Goal: Task Accomplishment & Management: Use online tool/utility

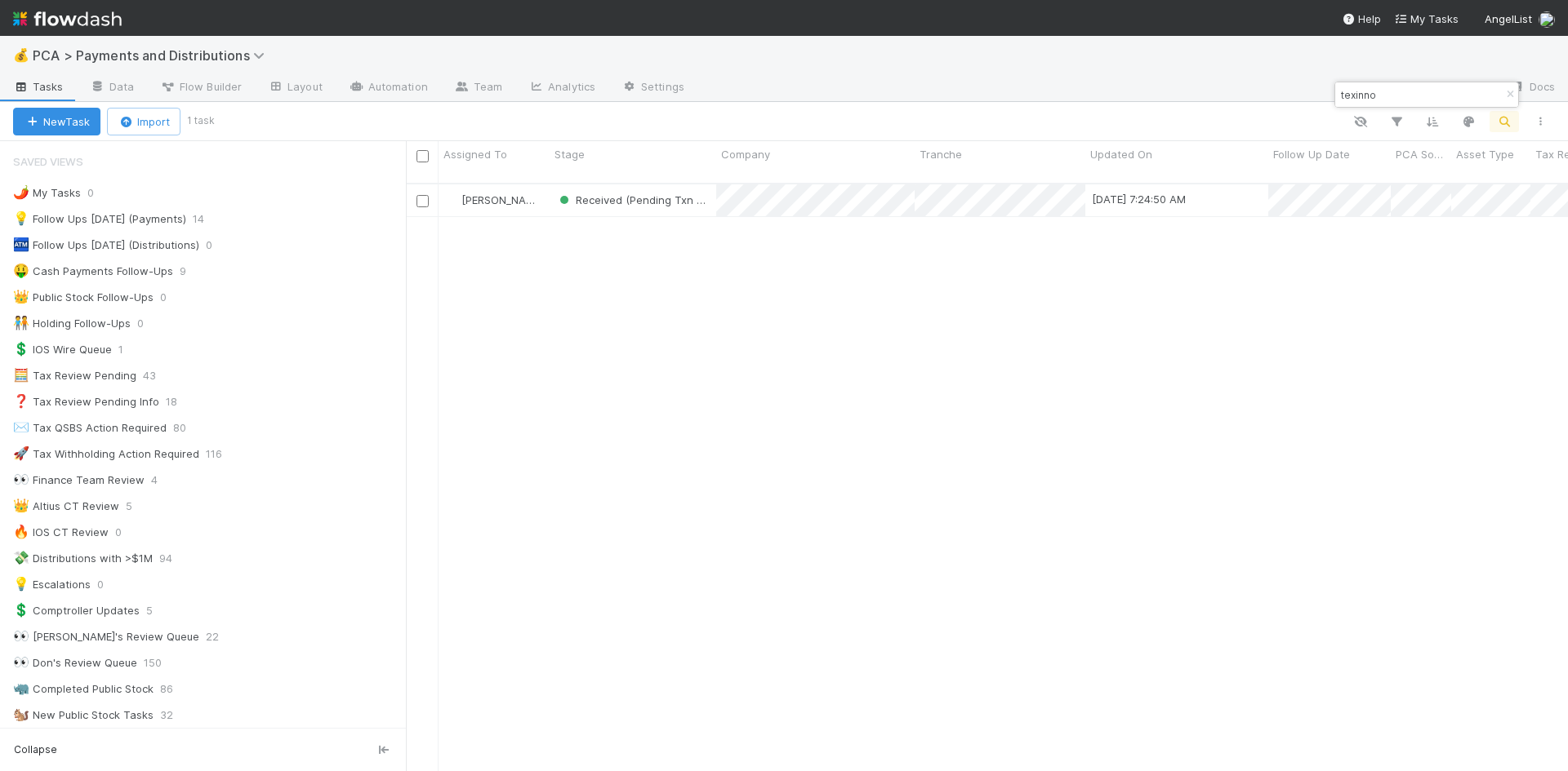
scroll to position [1277, 0]
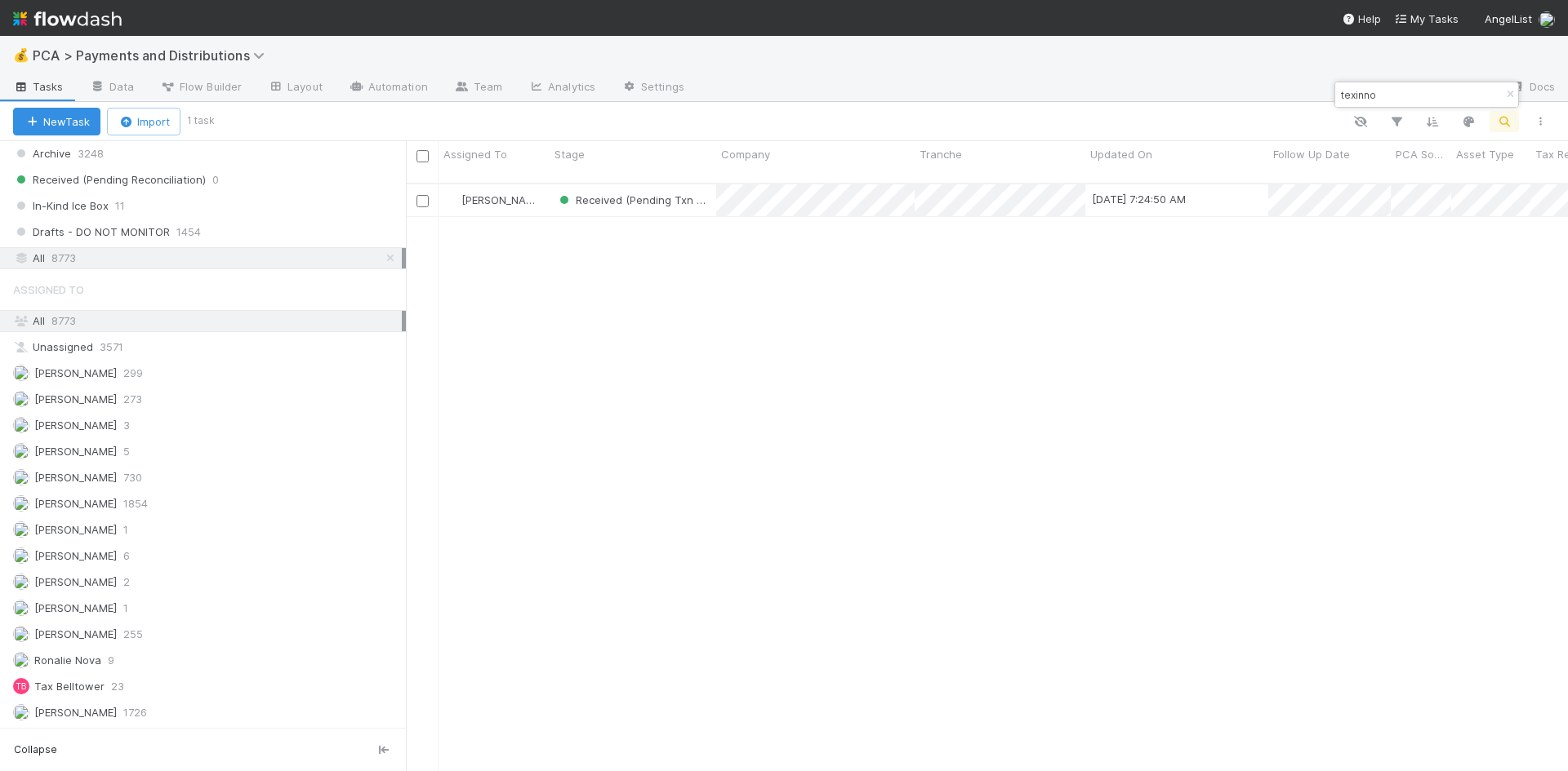
click at [1321, 351] on div "Charlie Bell Received (Pending Txn Summary) 9/1/25, 7:24:50 AM 7/10/25, 5:58:52…" at bounding box center [987, 484] width 1162 height 601
click at [1358, 98] on input "texinno" at bounding box center [1419, 95] width 163 height 20
click at [1371, 96] on input "madkudu" at bounding box center [1419, 95] width 163 height 20
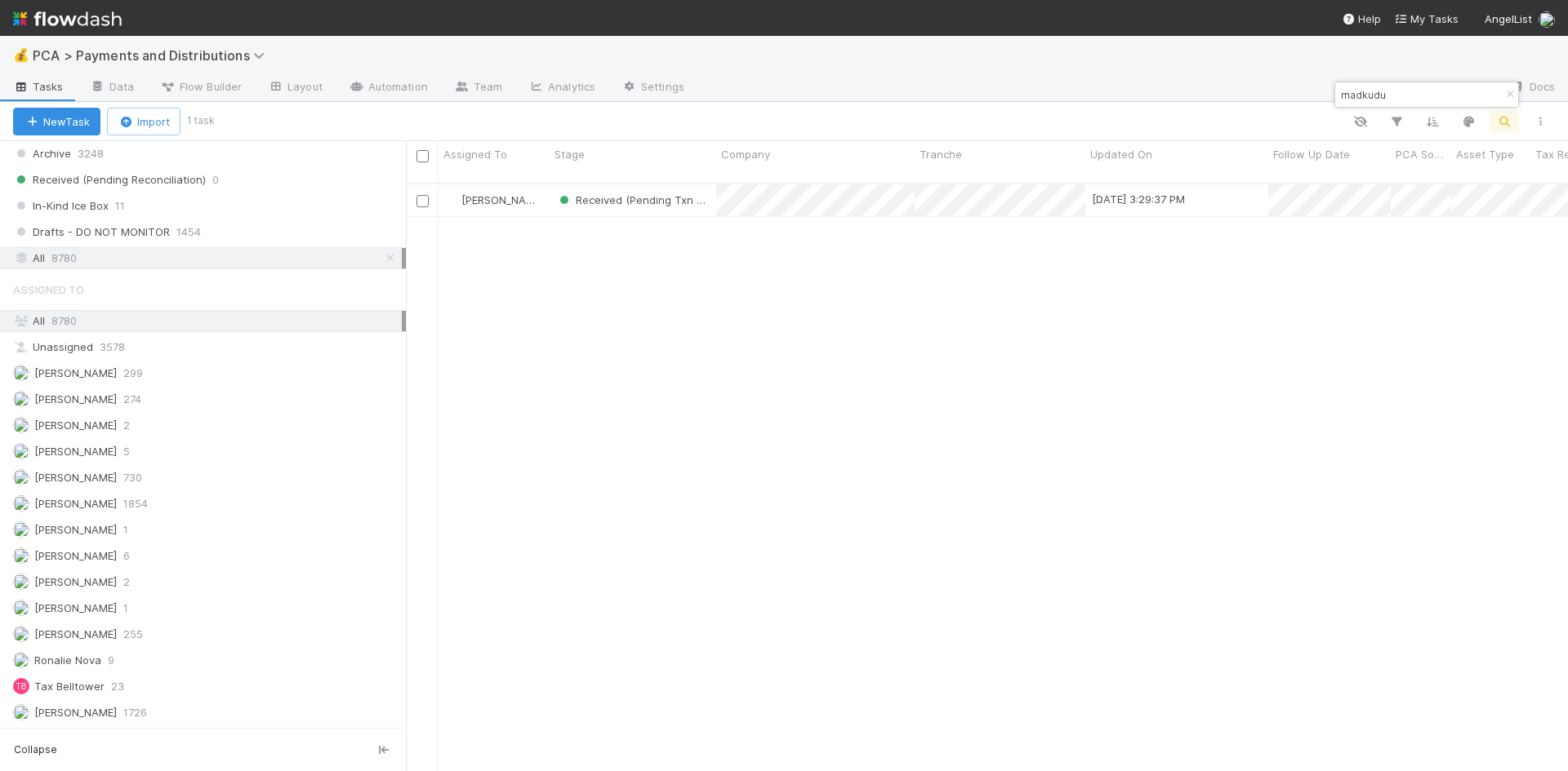
click at [1371, 96] on input "madkudu" at bounding box center [1419, 95] width 163 height 20
type input "moment house"
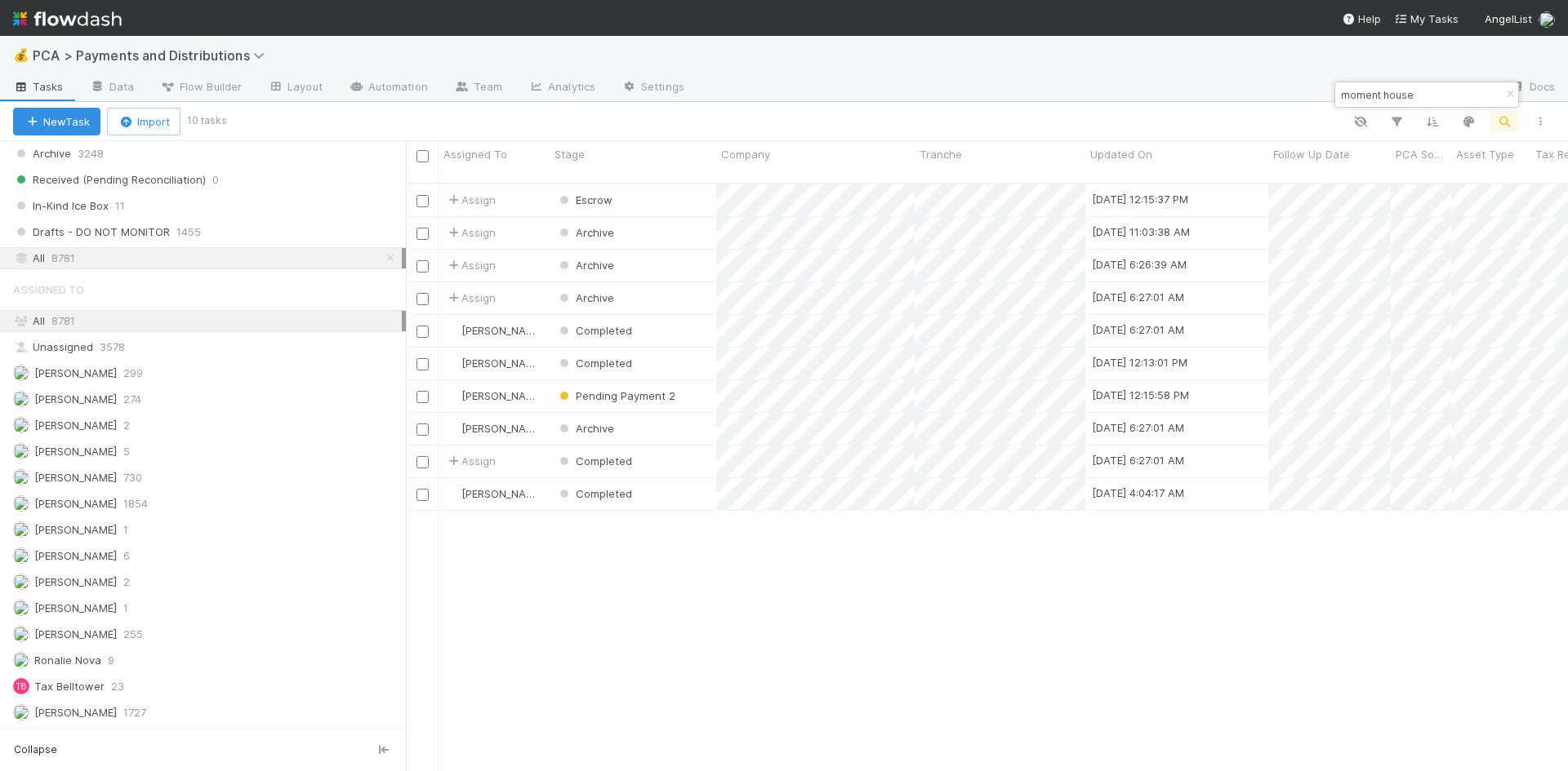
scroll to position [589, 1149]
click at [669, 448] on div "Completed" at bounding box center [633, 461] width 166 height 32
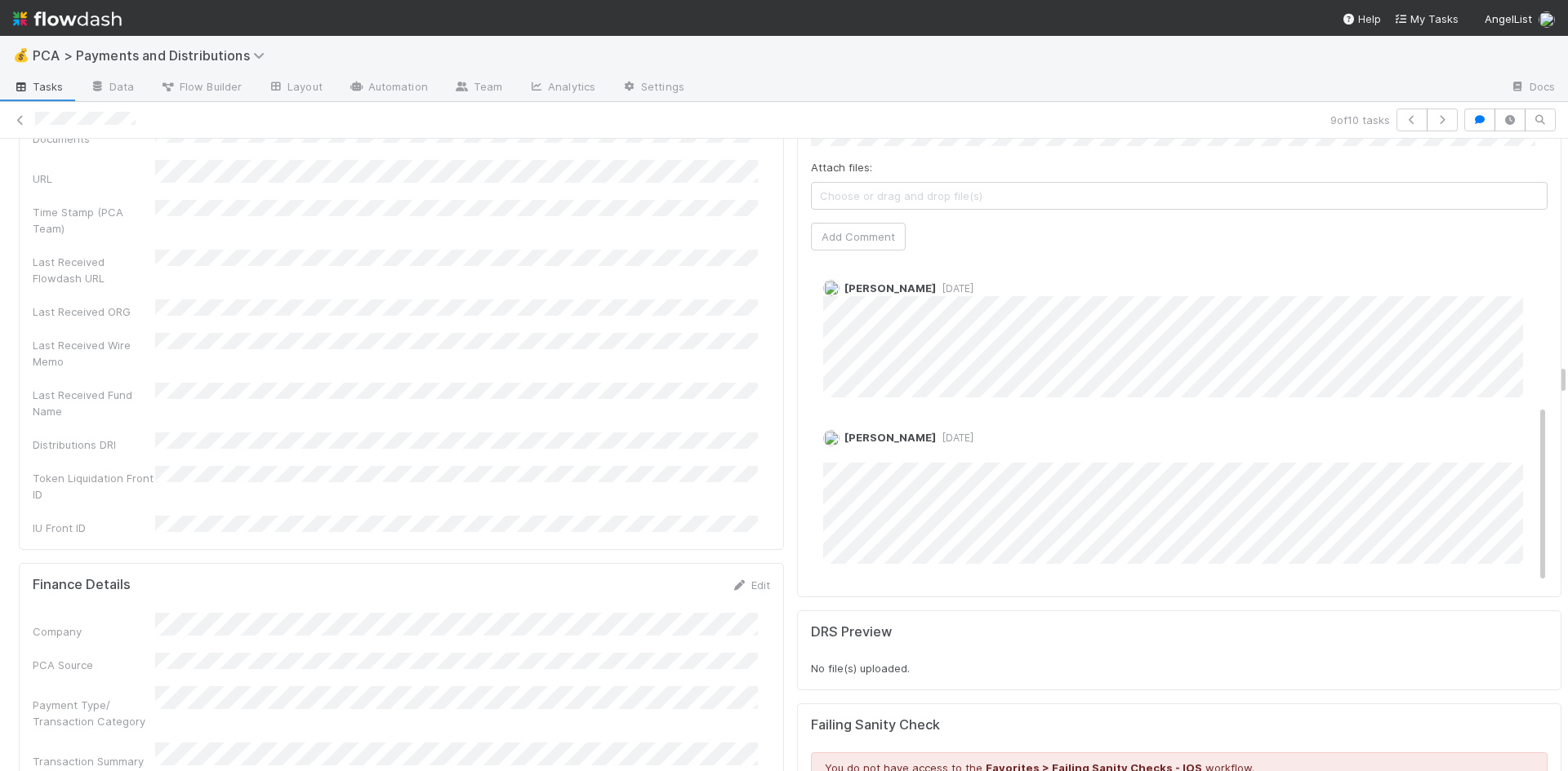
scroll to position [4408, 0]
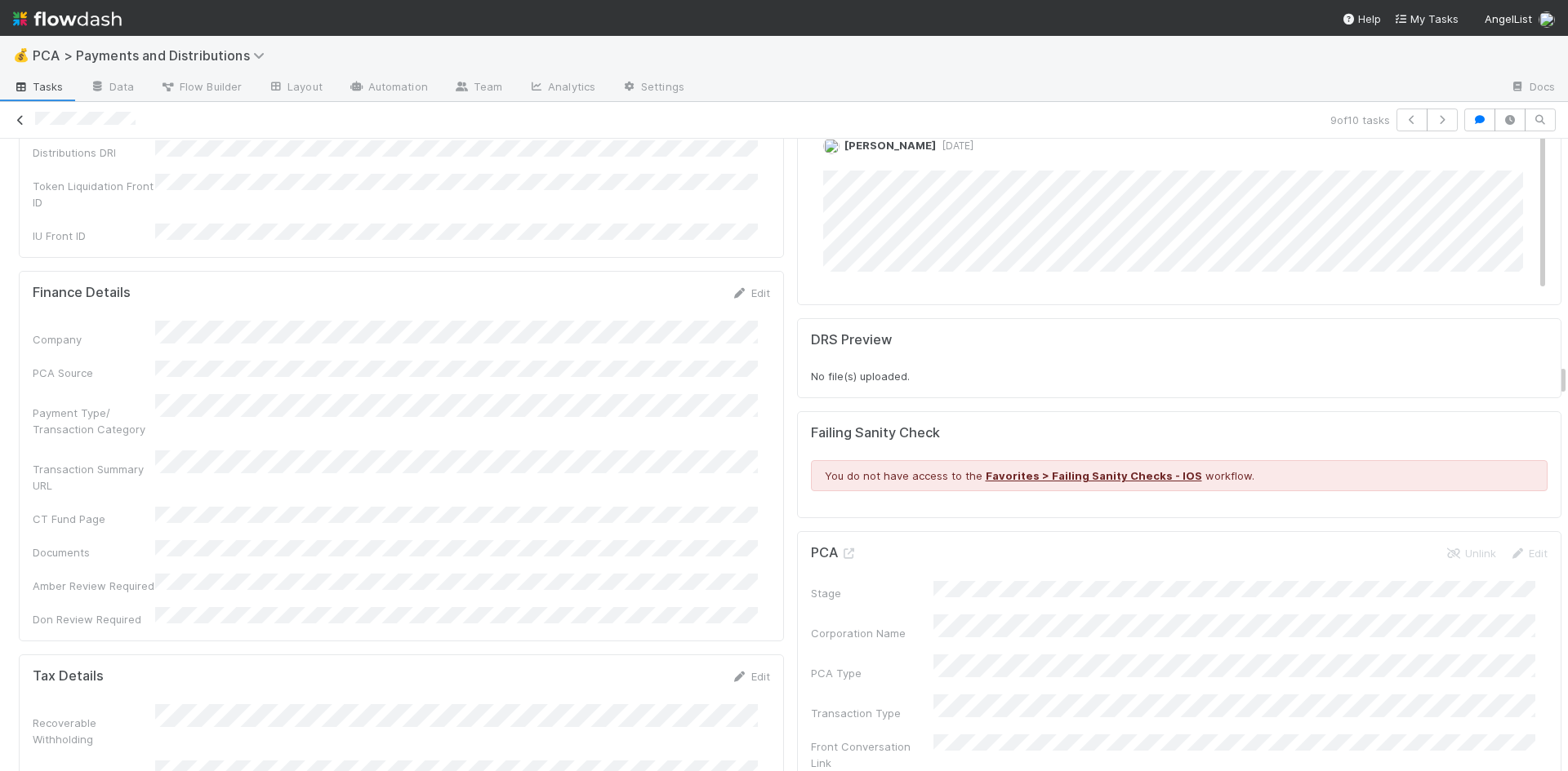
click at [21, 120] on icon at bounding box center [20, 119] width 16 height 11
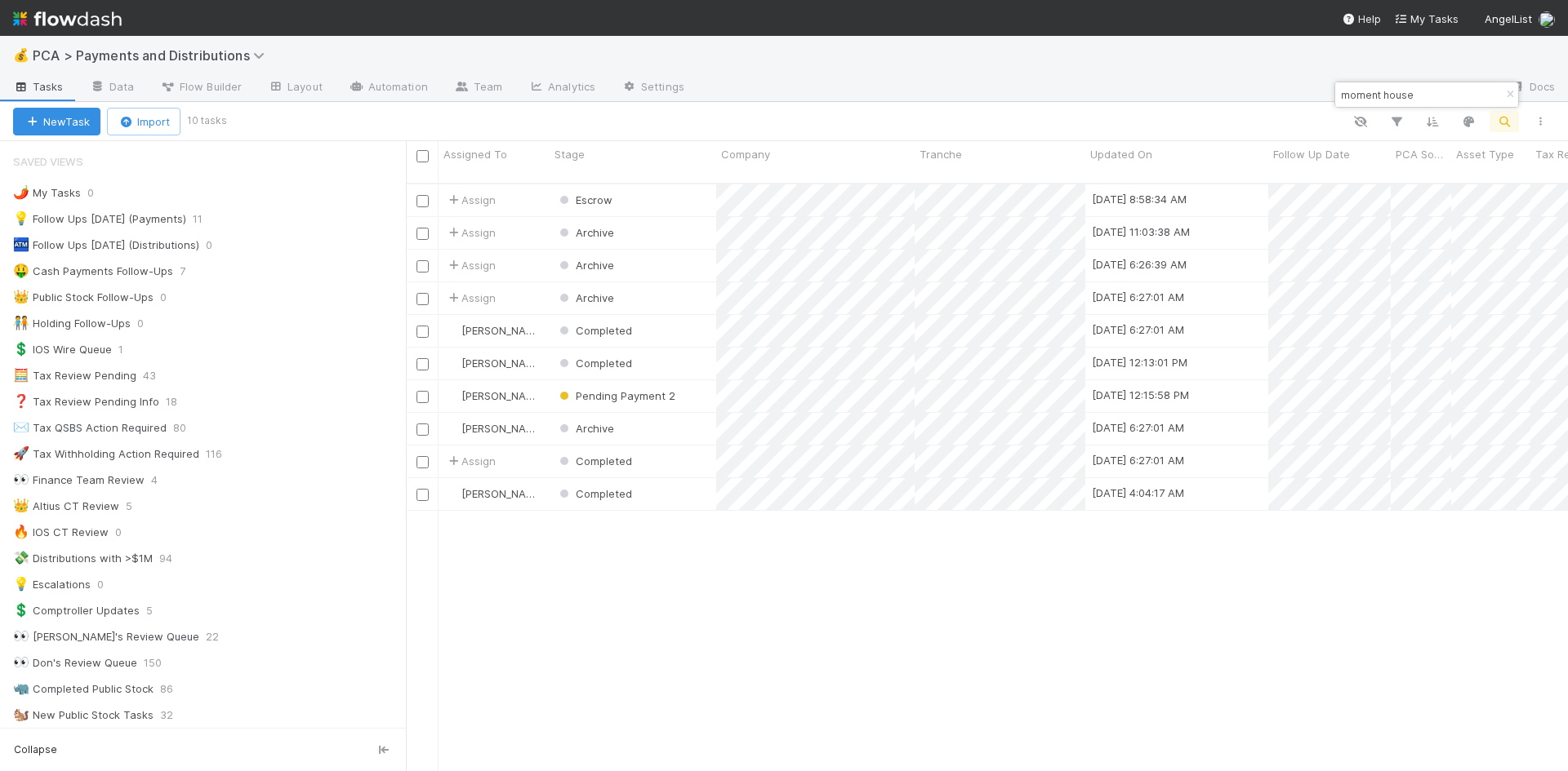
scroll to position [589, 1149]
drag, startPoint x: 1419, startPoint y: 93, endPoint x: 1339, endPoint y: 91, distance: 80.0
click at [1339, 91] on input "moment house" at bounding box center [1419, 95] width 163 height 20
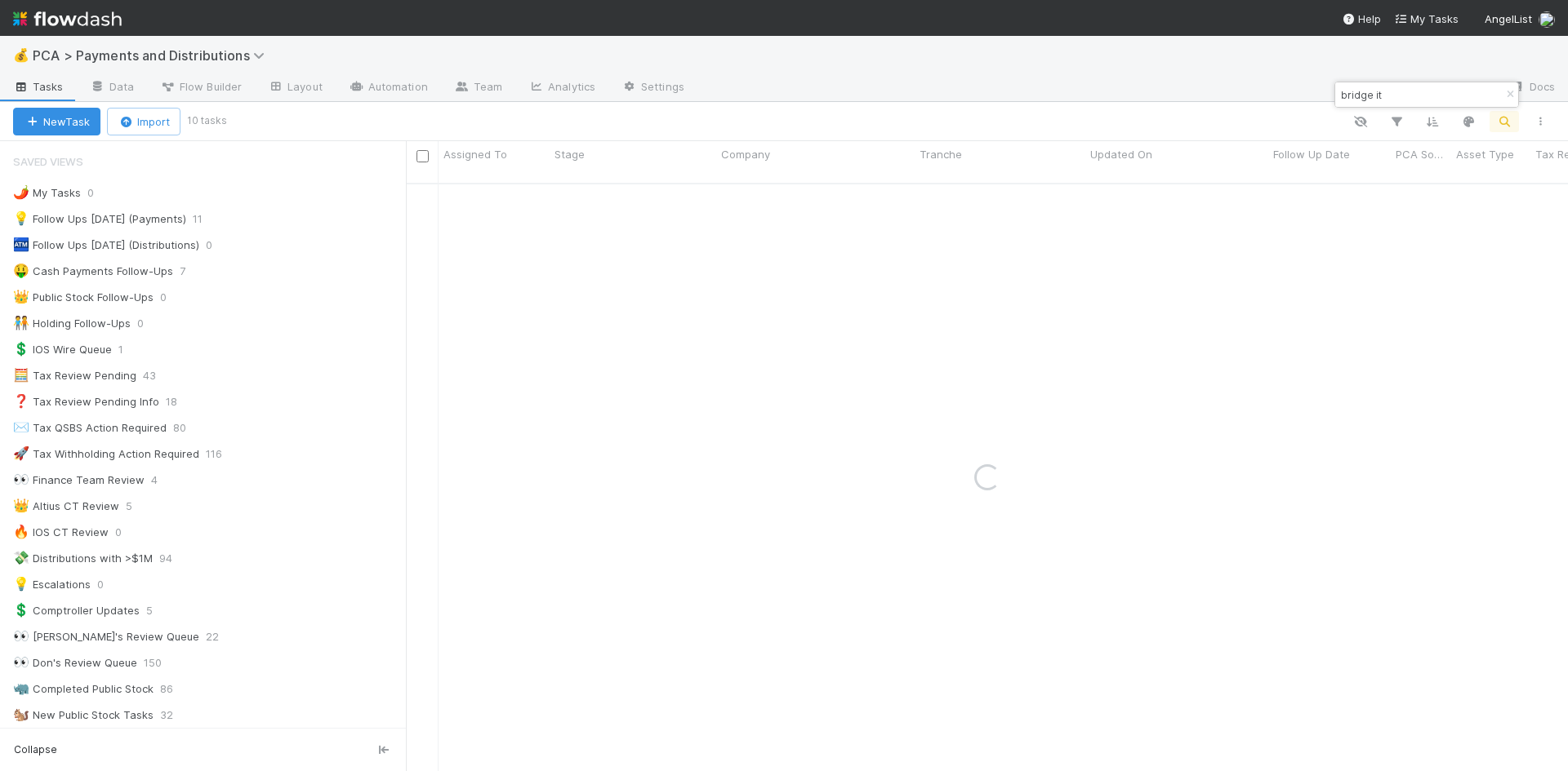
type input "bridge it"
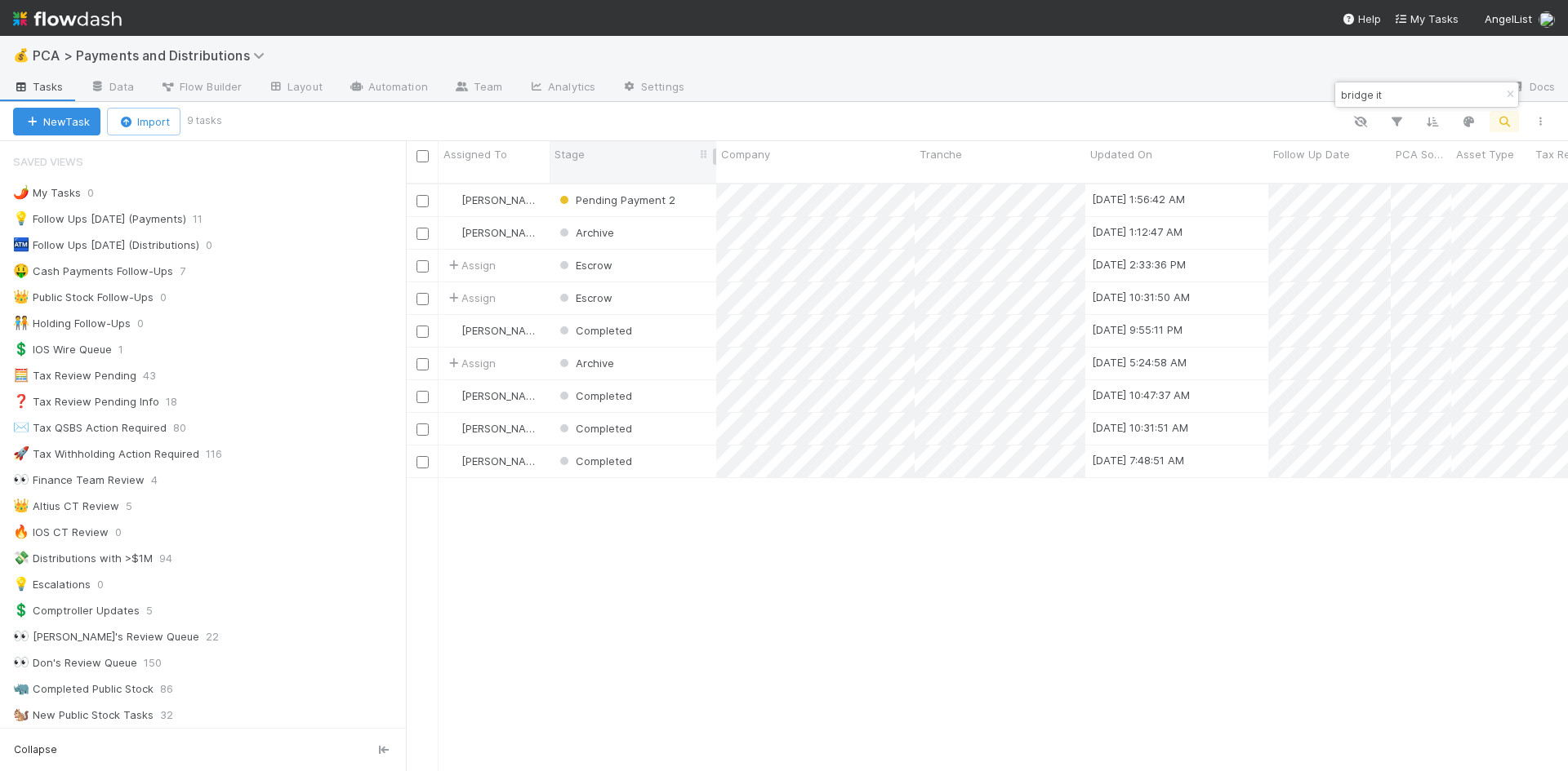
click at [607, 154] on div "Stage" at bounding box center [633, 154] width 158 height 16
click at [622, 181] on div "Sort First → Last" at bounding box center [648, 185] width 186 height 25
click at [701, 255] on div "Pending Payment 2" at bounding box center [633, 265] width 166 height 32
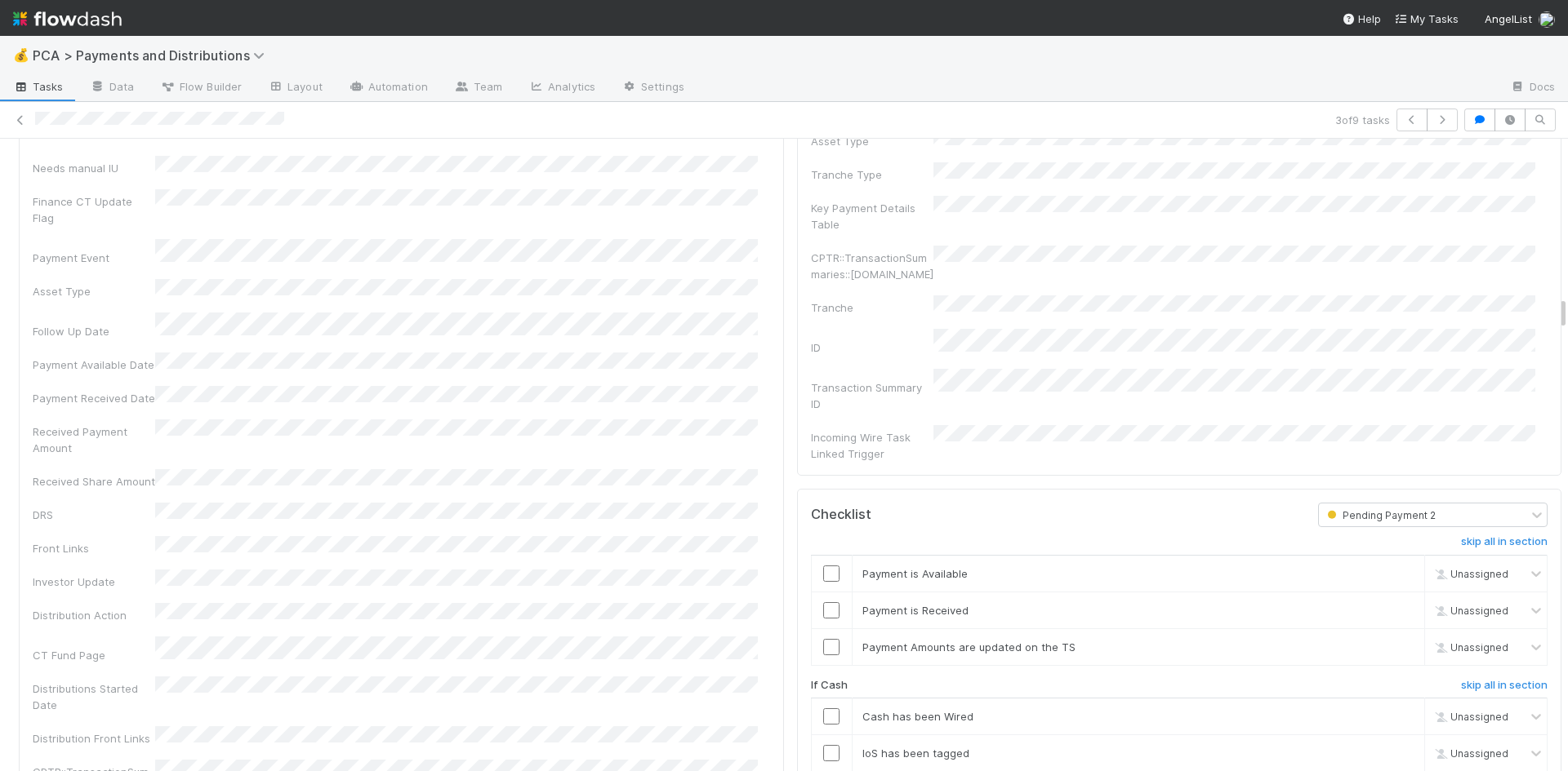
scroll to position [2694, 0]
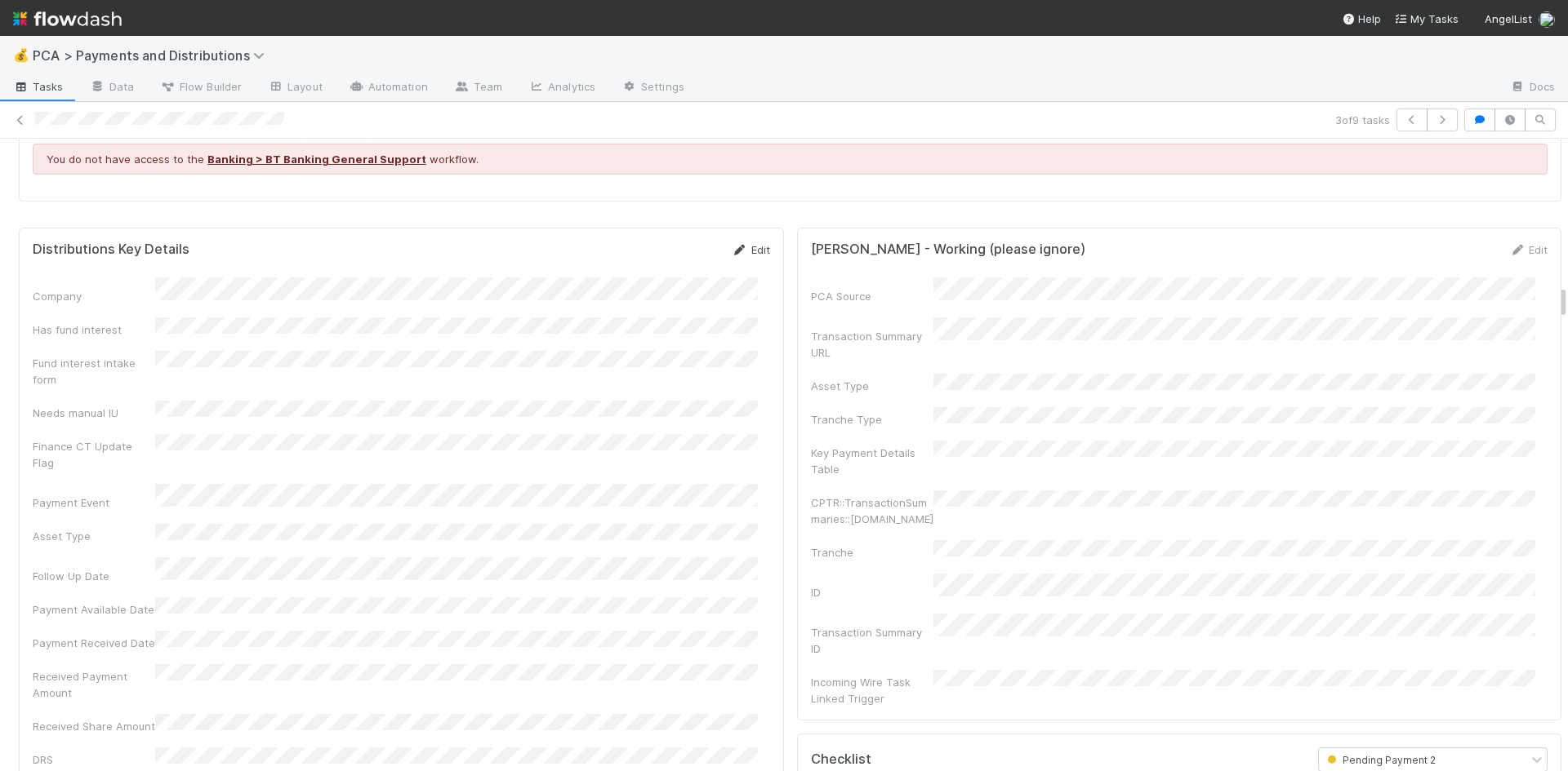
click at [738, 244] on link "Edit" at bounding box center [751, 250] width 38 height 13
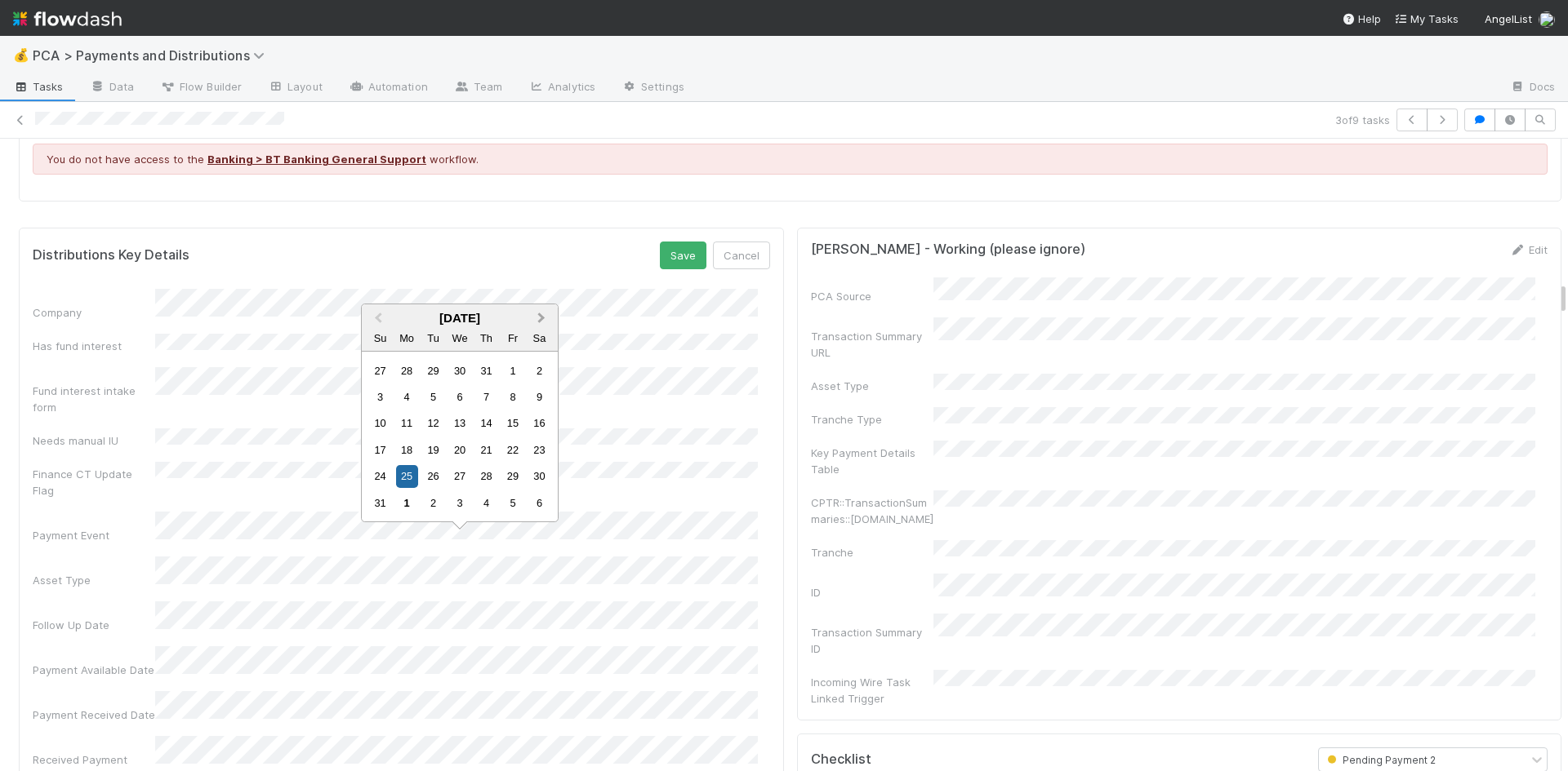
click at [542, 316] on span "Next Month" at bounding box center [542, 319] width 0 height 19
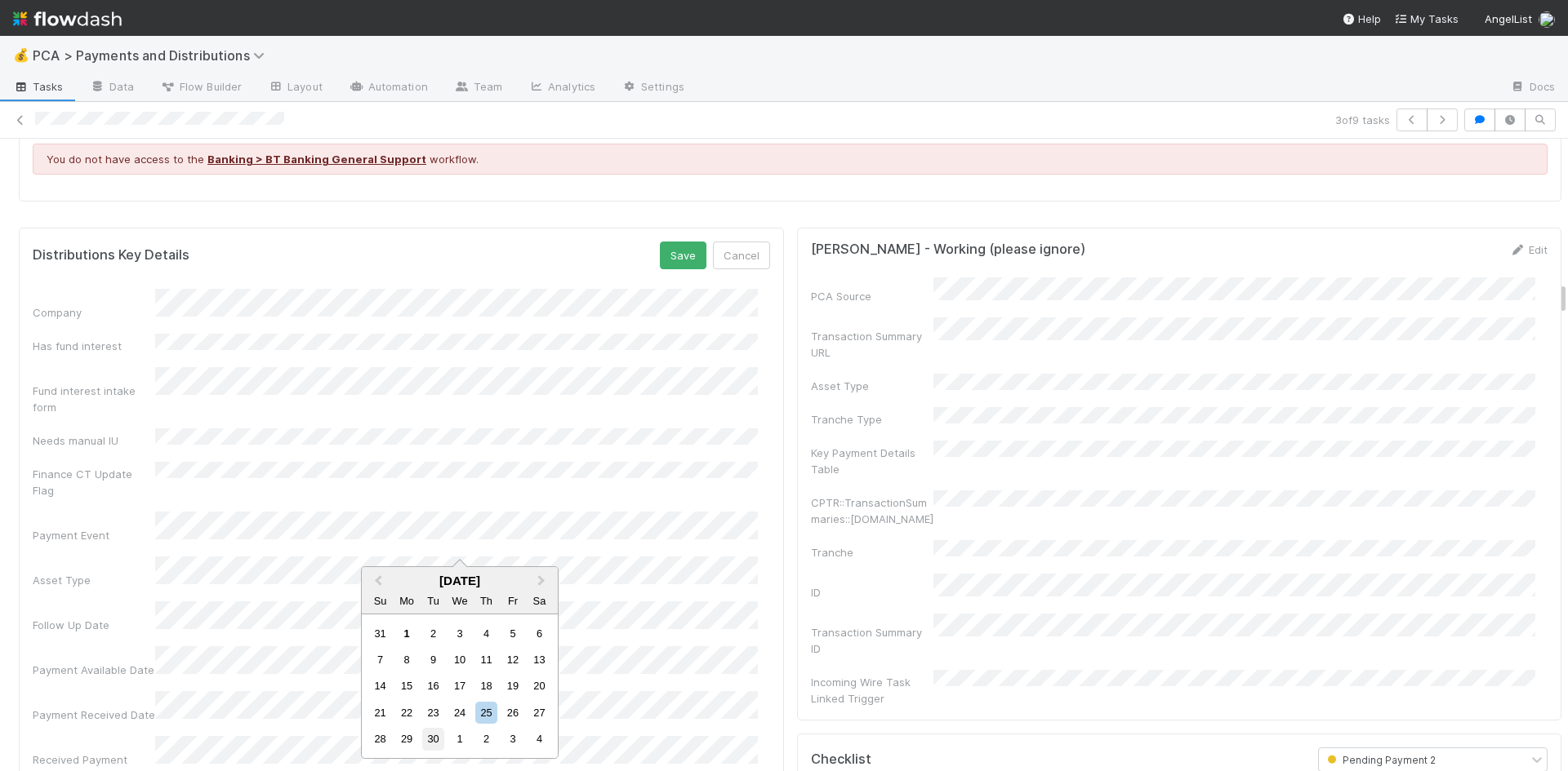
click at [435, 742] on div "30" at bounding box center [433, 739] width 22 height 22
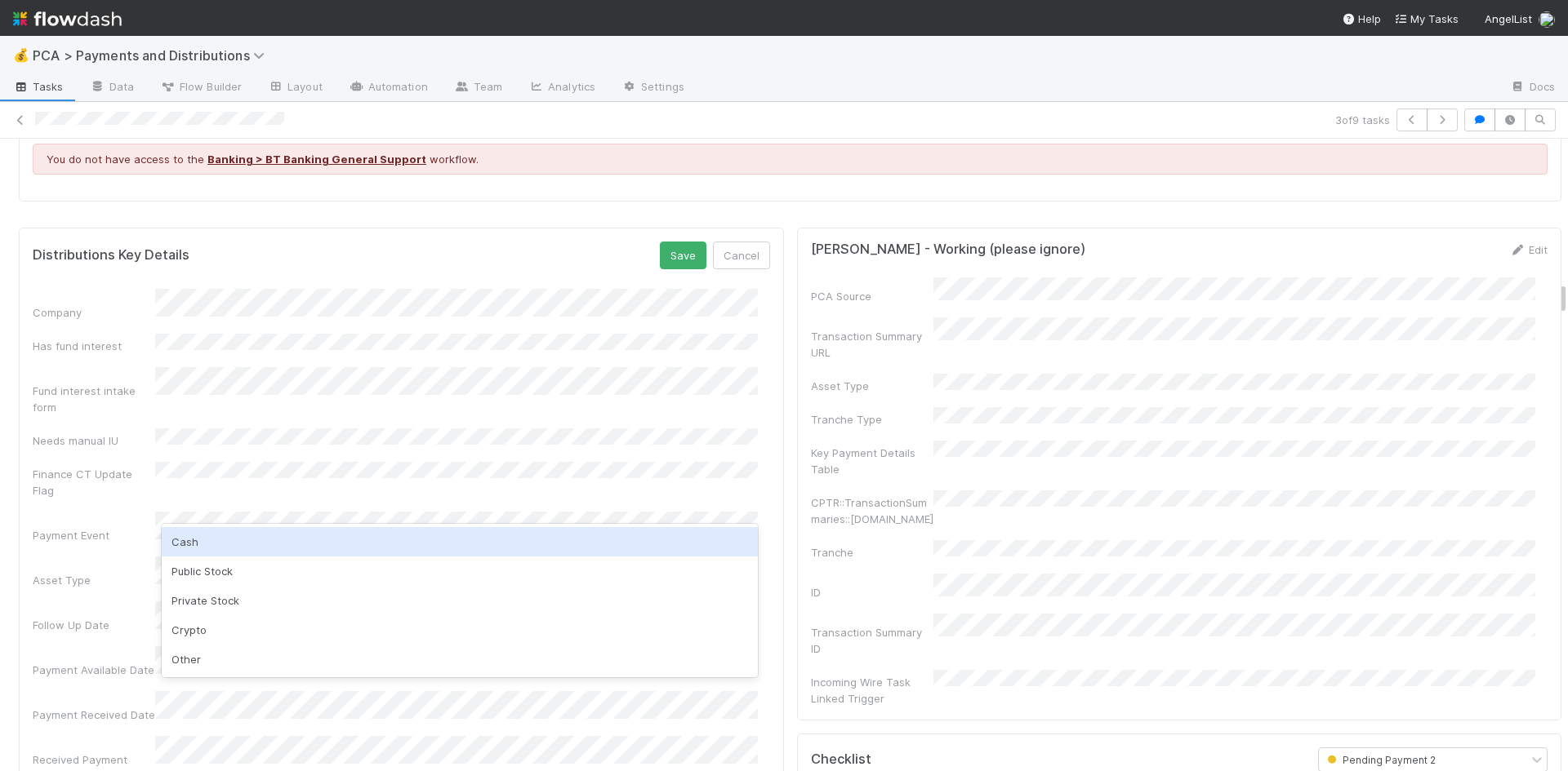
click at [272, 544] on div "Cash" at bounding box center [460, 542] width 596 height 30
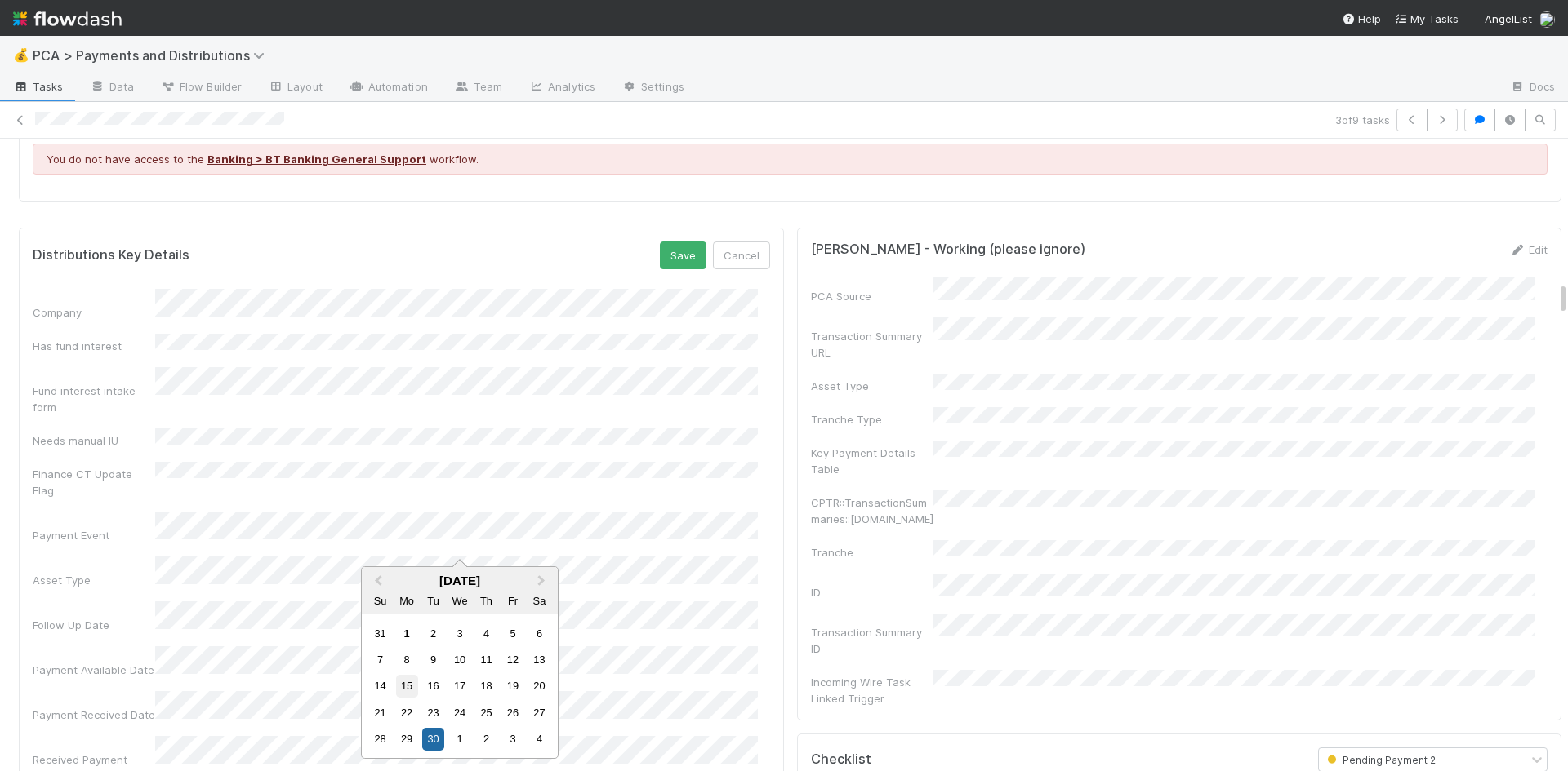
click at [407, 680] on div "15" at bounding box center [406, 686] width 22 height 22
click at [662, 244] on button "Save" at bounding box center [682, 255] width 47 height 28
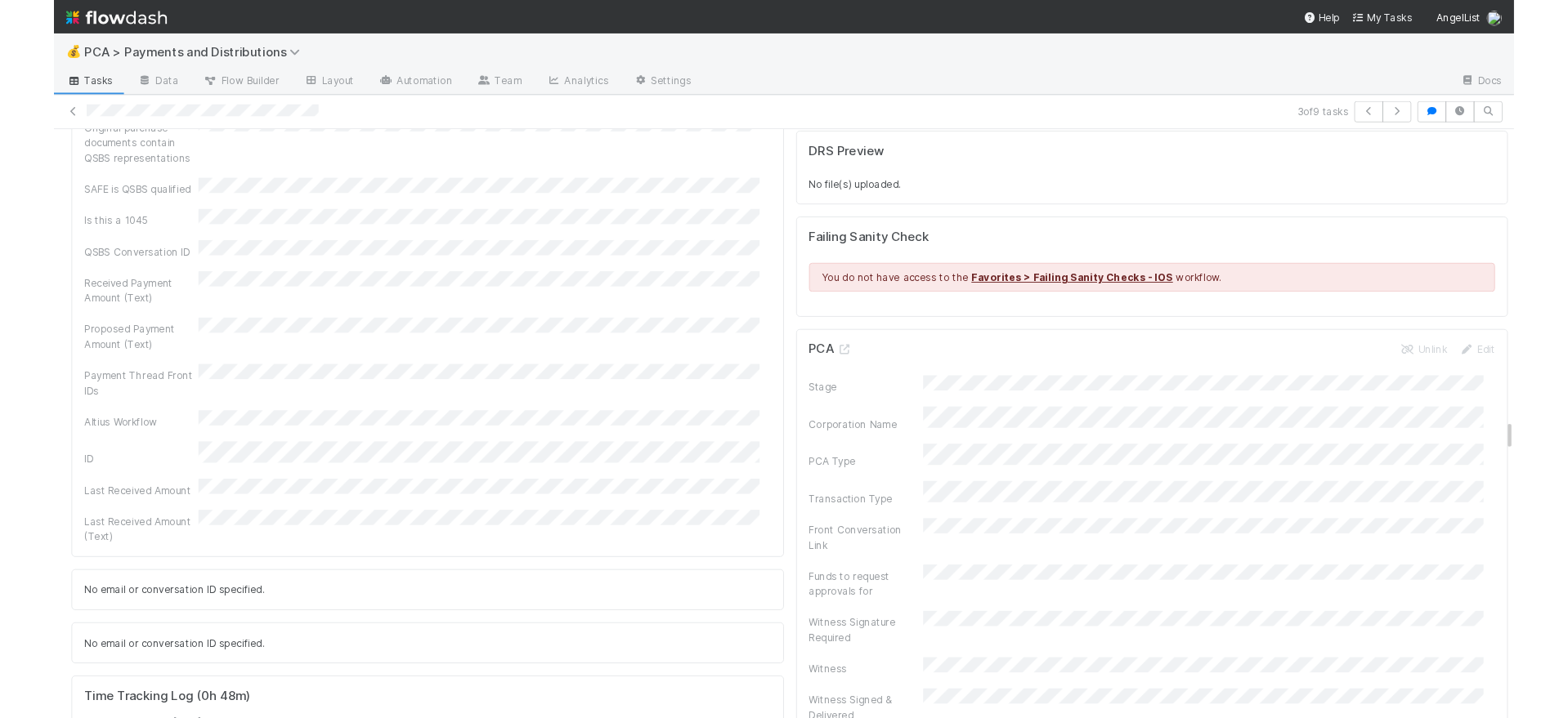
scroll to position [5740, 0]
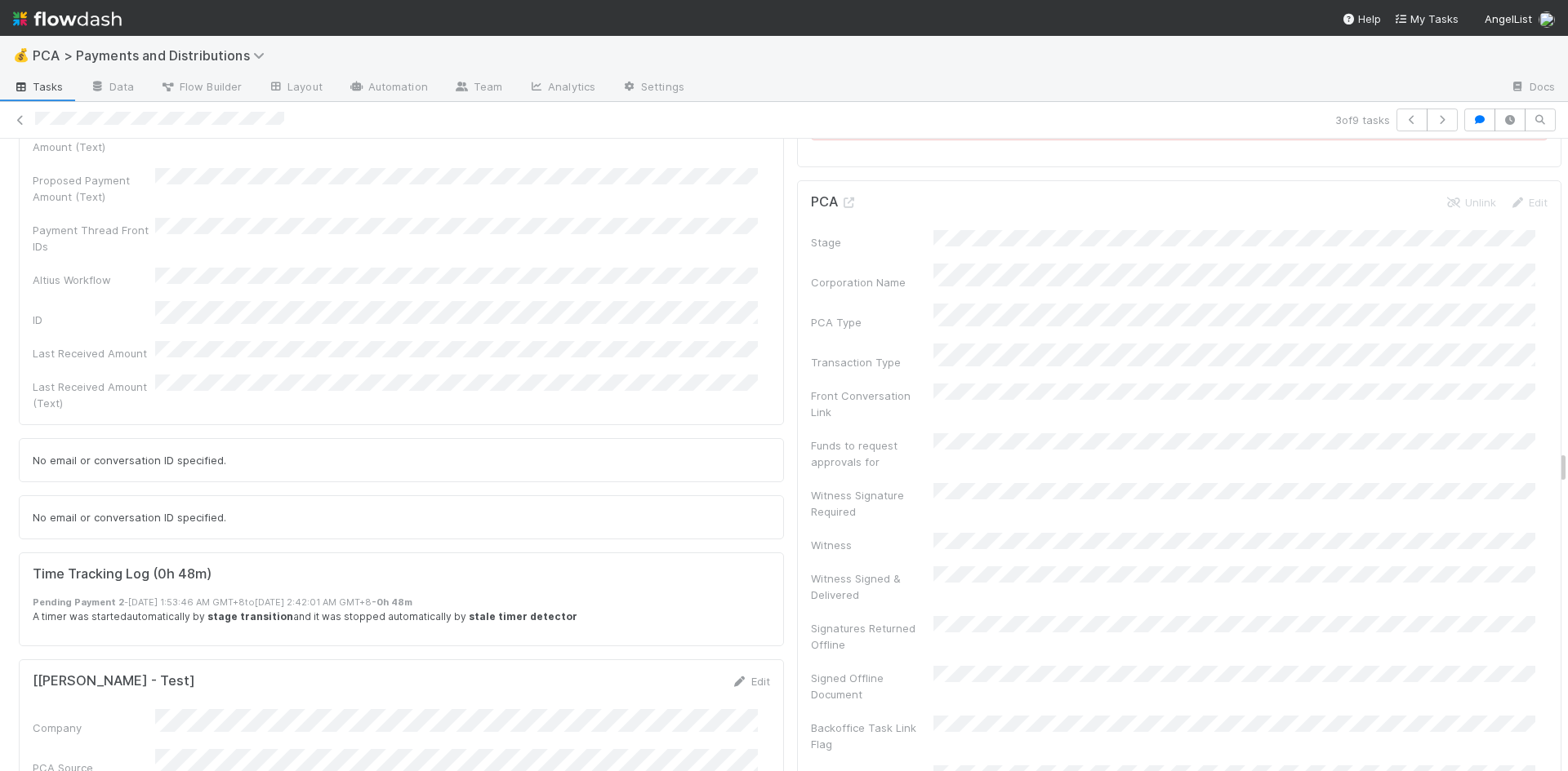
drag, startPoint x: 737, startPoint y: 319, endPoint x: 746, endPoint y: 312, distance: 11.4
click at [737, 675] on link "Edit" at bounding box center [751, 682] width 38 height 13
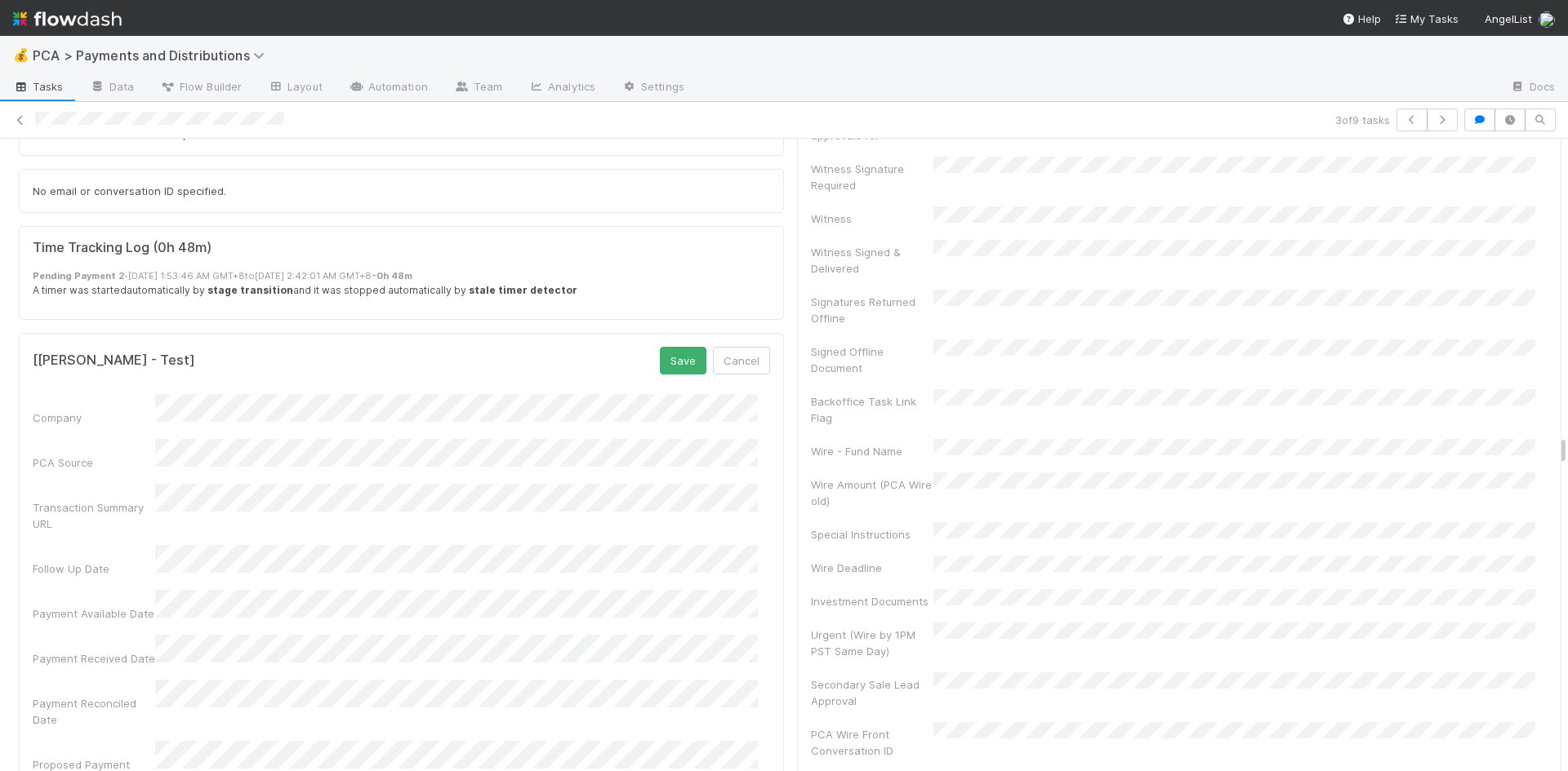
scroll to position [5654, 0]
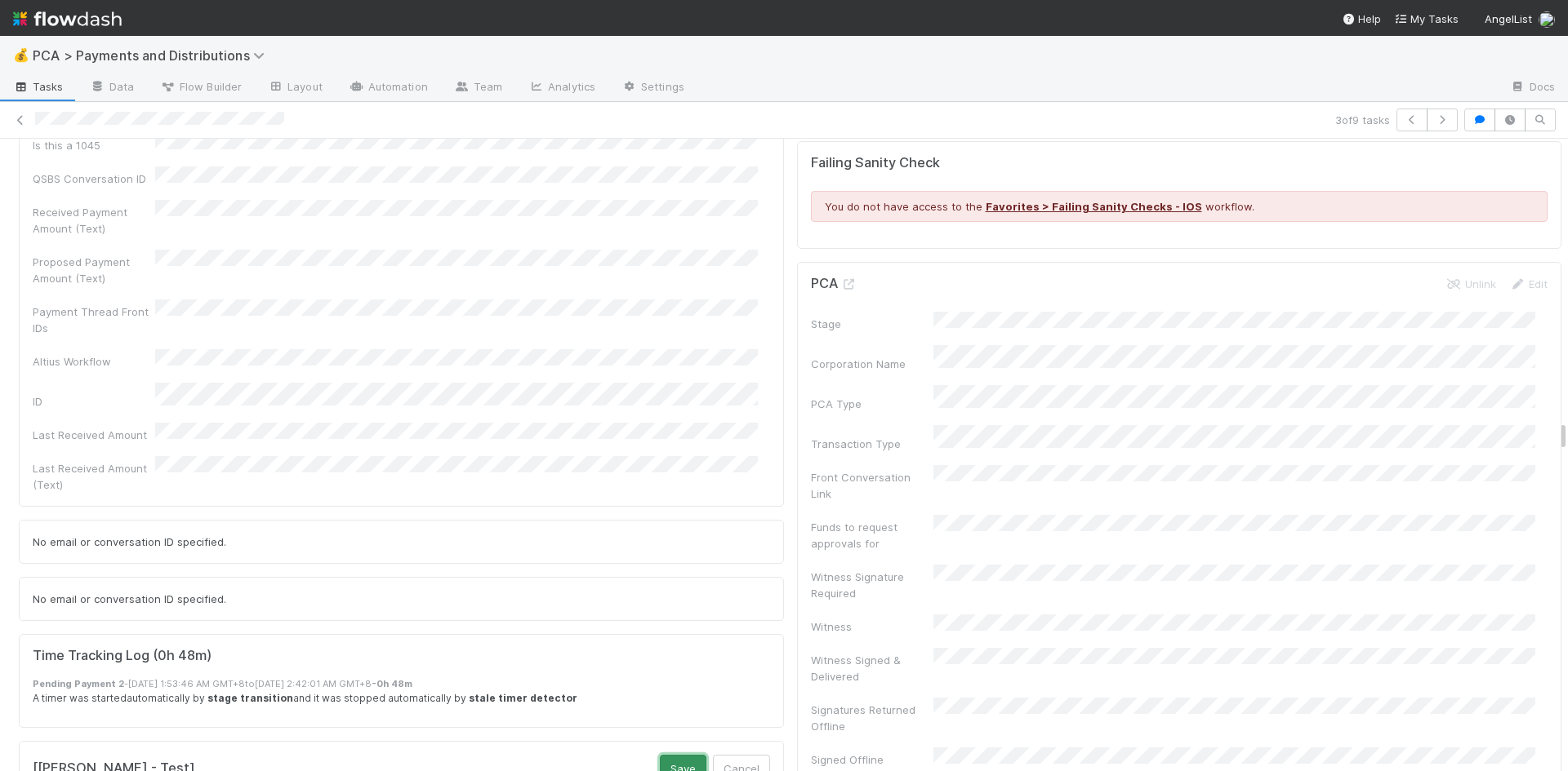
click at [660, 755] on button "Save" at bounding box center [682, 768] width 47 height 28
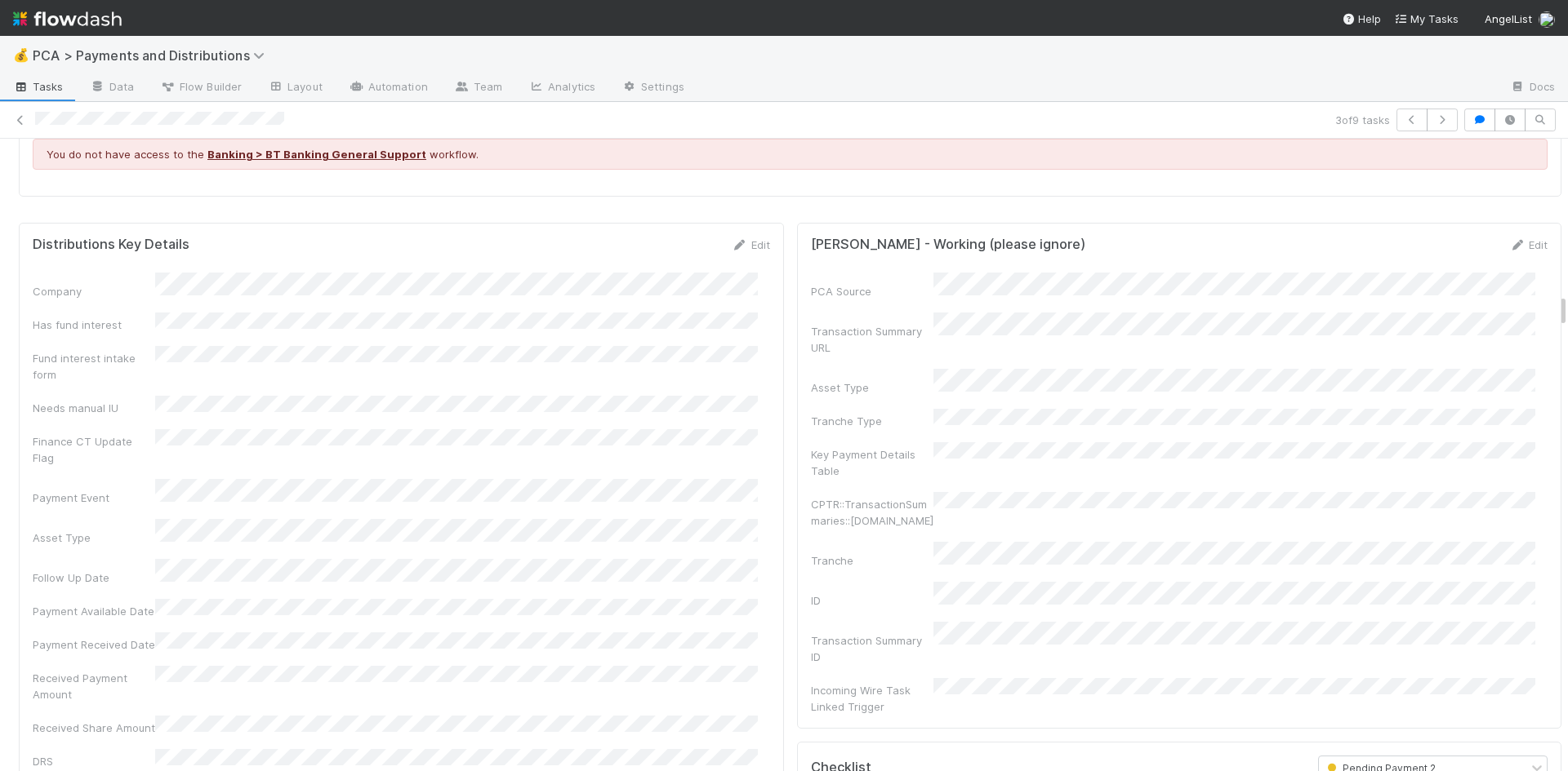
scroll to position [2531, 0]
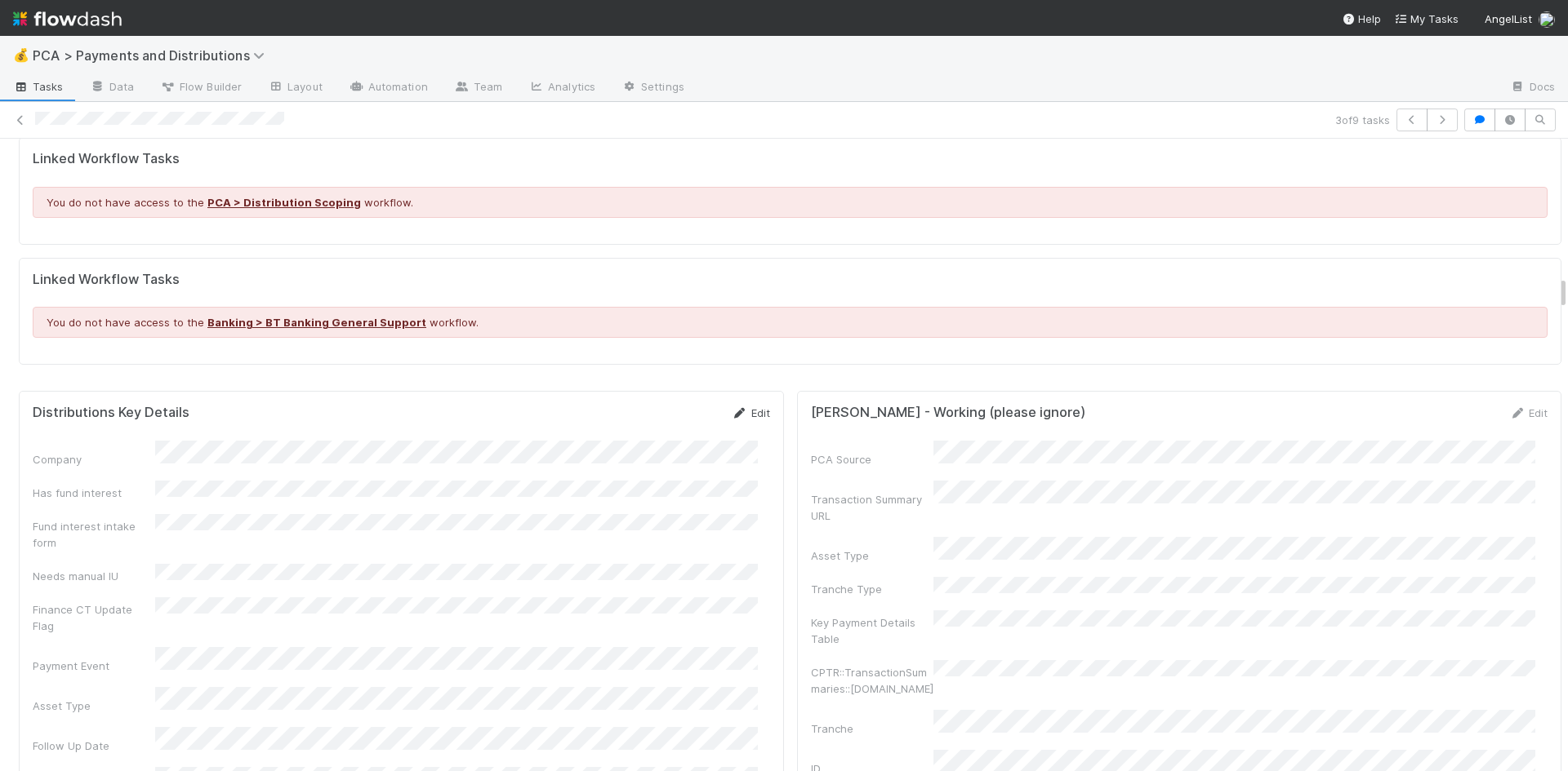
click at [743, 407] on link "Edit" at bounding box center [751, 414] width 38 height 13
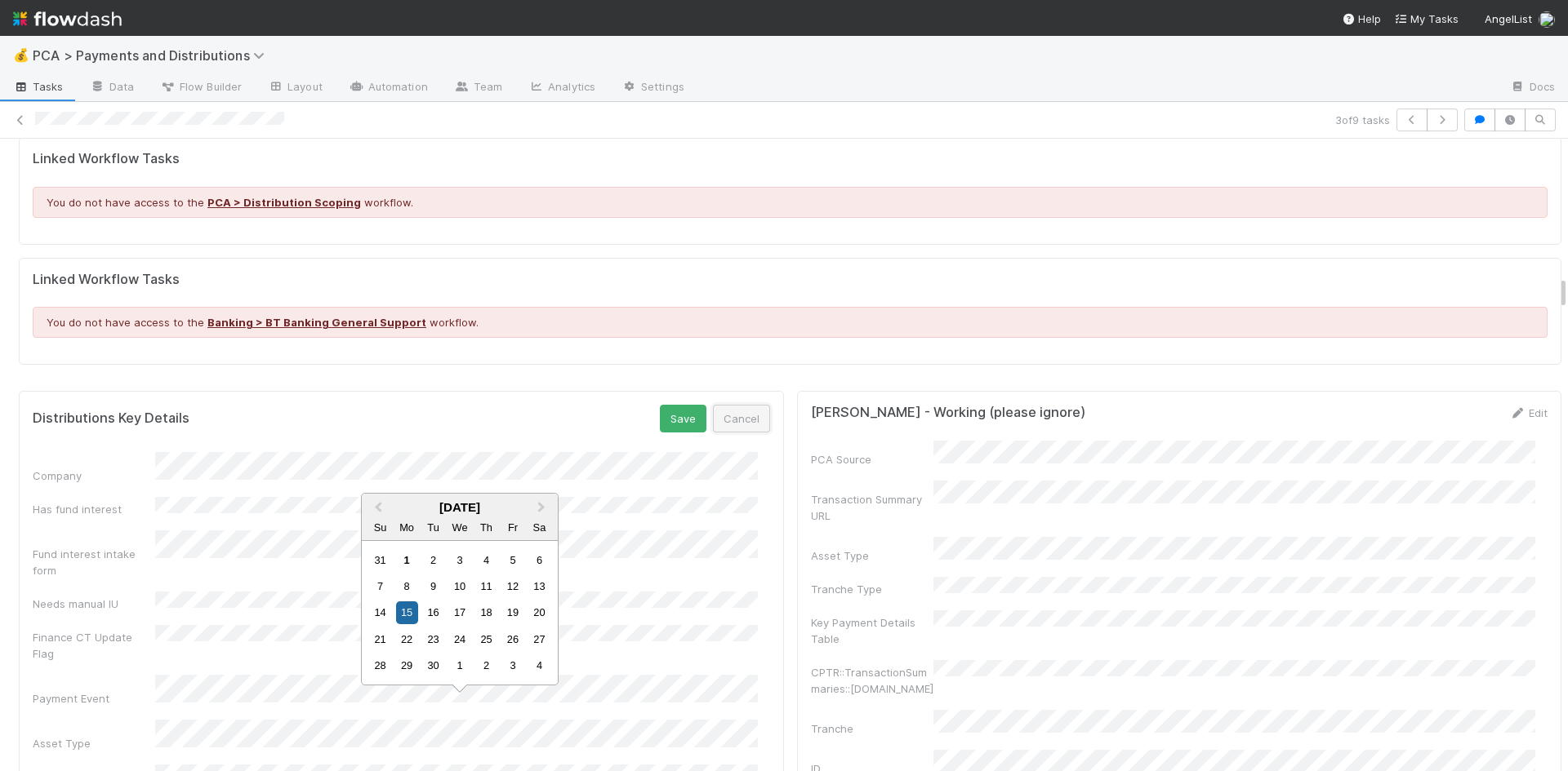
click at [720, 405] on button "Cancel" at bounding box center [741, 418] width 57 height 28
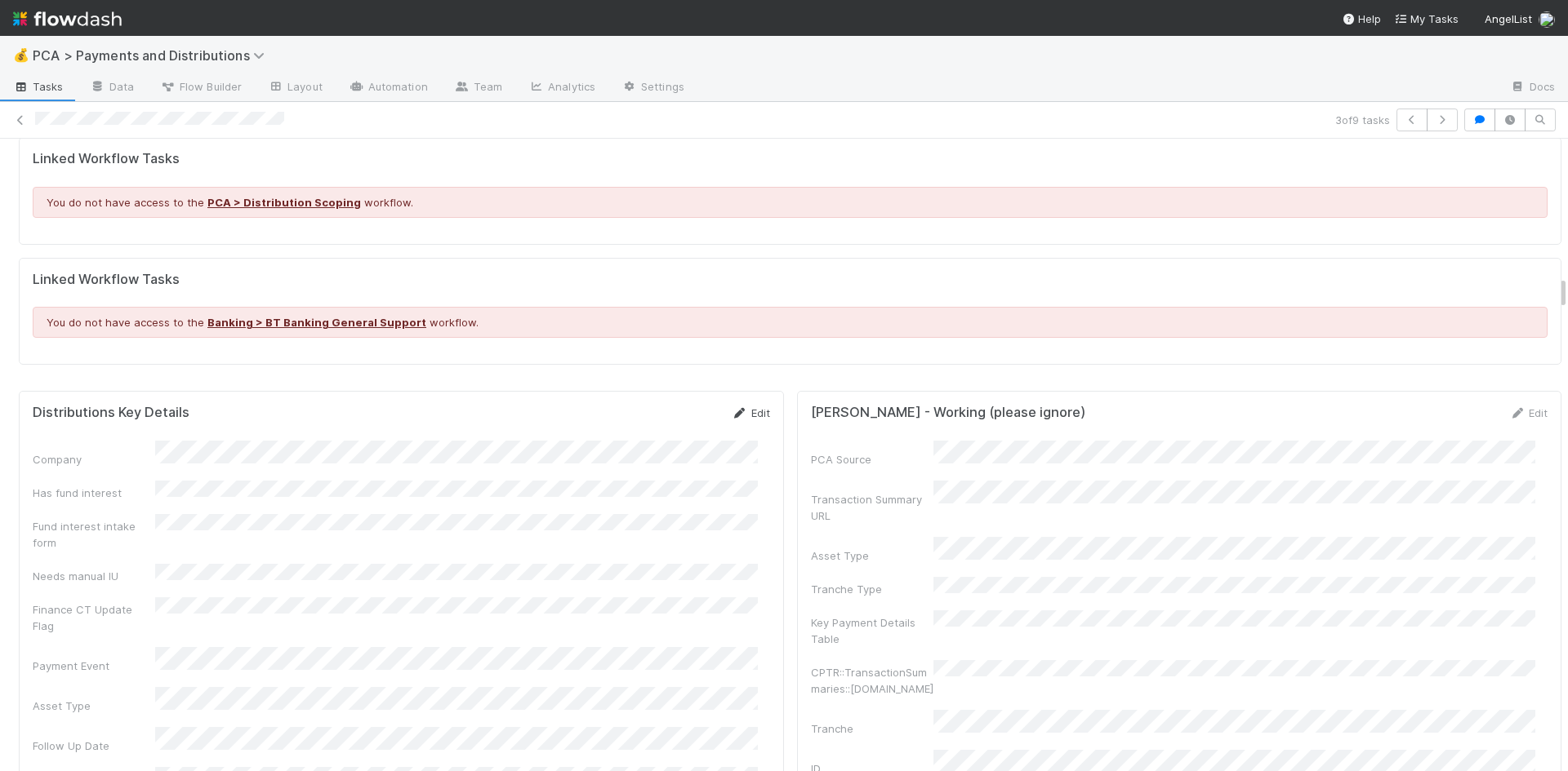
click at [739, 407] on link "Edit" at bounding box center [751, 414] width 38 height 13
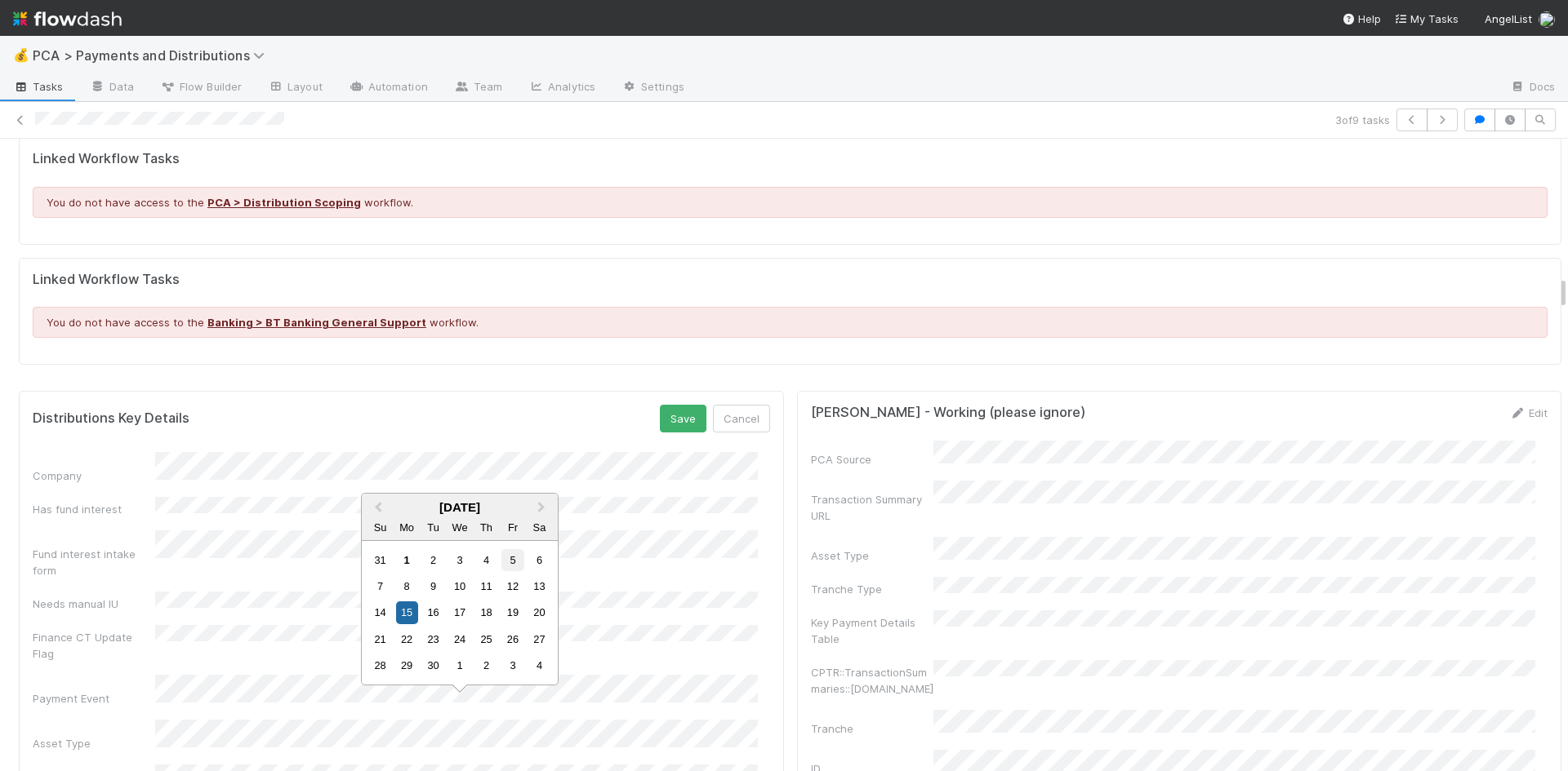
click at [514, 560] on div "5" at bounding box center [512, 560] width 22 height 22
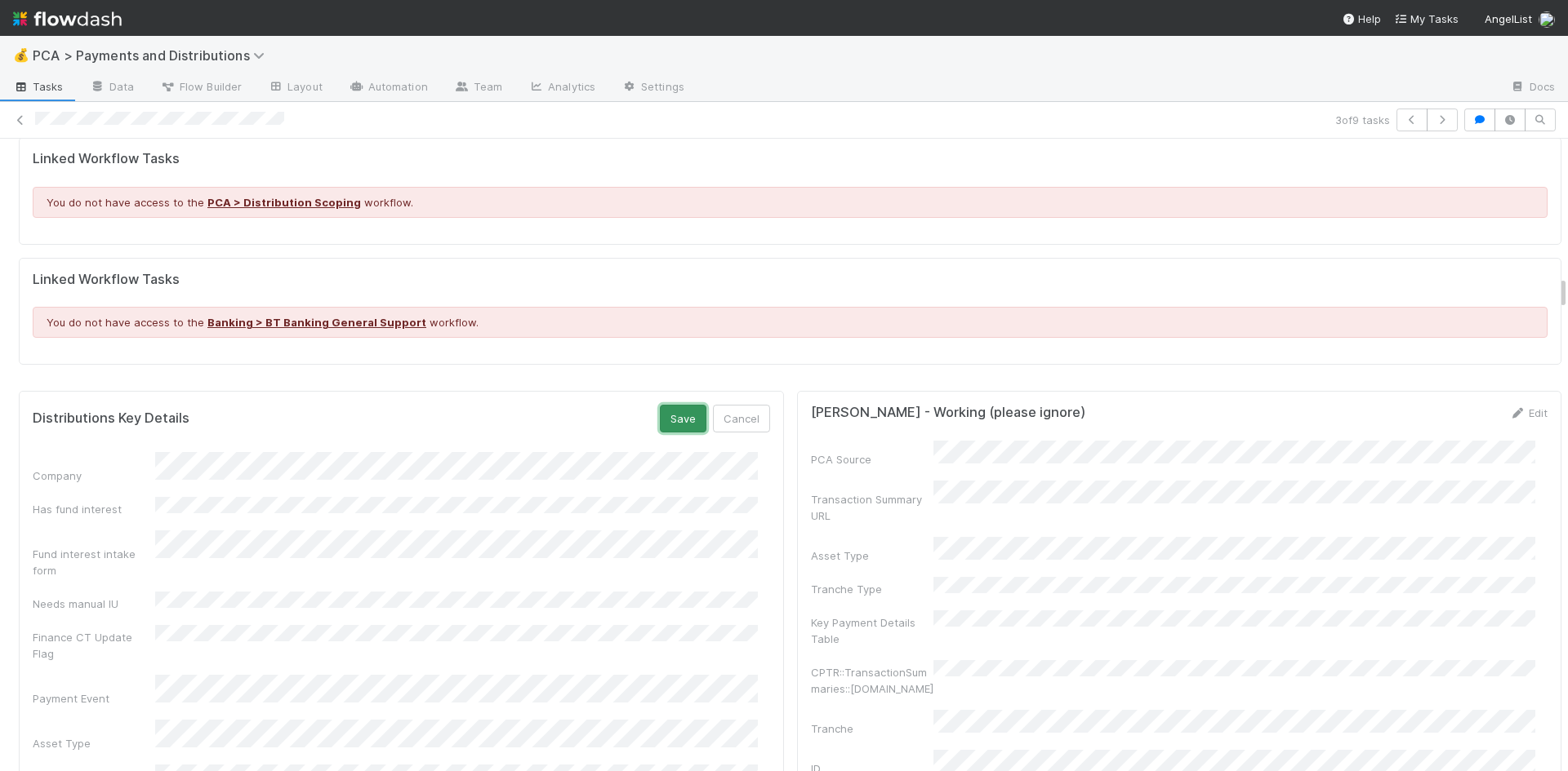
click at [659, 405] on button "Save" at bounding box center [682, 418] width 47 height 28
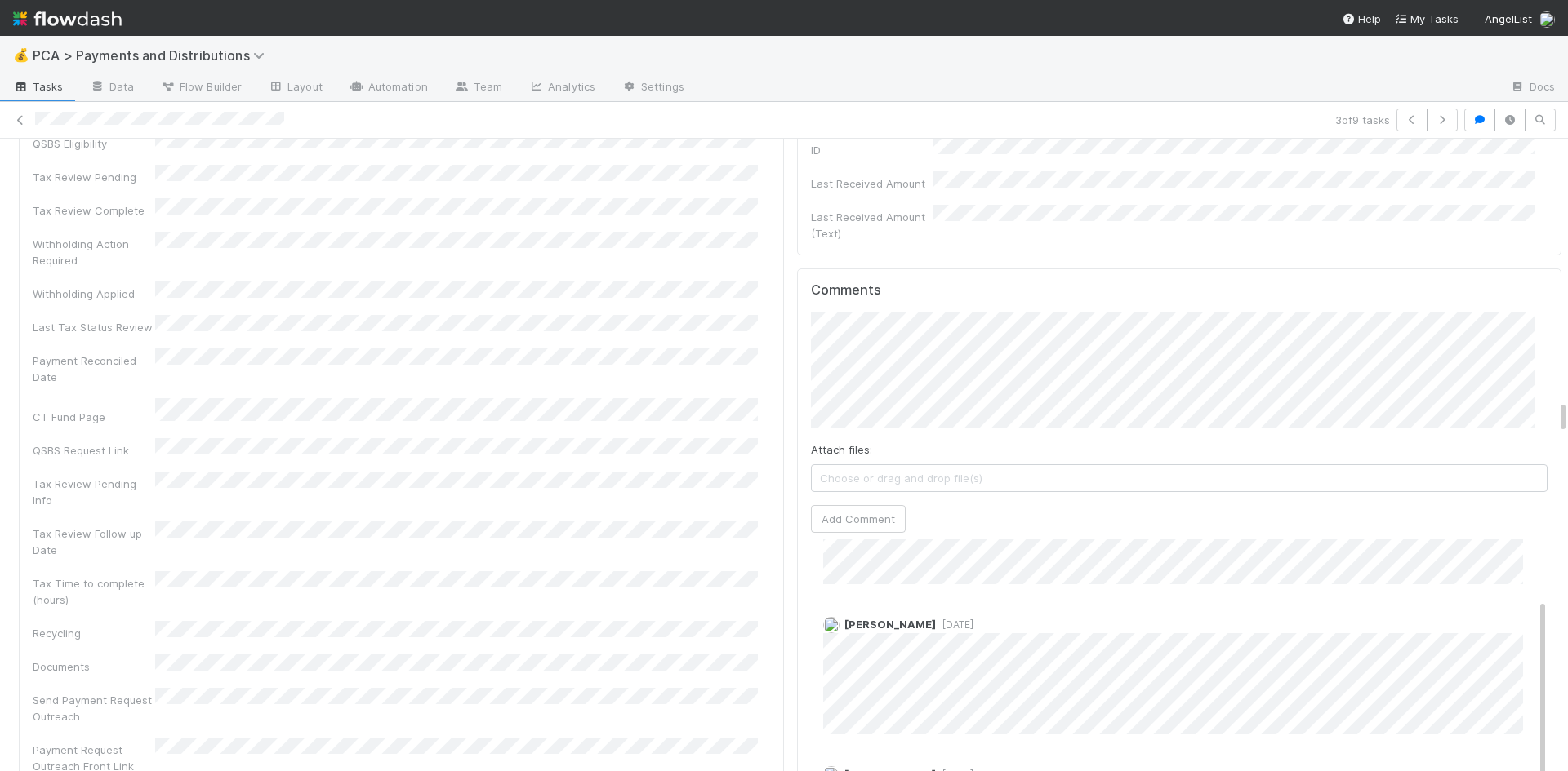
scroll to position [0, 0]
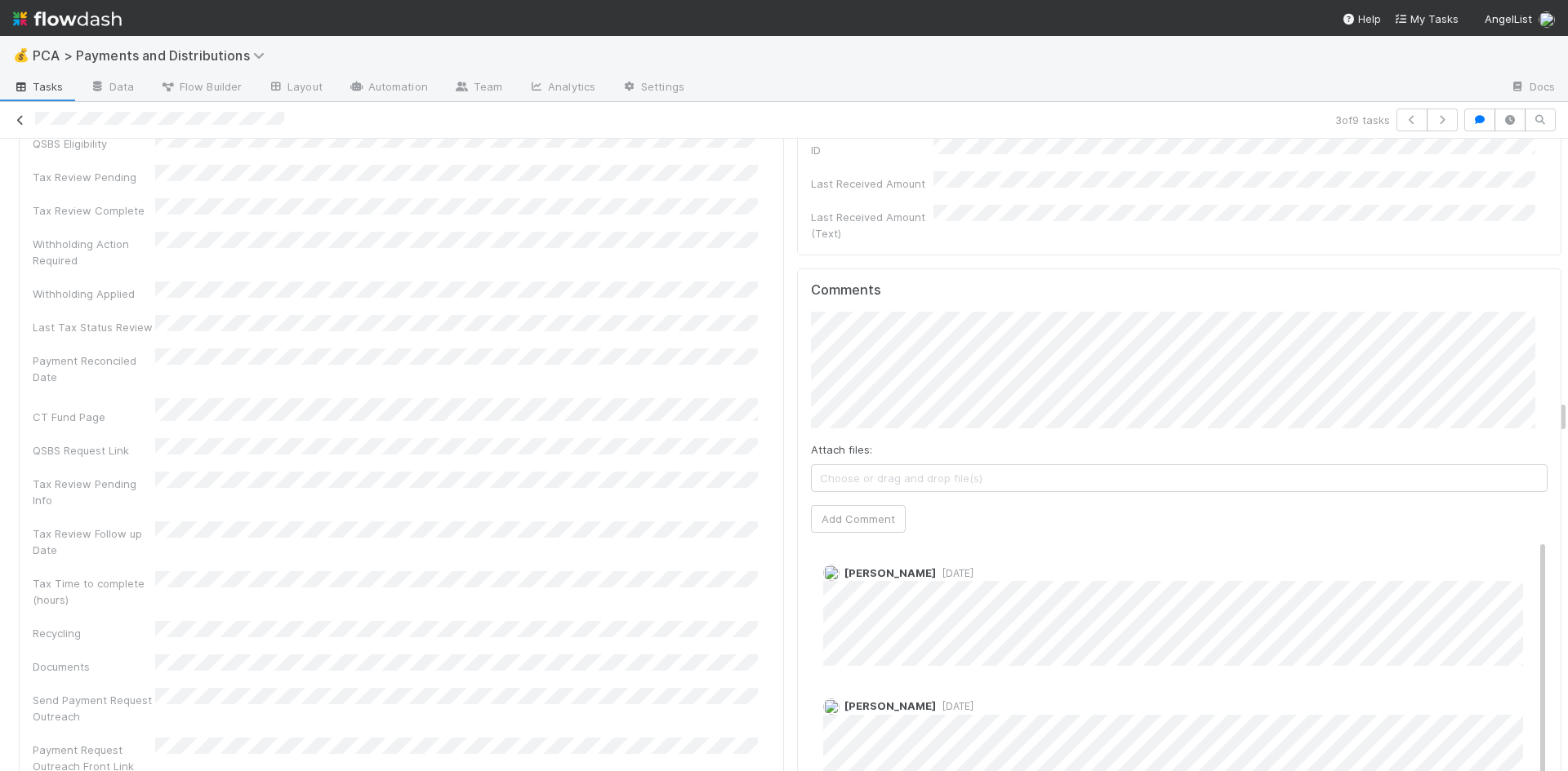
click at [21, 118] on icon at bounding box center [20, 119] width 16 height 11
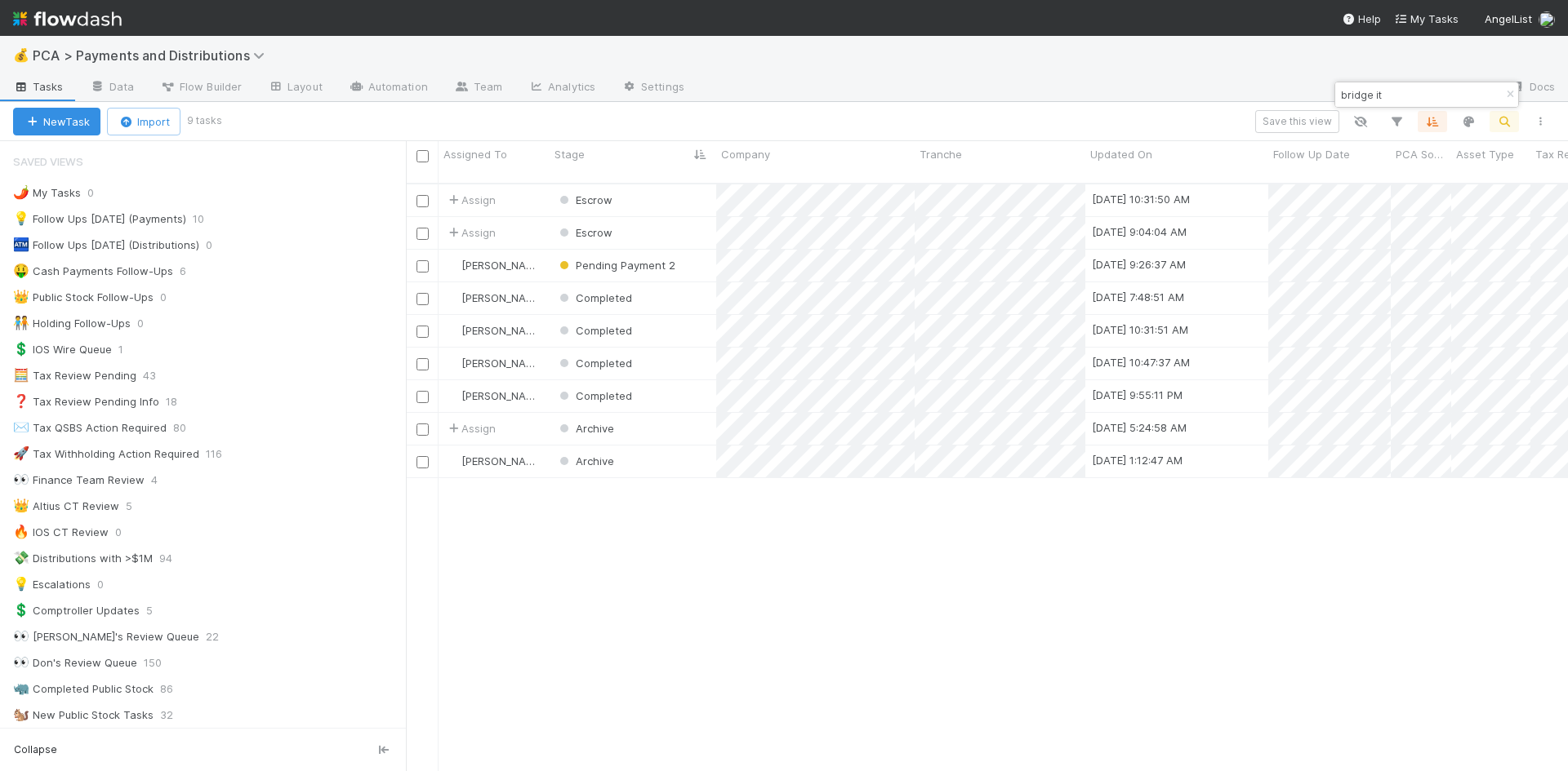
scroll to position [589, 1149]
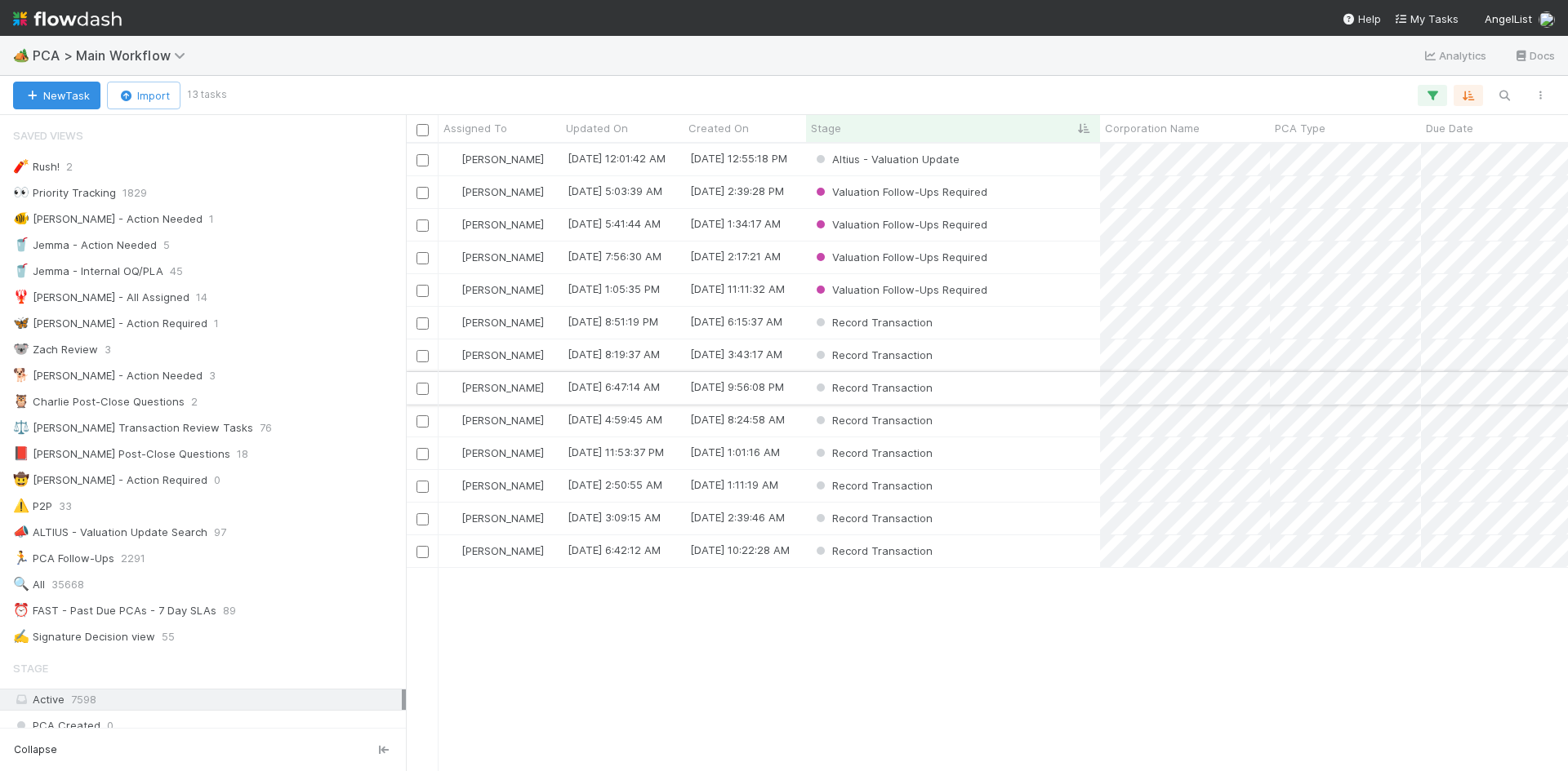
scroll to position [2156, 0]
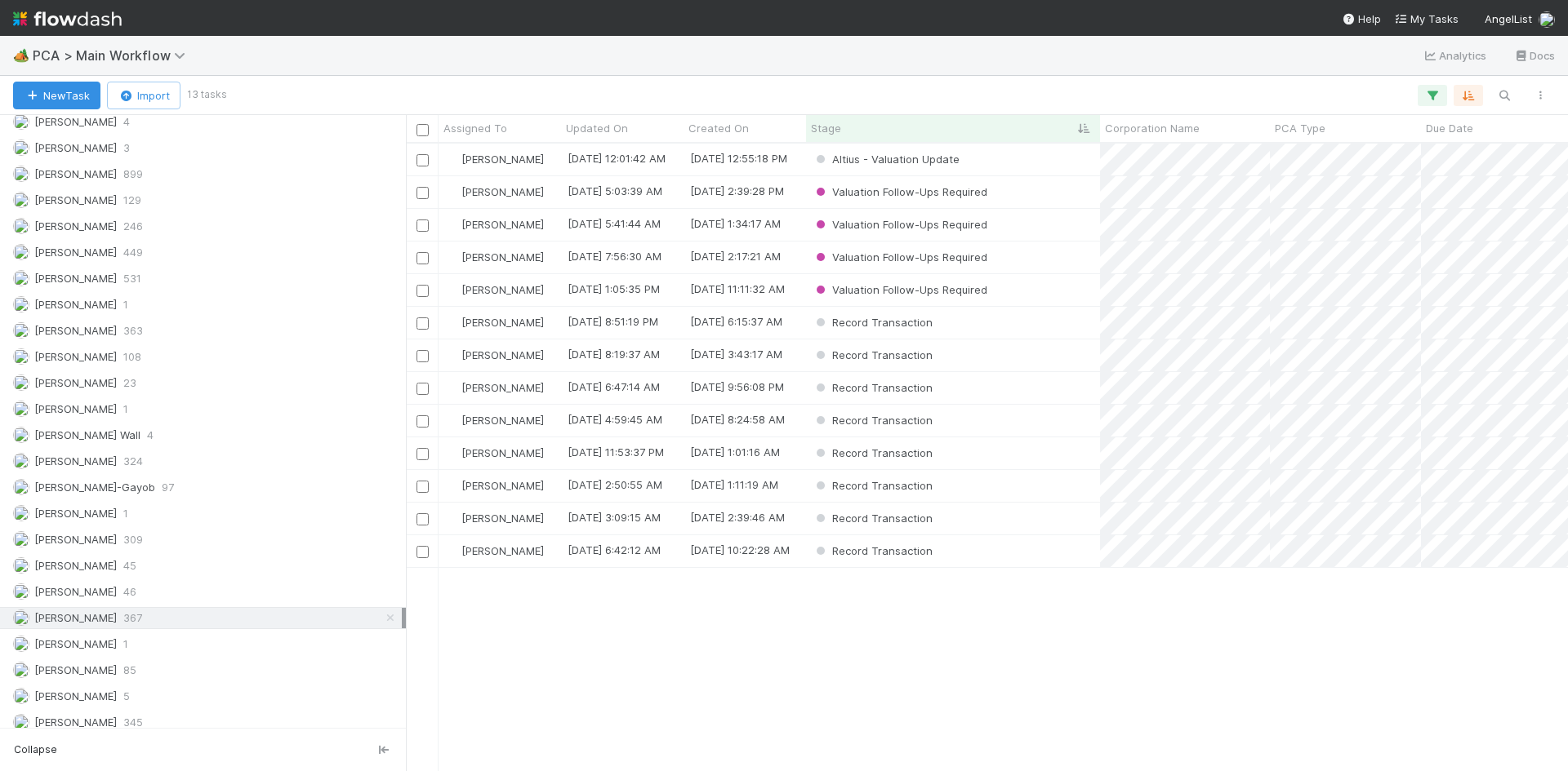
click at [215, 52] on div "🏕️ PCA > Main Workflow Analytics Docs" at bounding box center [784, 55] width 1568 height 39
click at [1136, 653] on div "[PERSON_NAME] [DATE] 12:01:42 AM [DATE] 12:55:18 PM Altius - Valuation Update 0…" at bounding box center [987, 457] width 1162 height 627
click at [1018, 161] on div "Altius - Valuation Update" at bounding box center [953, 159] width 294 height 32
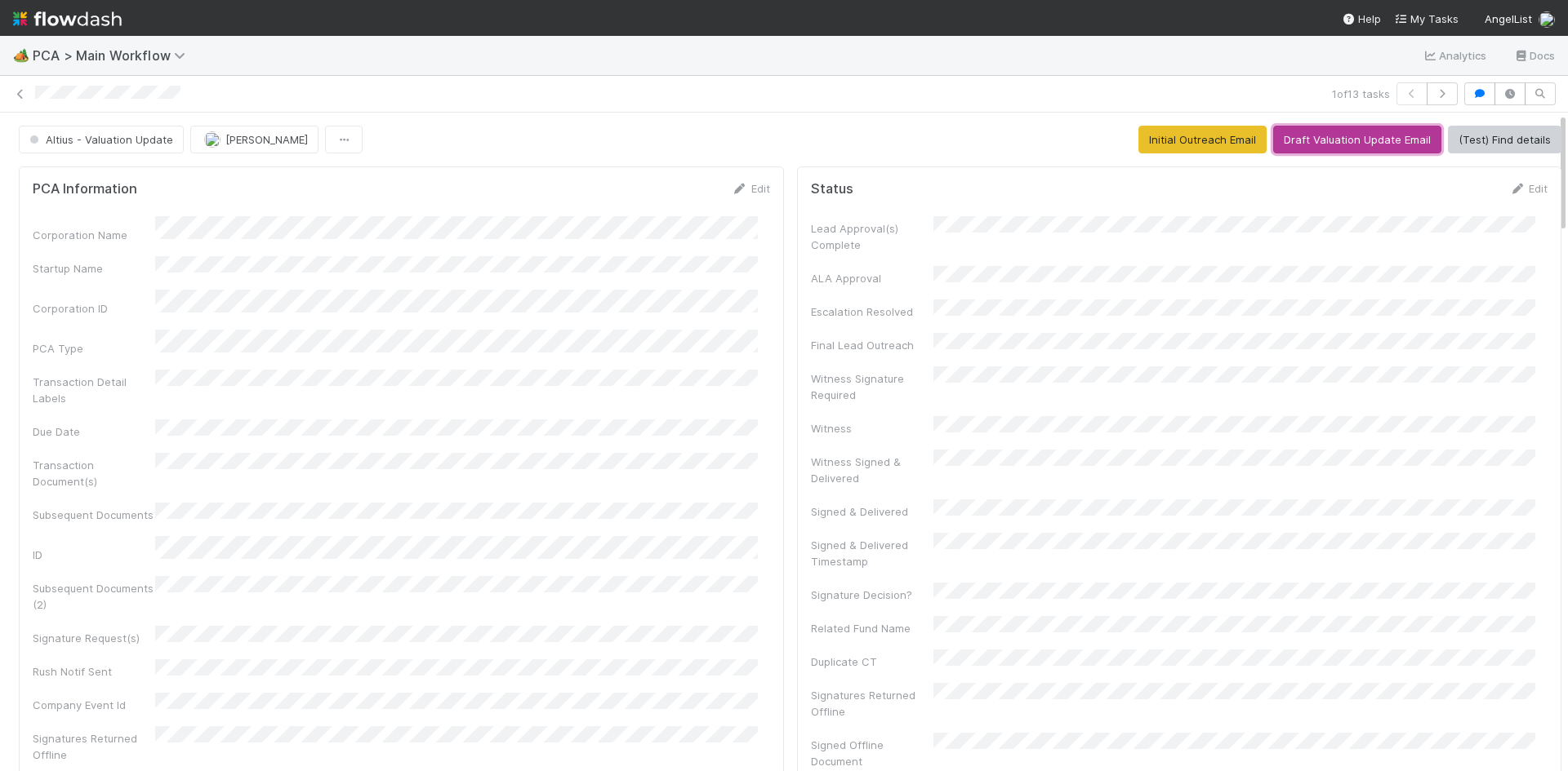
click at [1331, 136] on button "Draft Valuation Update Email" at bounding box center [1357, 139] width 168 height 28
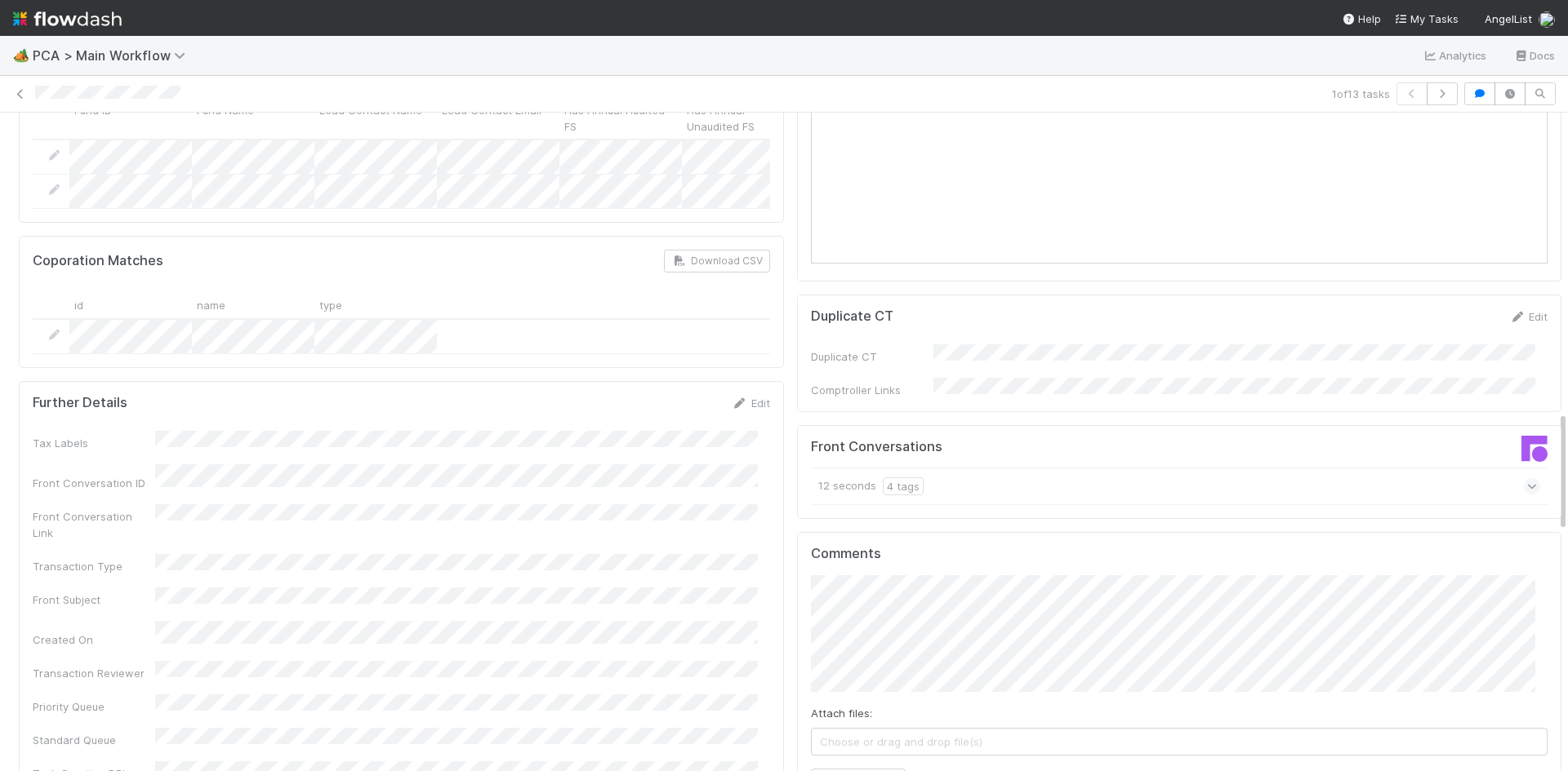
scroll to position [1633, 0]
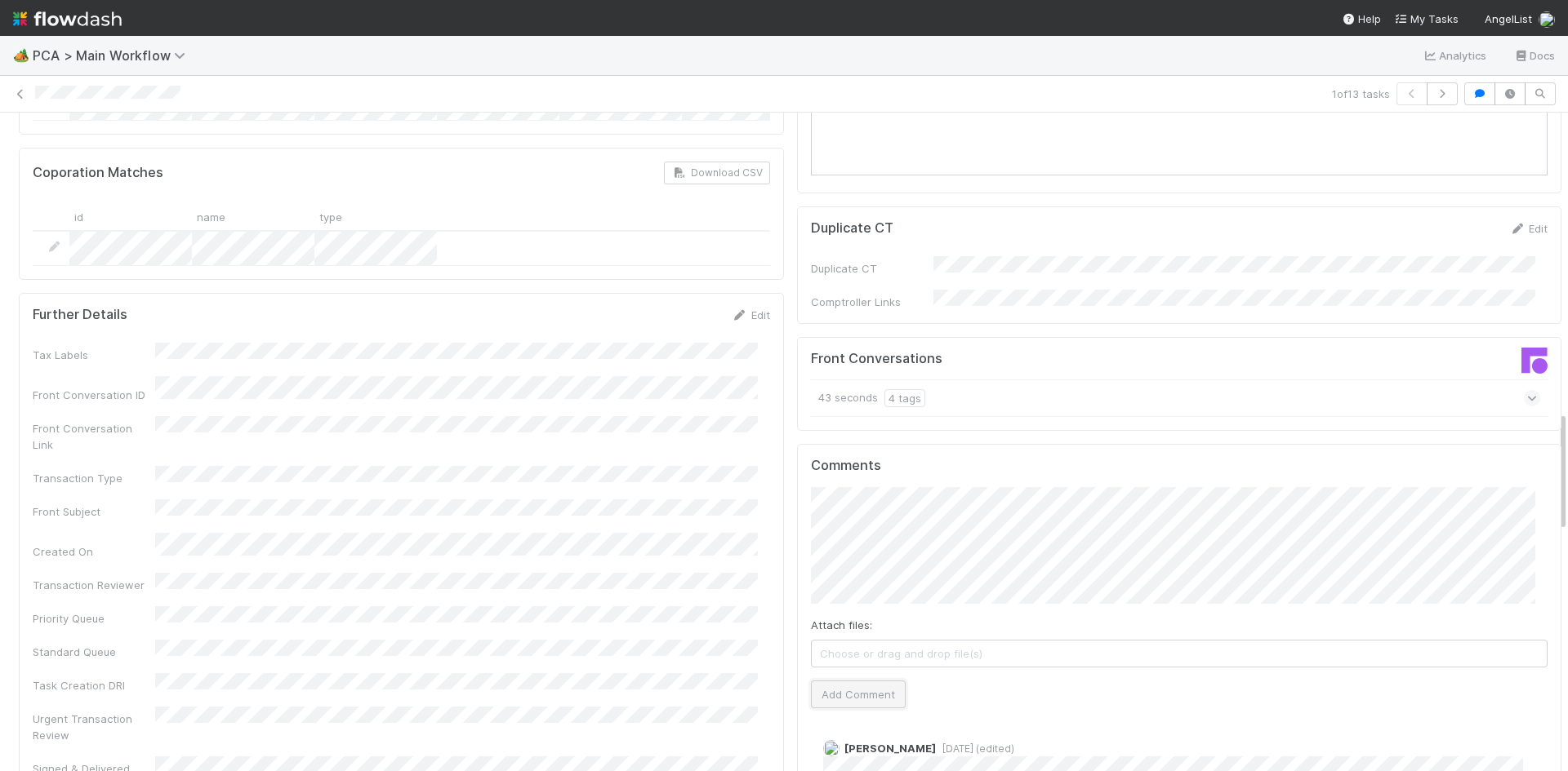
click at [867, 681] on button "Add Comment" at bounding box center [857, 695] width 95 height 28
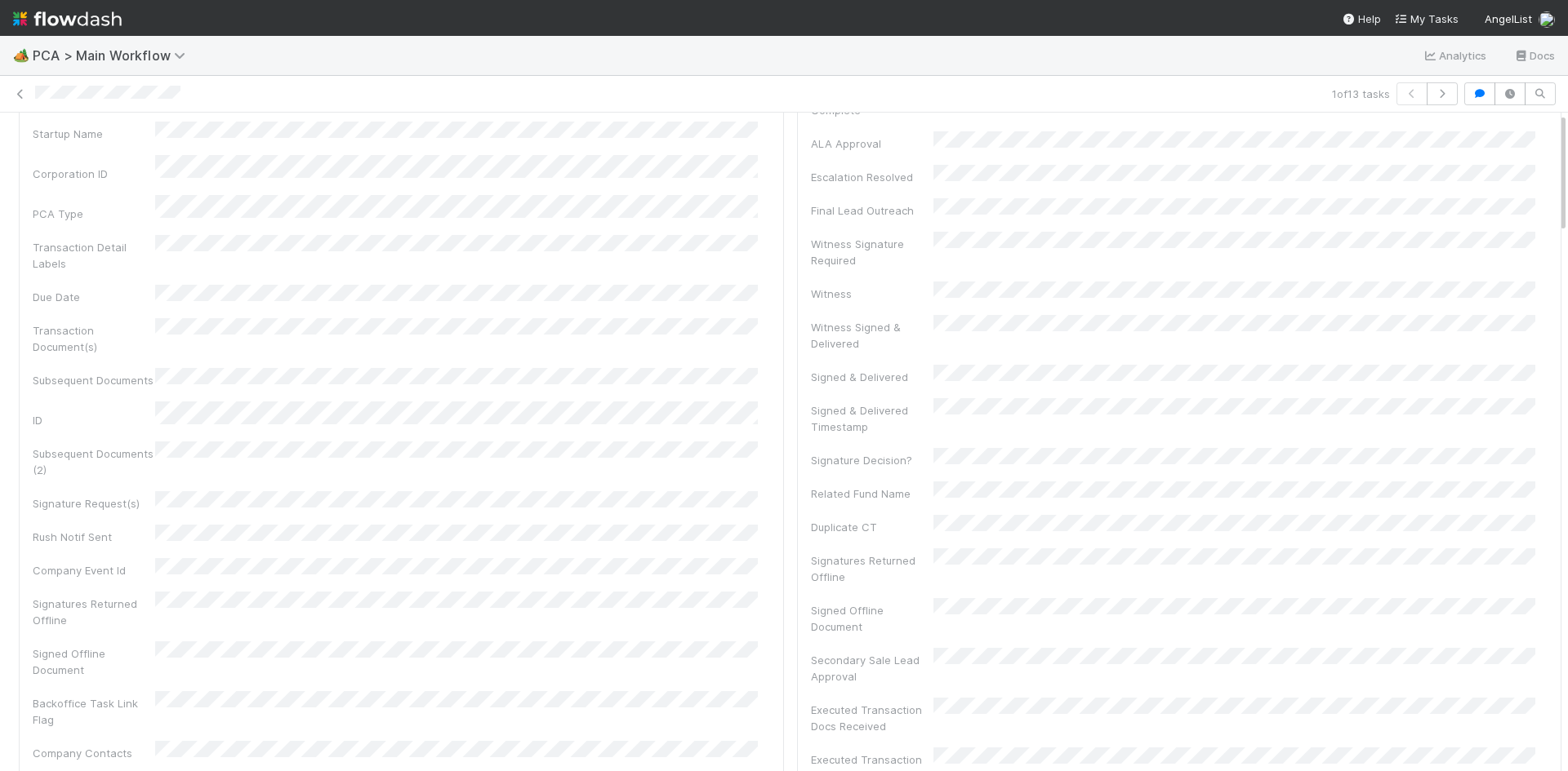
scroll to position [0, 0]
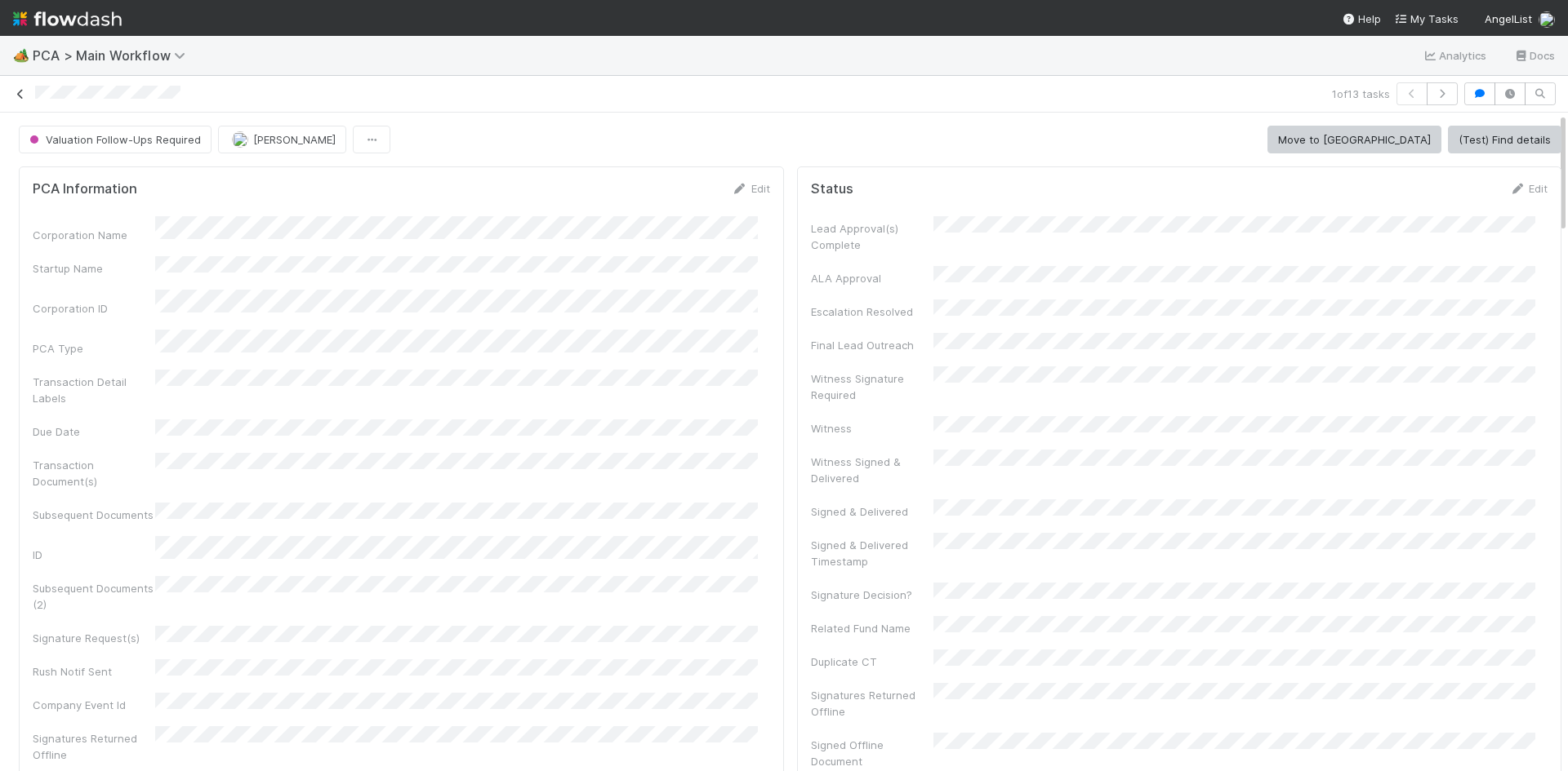
click at [20, 93] on icon at bounding box center [20, 94] width 16 height 11
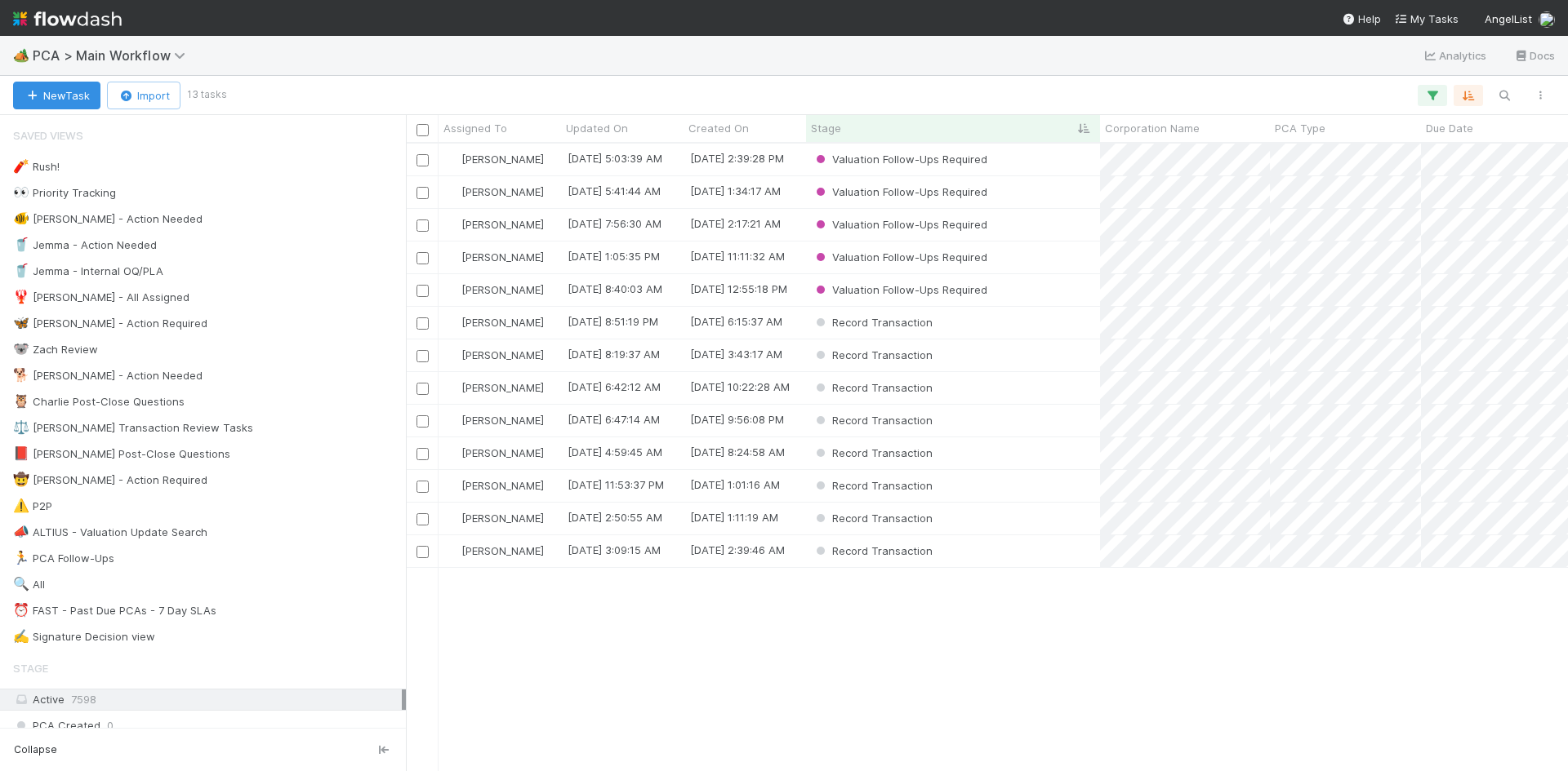
scroll to position [615, 1149]
click at [1058, 157] on div "Valuation Follow-Ups Required" at bounding box center [953, 159] width 294 height 32
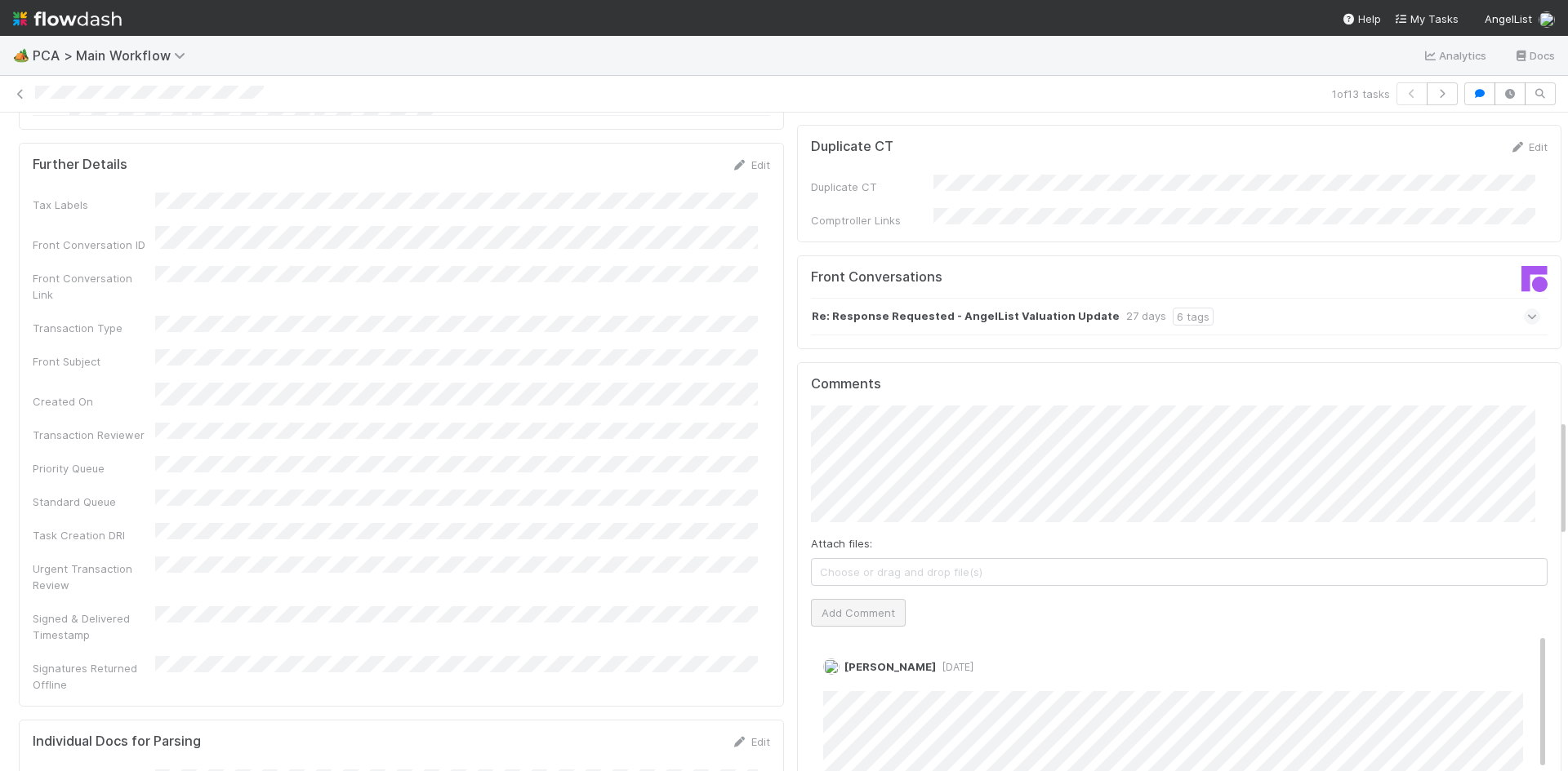
scroll to position [2041, 0]
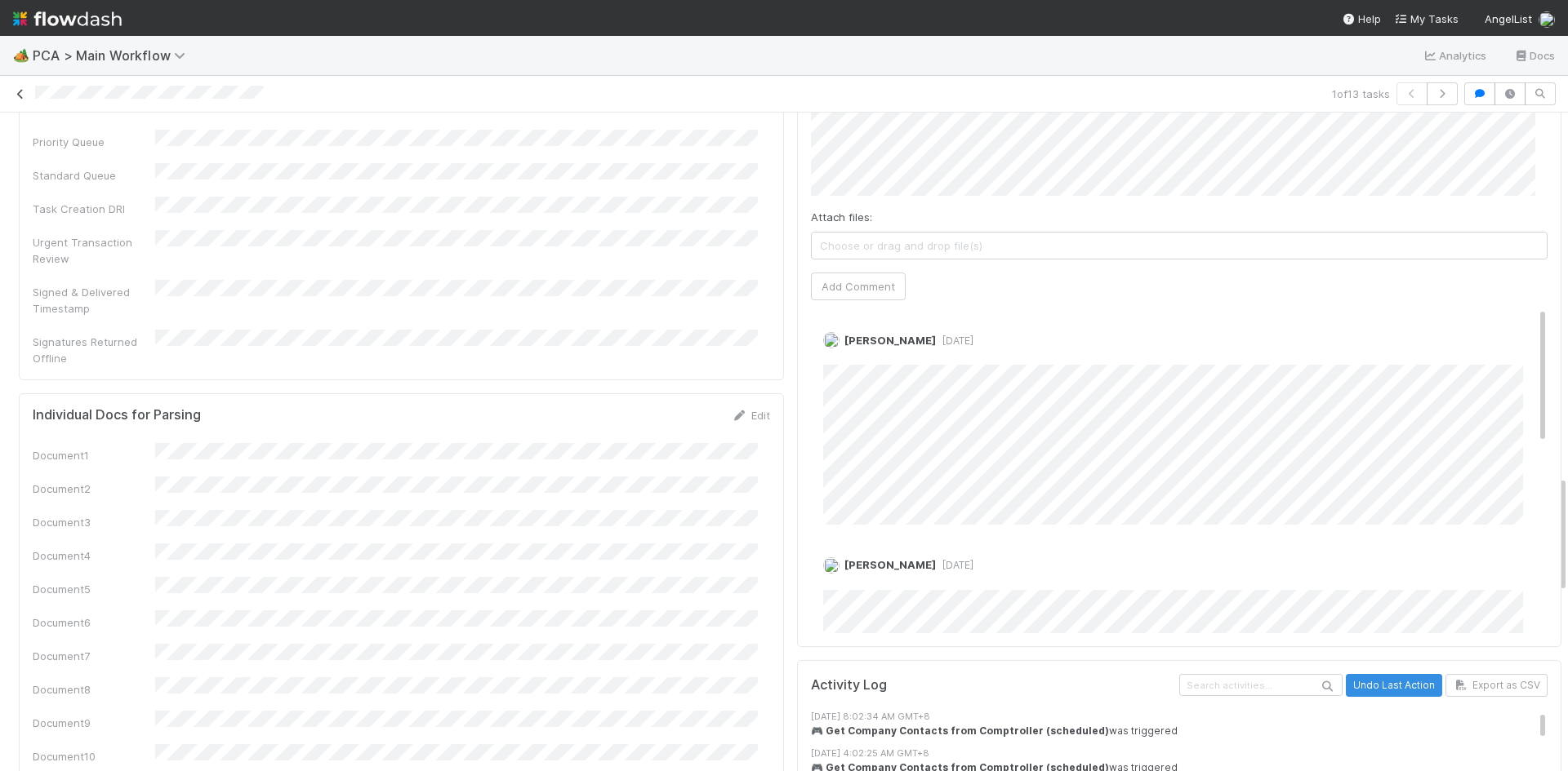
click at [18, 93] on icon at bounding box center [20, 94] width 16 height 11
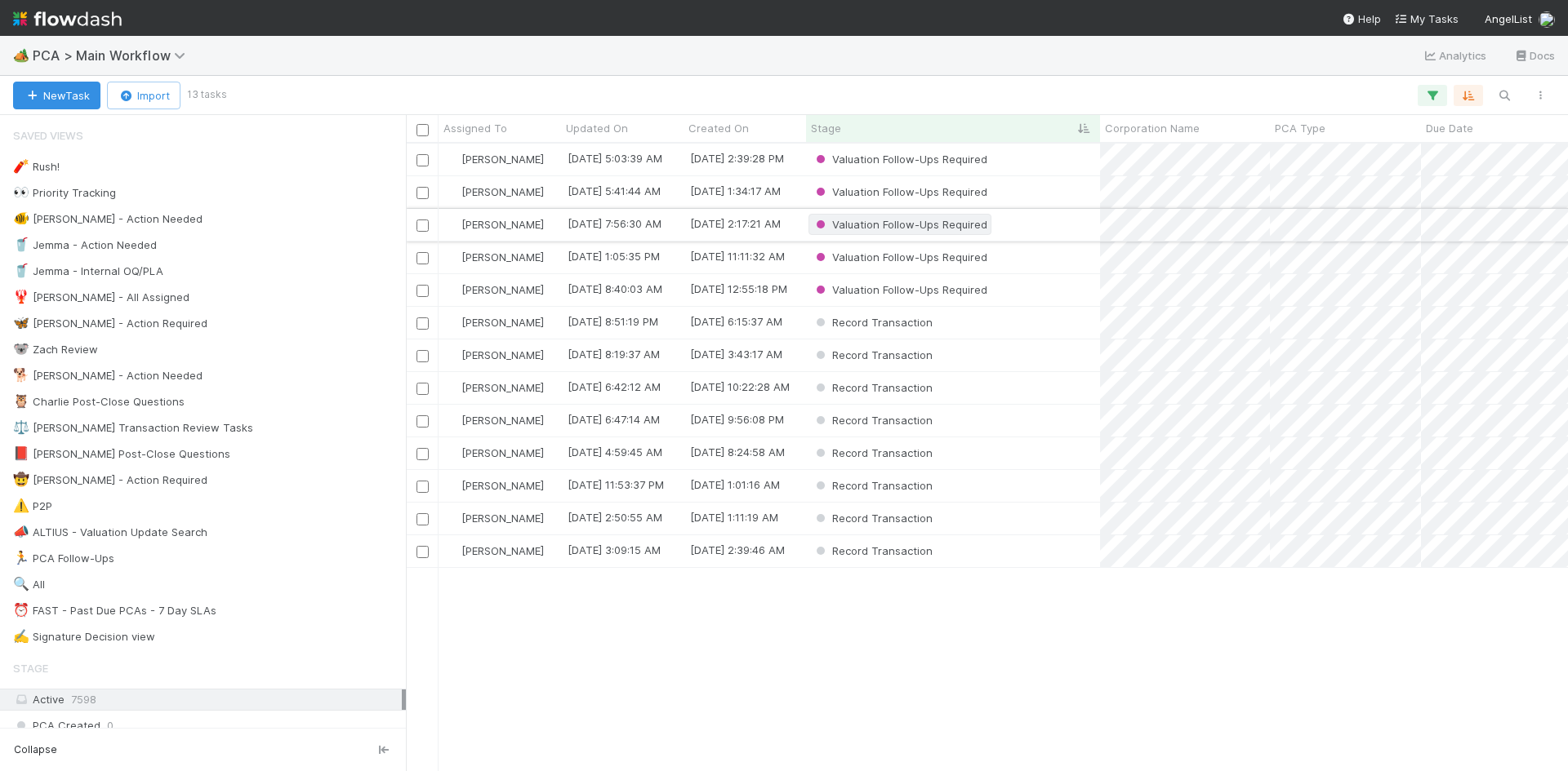
scroll to position [615, 1149]
click at [1032, 201] on div "Valuation Follow-Ups Required" at bounding box center [953, 192] width 294 height 32
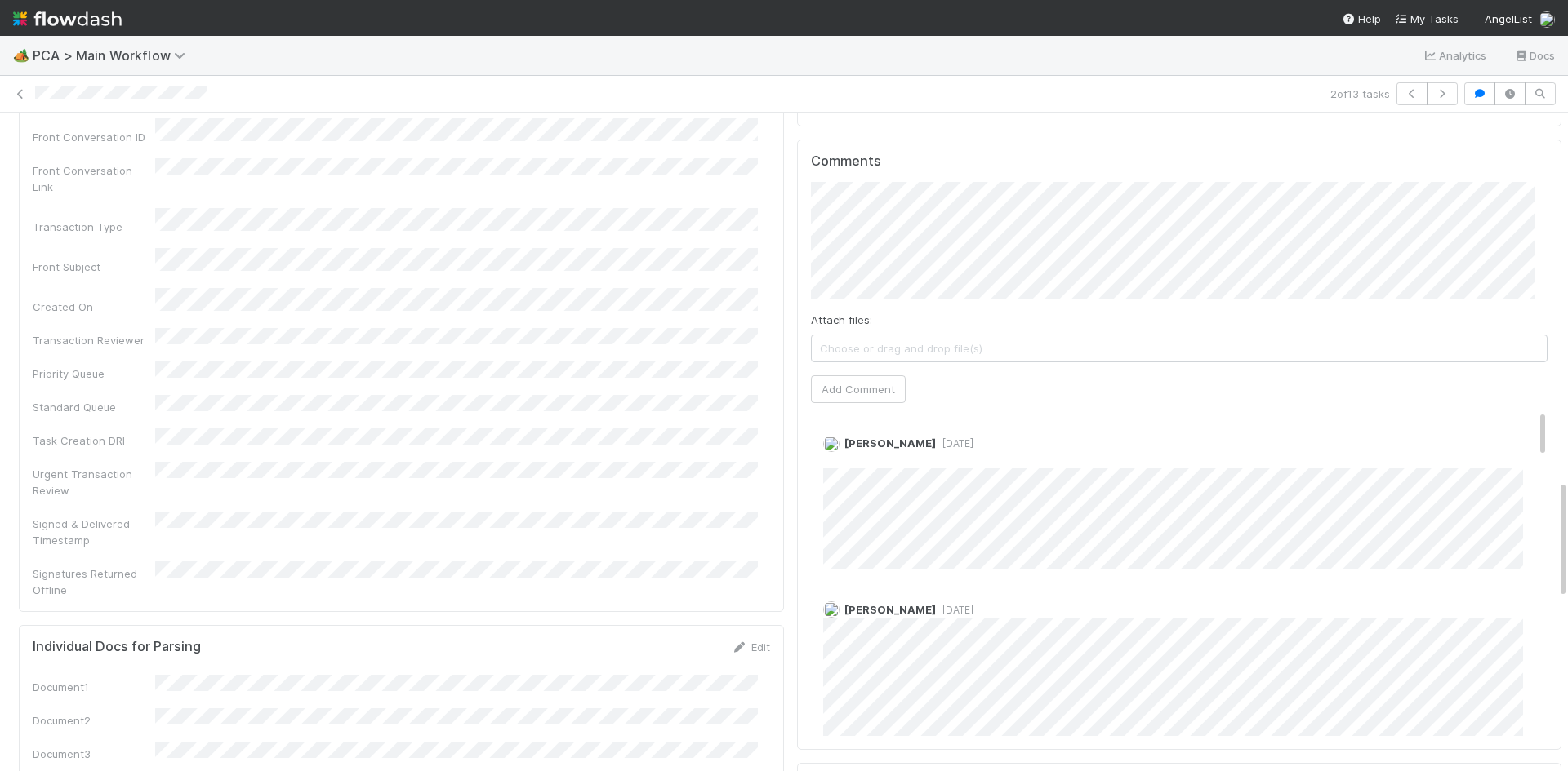
scroll to position [1633, 0]
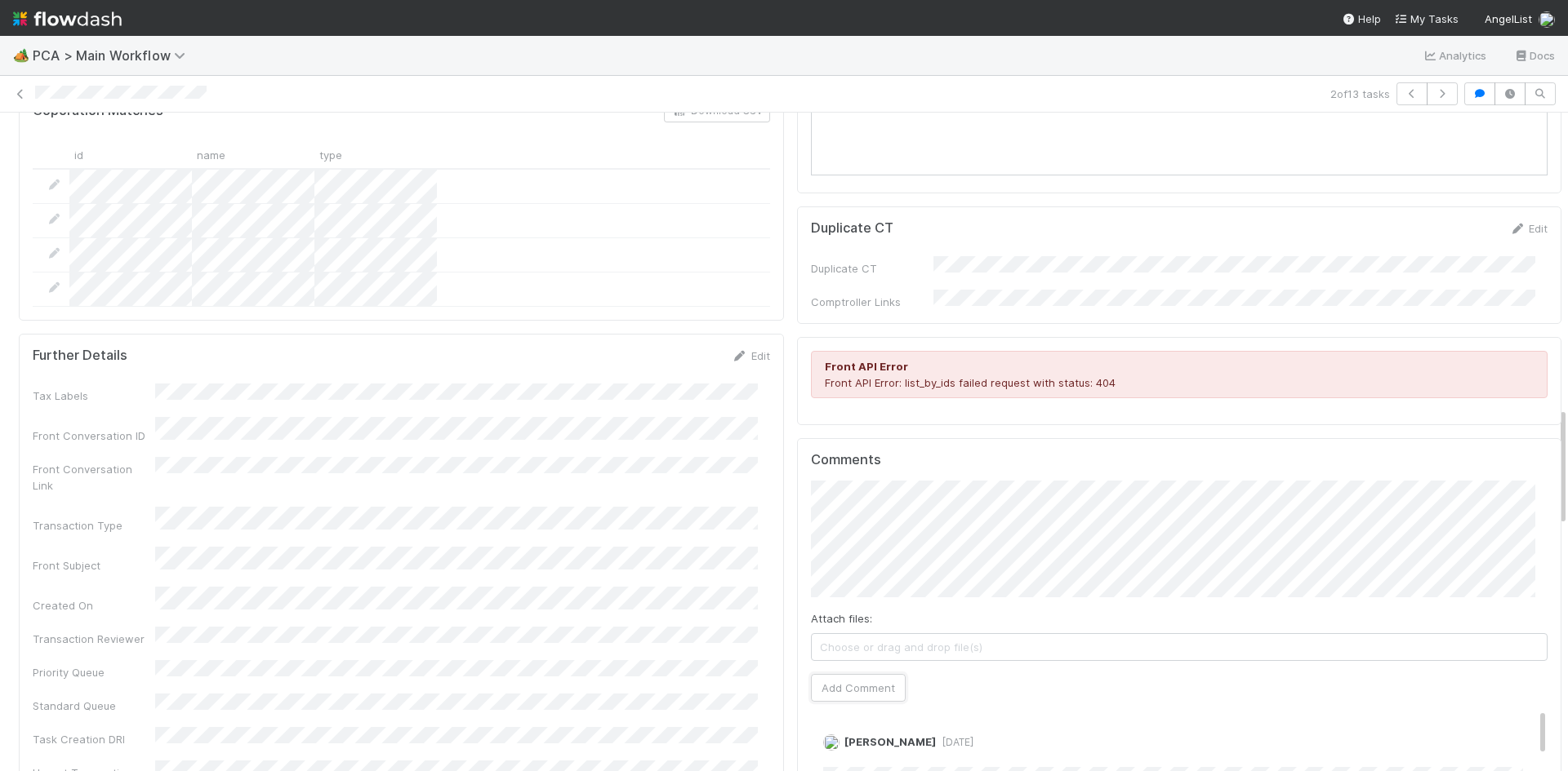
drag, startPoint x: 850, startPoint y: 601, endPoint x: 772, endPoint y: 447, distance: 172.6
click at [850, 675] on button "Add Comment" at bounding box center [857, 688] width 95 height 28
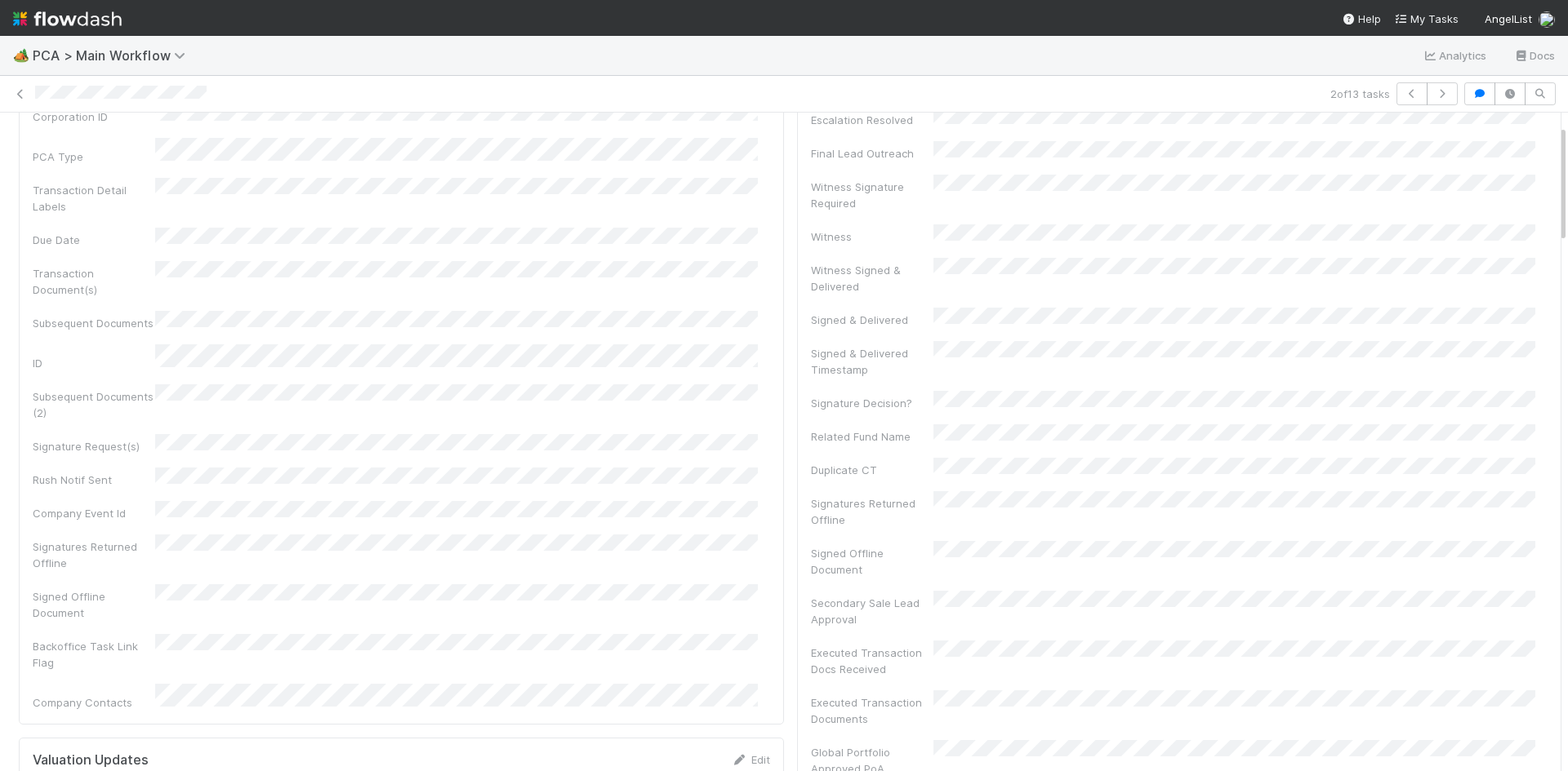
scroll to position [0, 0]
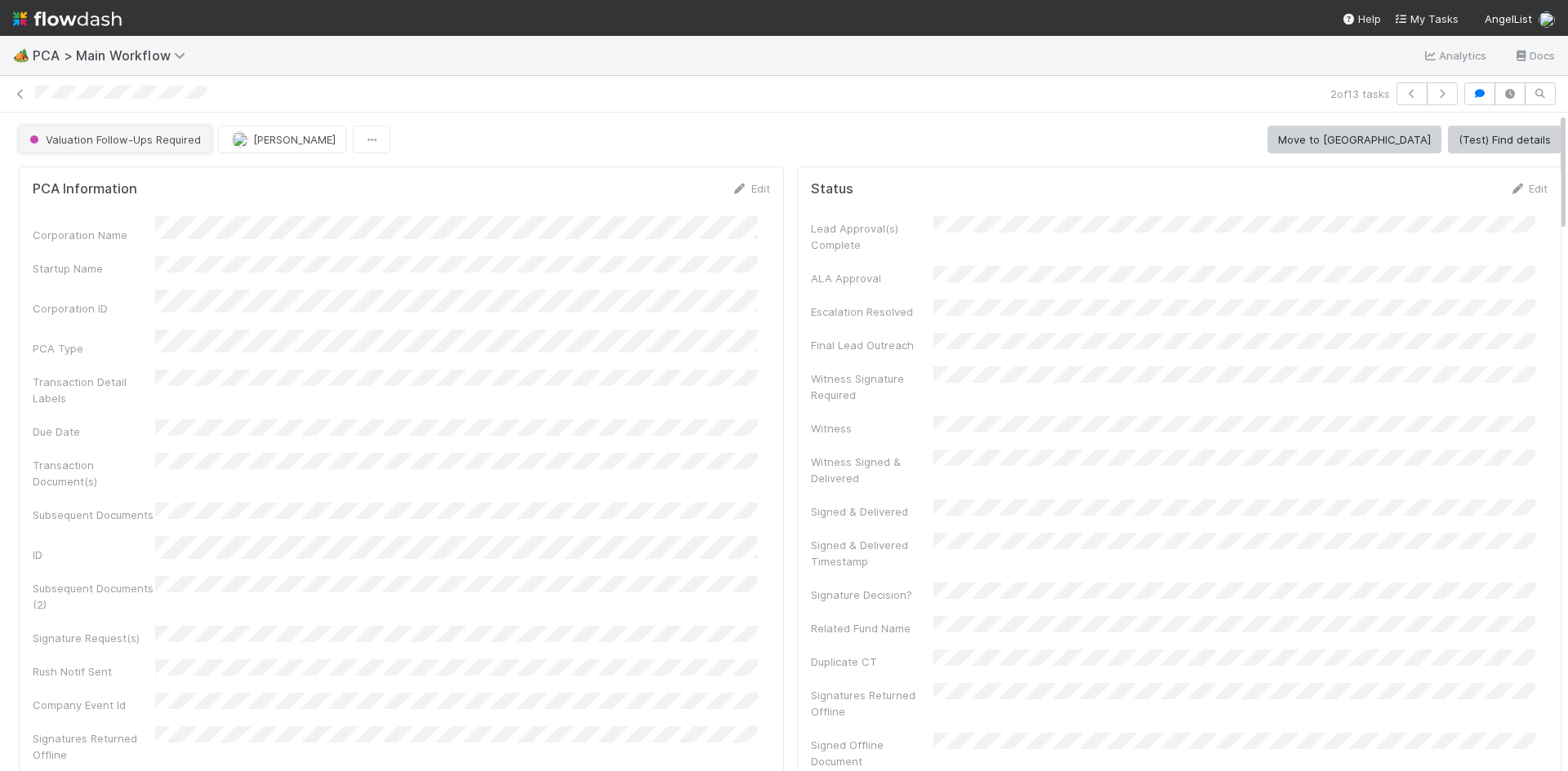
click at [108, 143] on span "Valuation Follow-Ups Required" at bounding box center [113, 139] width 175 height 13
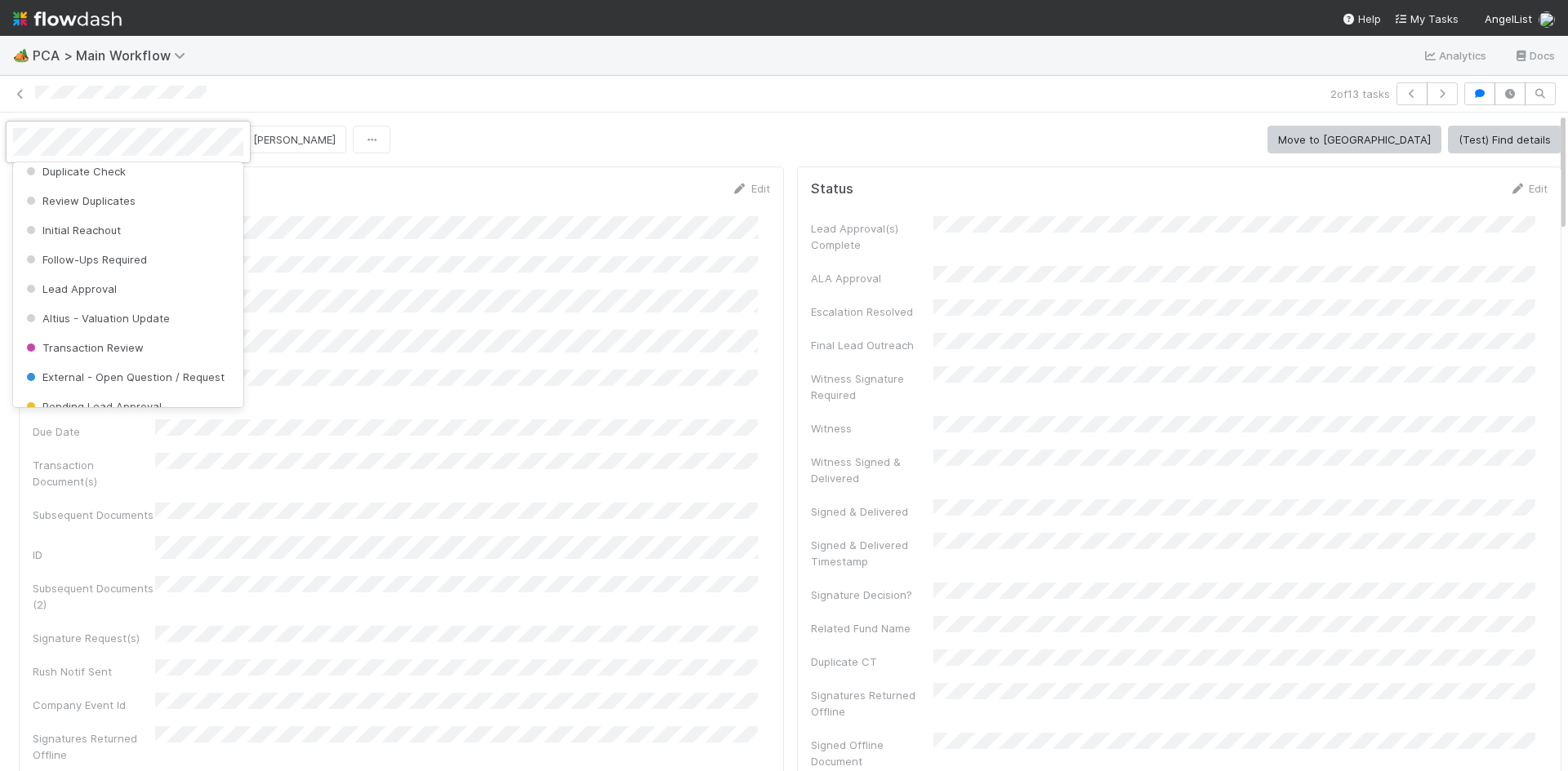
scroll to position [20, 0]
click at [159, 329] on div "Follow-Ups Required" at bounding box center [128, 337] width 230 height 30
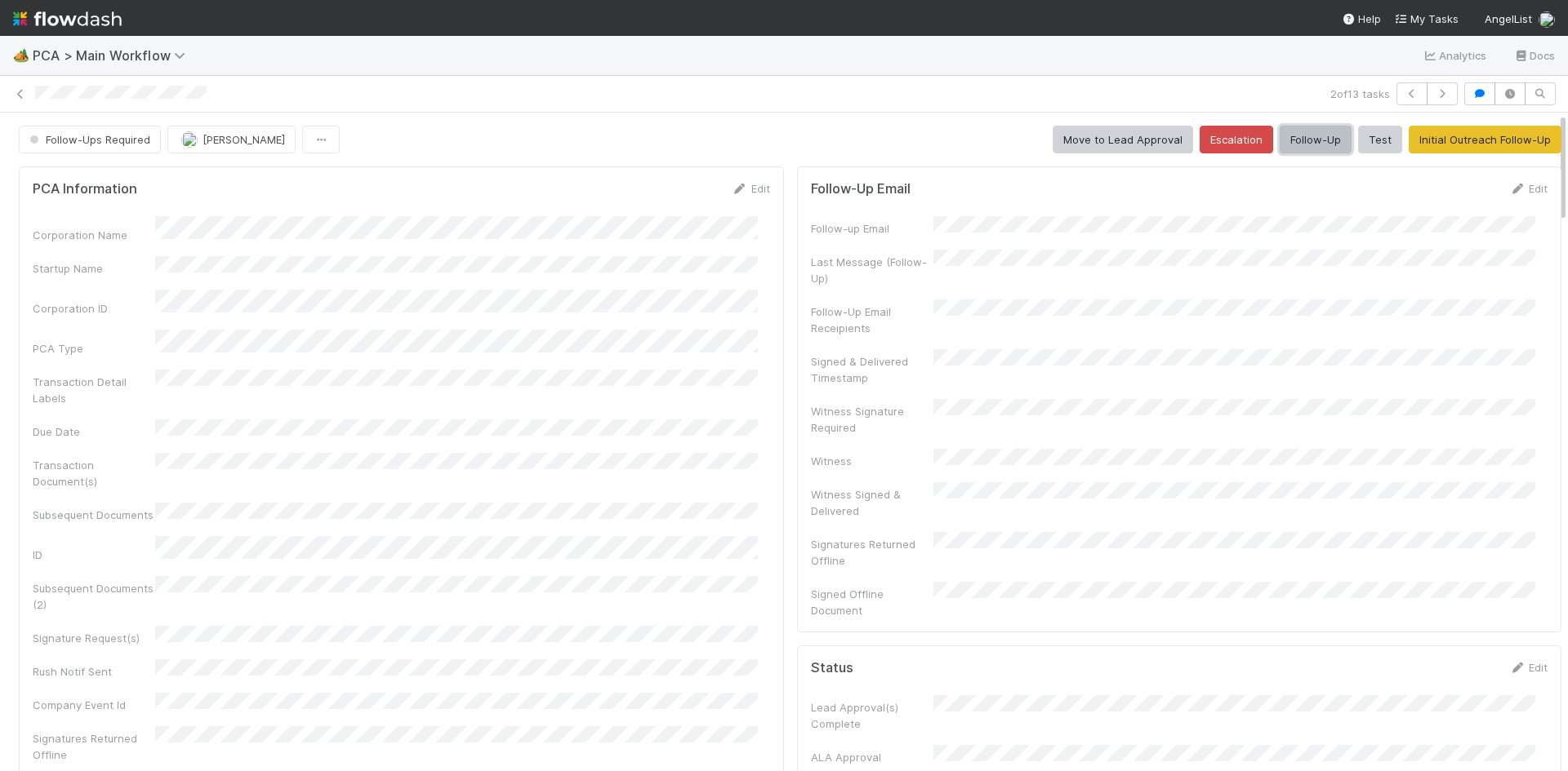
click at [1296, 143] on button "Follow-Up" at bounding box center [1315, 139] width 72 height 28
click at [20, 89] on icon at bounding box center [20, 94] width 16 height 11
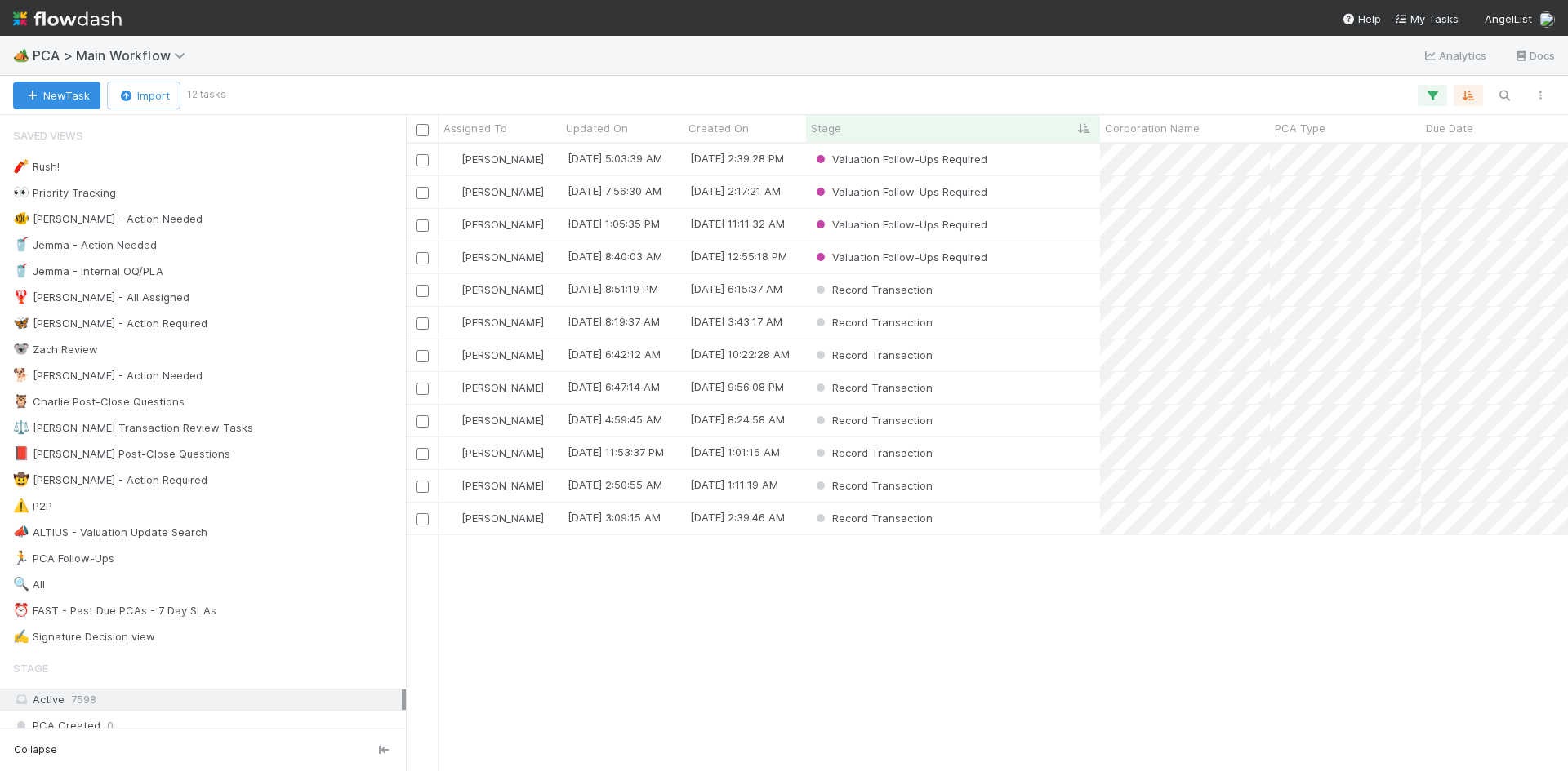
scroll to position [615, 1149]
click at [1039, 199] on div "Valuation Follow-Ups Required" at bounding box center [953, 192] width 294 height 32
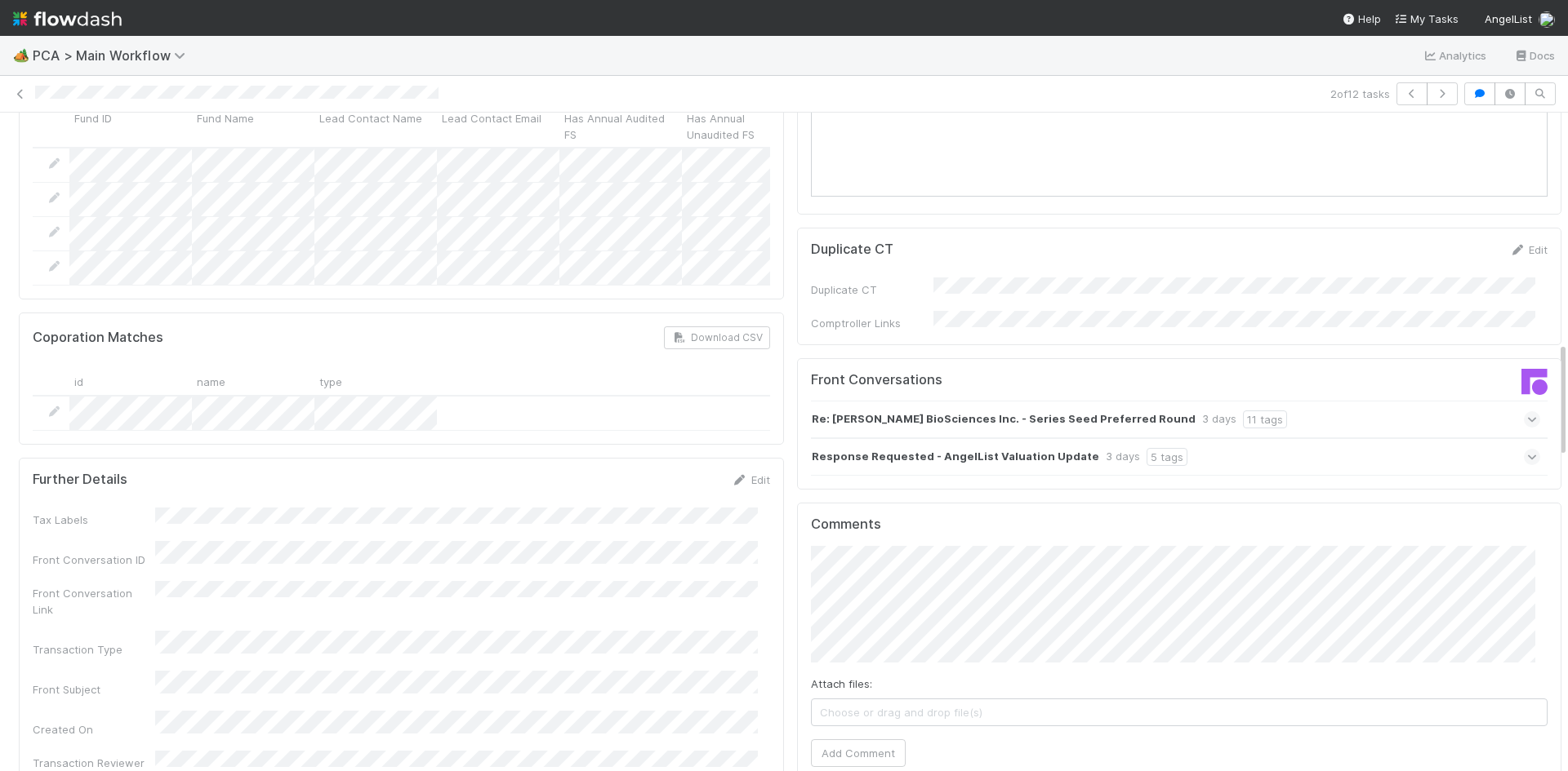
scroll to position [1796, 0]
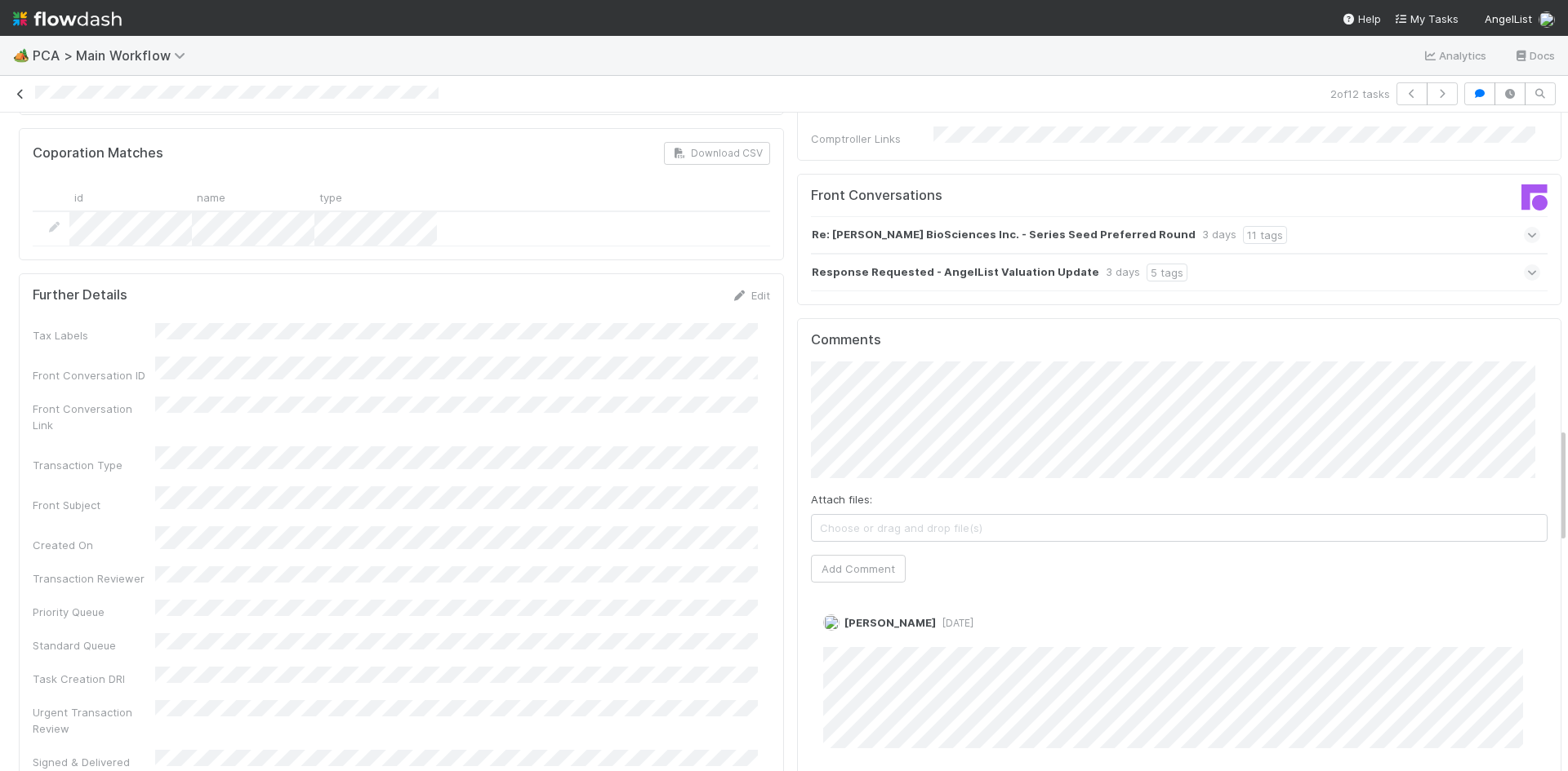
click at [16, 91] on icon at bounding box center [20, 94] width 16 height 11
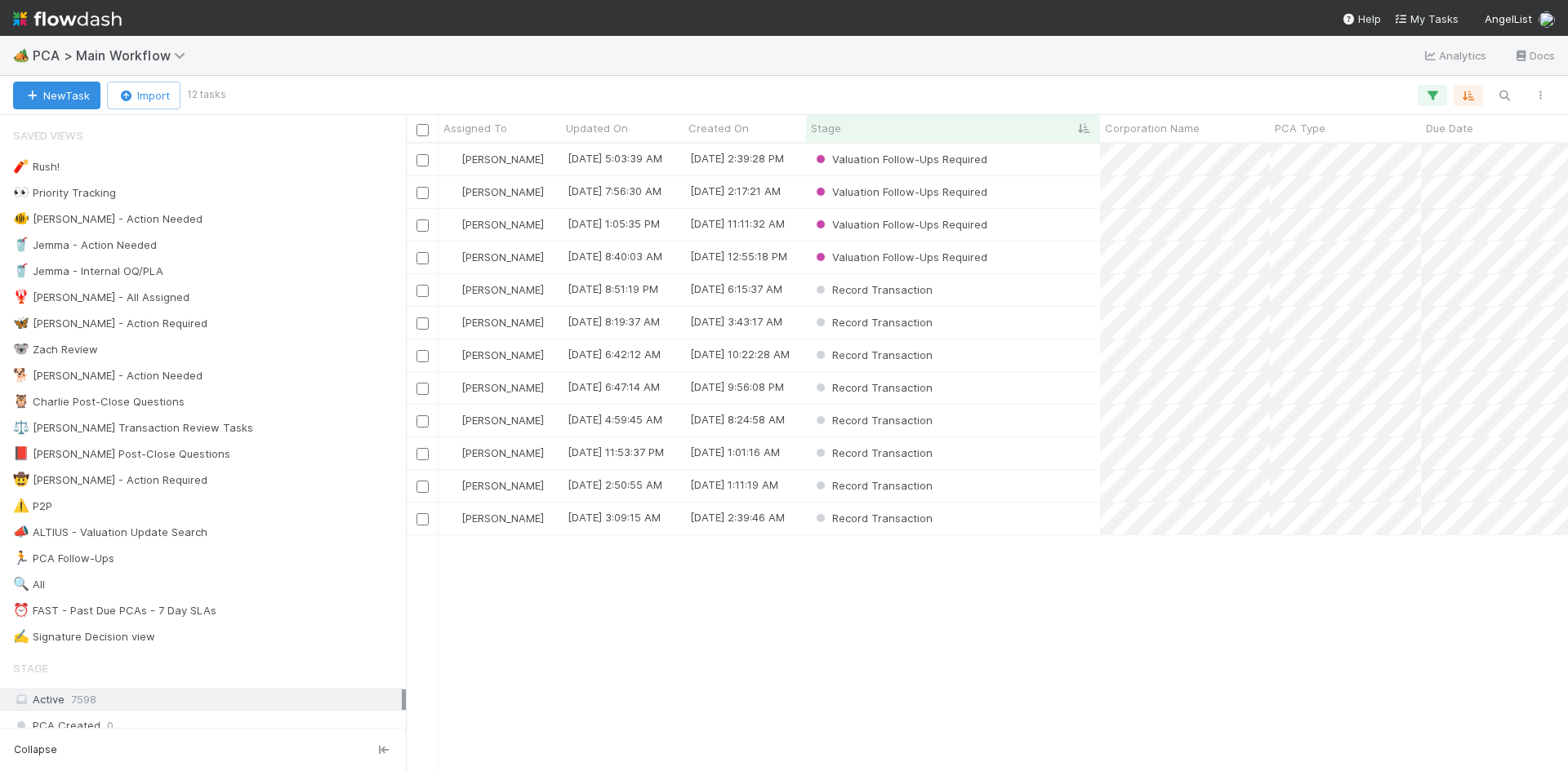
scroll to position [615, 1149]
click at [1036, 222] on div "Valuation Follow-Ups Required" at bounding box center [953, 225] width 294 height 32
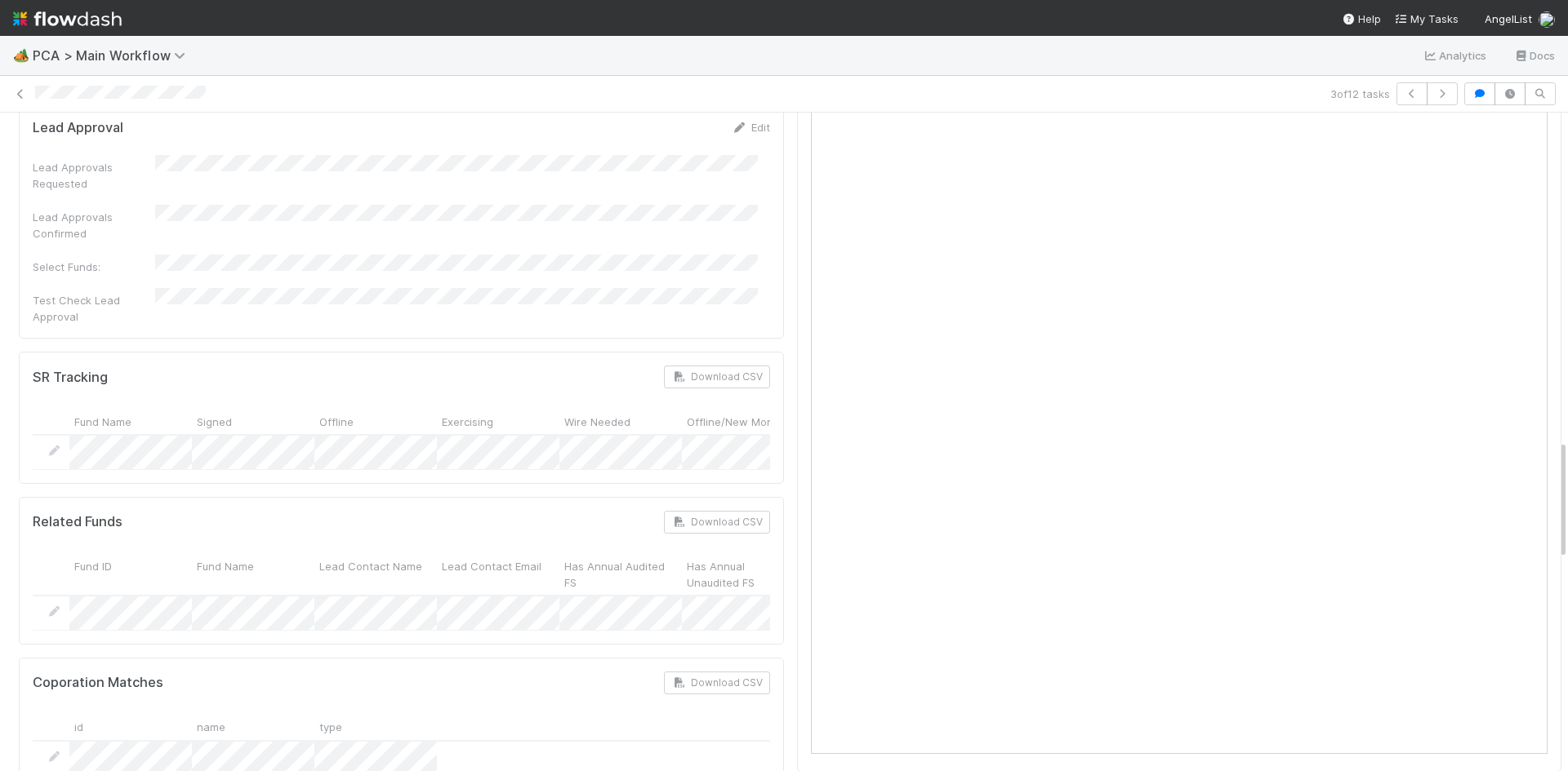
scroll to position [1796, 0]
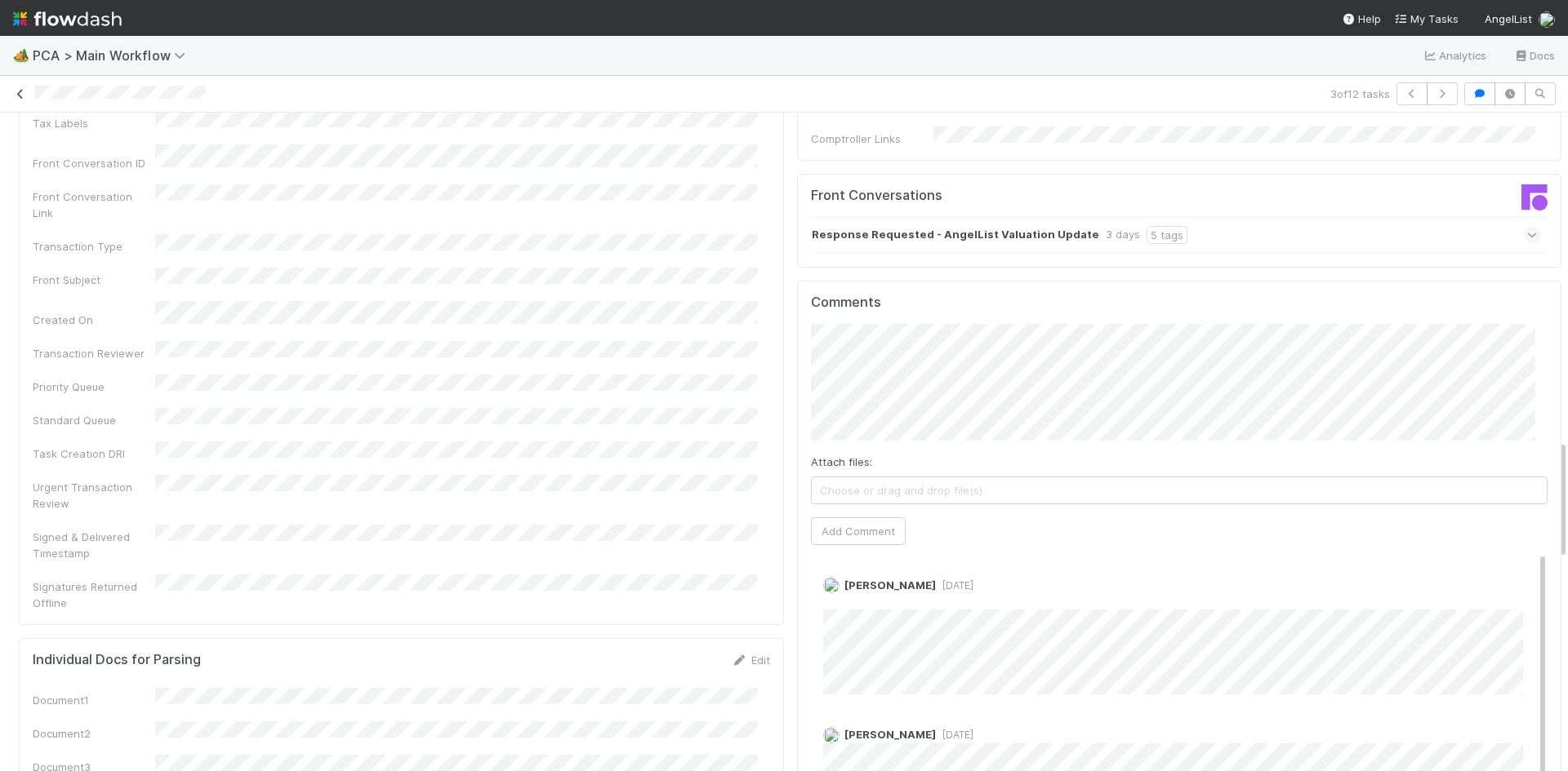
click at [20, 92] on icon at bounding box center [20, 94] width 16 height 11
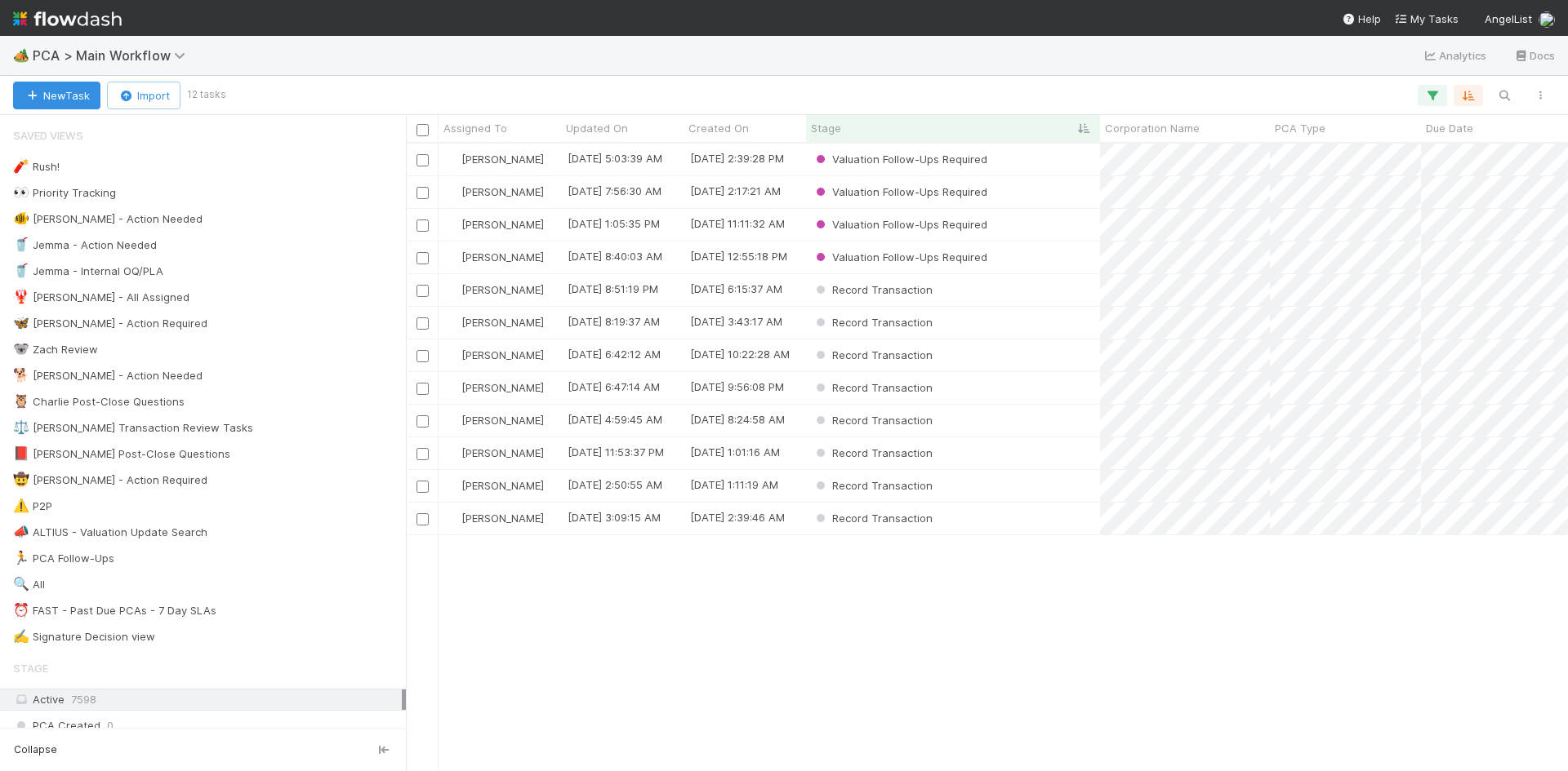
scroll to position [615, 1149]
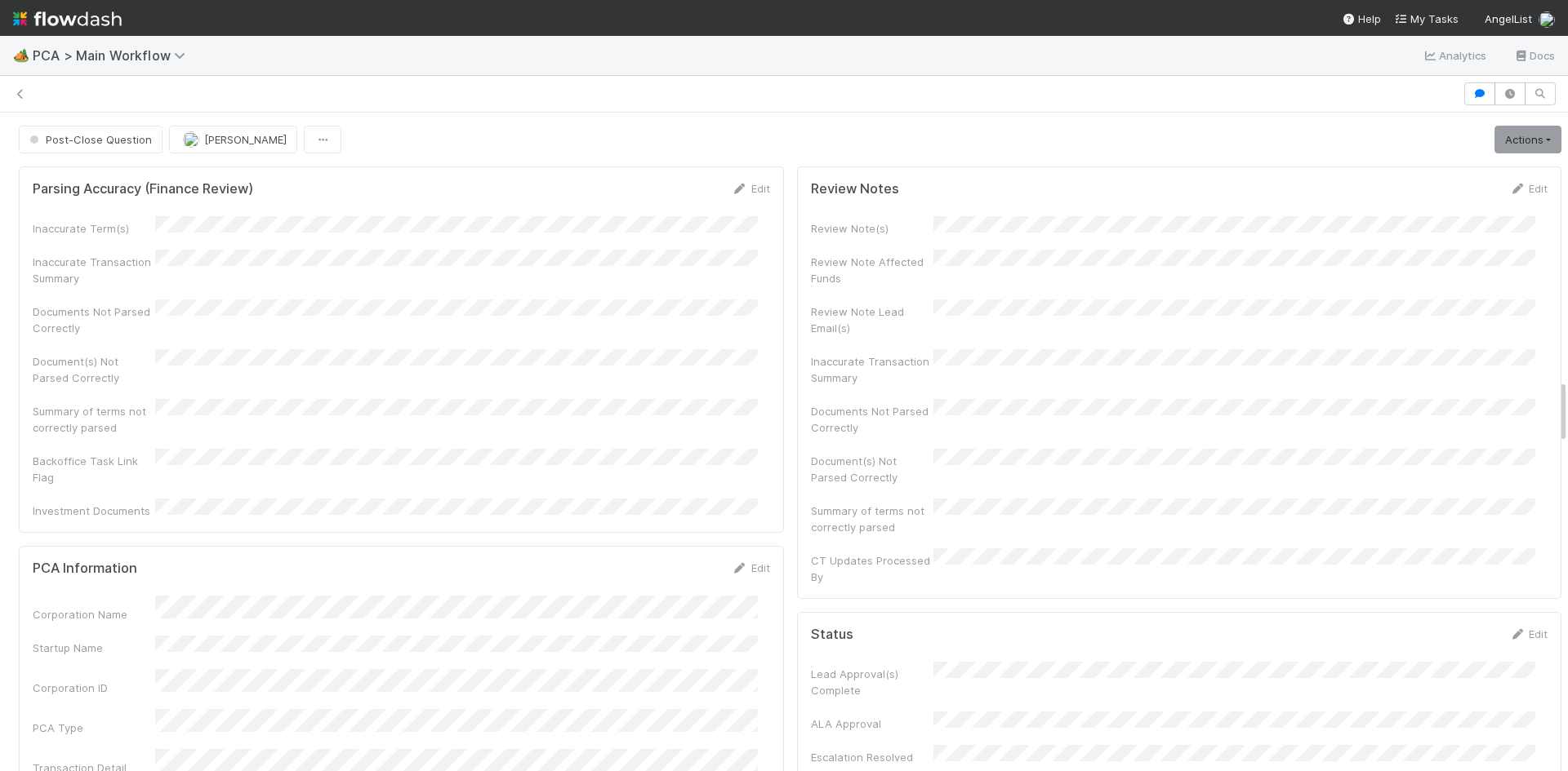
scroll to position [2694, 0]
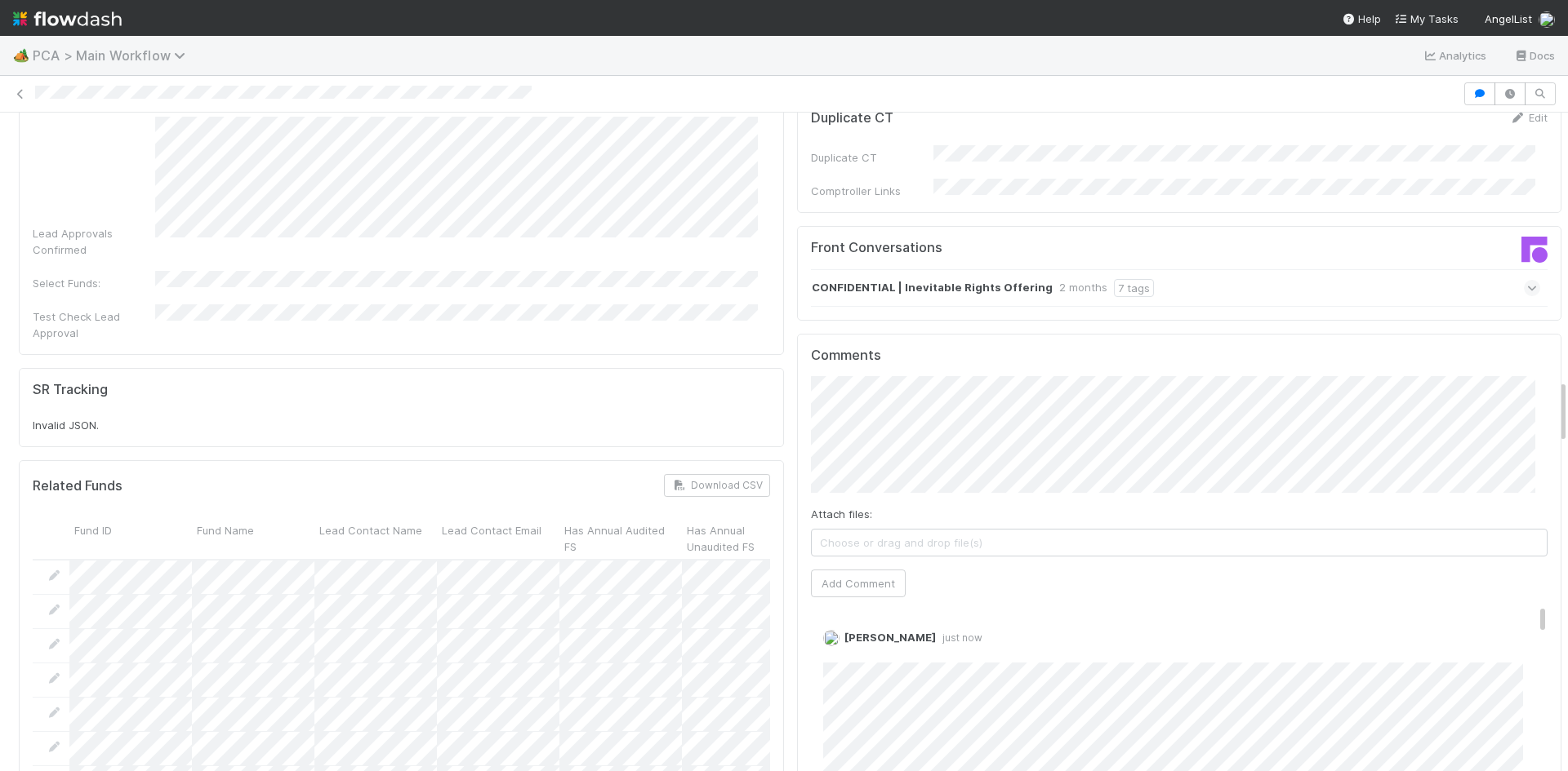
click at [90, 57] on span "PCA > Main Workflow" at bounding box center [113, 55] width 161 height 16
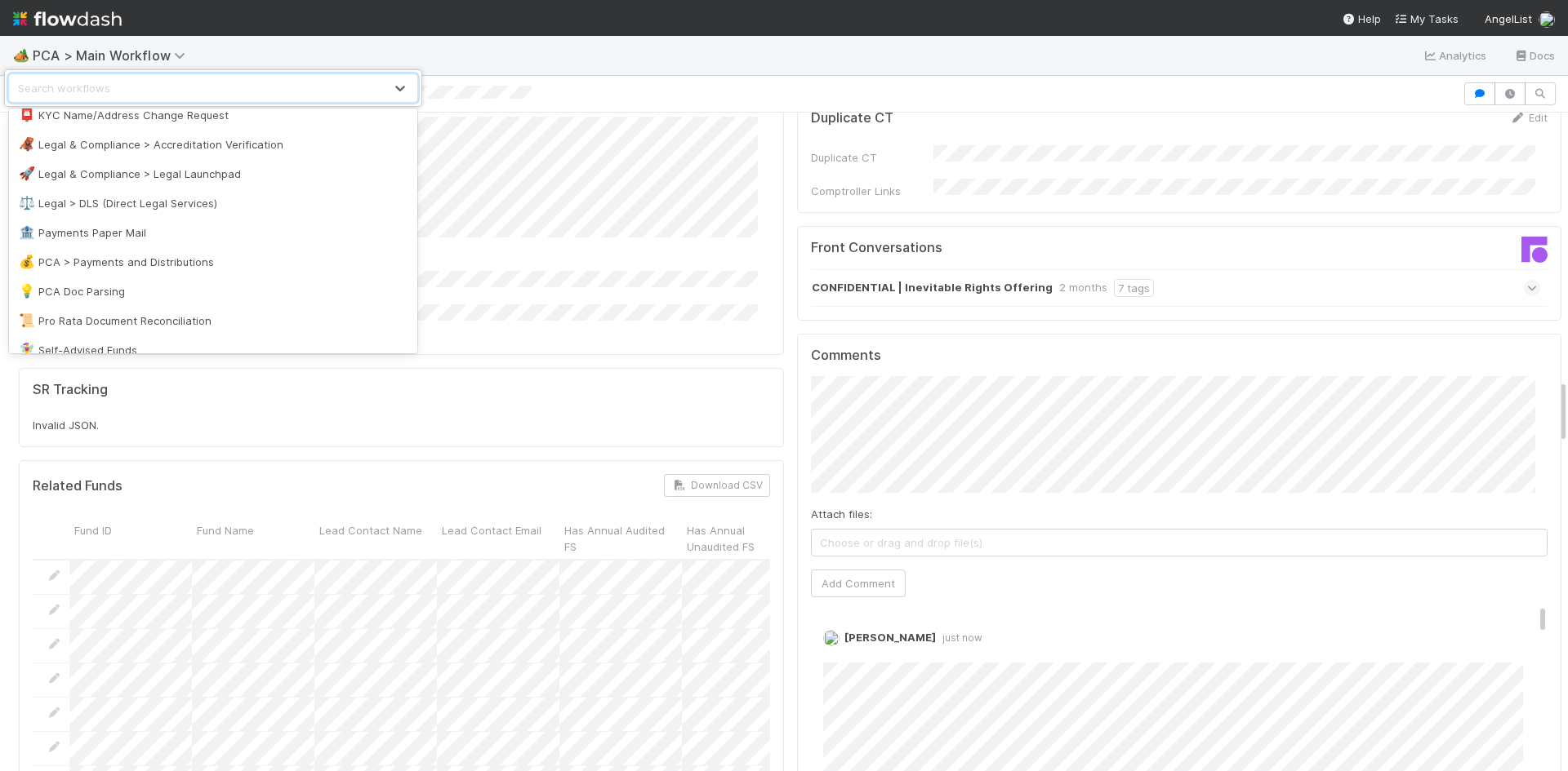
scroll to position [1033, 0]
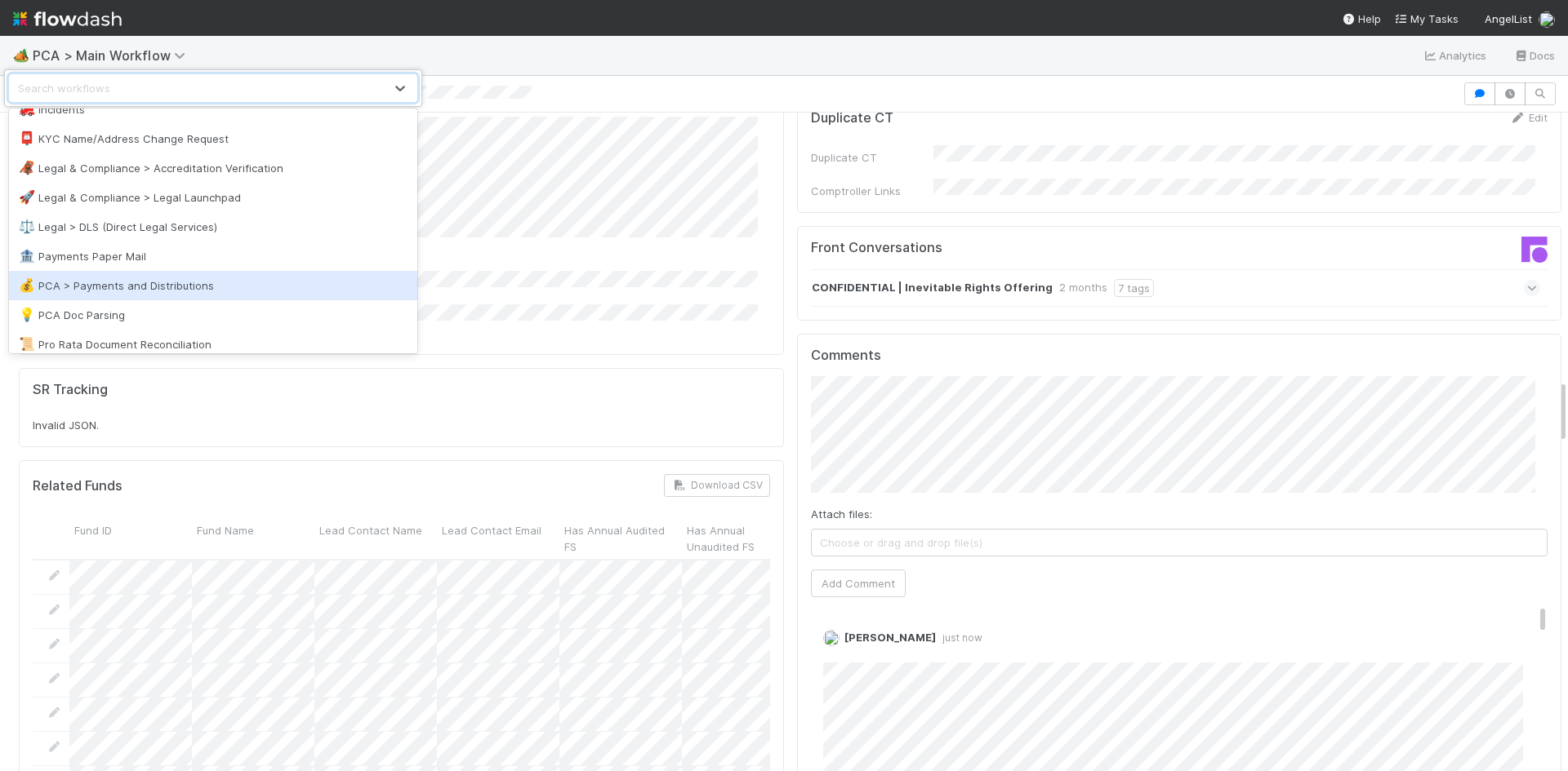
click at [240, 279] on div "💰 PCA > Payments and Distributions" at bounding box center [213, 286] width 389 height 16
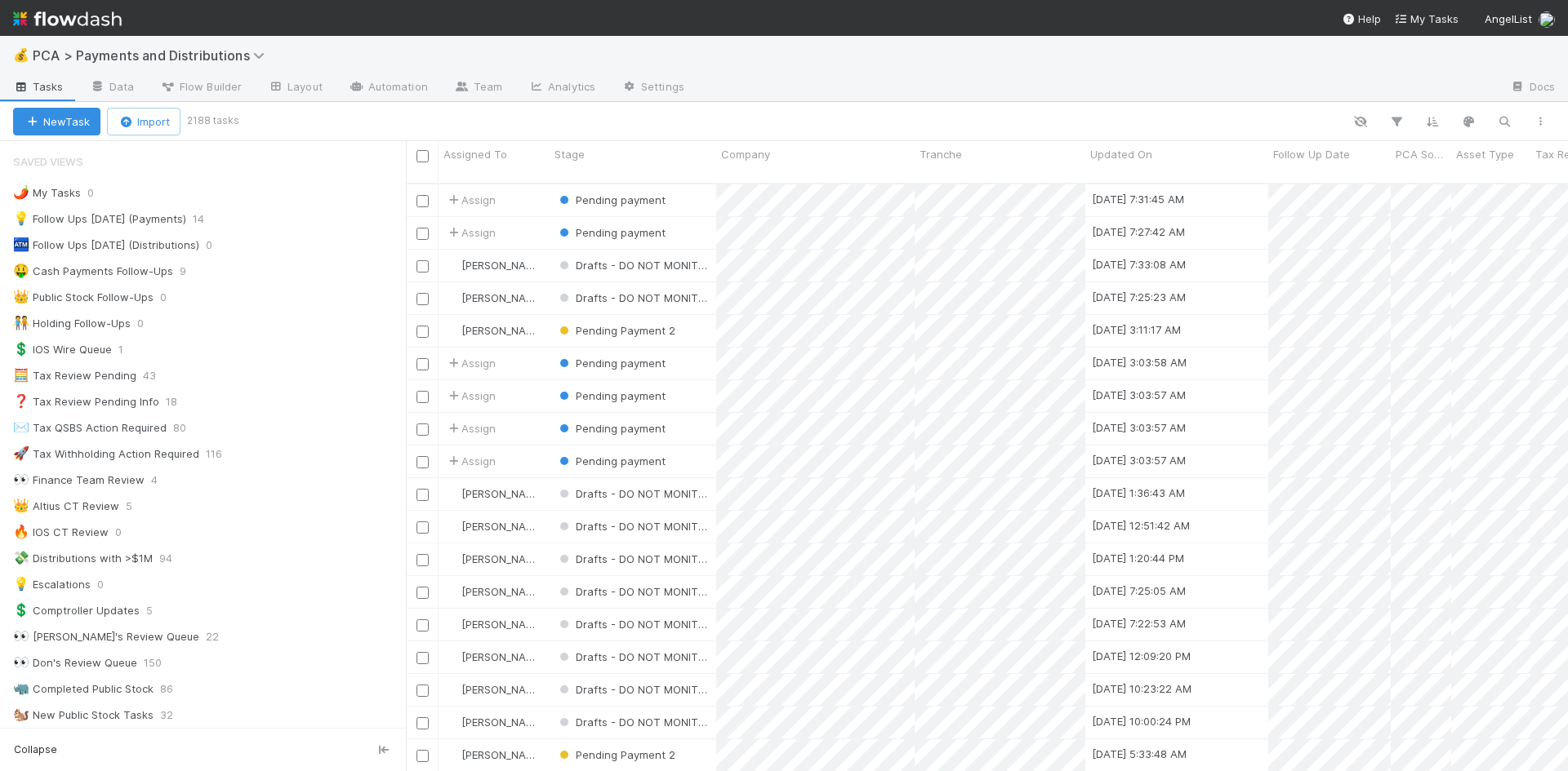
scroll to position [589, 1149]
click at [249, 217] on div "💡 Follow Ups Today (Payments) 14" at bounding box center [209, 219] width 393 height 20
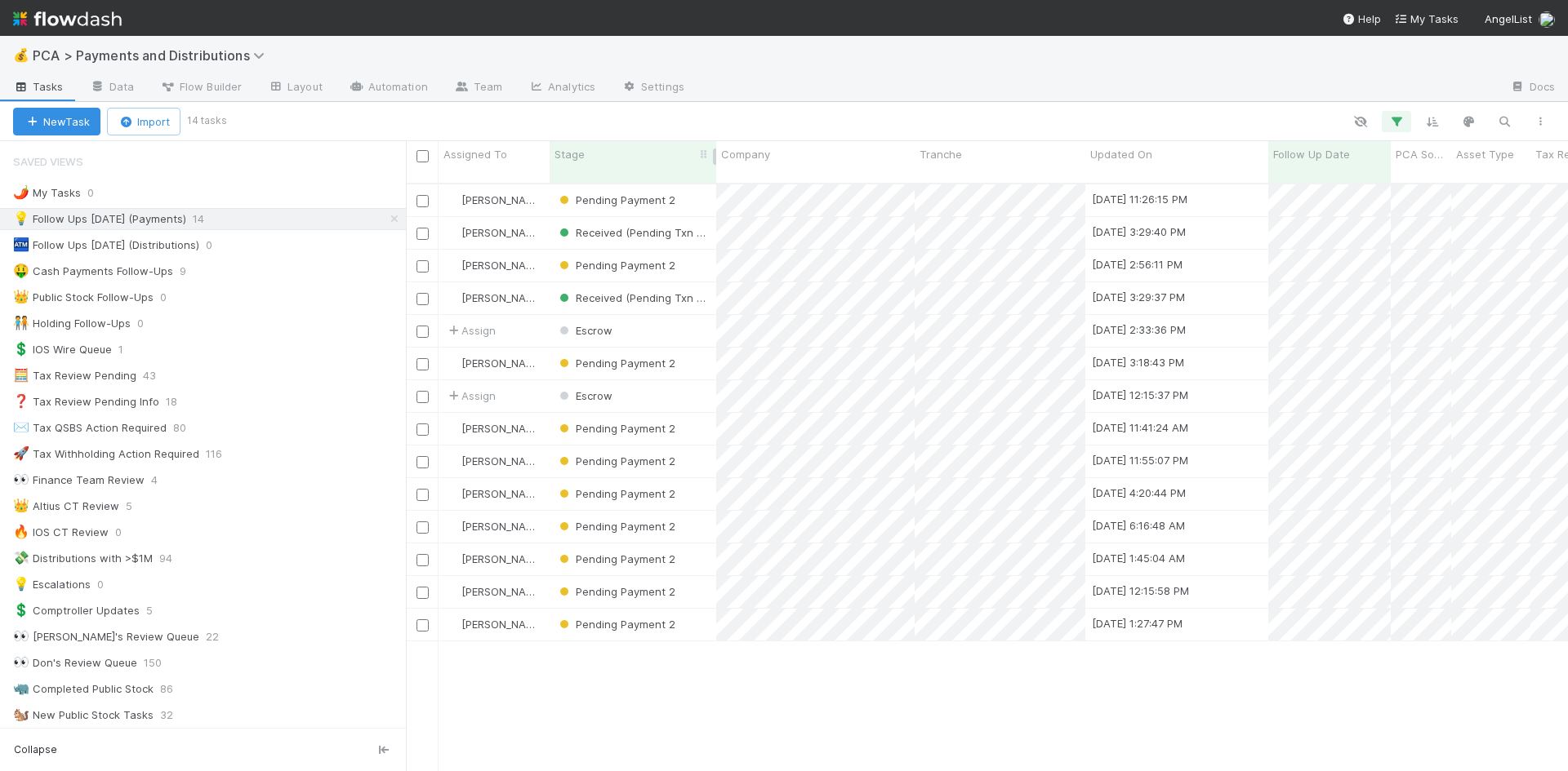
click at [599, 151] on div "Stage" at bounding box center [633, 154] width 158 height 16
click at [612, 188] on div "Sort First → Last" at bounding box center [648, 185] width 186 height 25
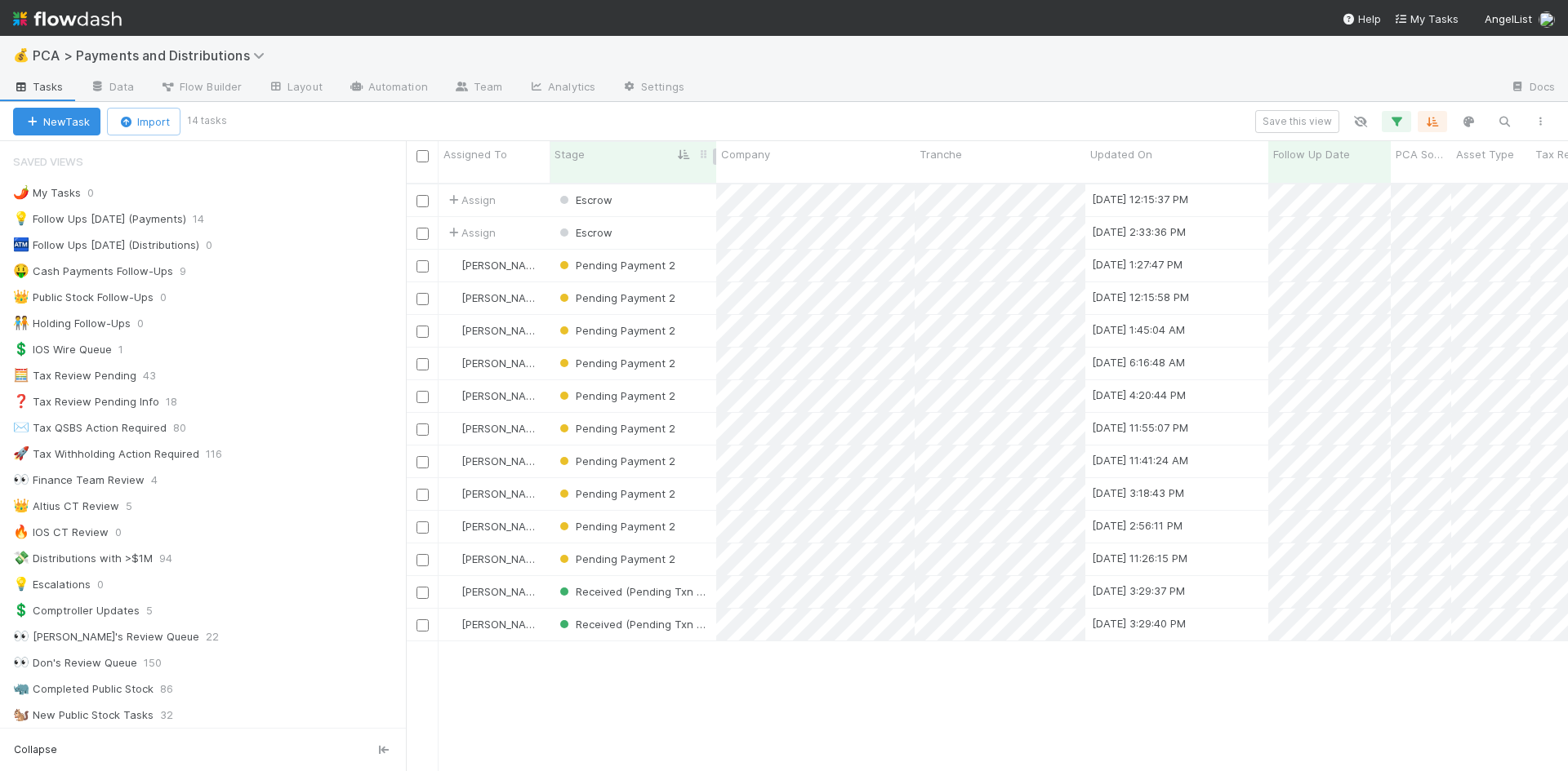
scroll to position [589, 1149]
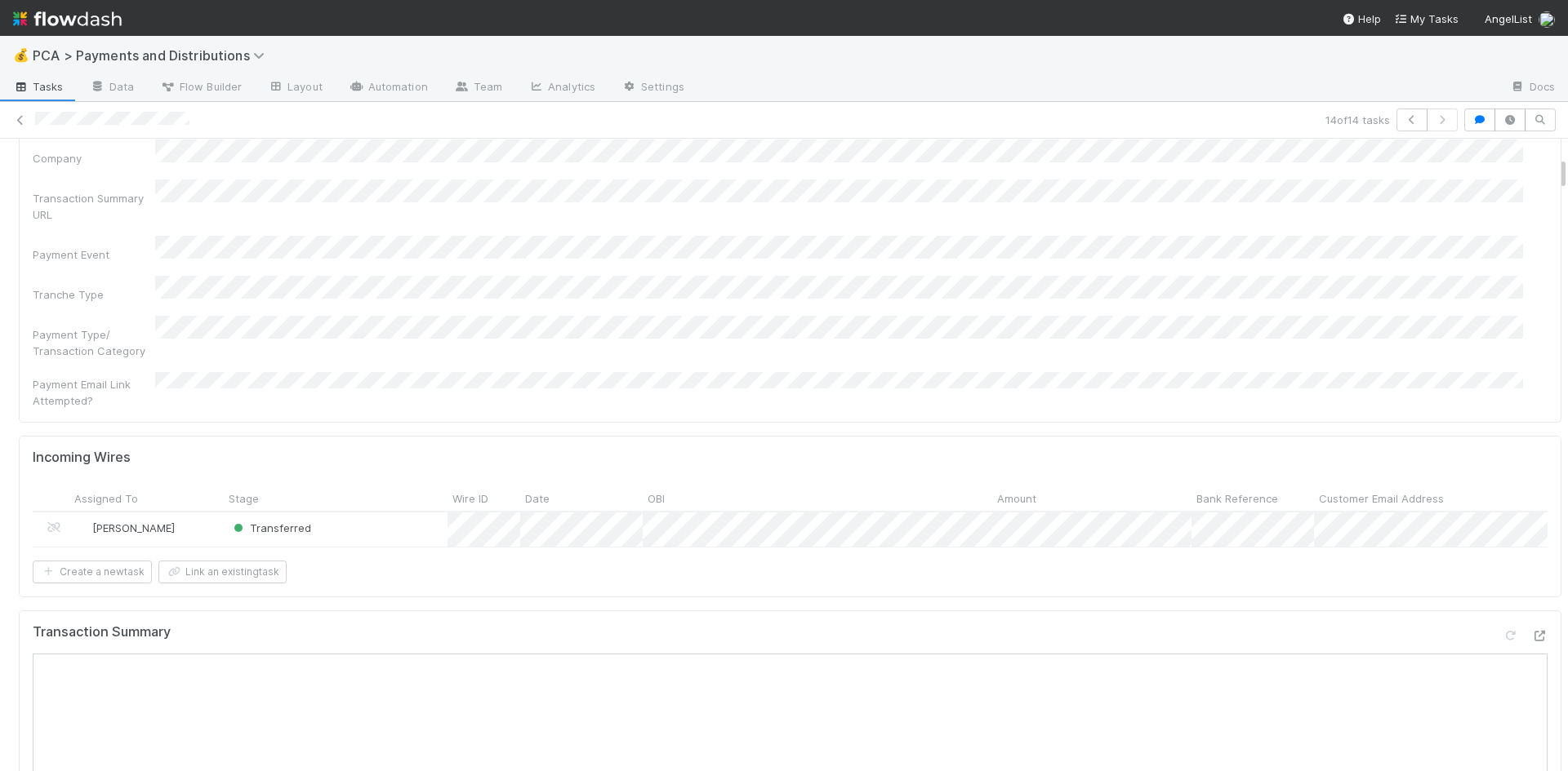
scroll to position [408, 0]
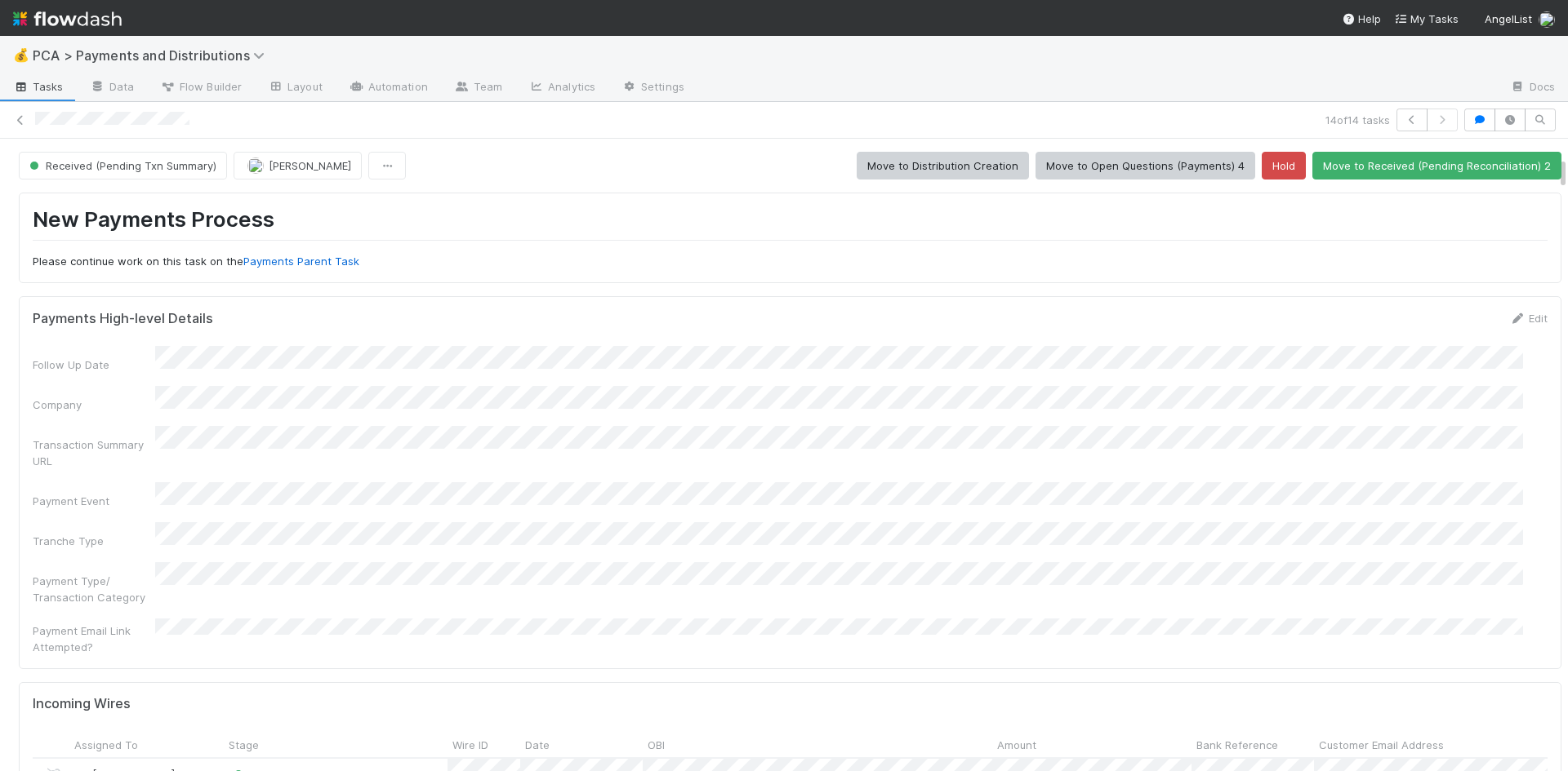
scroll to position [327, 0]
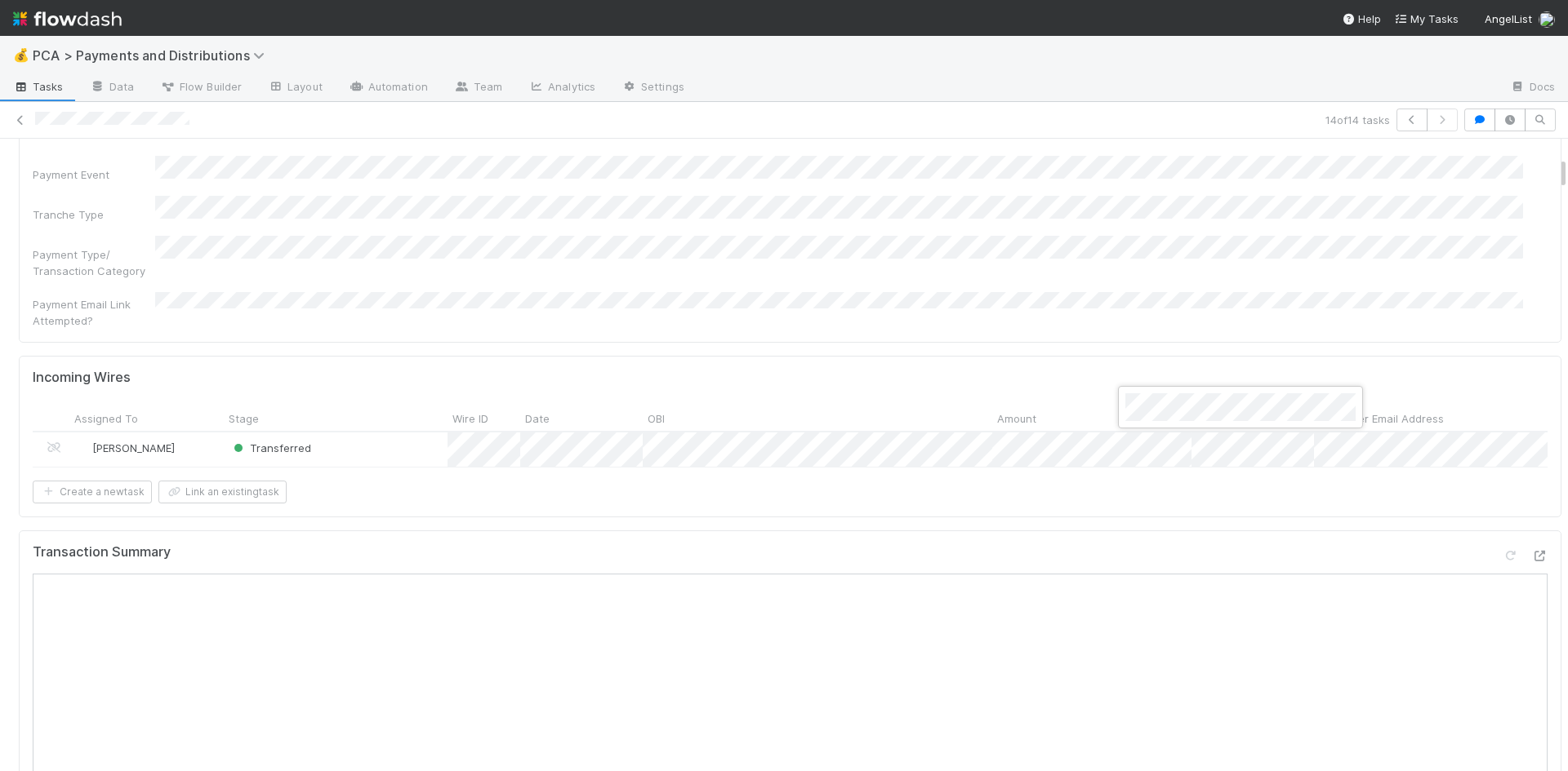
drag, startPoint x: 1194, startPoint y: 507, endPoint x: 1404, endPoint y: 468, distance: 213.6
click at [1202, 503] on div at bounding box center [784, 385] width 1568 height 771
click at [819, 245] on div "Payment Type/ Transaction Category" at bounding box center [789, 257] width 1514 height 43
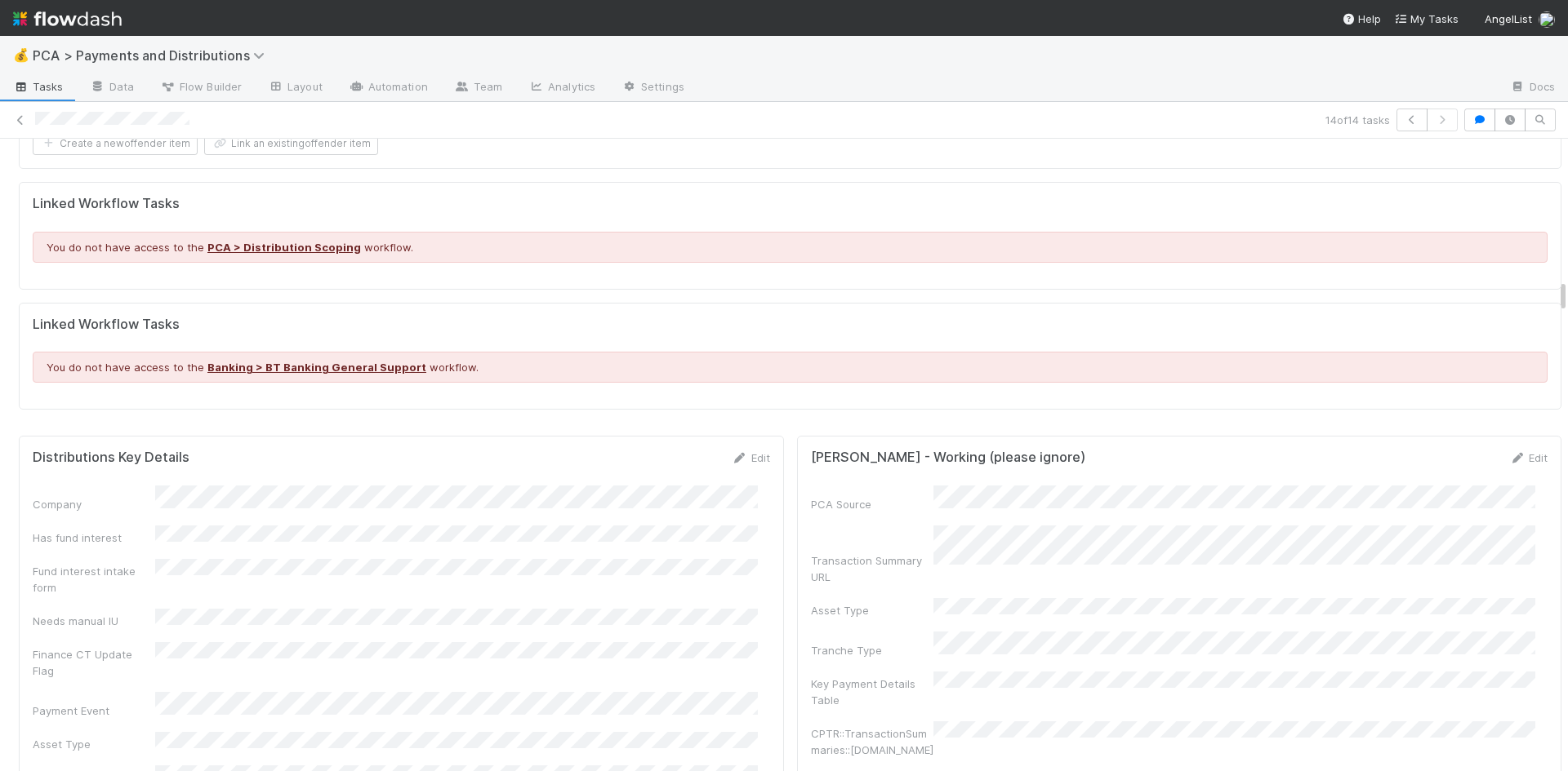
scroll to position [2612, 0]
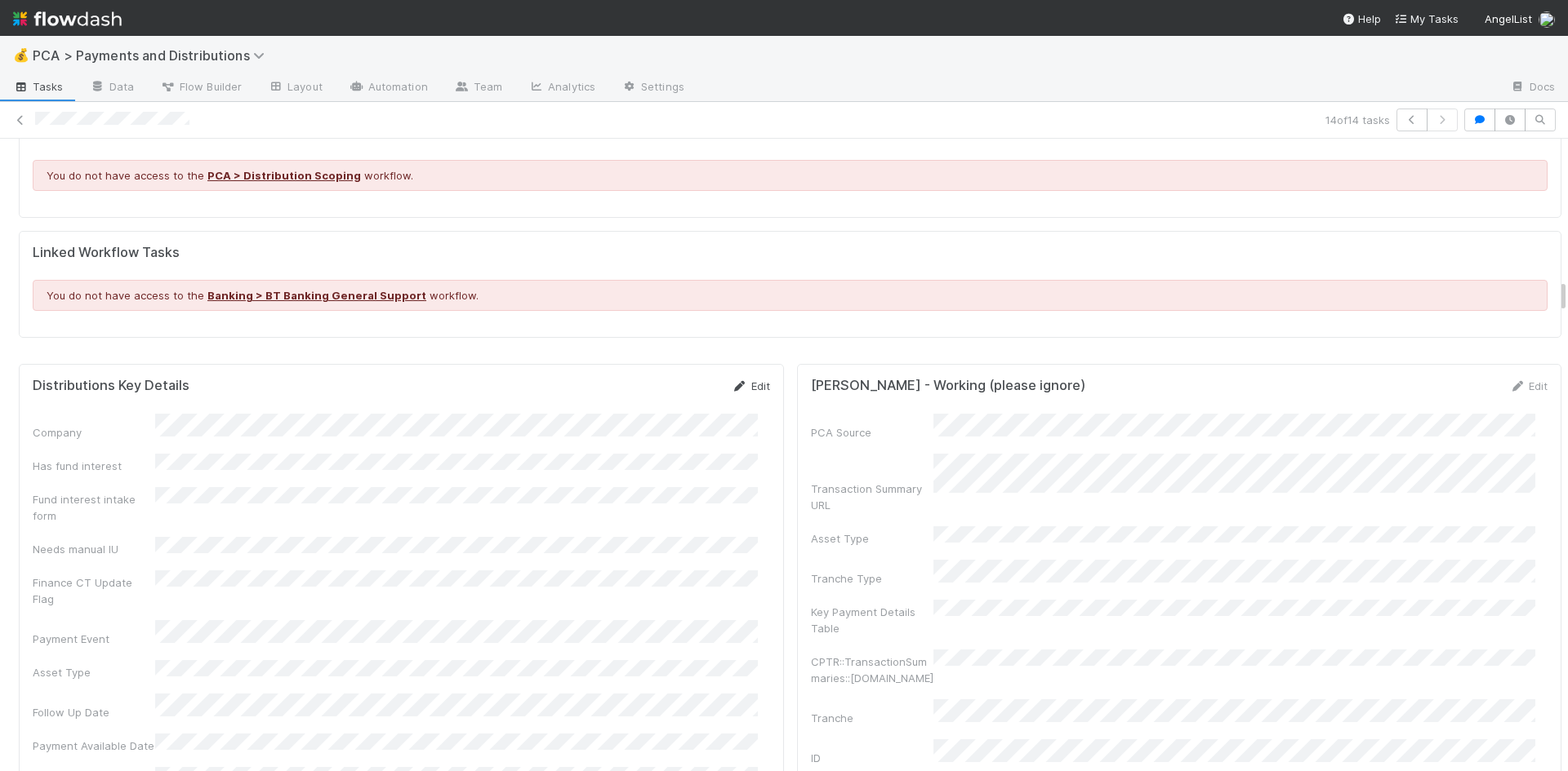
click at [749, 379] on link "Edit" at bounding box center [751, 386] width 38 height 13
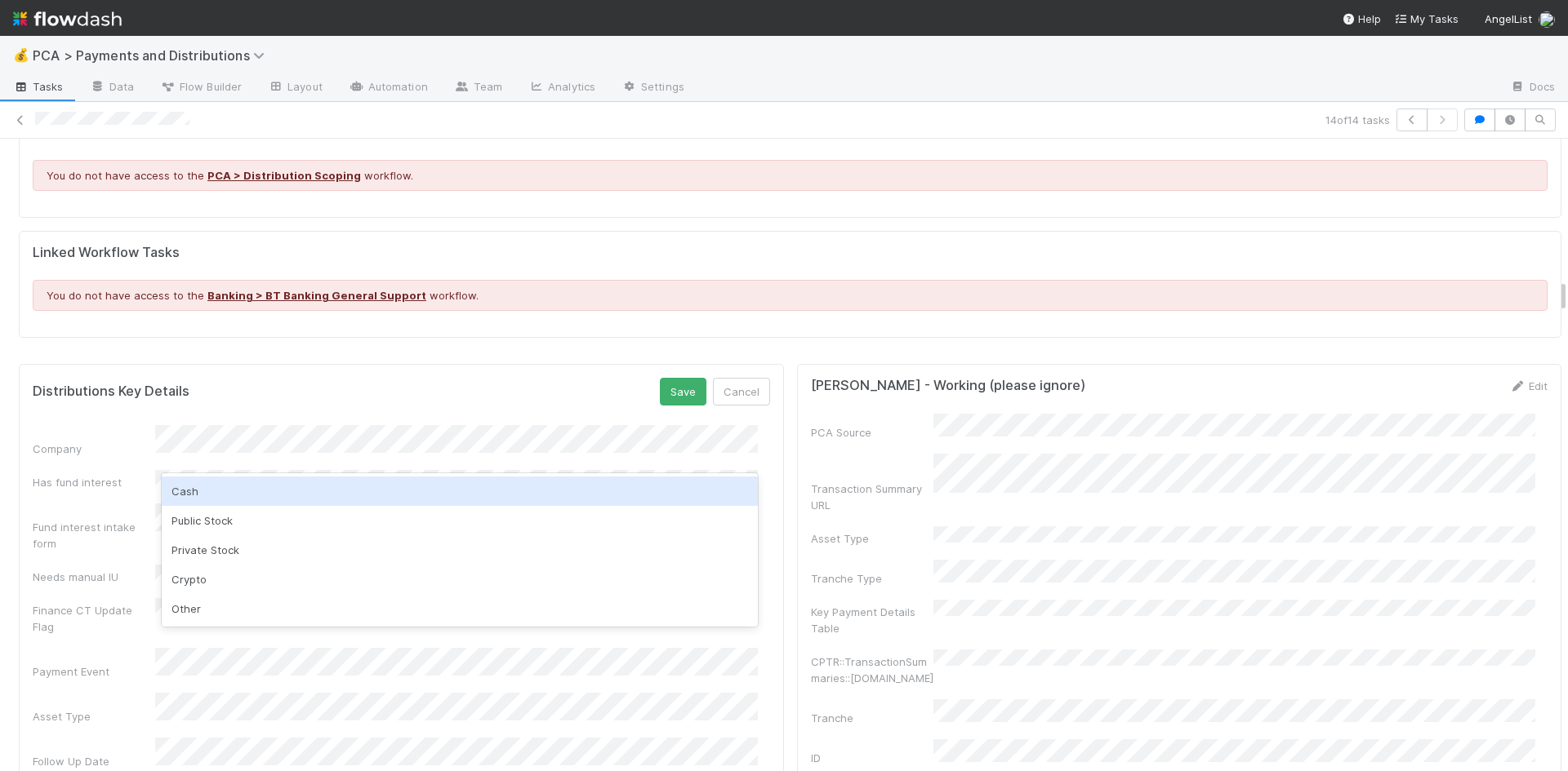
click at [249, 494] on div "Cash" at bounding box center [460, 491] width 596 height 30
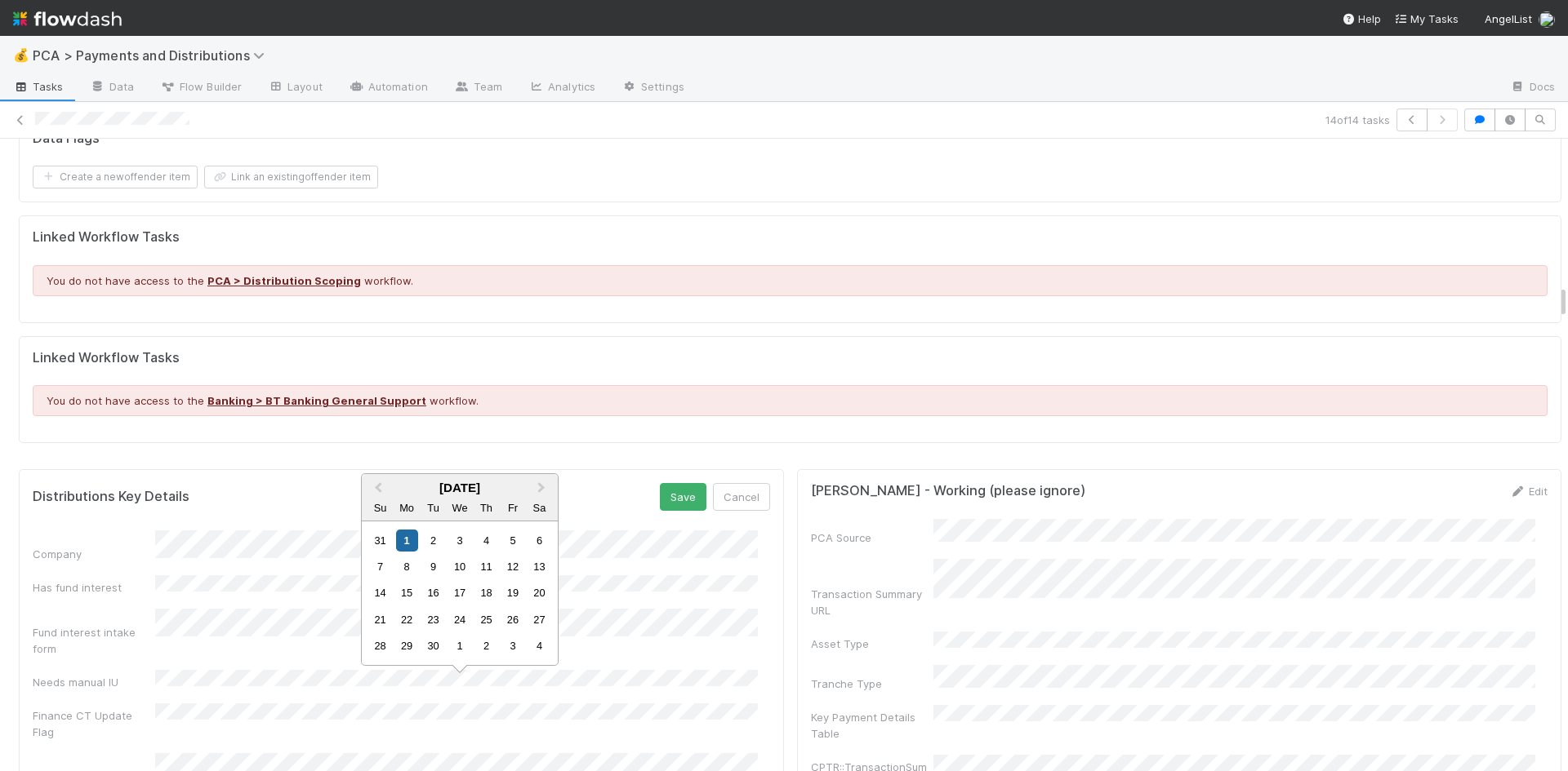
scroll to position [2718, 0]
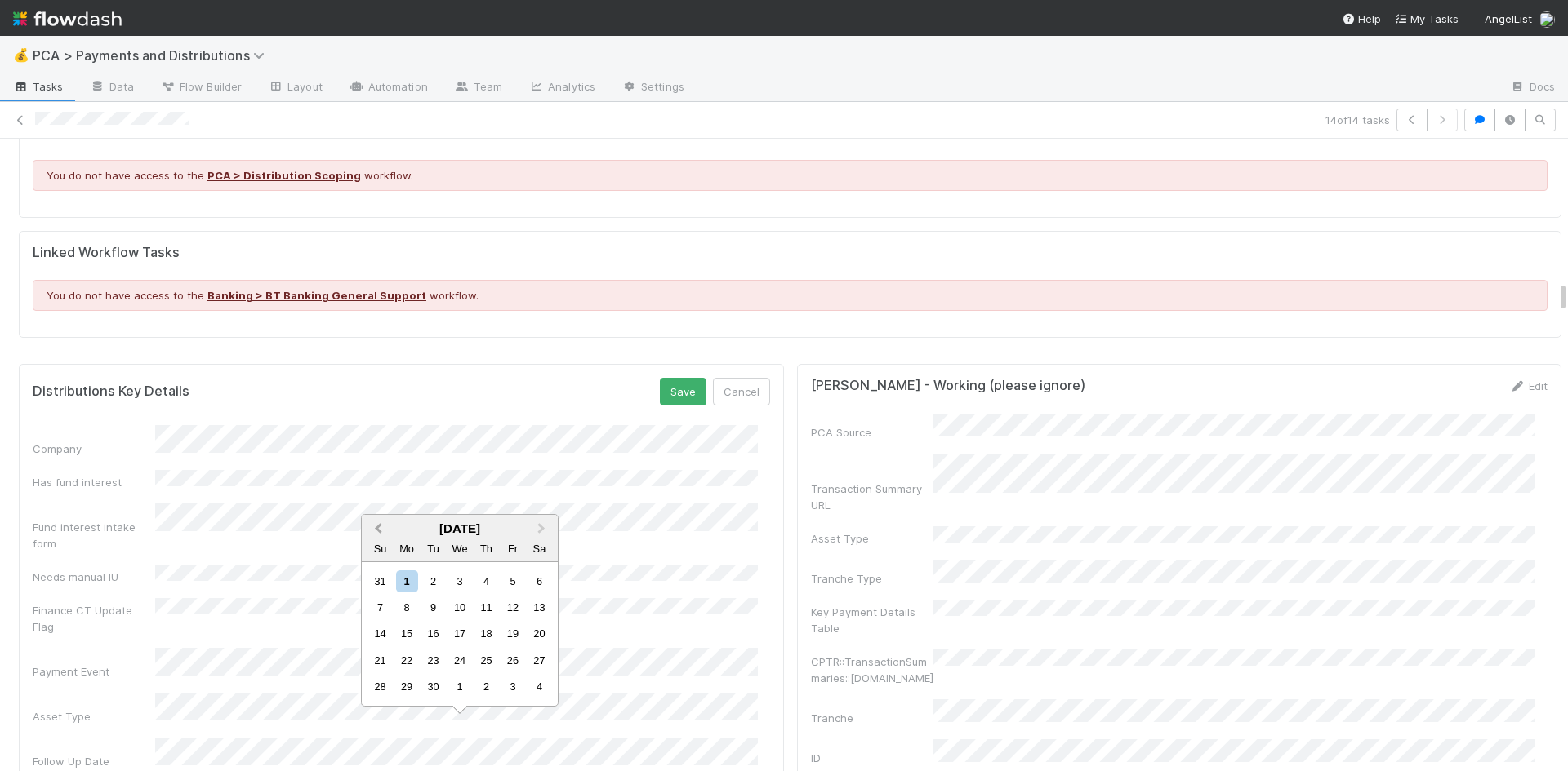
click at [378, 529] on span "Previous Month" at bounding box center [378, 529] width 0 height 19
click at [407, 632] on div "18" at bounding box center [406, 634] width 22 height 22
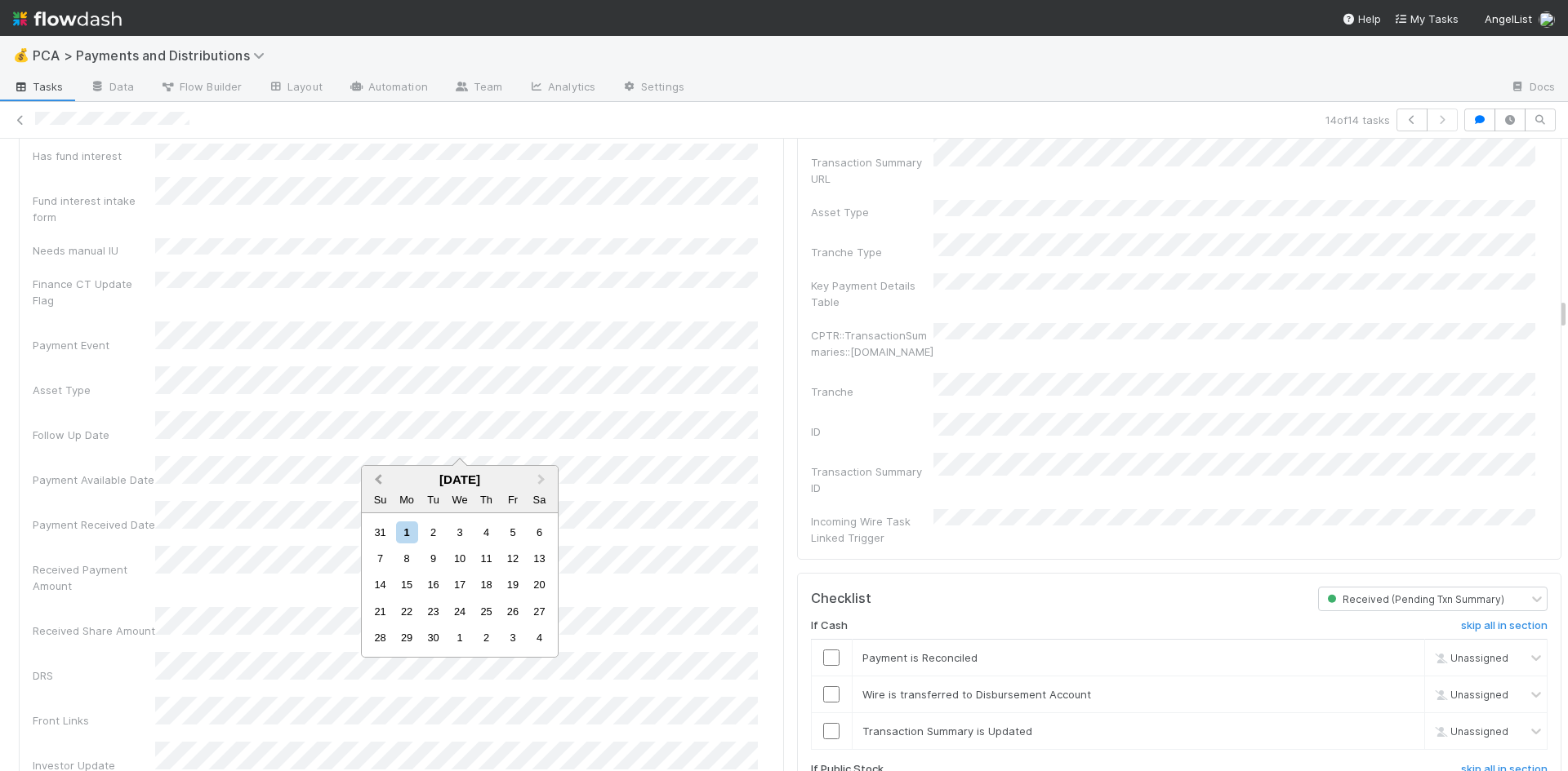
click at [378, 480] on span "Previous Month" at bounding box center [378, 481] width 0 height 19
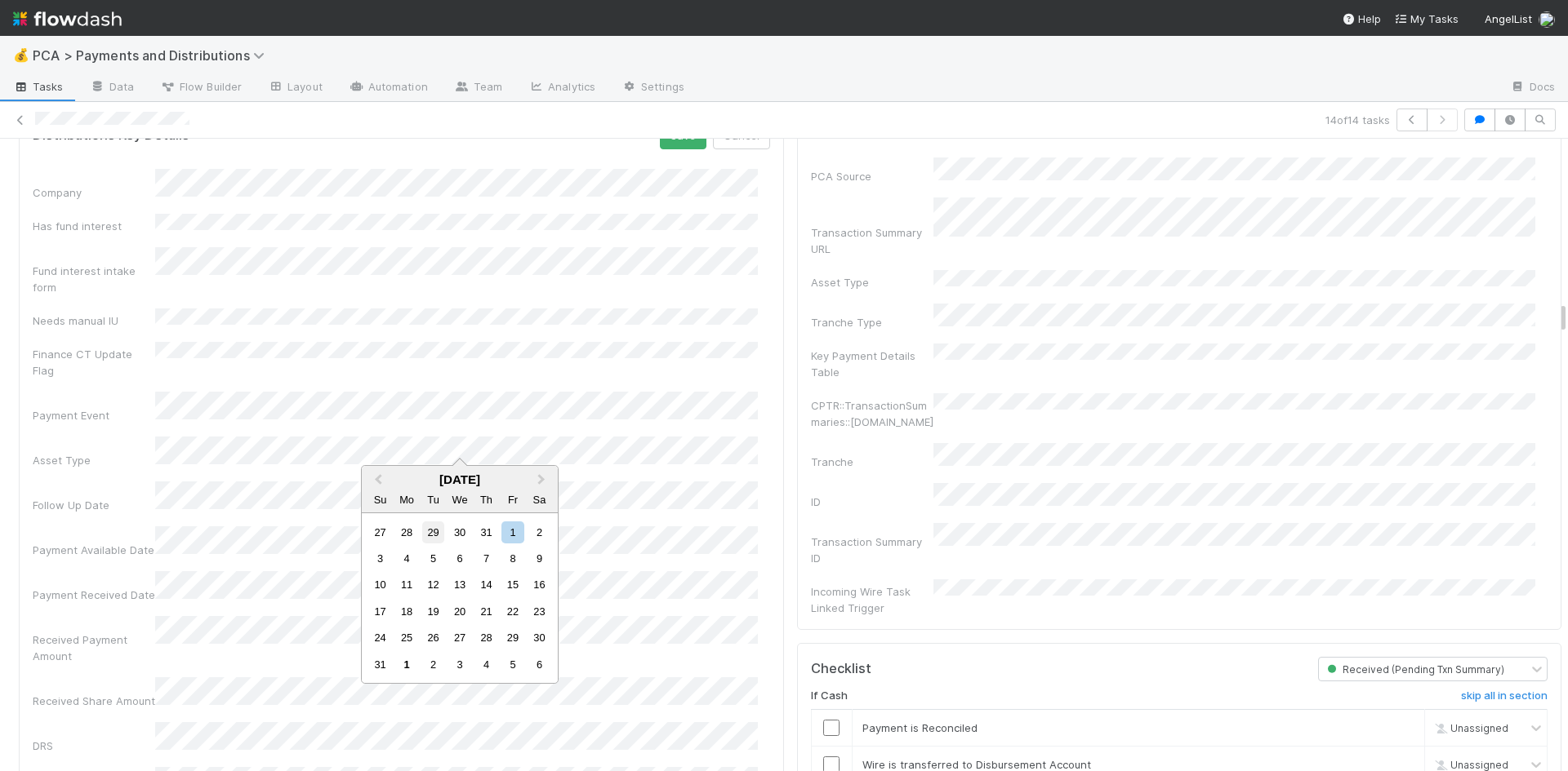
scroll to position [3115, 0]
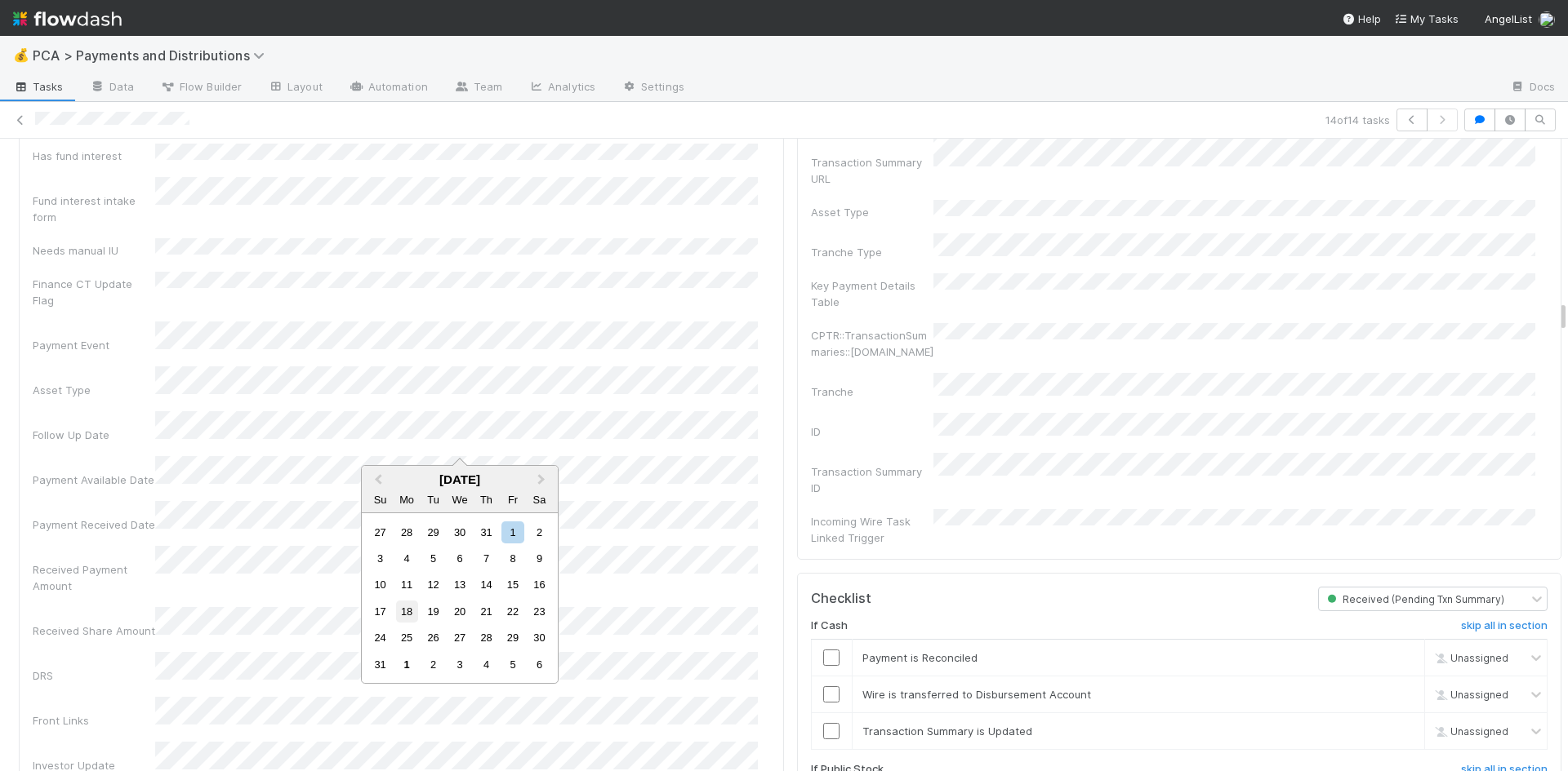
click at [406, 610] on div "18" at bounding box center [406, 611] width 22 height 22
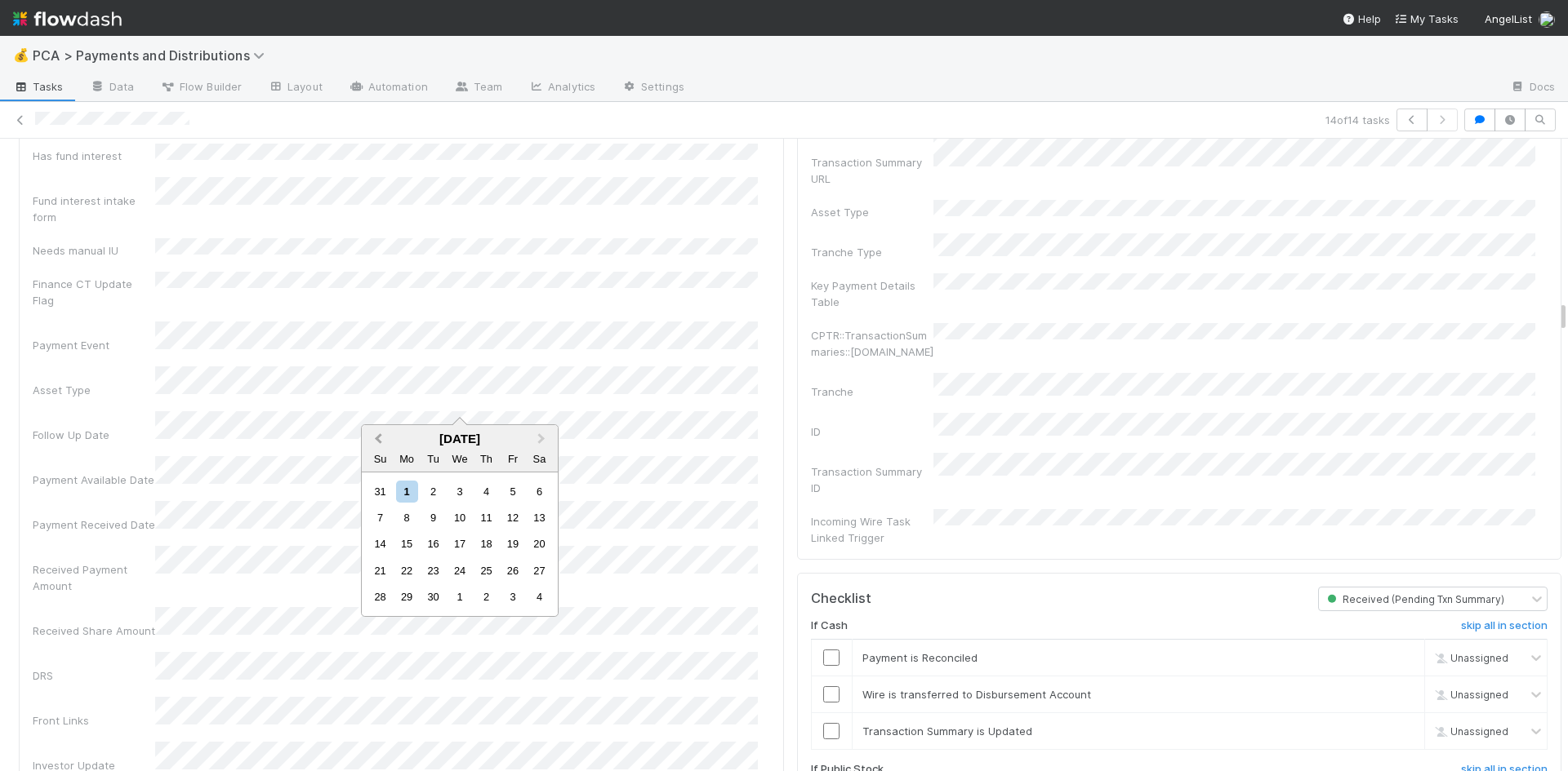
click at [378, 439] on span "Previous Month" at bounding box center [378, 439] width 0 height 19
click at [401, 570] on div "18" at bounding box center [406, 570] width 22 height 22
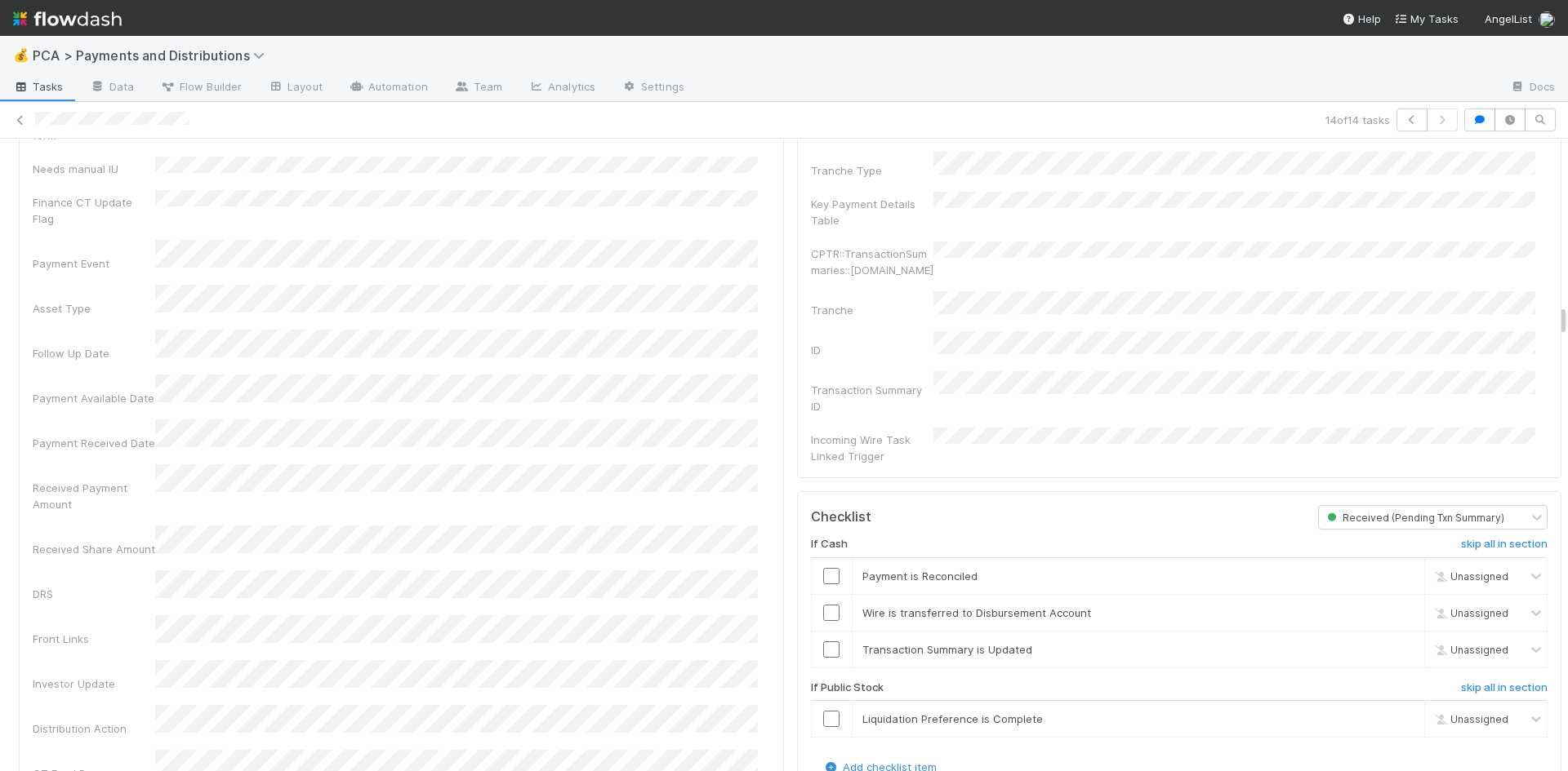
scroll to position [2788, 0]
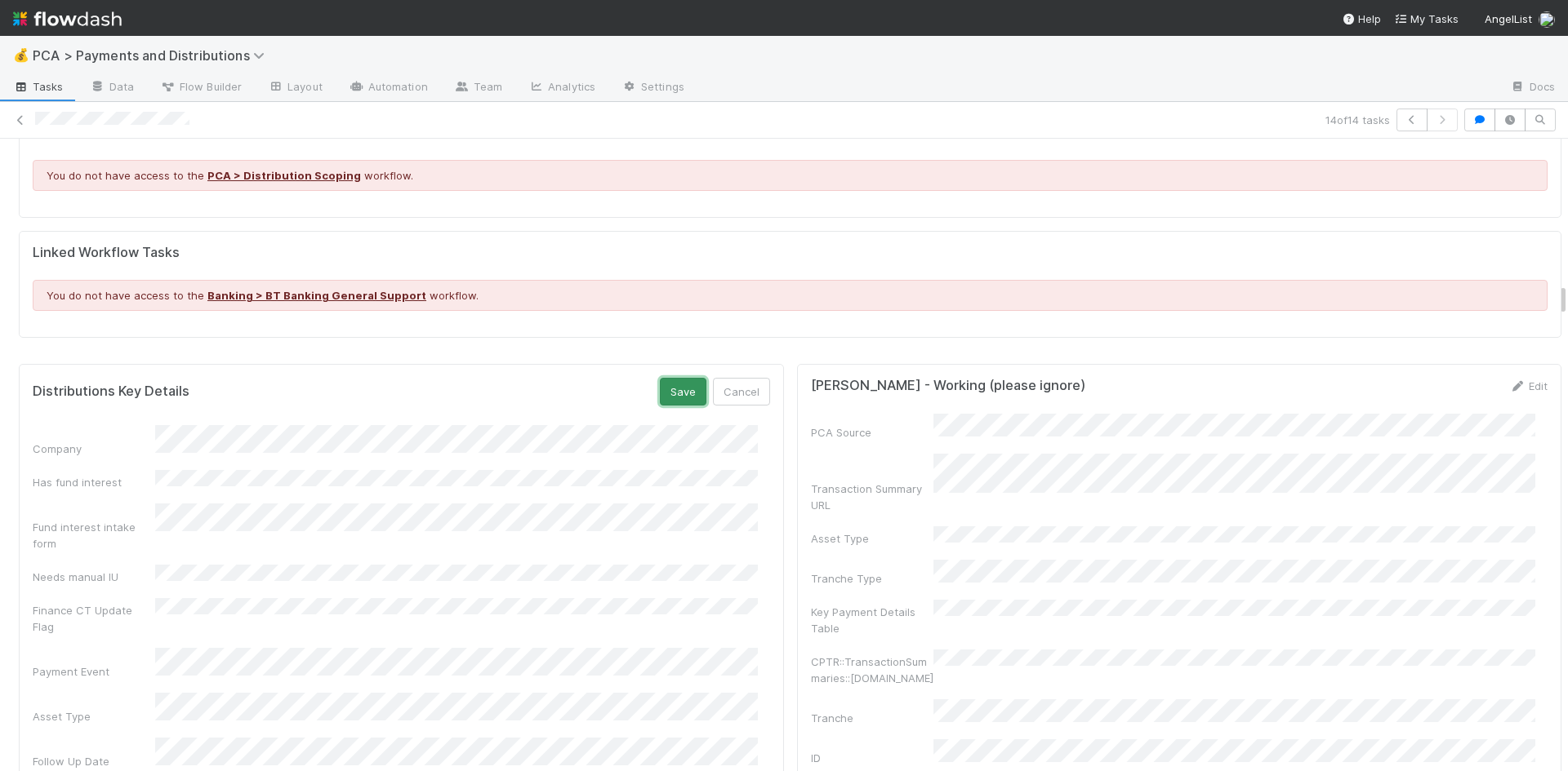
click at [665, 378] on button "Save" at bounding box center [682, 392] width 47 height 28
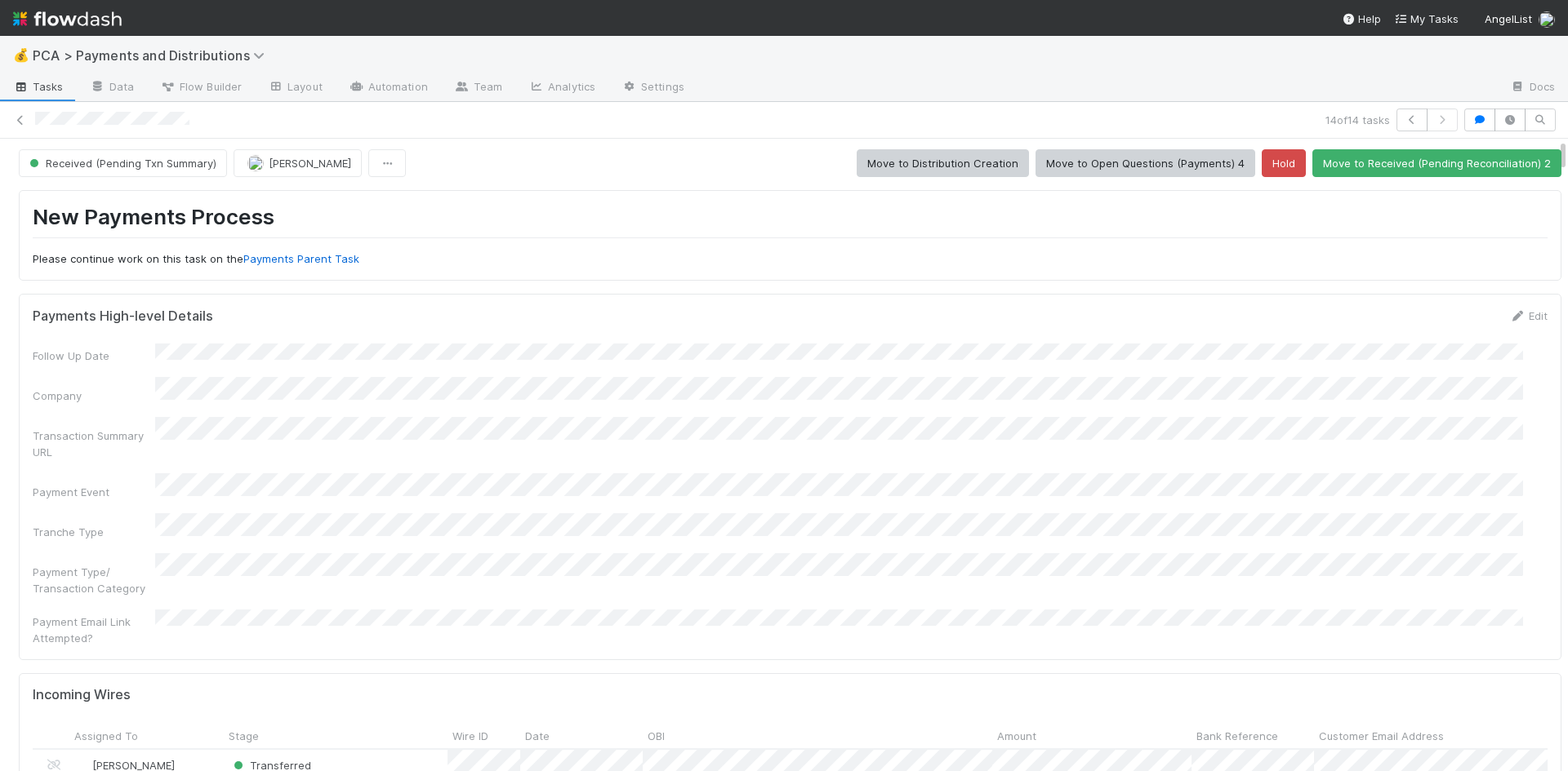
scroll to position [0, 0]
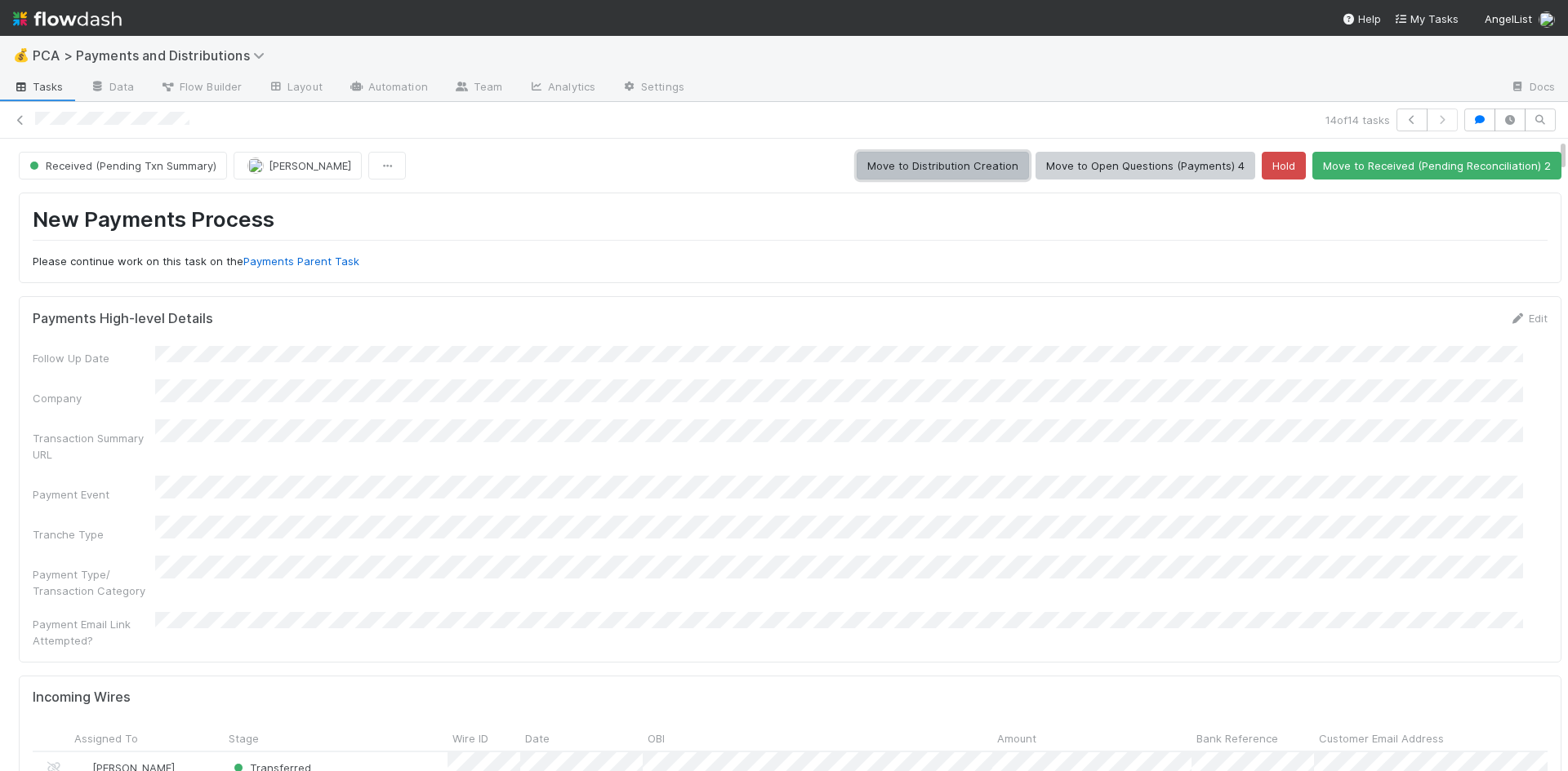
click at [866, 165] on button "Move to Distribution Creation" at bounding box center [942, 165] width 172 height 28
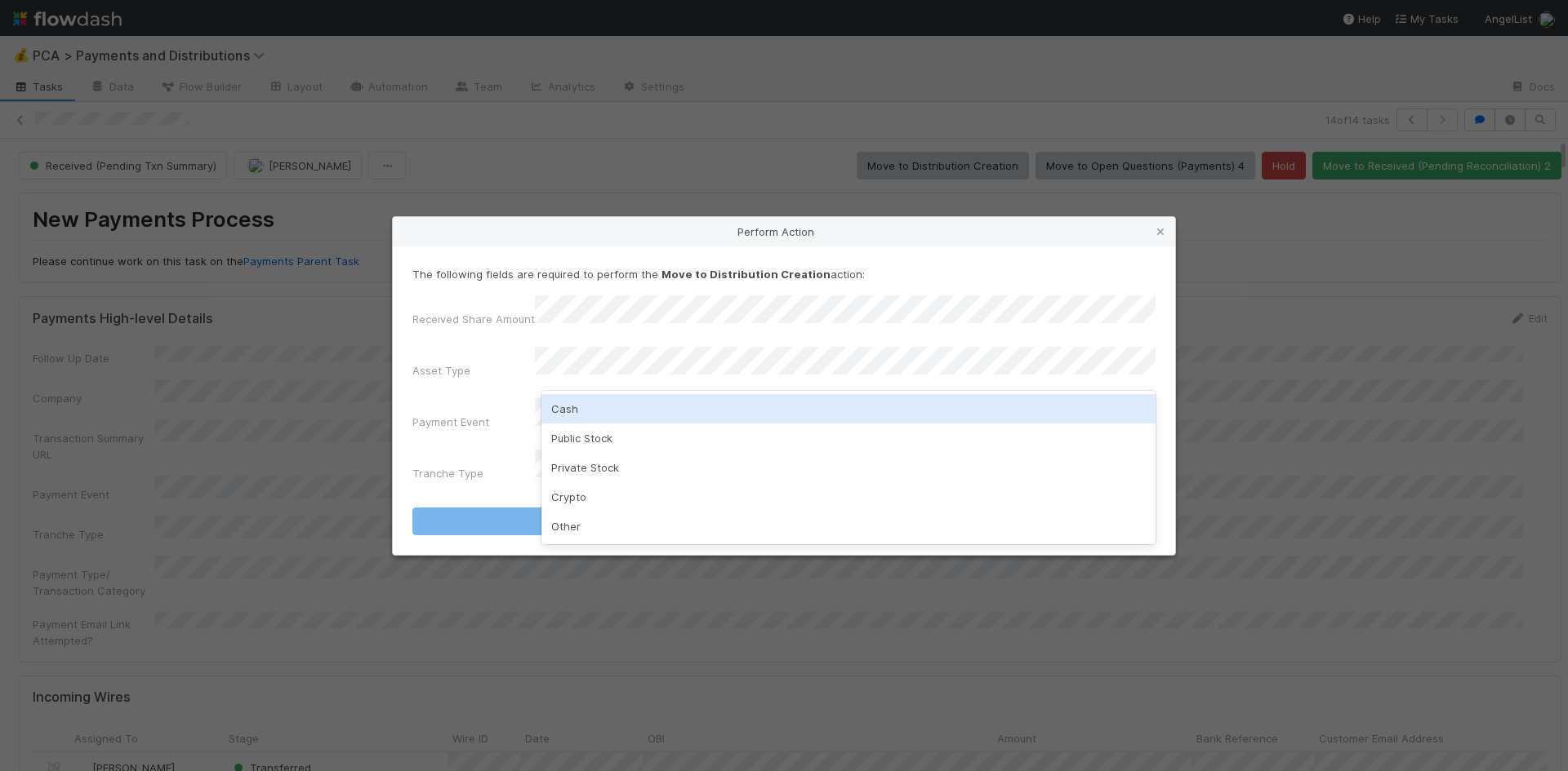
click at [632, 411] on div "Cash" at bounding box center [848, 409] width 614 height 30
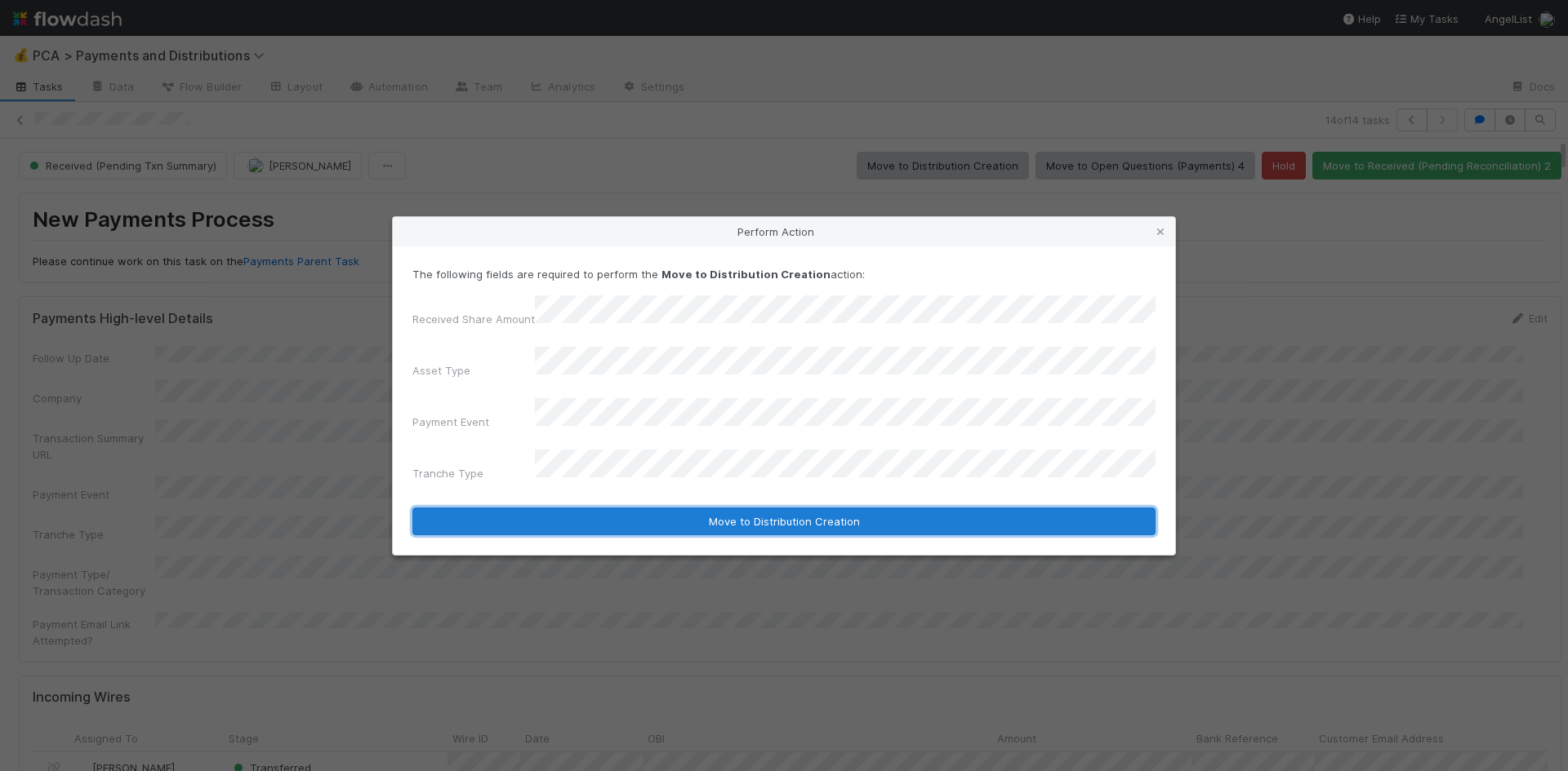
drag, startPoint x: 609, startPoint y: 507, endPoint x: 738, endPoint y: 471, distance: 133.9
click at [609, 507] on button "Move to Distribution Creation" at bounding box center [784, 521] width 743 height 28
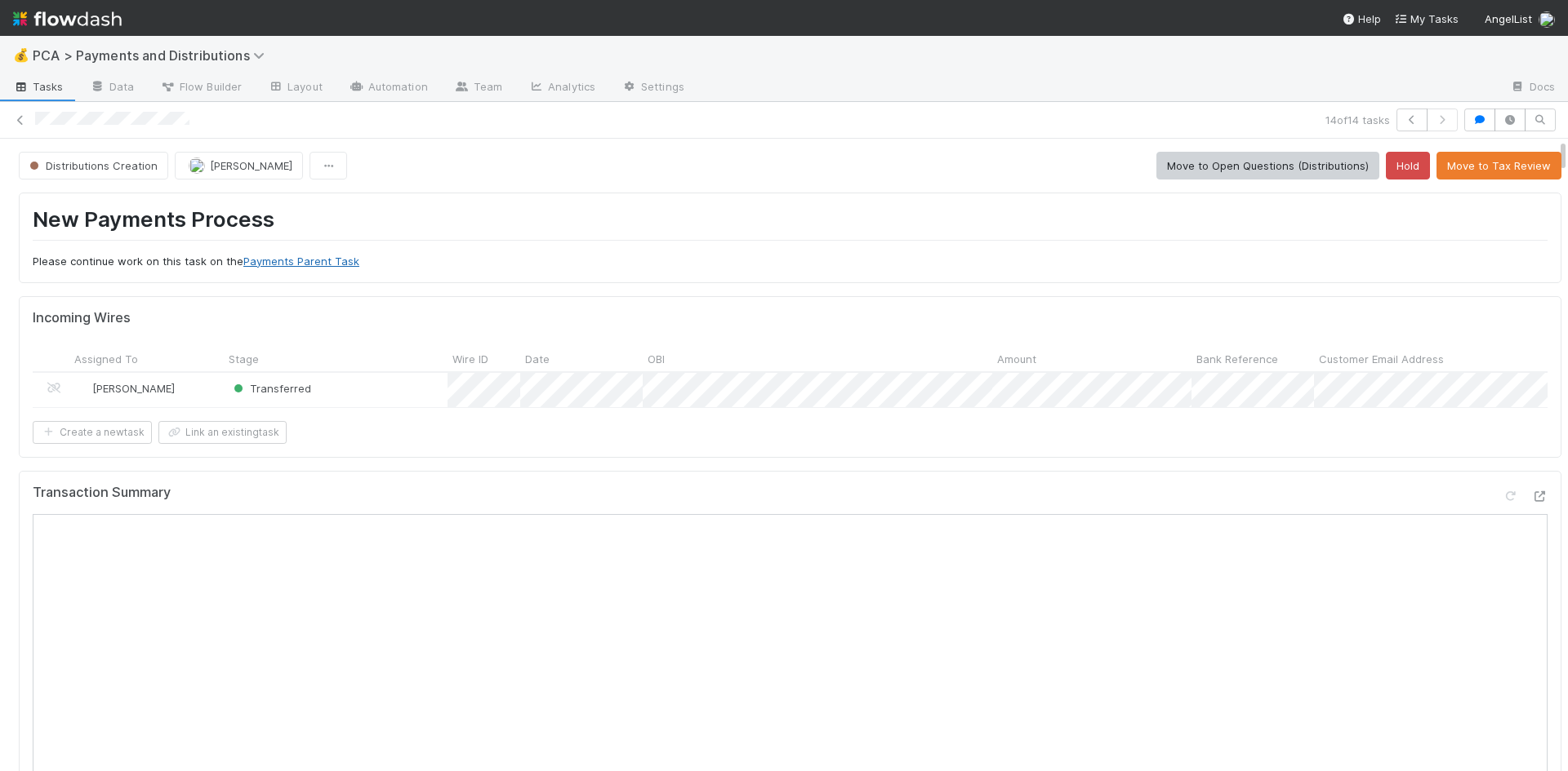
click at [299, 263] on link "Payments Parent Task" at bounding box center [301, 262] width 116 height 13
click at [25, 122] on icon at bounding box center [20, 119] width 16 height 11
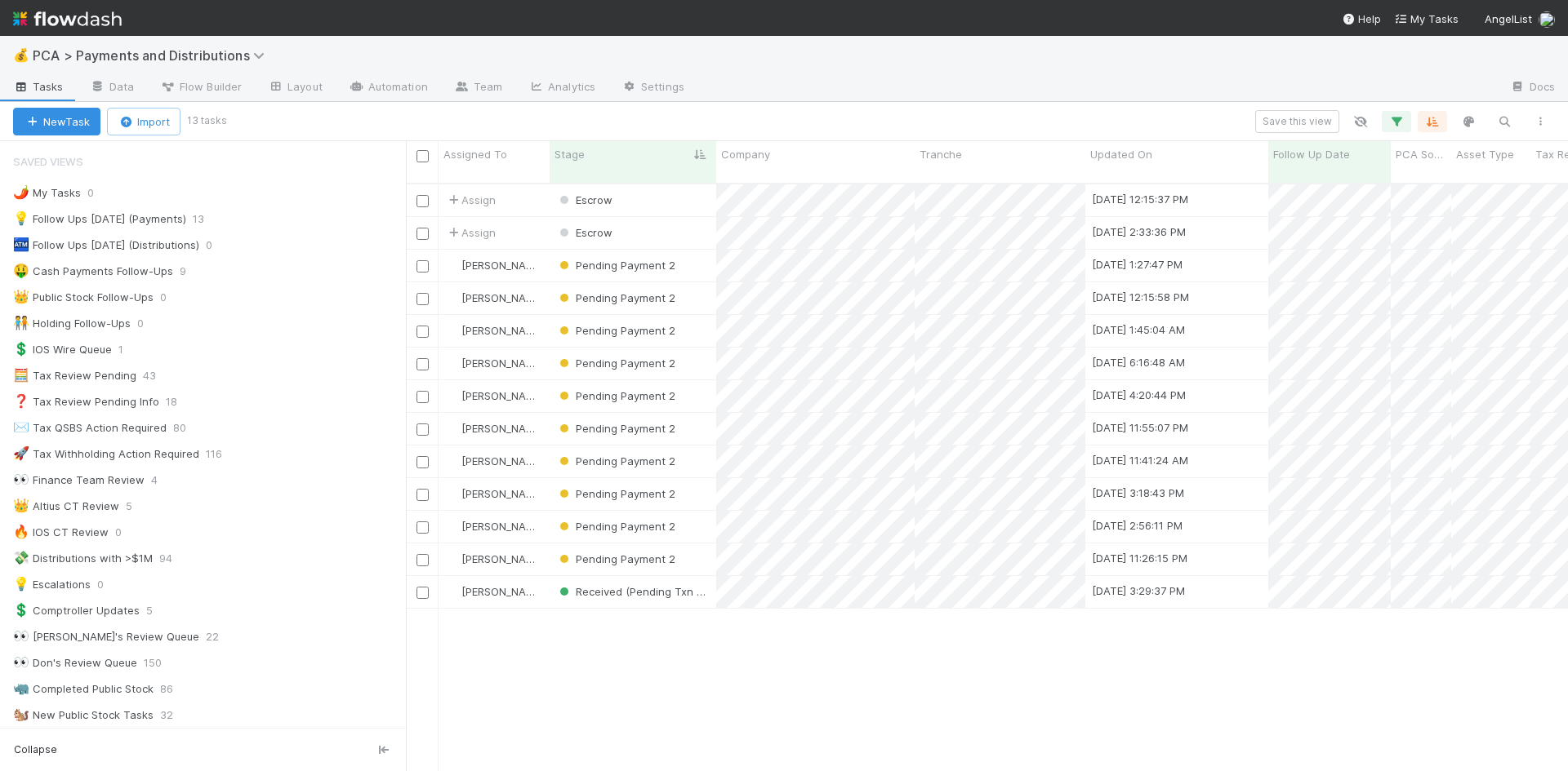
scroll to position [589, 1149]
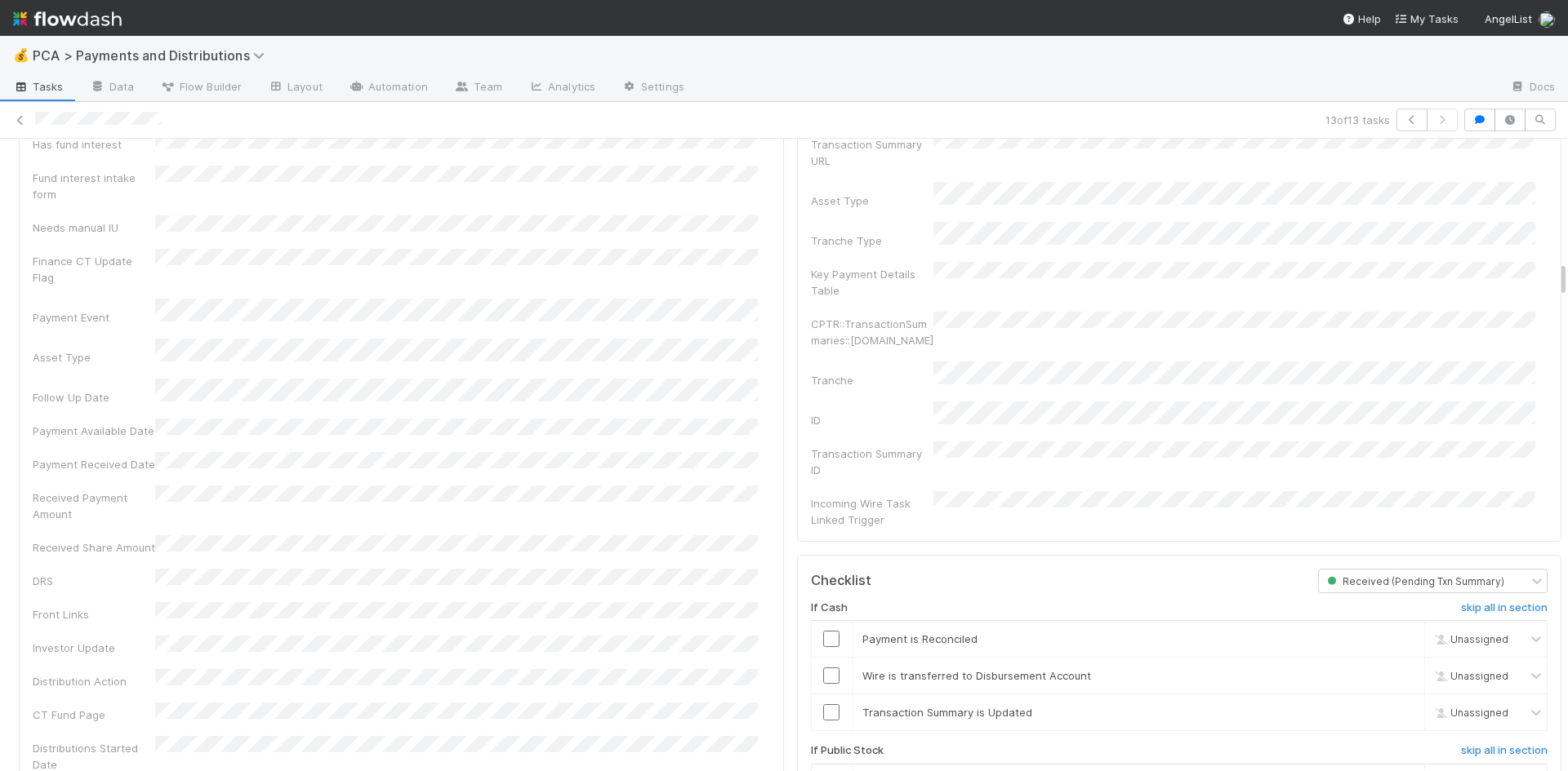
scroll to position [1960, 0]
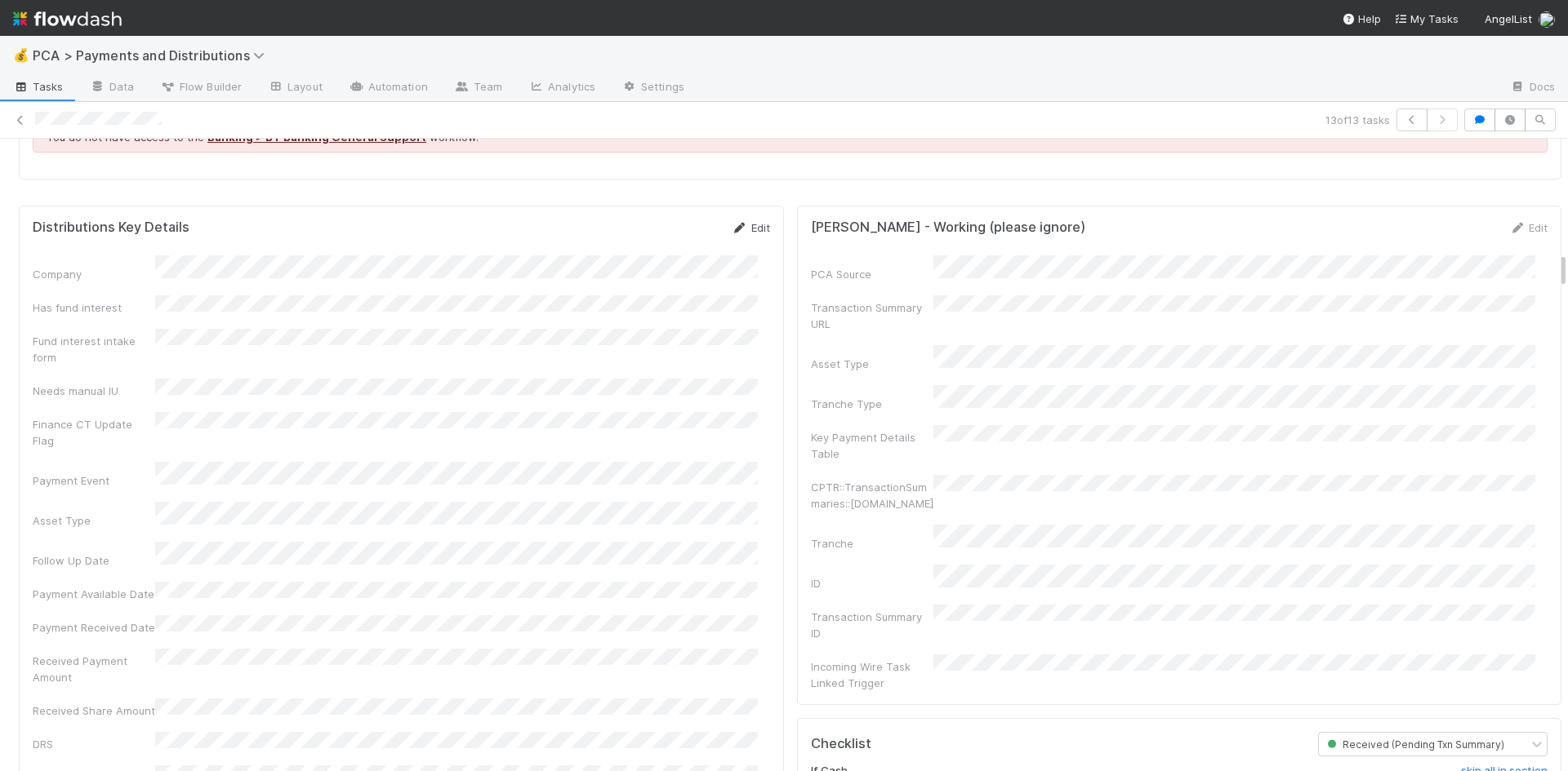
click at [743, 222] on link "Edit" at bounding box center [751, 228] width 38 height 13
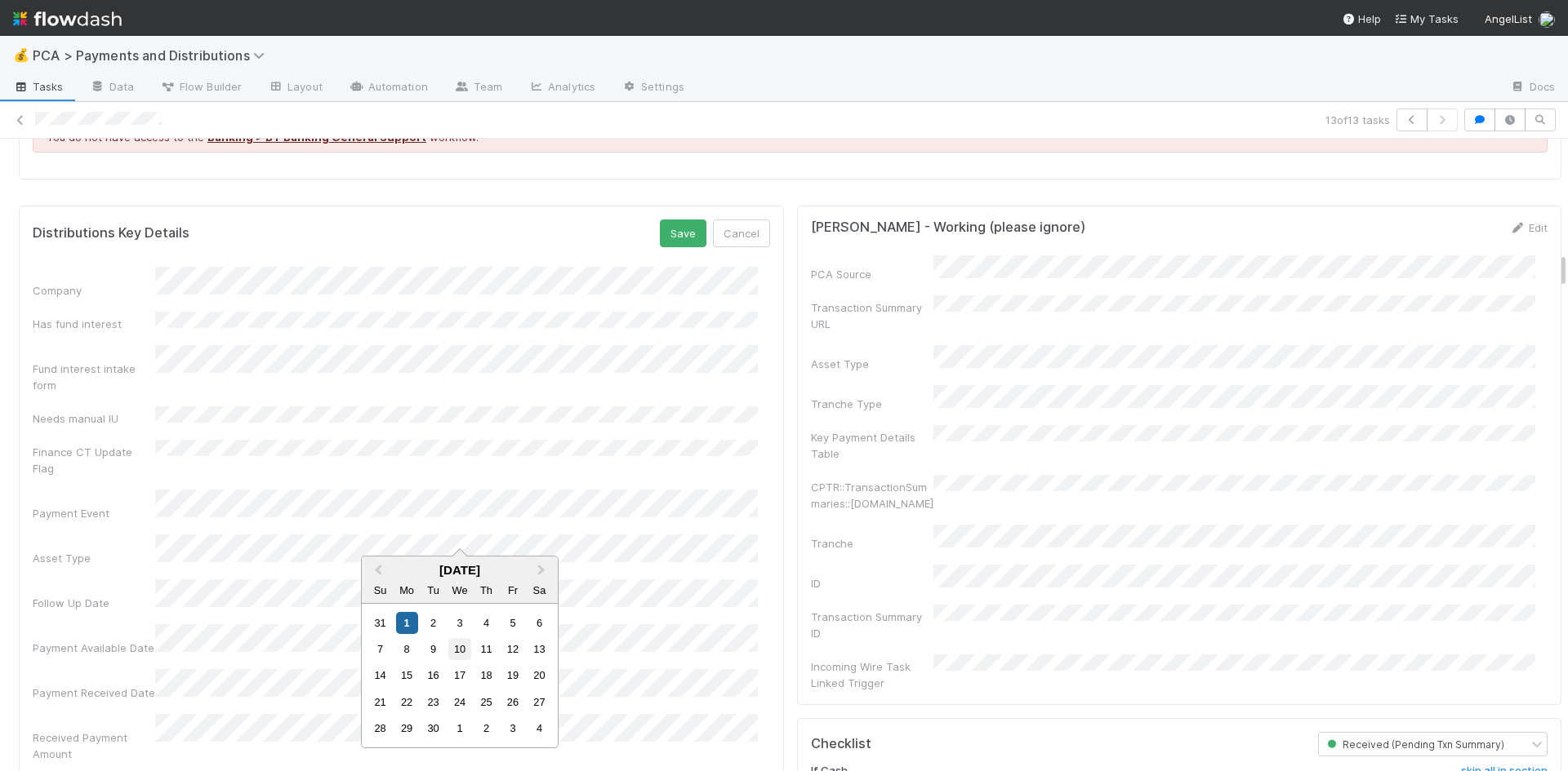
click at [459, 651] on div "10" at bounding box center [459, 649] width 22 height 22
click at [677, 222] on button "Save" at bounding box center [682, 233] width 47 height 28
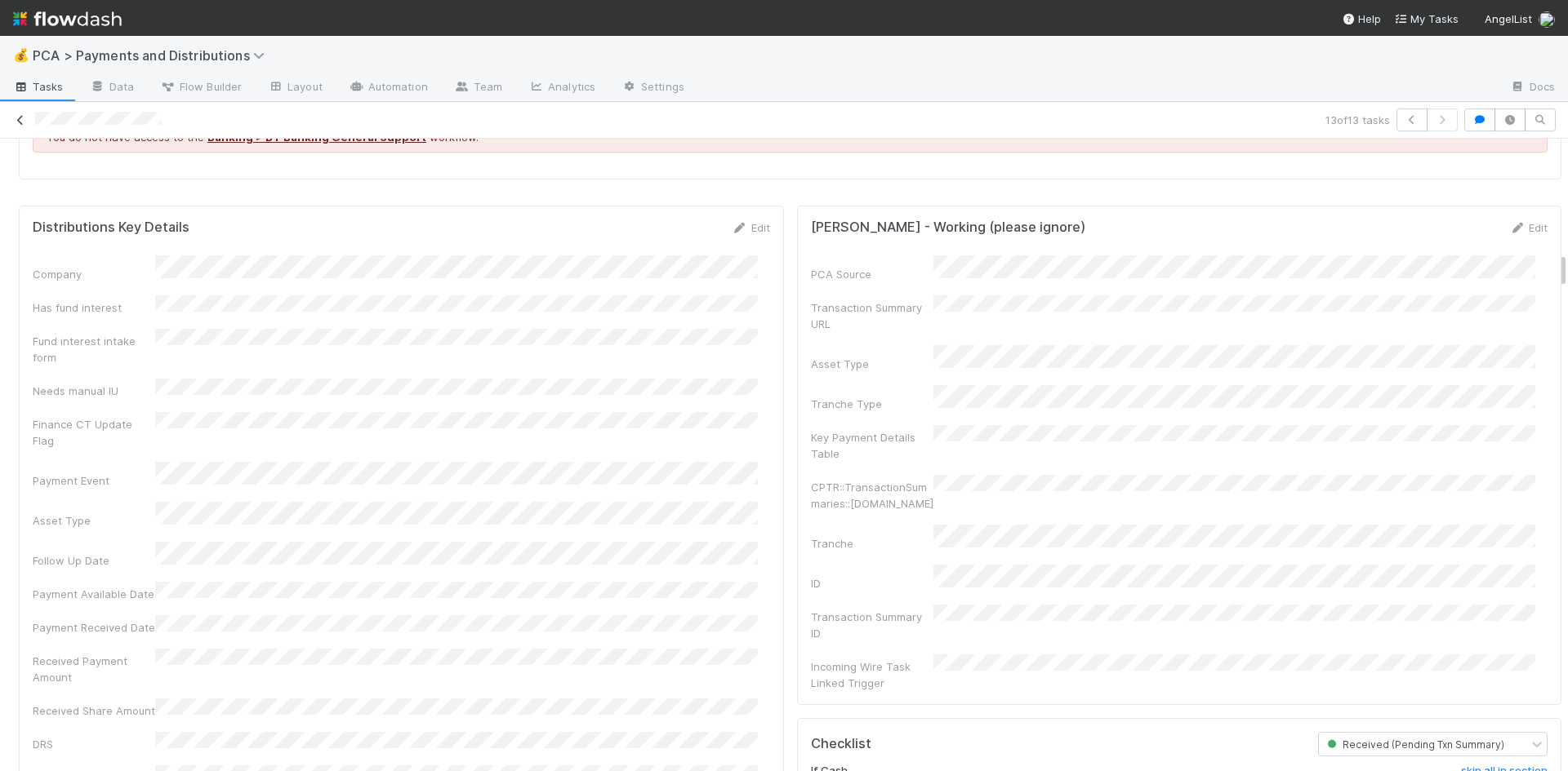
click at [27, 119] on icon at bounding box center [20, 119] width 16 height 11
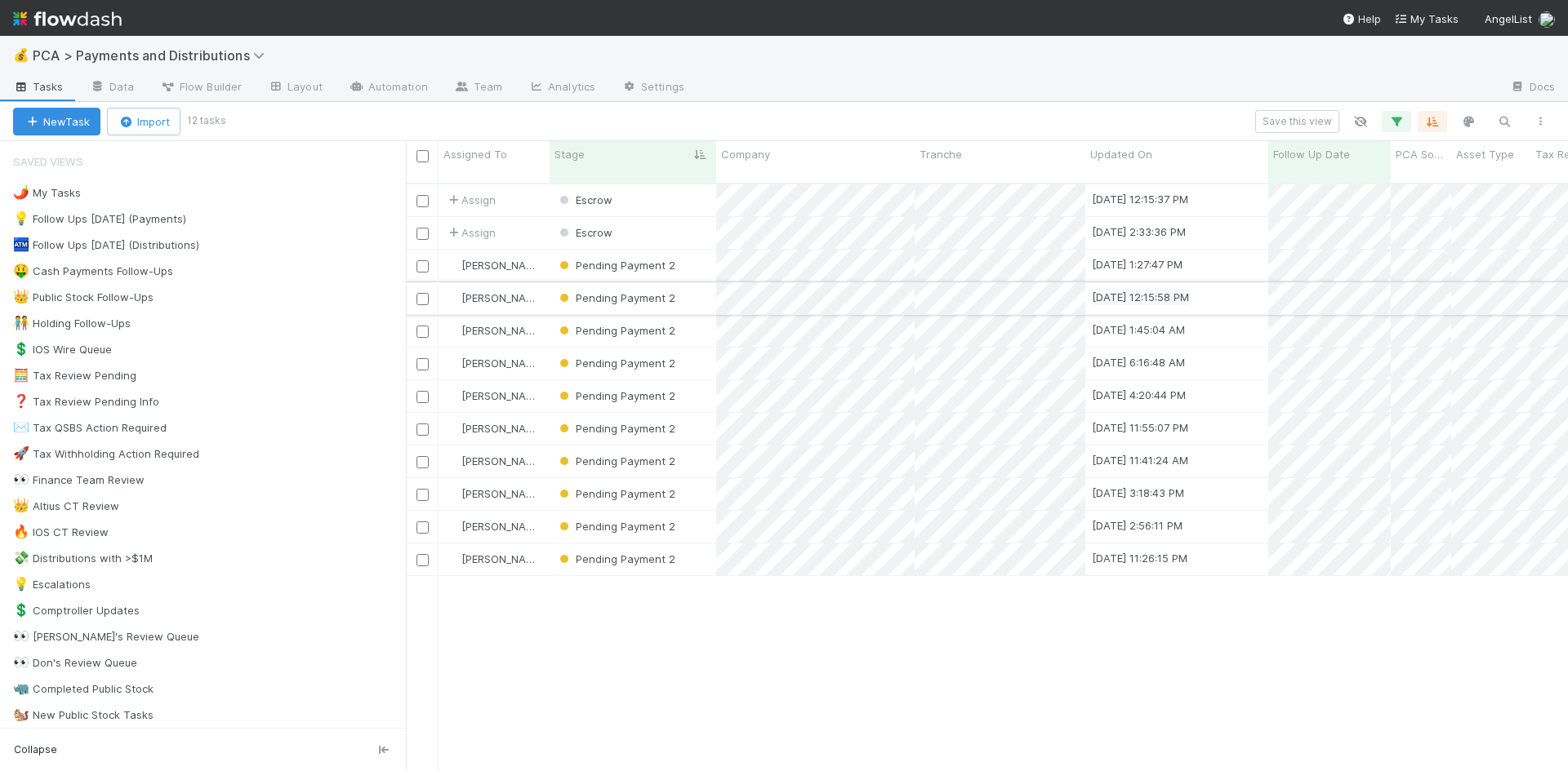
scroll to position [589, 1149]
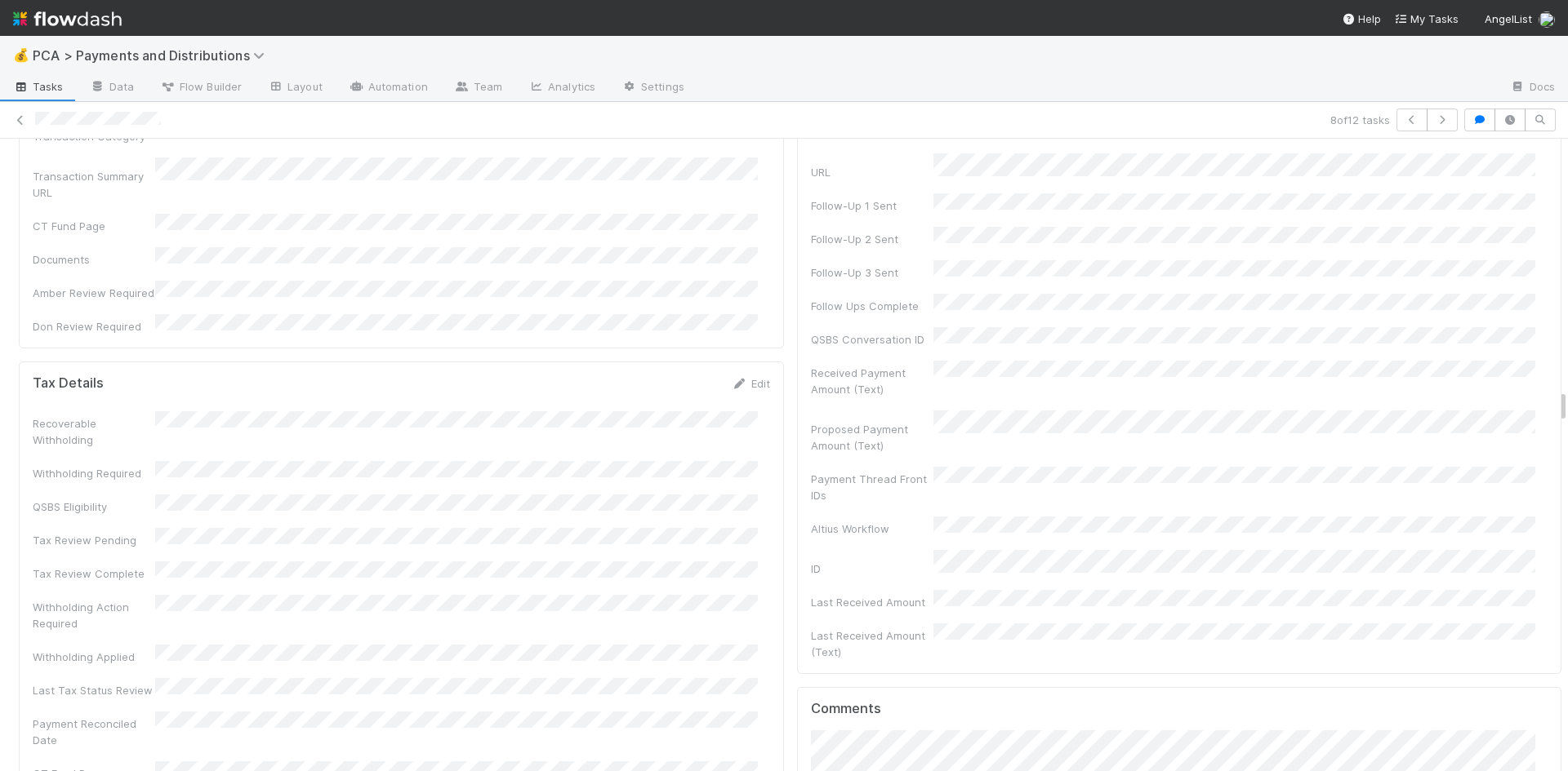
scroll to position [4816, 0]
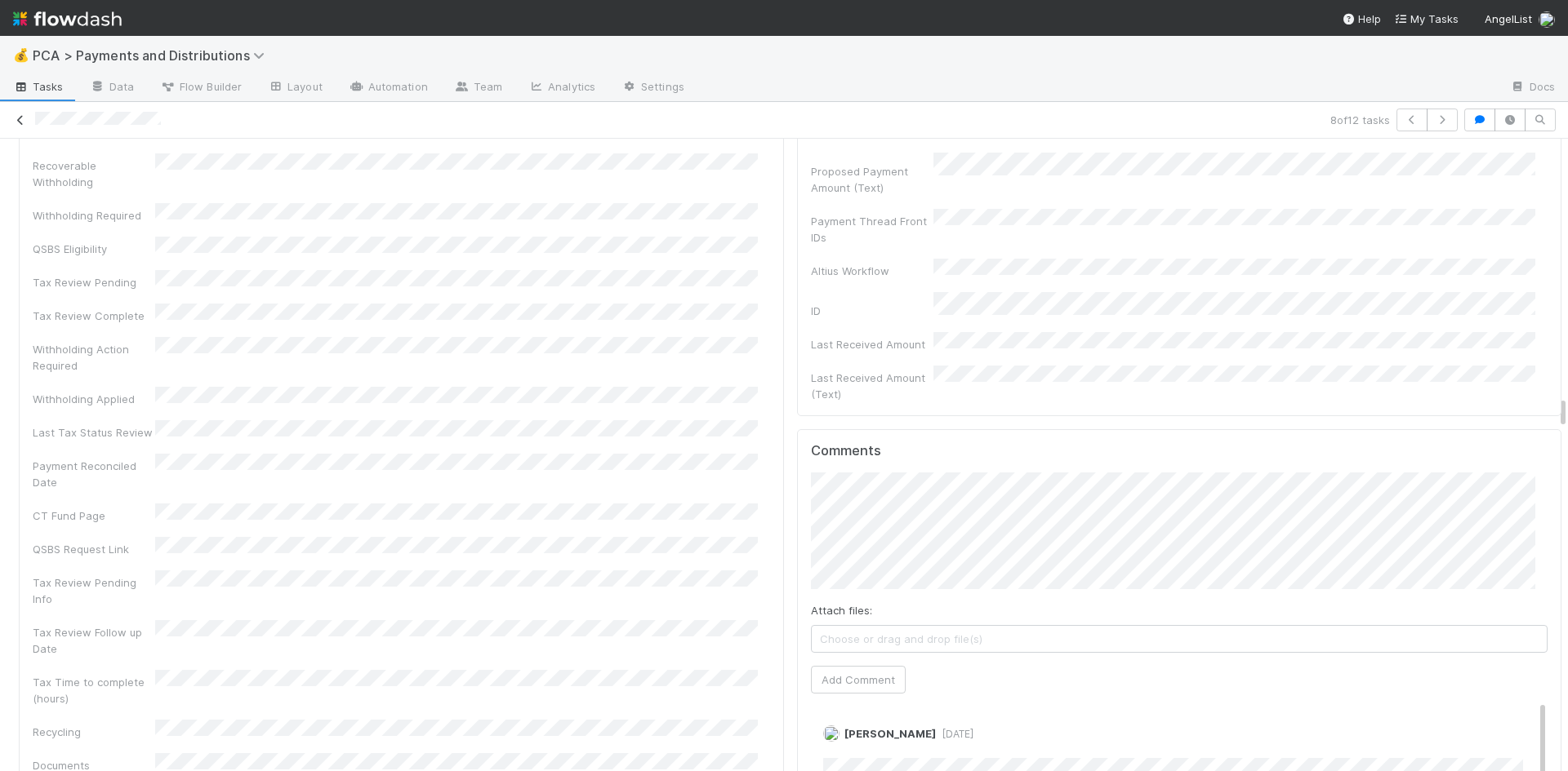
click at [17, 118] on icon at bounding box center [20, 119] width 16 height 11
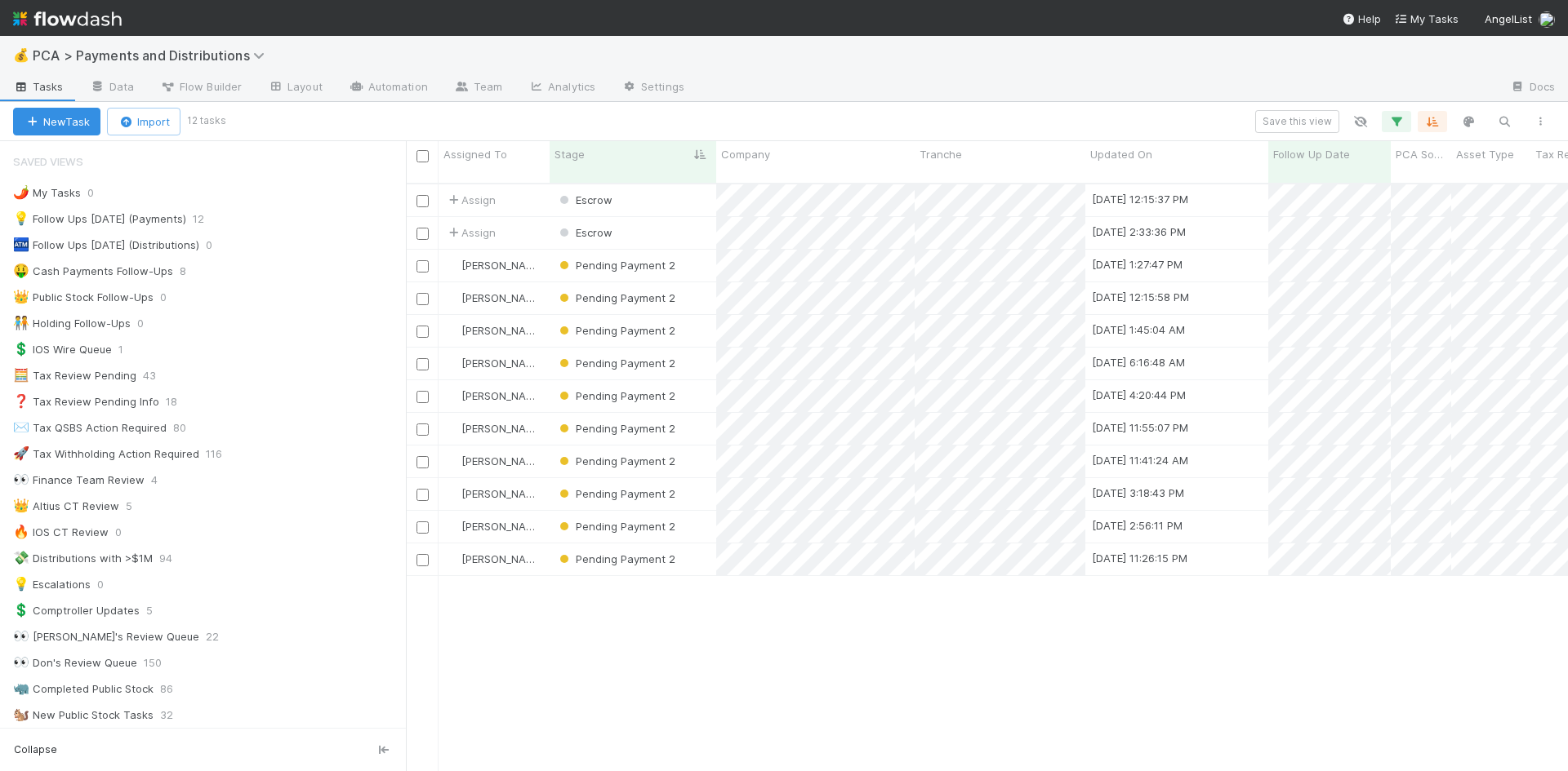
scroll to position [589, 1149]
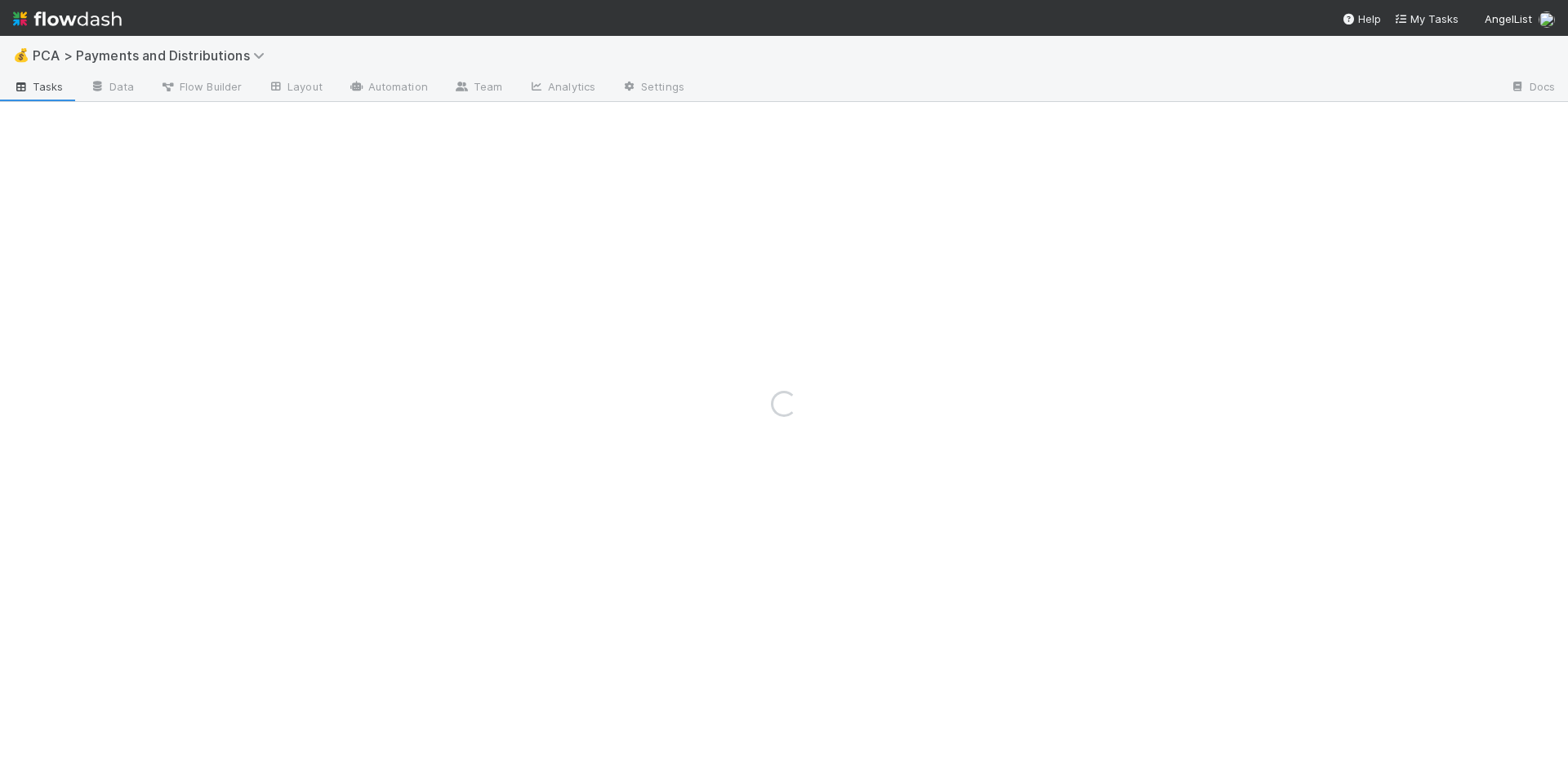
click at [687, 189] on div "Loading..." at bounding box center [784, 404] width 1568 height 736
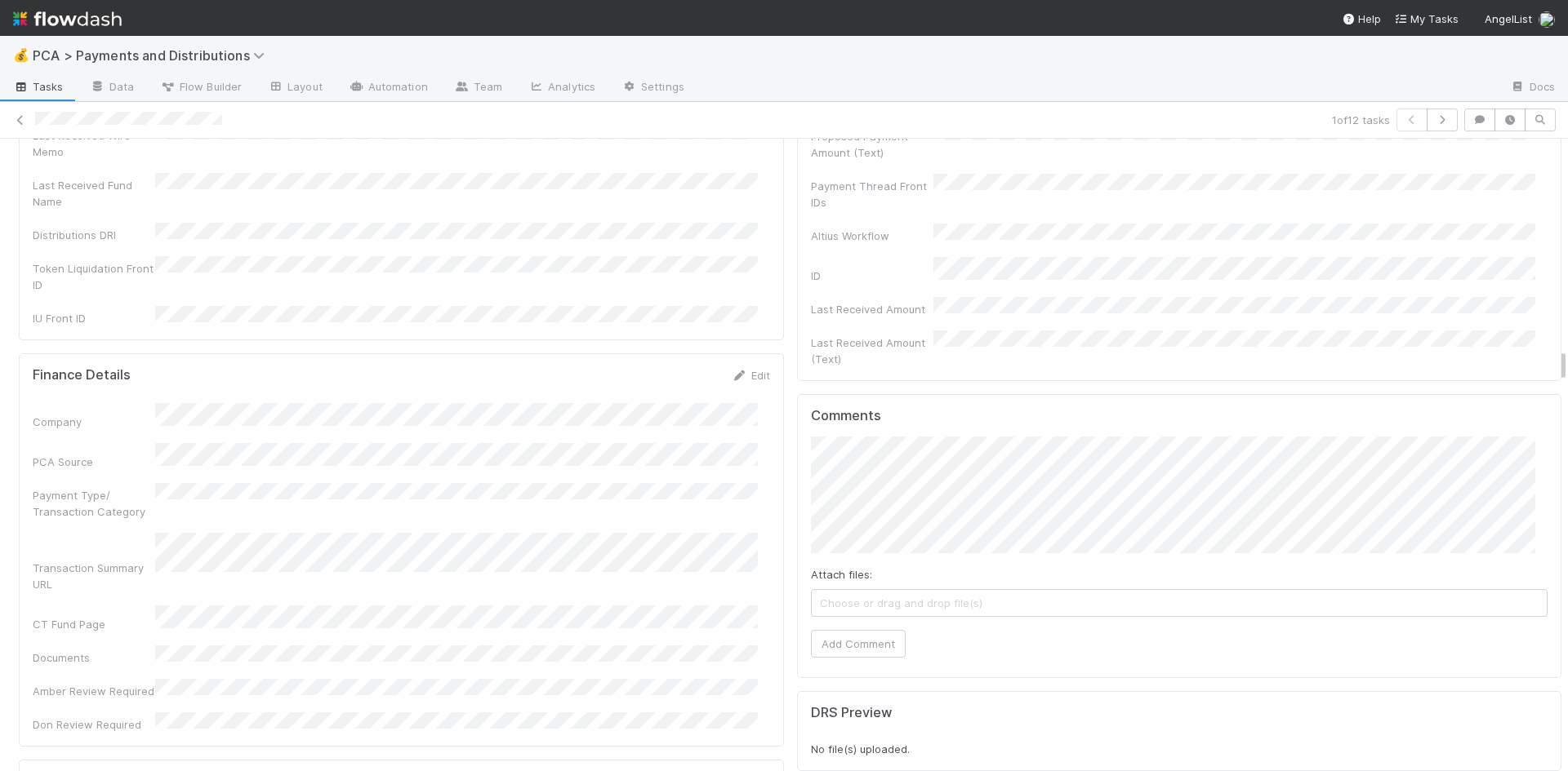
scroll to position [3837, 0]
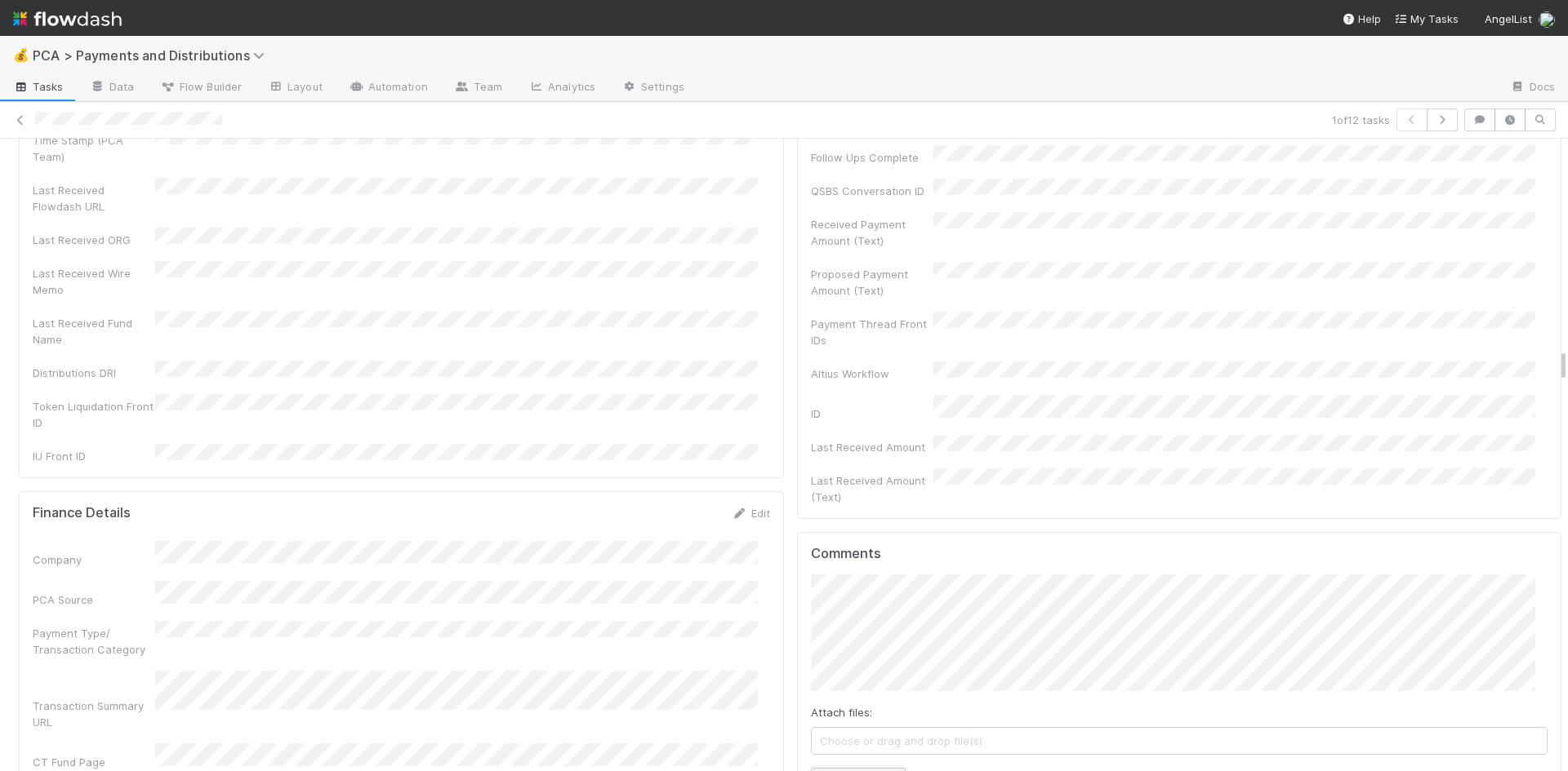
click at [861, 768] on button "Add Comment" at bounding box center [857, 782] width 95 height 28
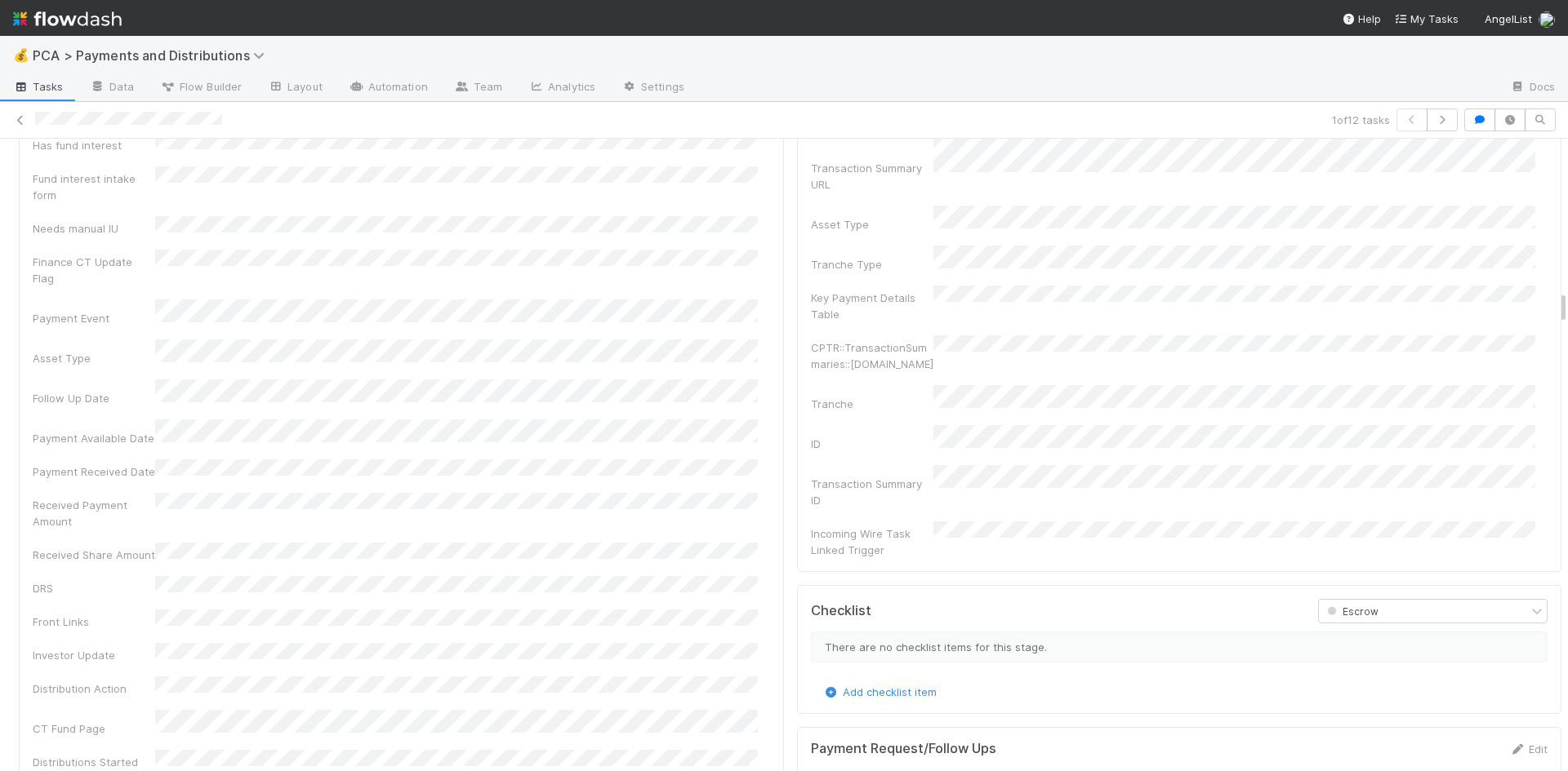
scroll to position [2367, 0]
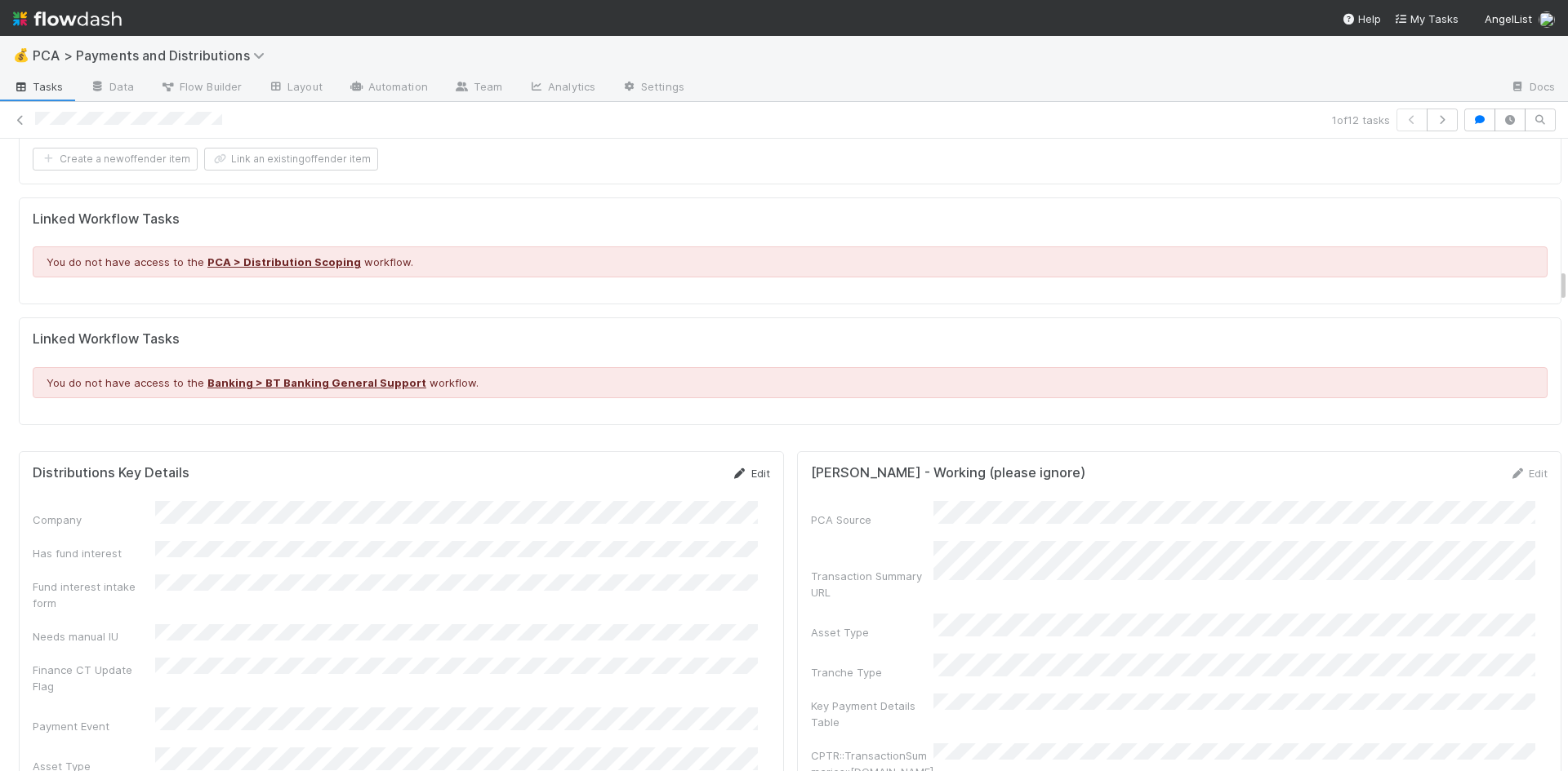
click at [735, 467] on link "Edit" at bounding box center [751, 474] width 38 height 13
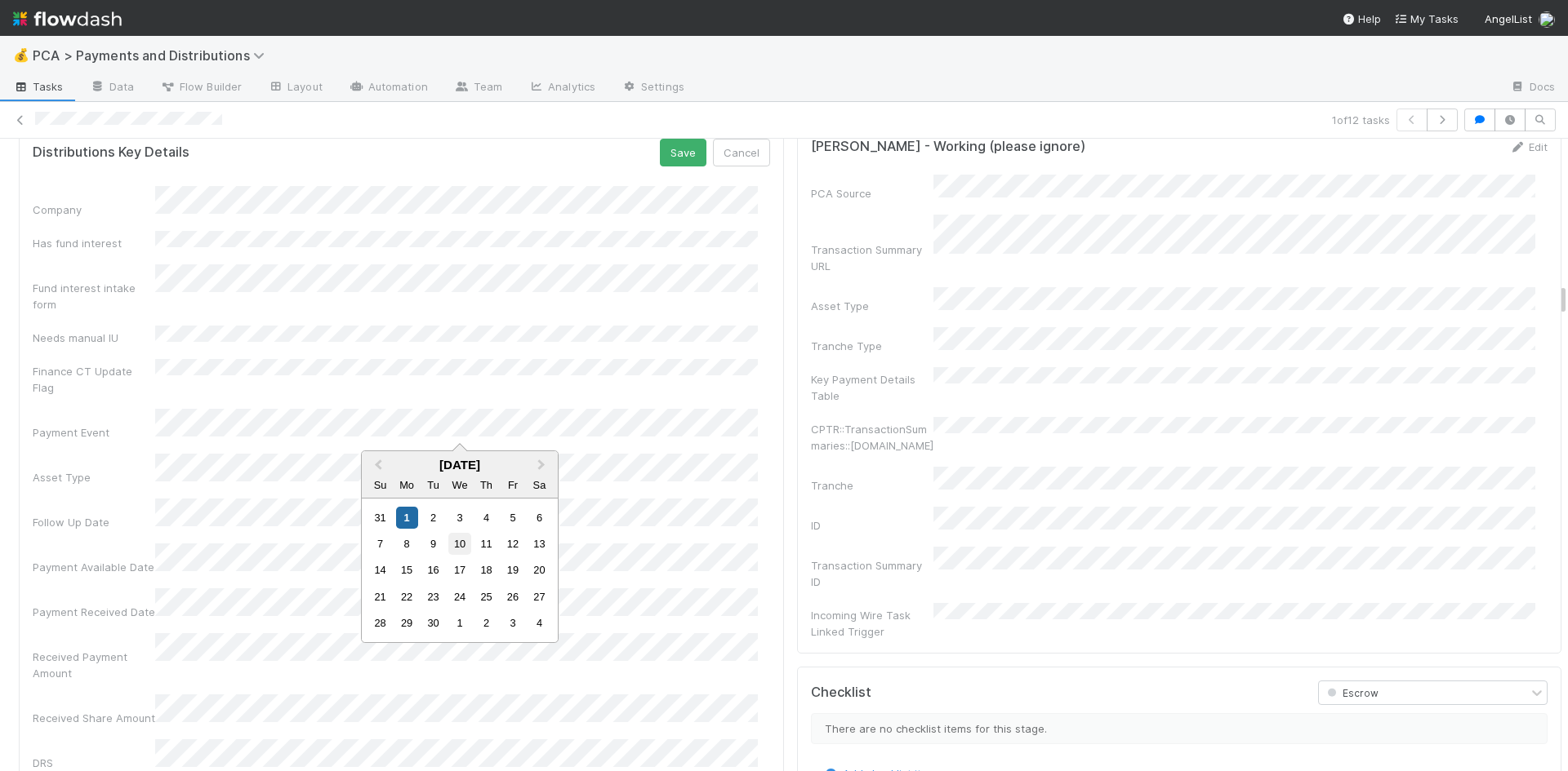
click at [466, 543] on div "10" at bounding box center [459, 544] width 22 height 22
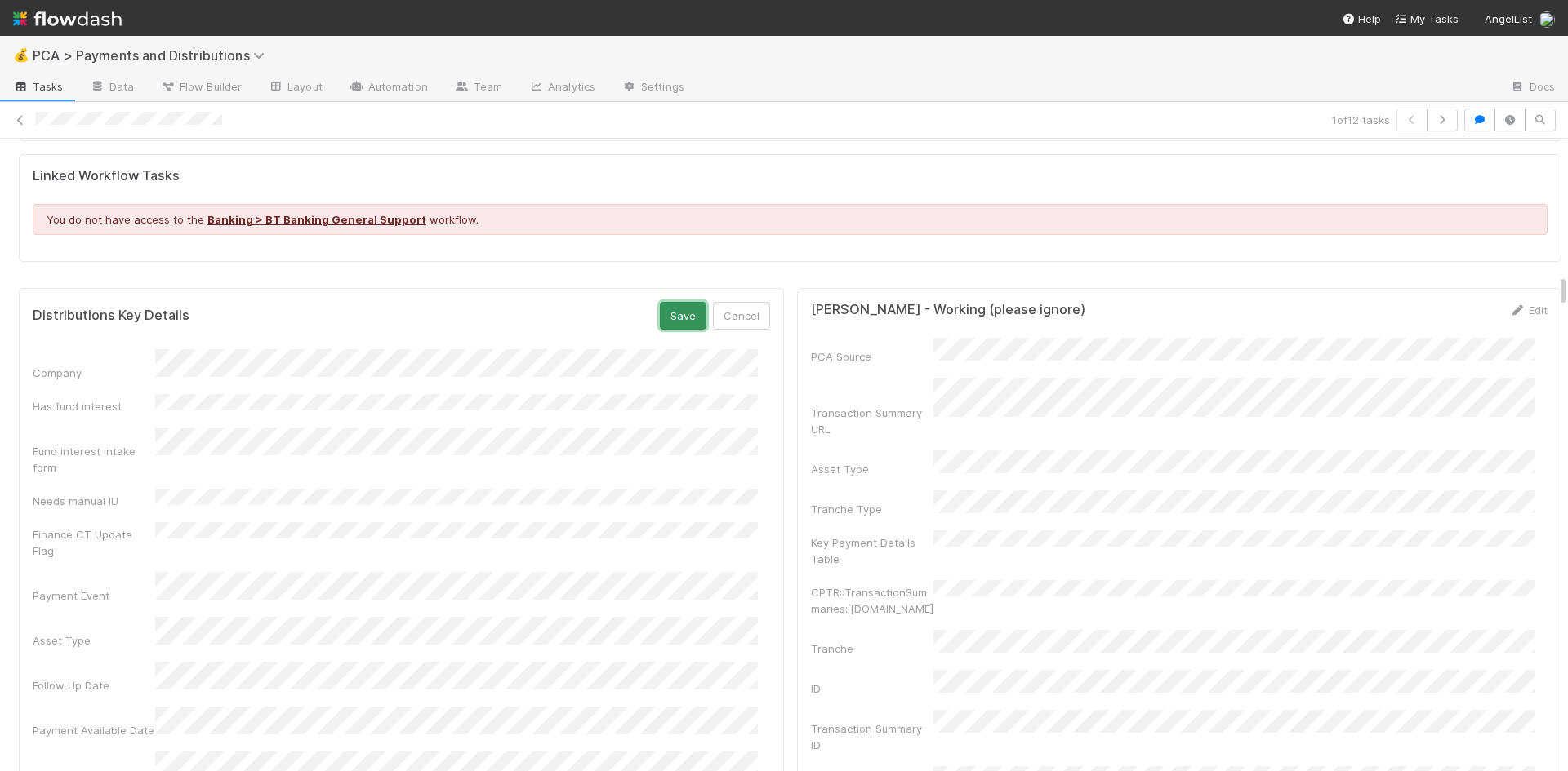
click at [659, 302] on button "Save" at bounding box center [682, 315] width 47 height 28
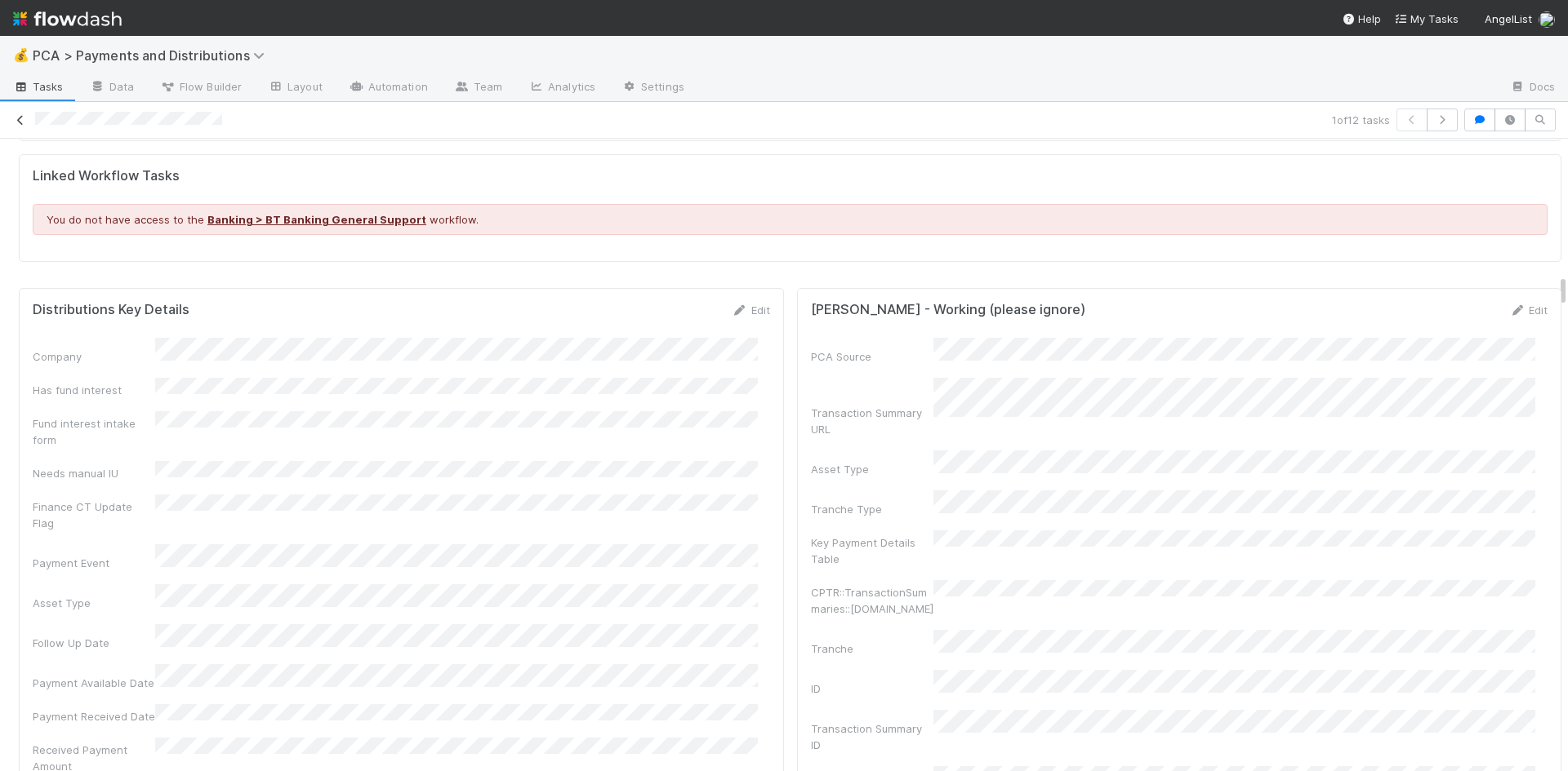
click at [15, 118] on icon at bounding box center [20, 119] width 16 height 11
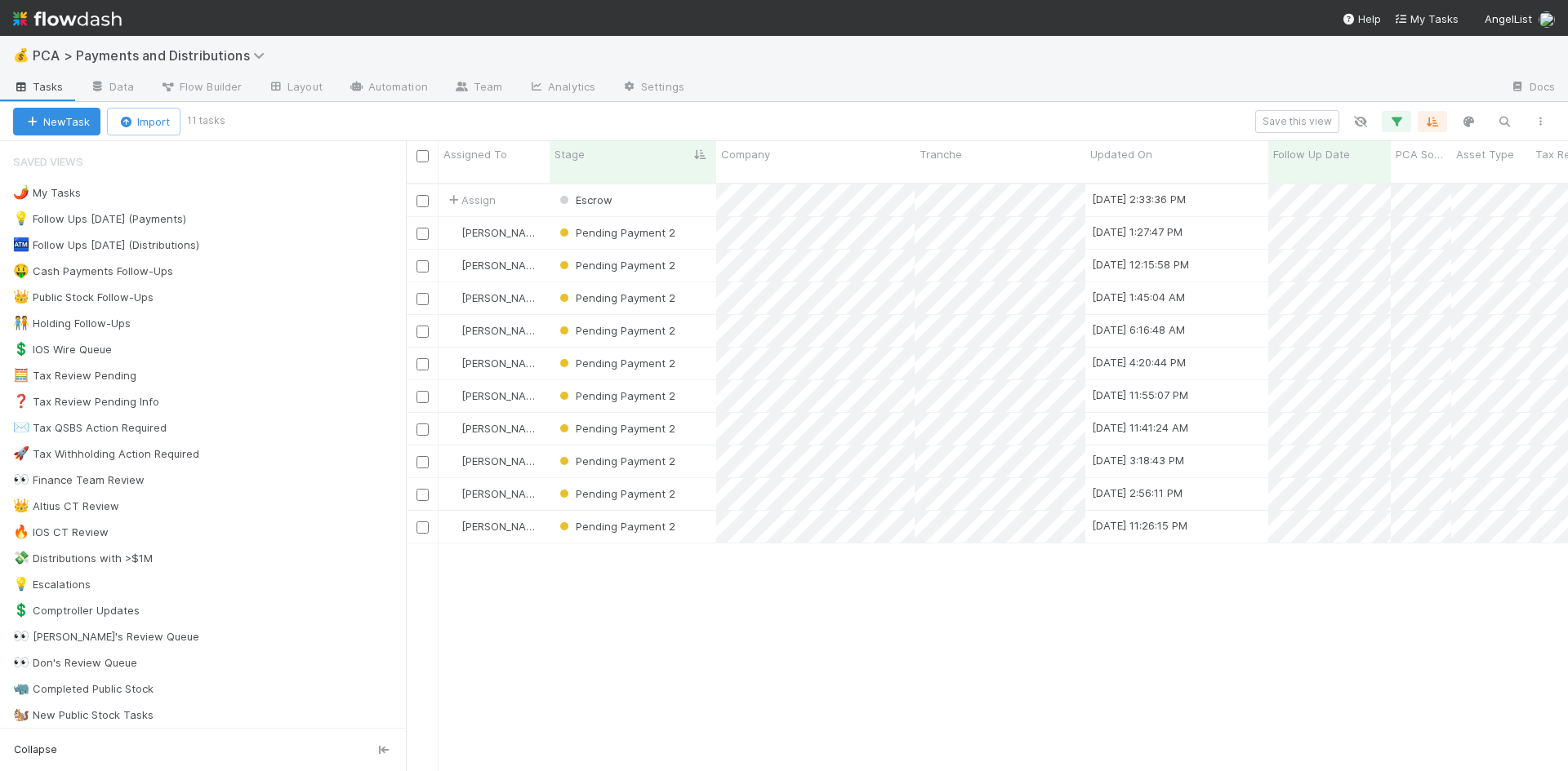
scroll to position [13, 13]
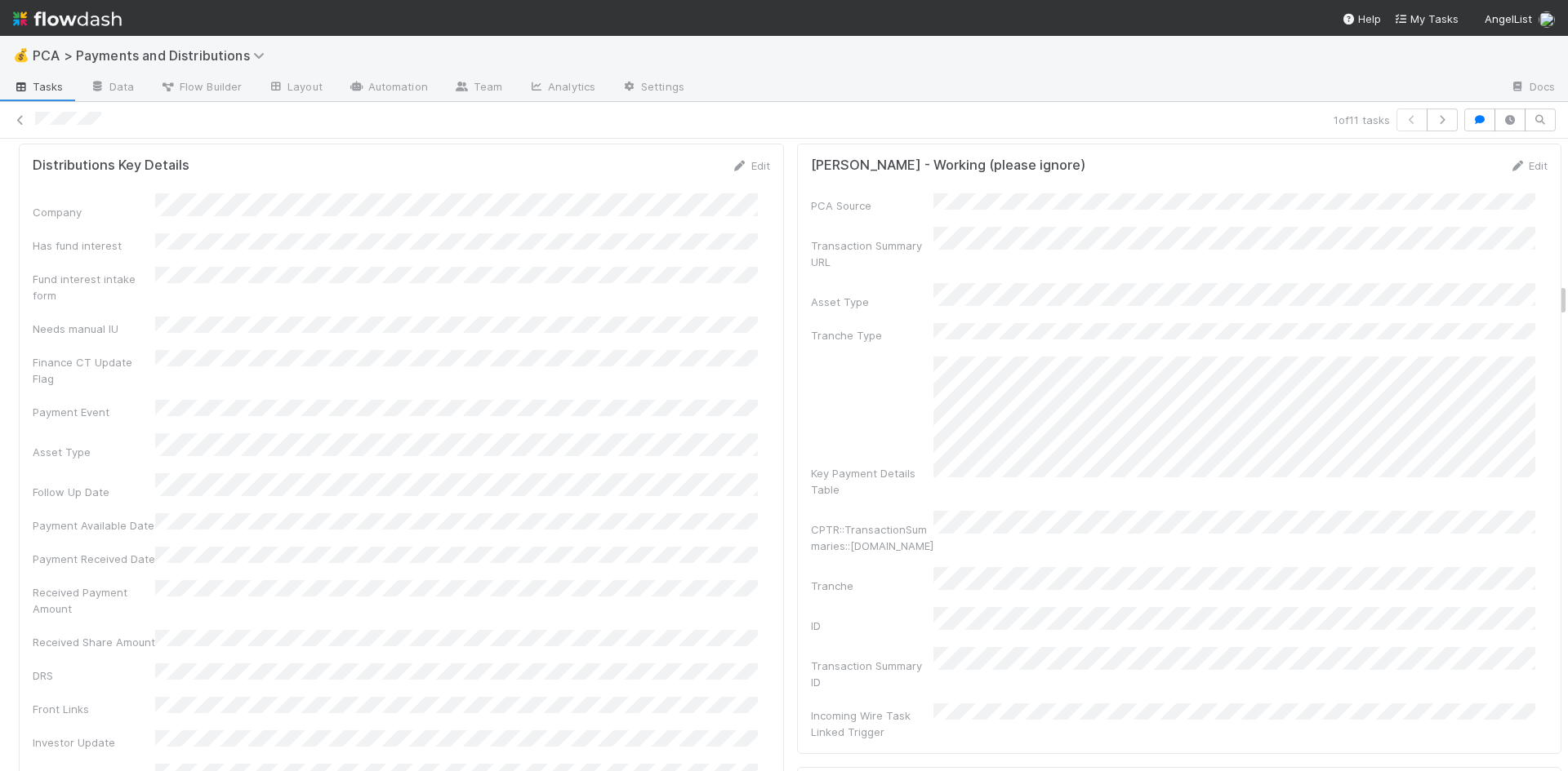
scroll to position [2694, 0]
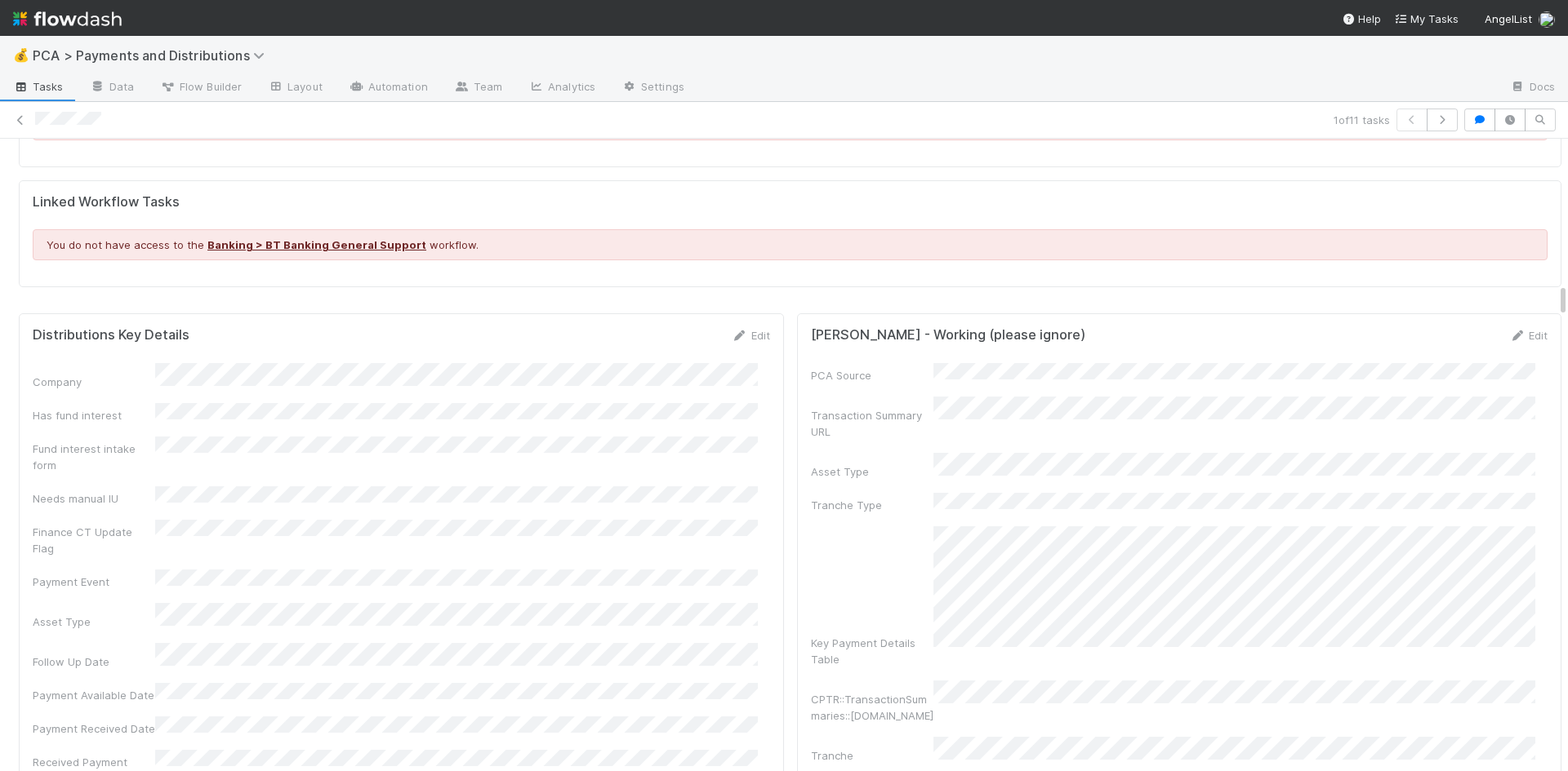
drag, startPoint x: 733, startPoint y: 311, endPoint x: 671, endPoint y: 345, distance: 70.7
click at [733, 331] on icon at bounding box center [740, 335] width 16 height 11
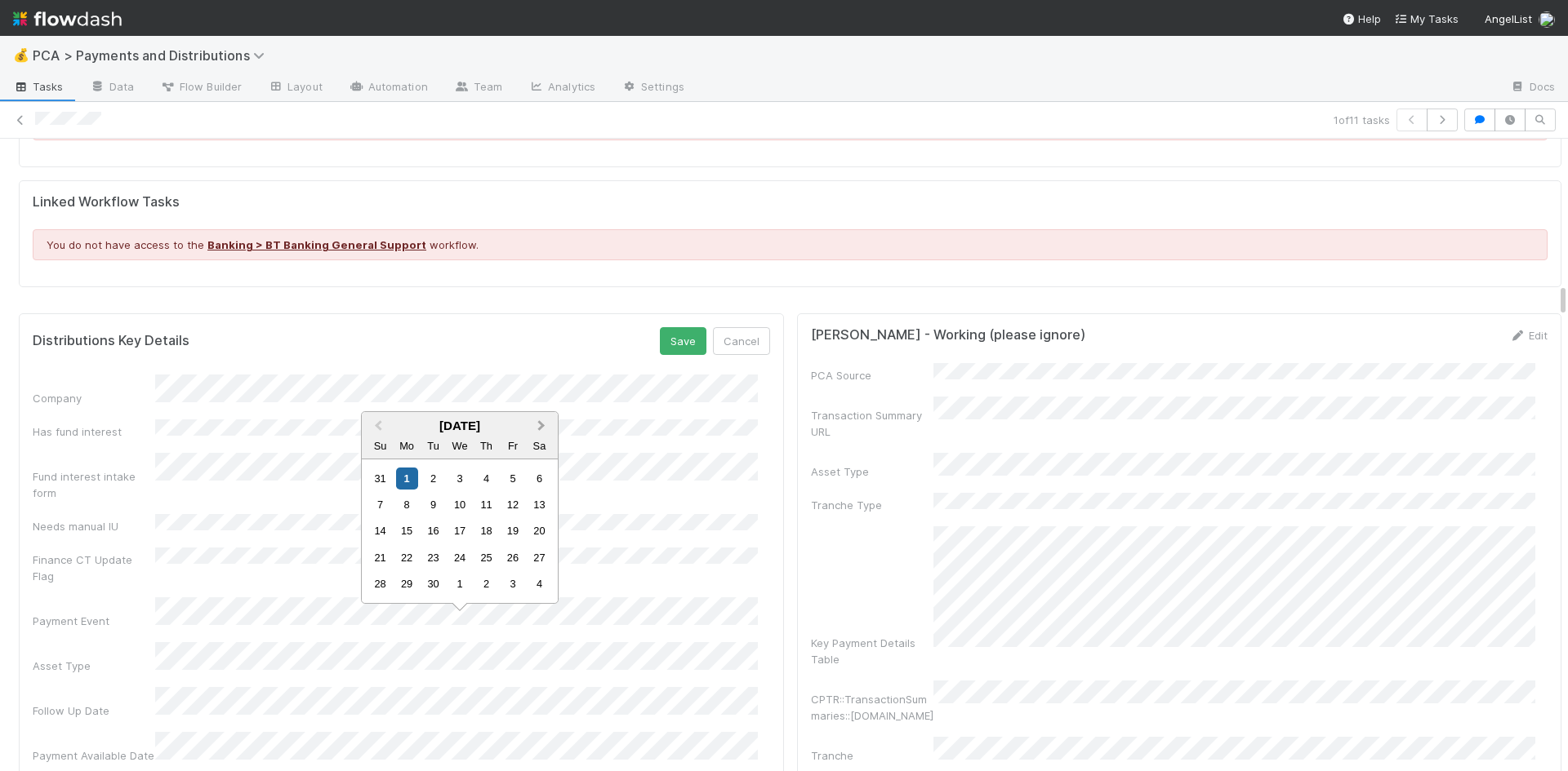
click at [542, 418] on button "Next Month" at bounding box center [543, 426] width 26 height 26
click at [457, 478] on div "1" at bounding box center [459, 479] width 22 height 22
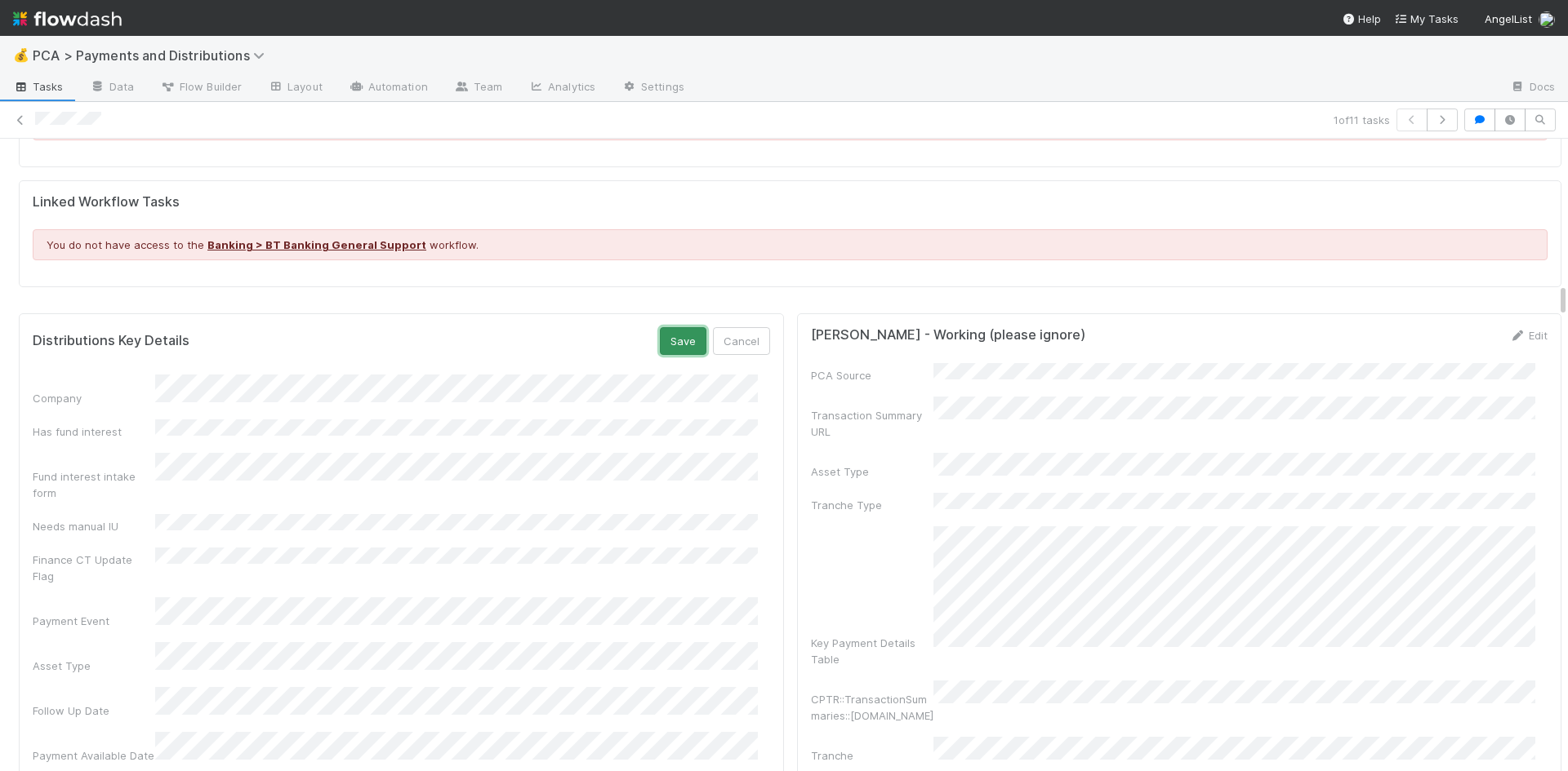
click at [662, 328] on button "Save" at bounding box center [682, 341] width 47 height 28
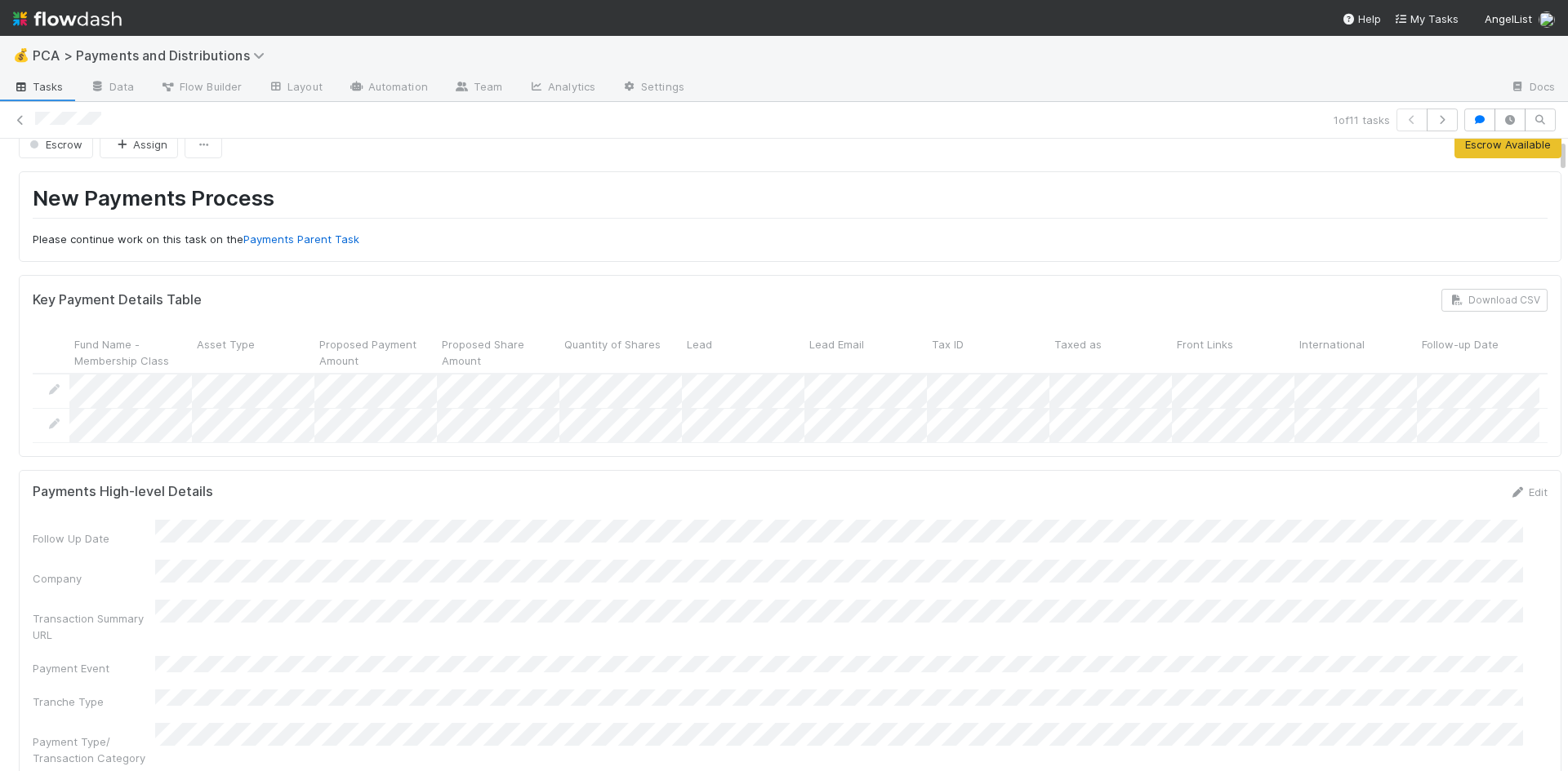
scroll to position [0, 0]
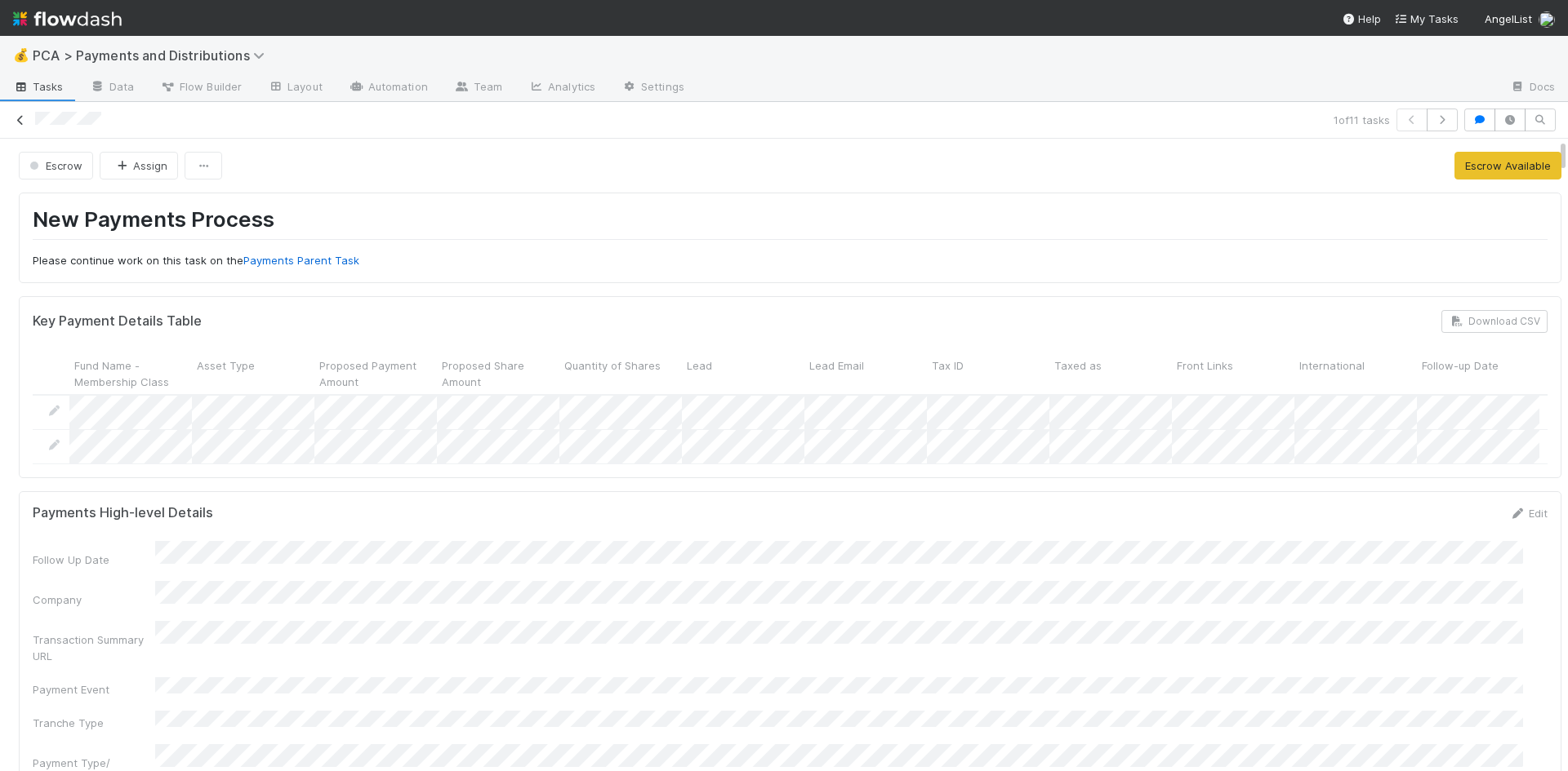
click at [21, 119] on icon at bounding box center [20, 119] width 16 height 11
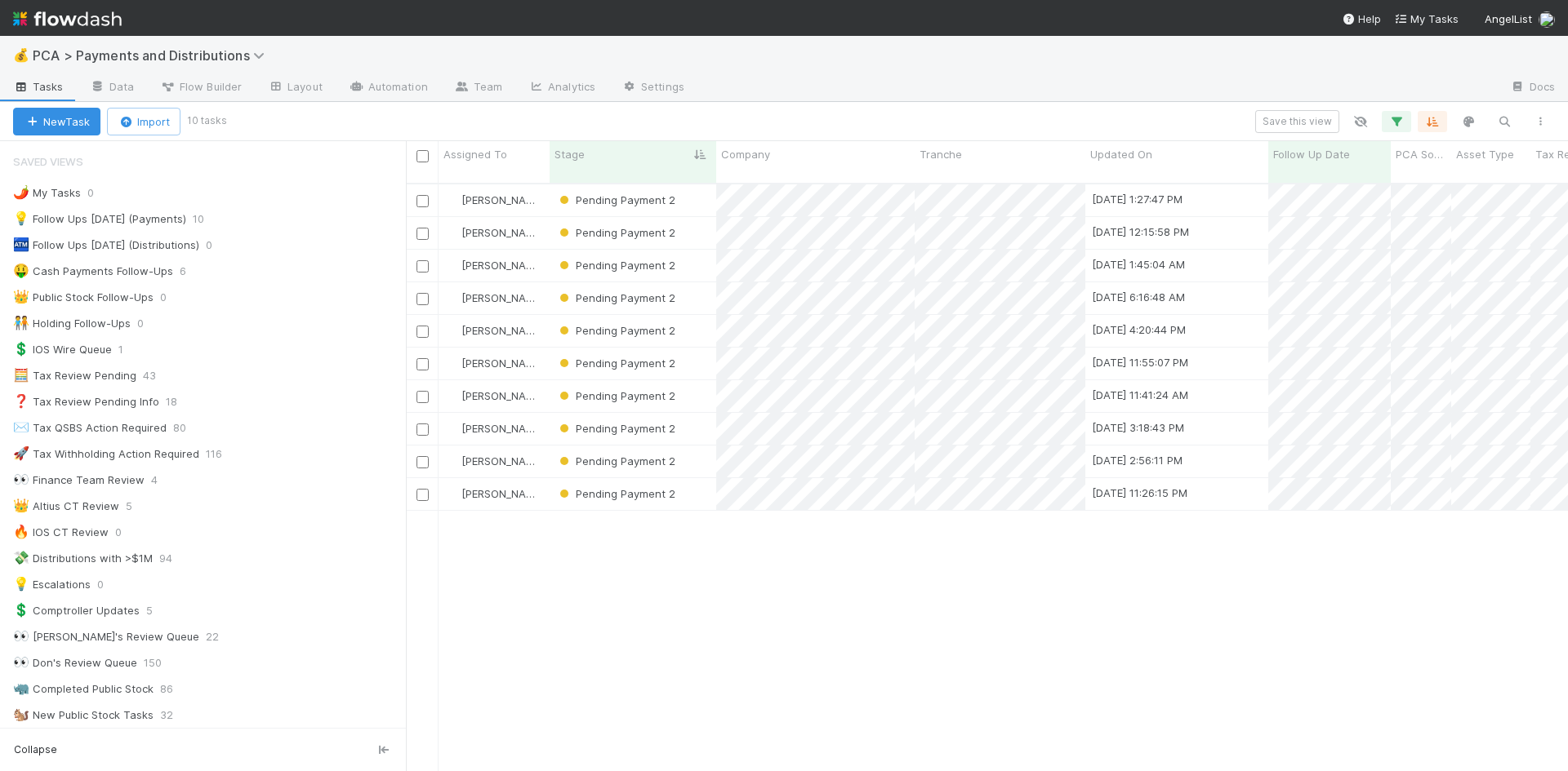
scroll to position [589, 1149]
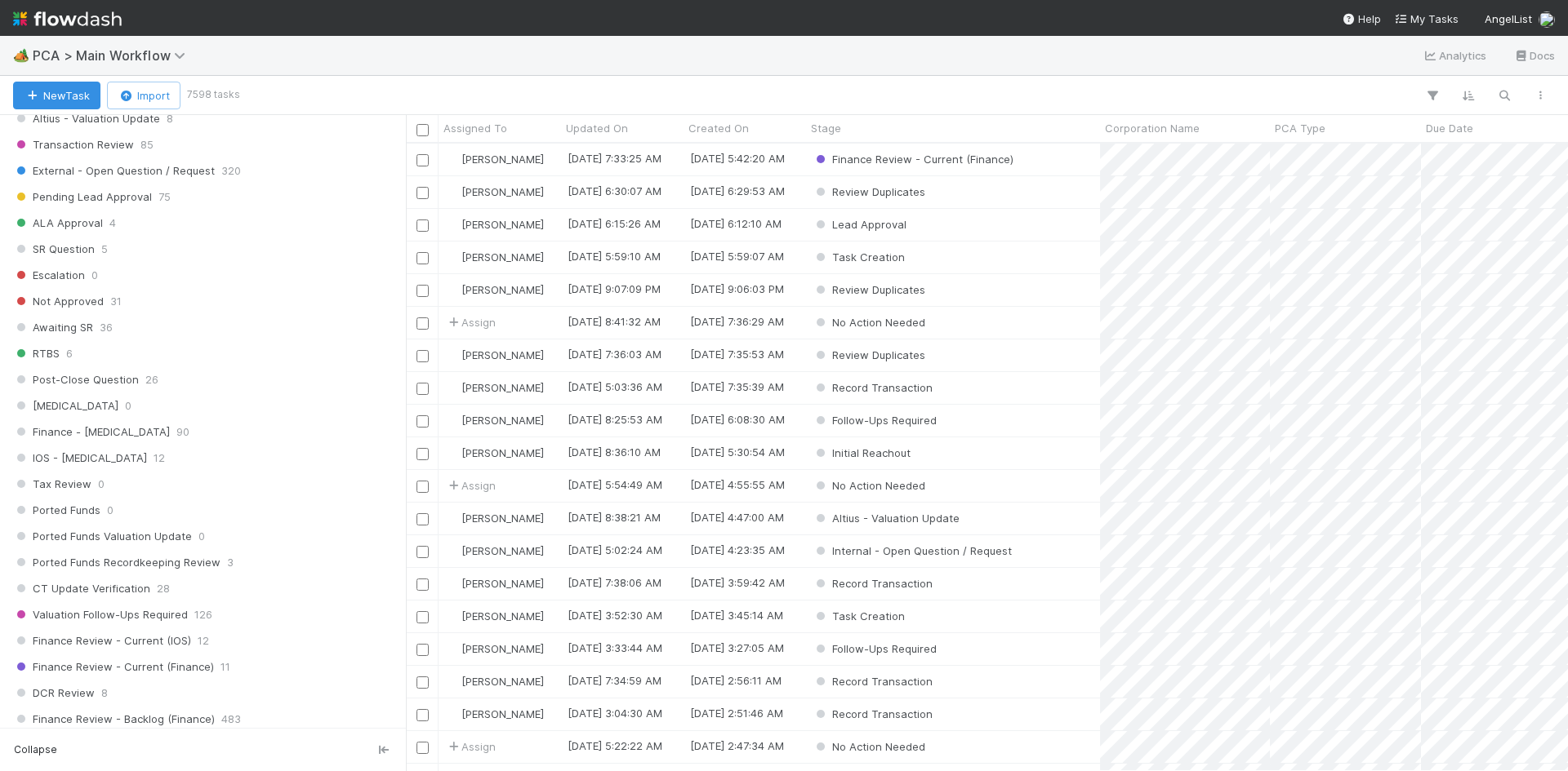
scroll to position [1306, 0]
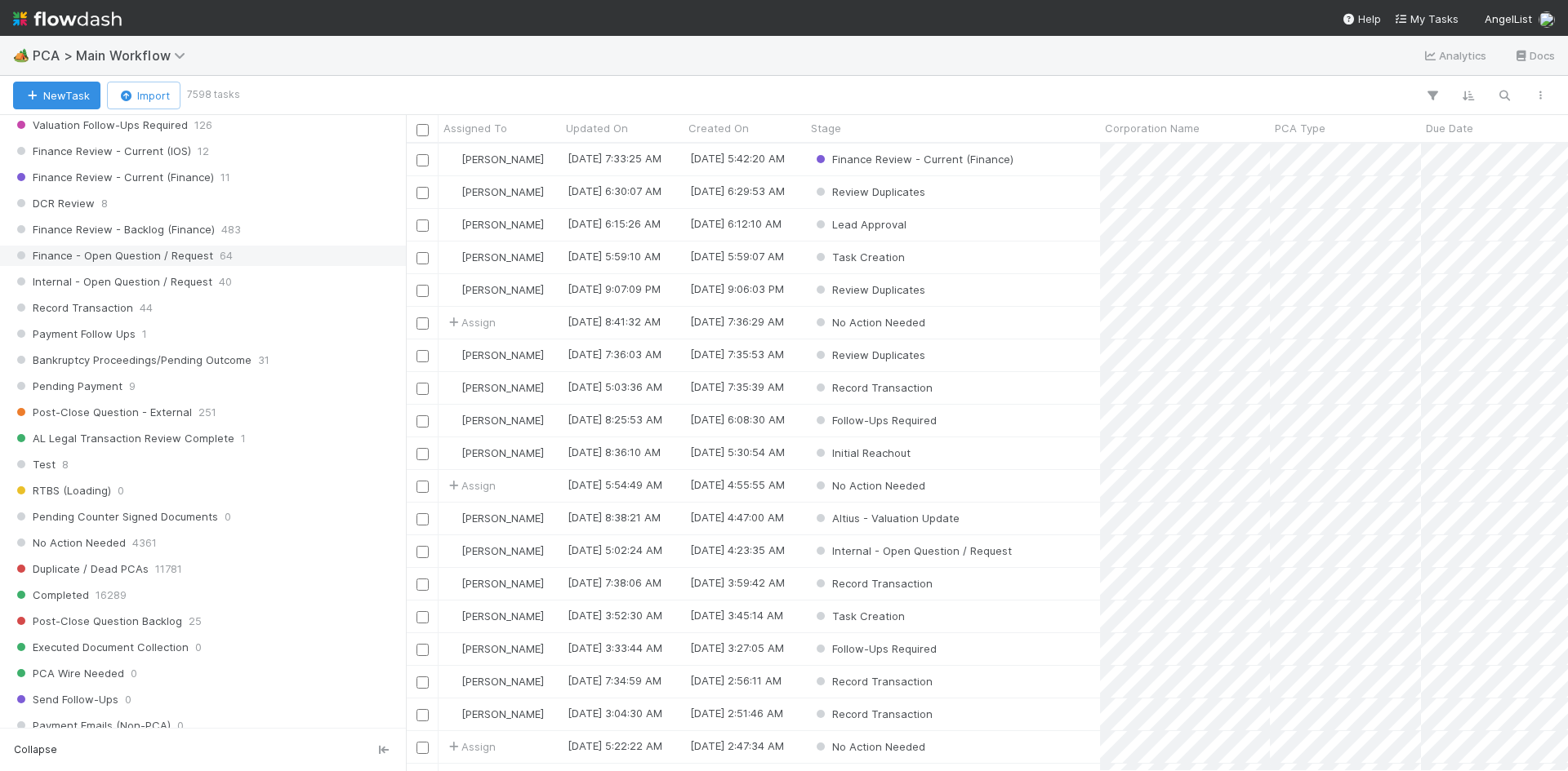
click at [52, 264] on span "Finance - Open Question / Request" at bounding box center [113, 255] width 200 height 20
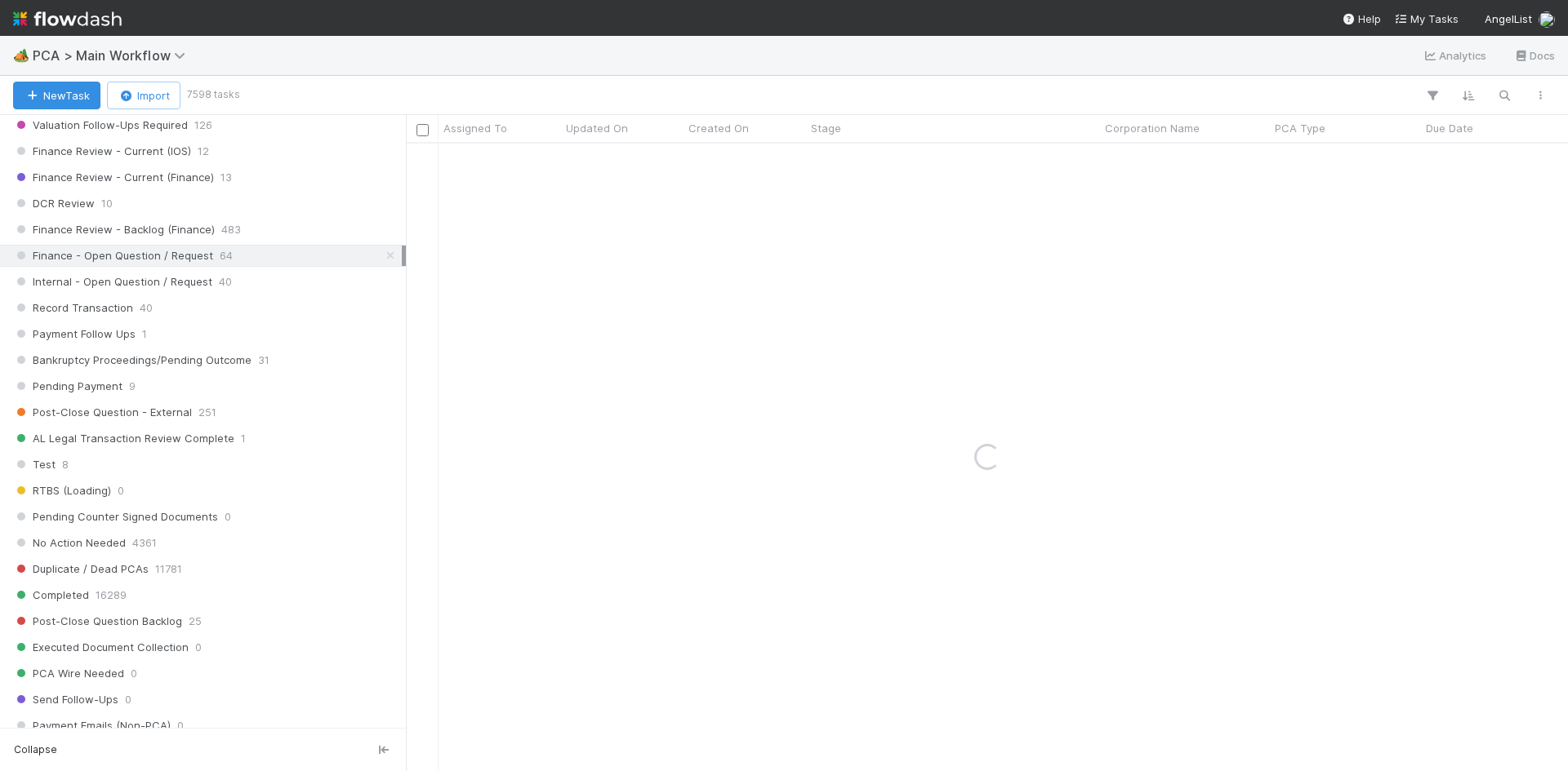
scroll to position [1796, 0]
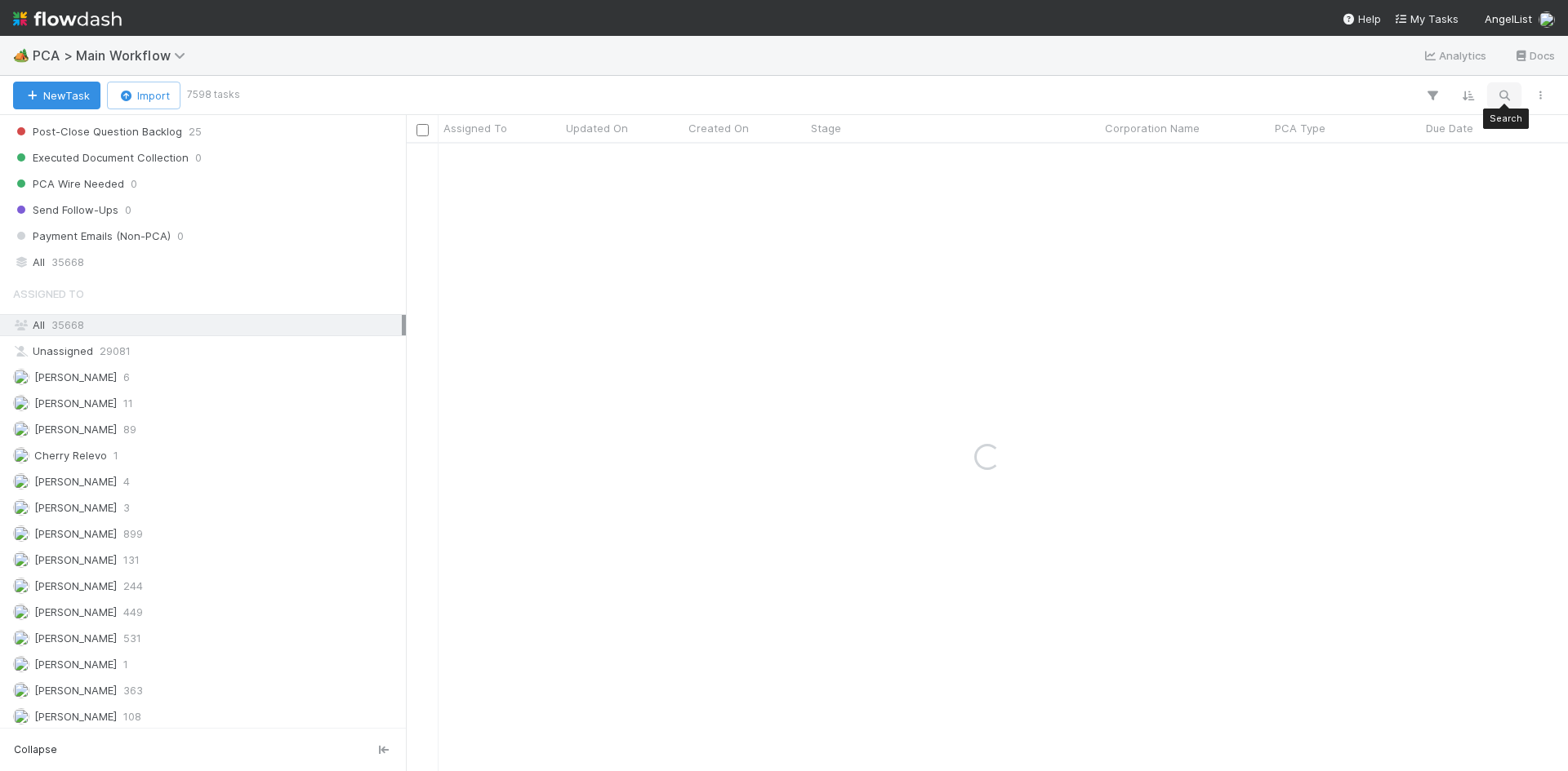
click at [1501, 93] on icon "button" at bounding box center [1503, 95] width 16 height 14
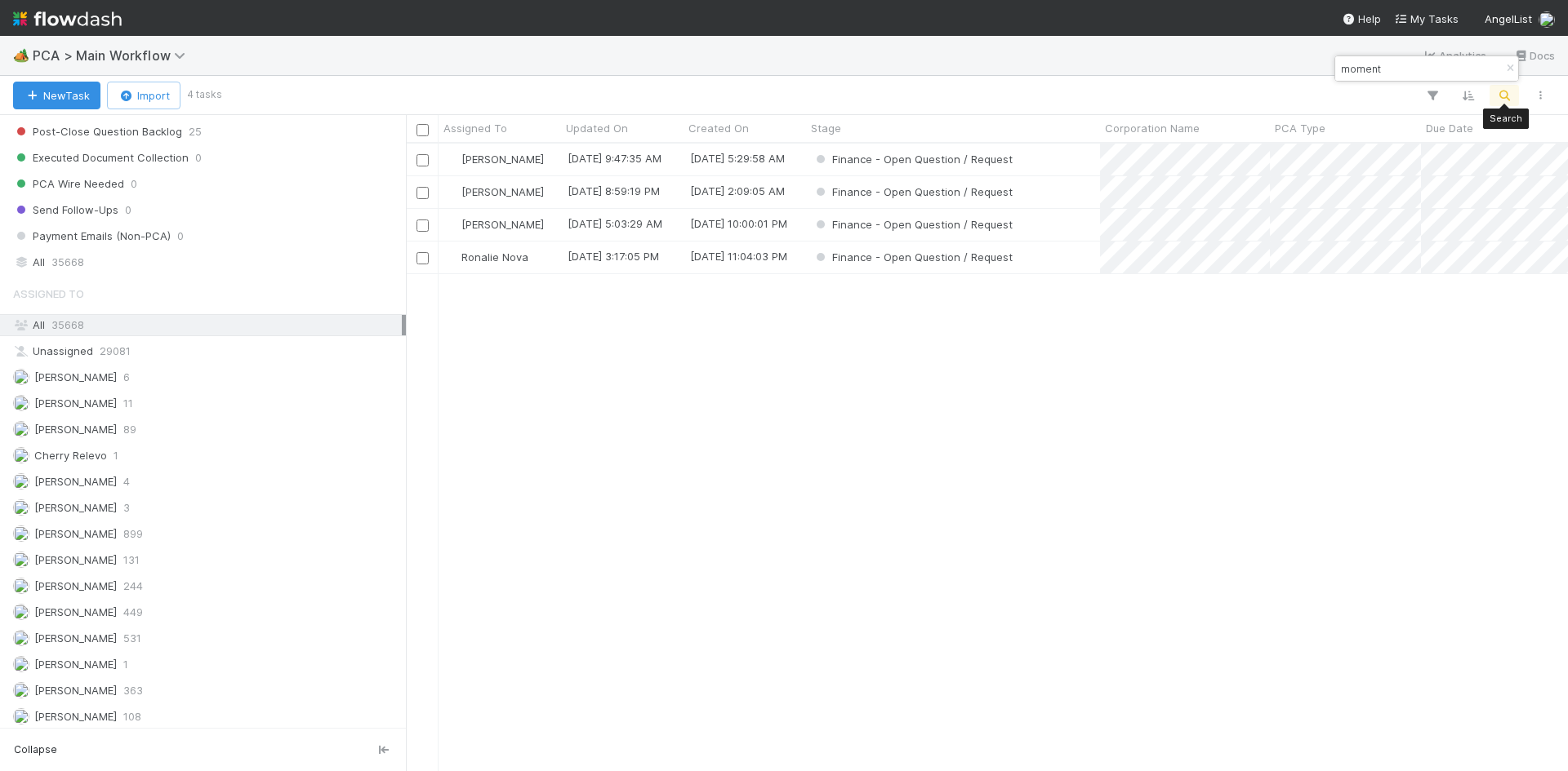
scroll to position [615, 1149]
type input "moment"
click at [114, 267] on div "All 35668" at bounding box center [207, 262] width 389 height 20
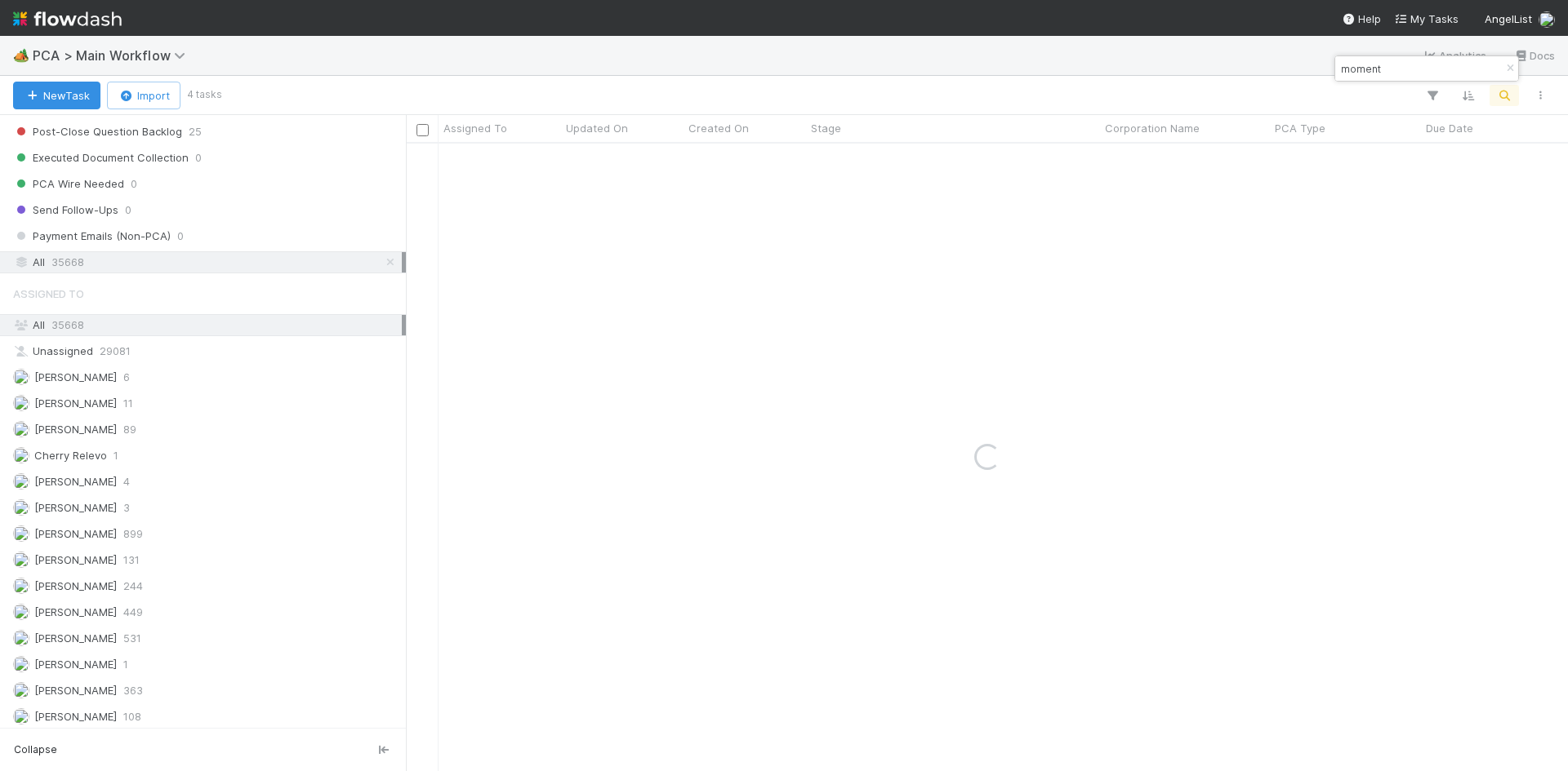
click at [120, 46] on span "PCA > Main Workflow" at bounding box center [119, 55] width 174 height 20
click at [120, 54] on span "PCA > Main Workflow" at bounding box center [113, 55] width 161 height 16
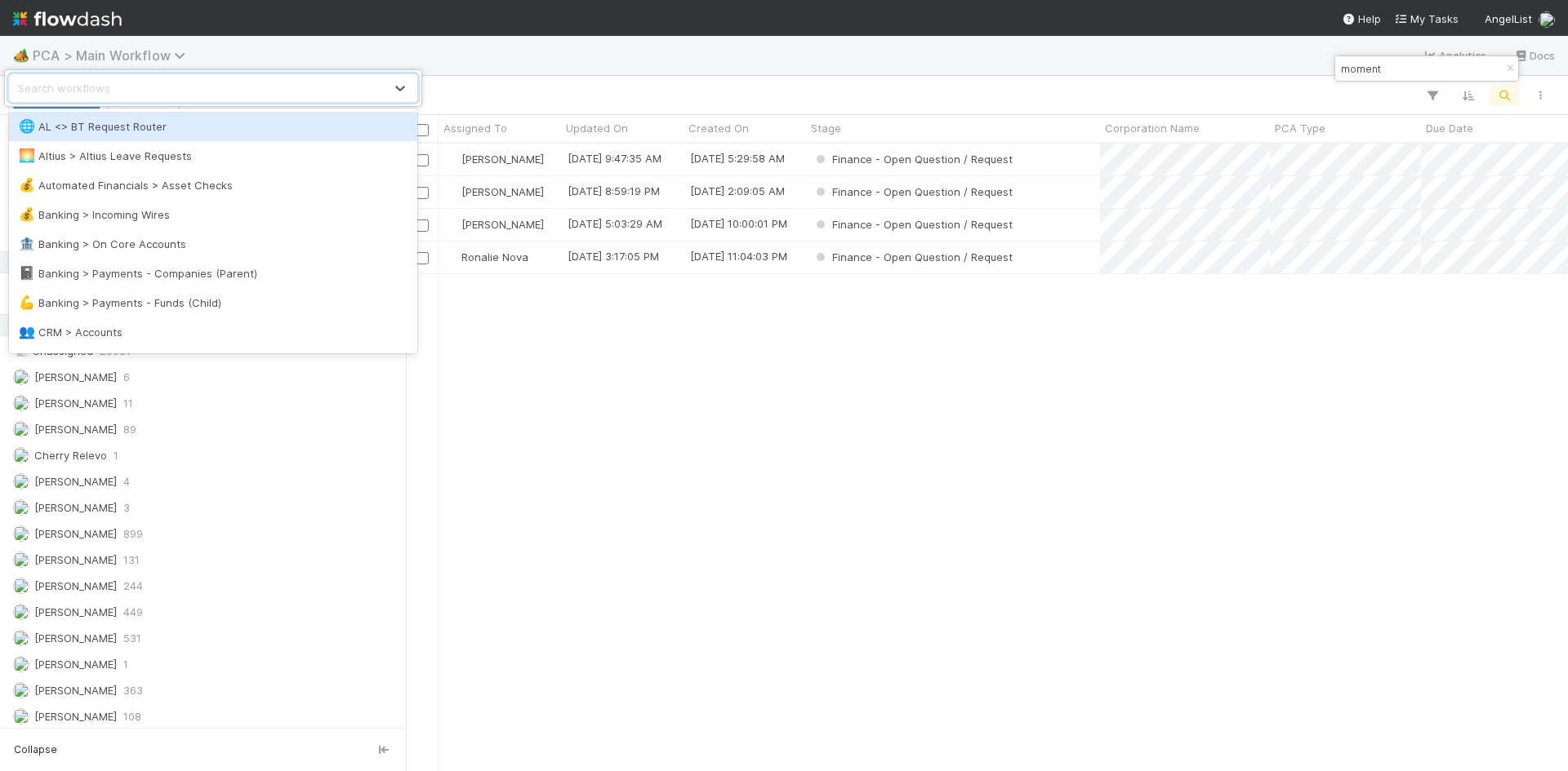
scroll to position [615, 1149]
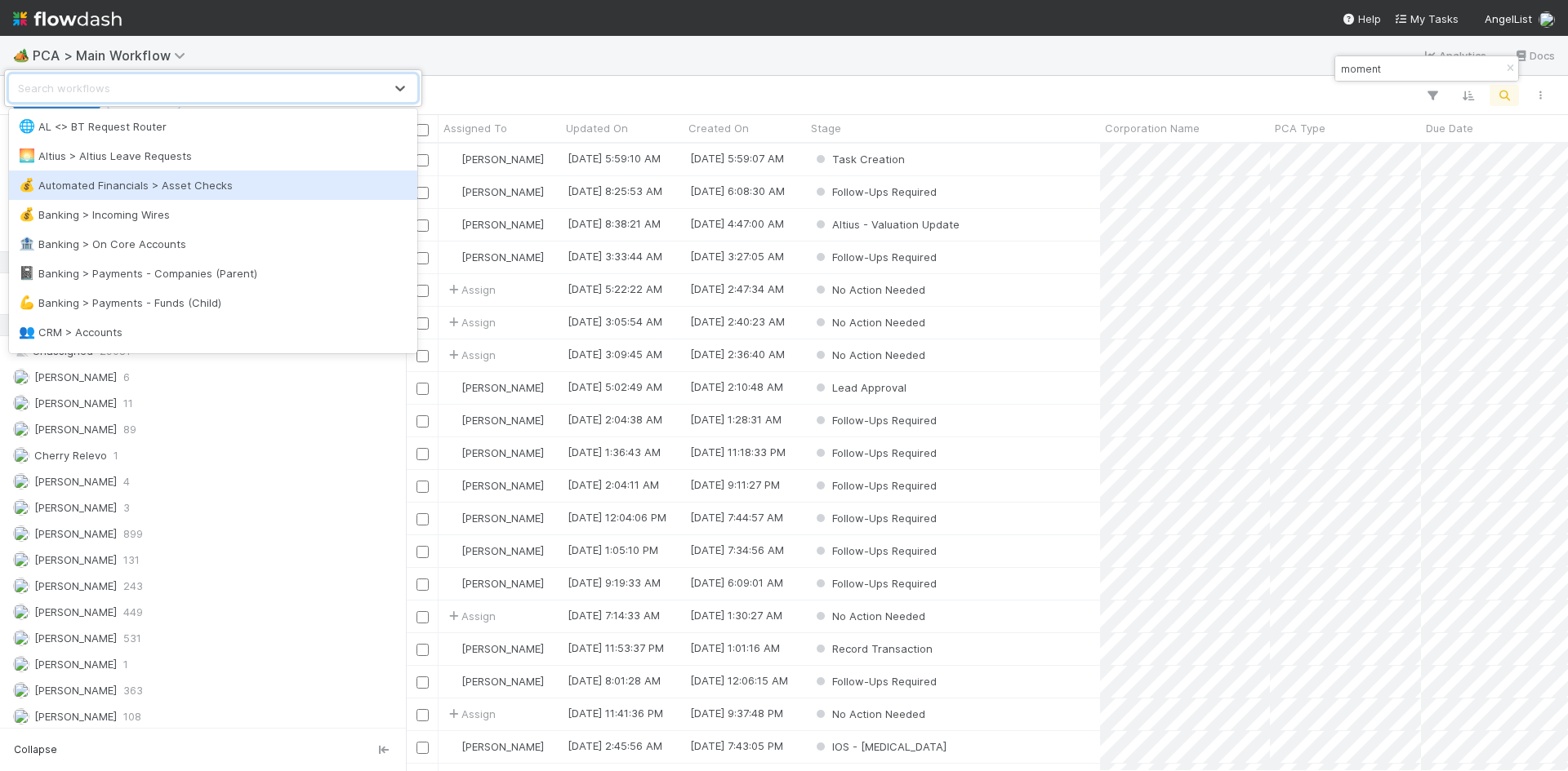
click at [564, 35] on div "option Automated Financials > Asset Checks focused, 3 of 51. 51 results availab…" at bounding box center [784, 385] width 1568 height 771
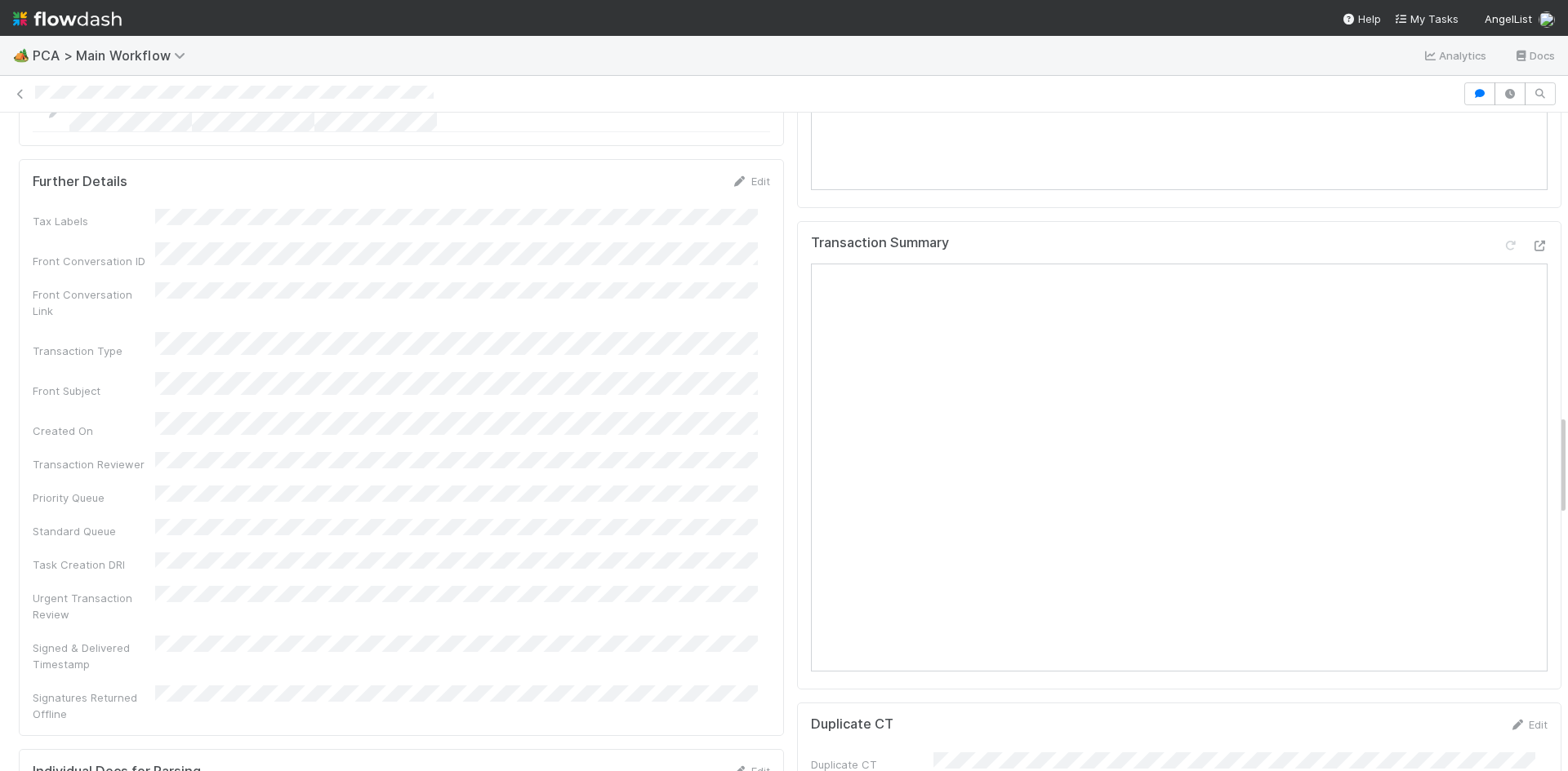
scroll to position [1960, 0]
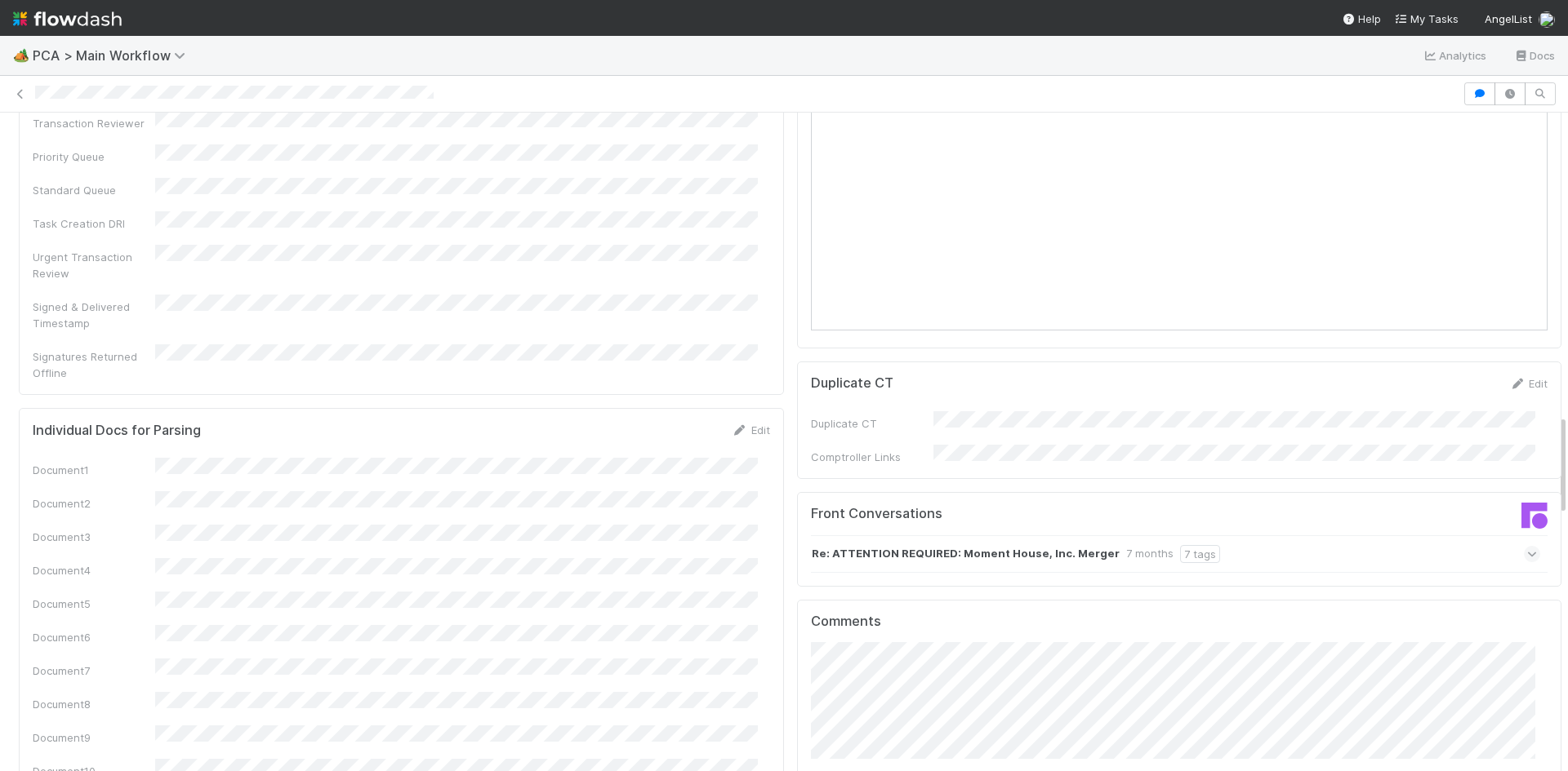
click at [1242, 536] on div "Re: ATTENTION REQUIRED: Moment House, Inc. Merger 7 months 7 tags" at bounding box center [1175, 554] width 730 height 37
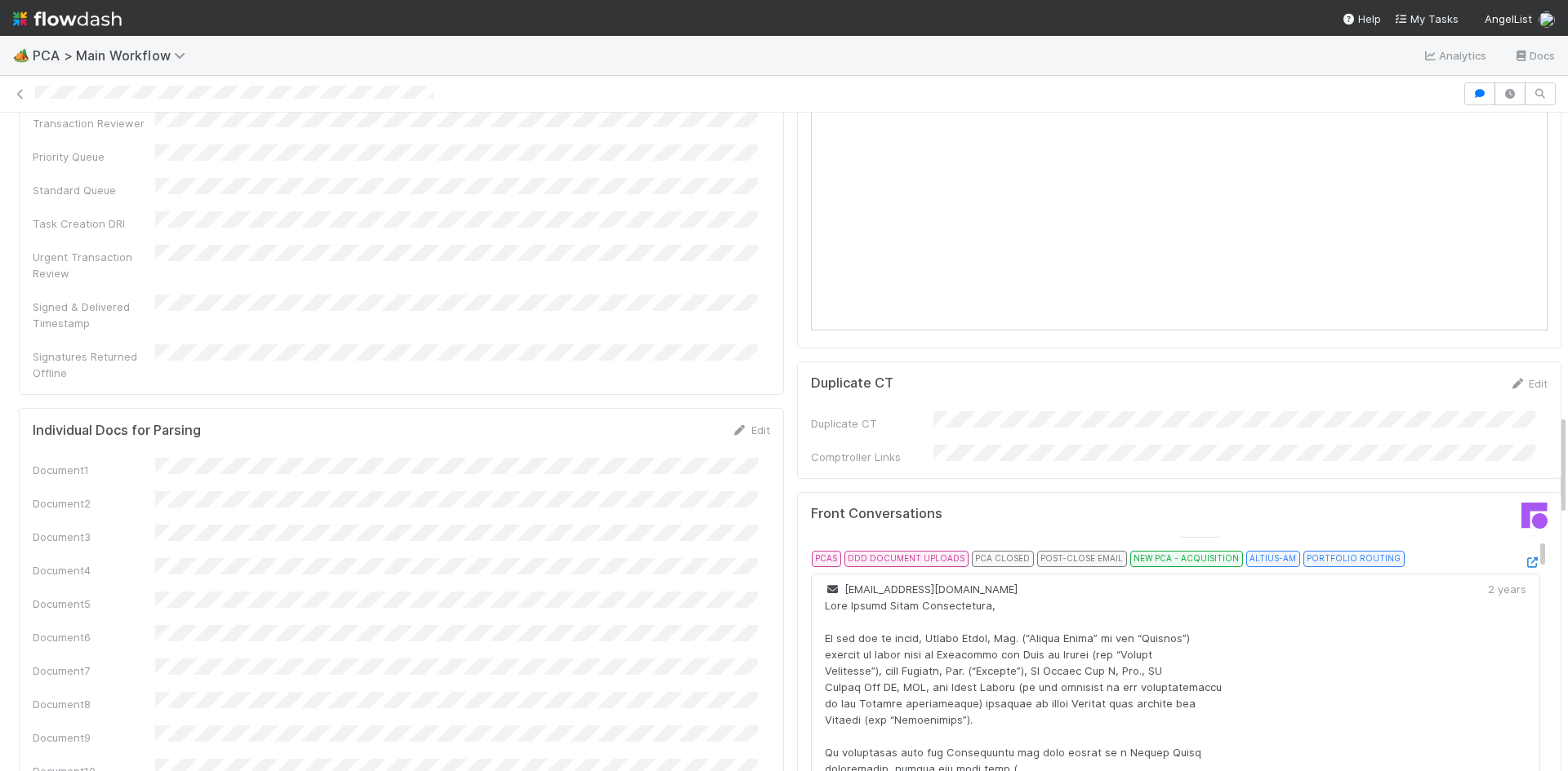
scroll to position [0, 0]
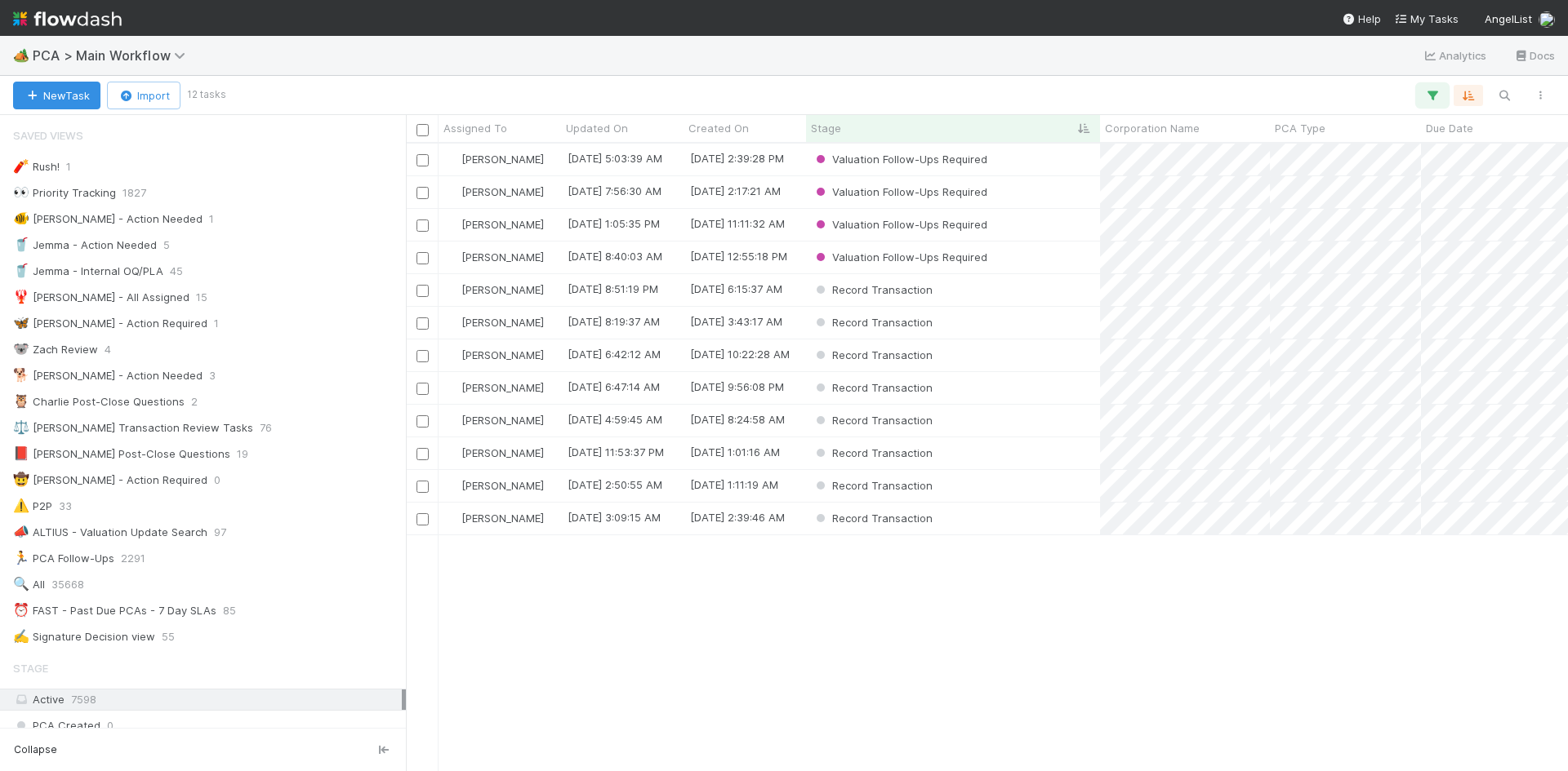
click at [1437, 91] on icon "button" at bounding box center [1431, 95] width 16 height 14
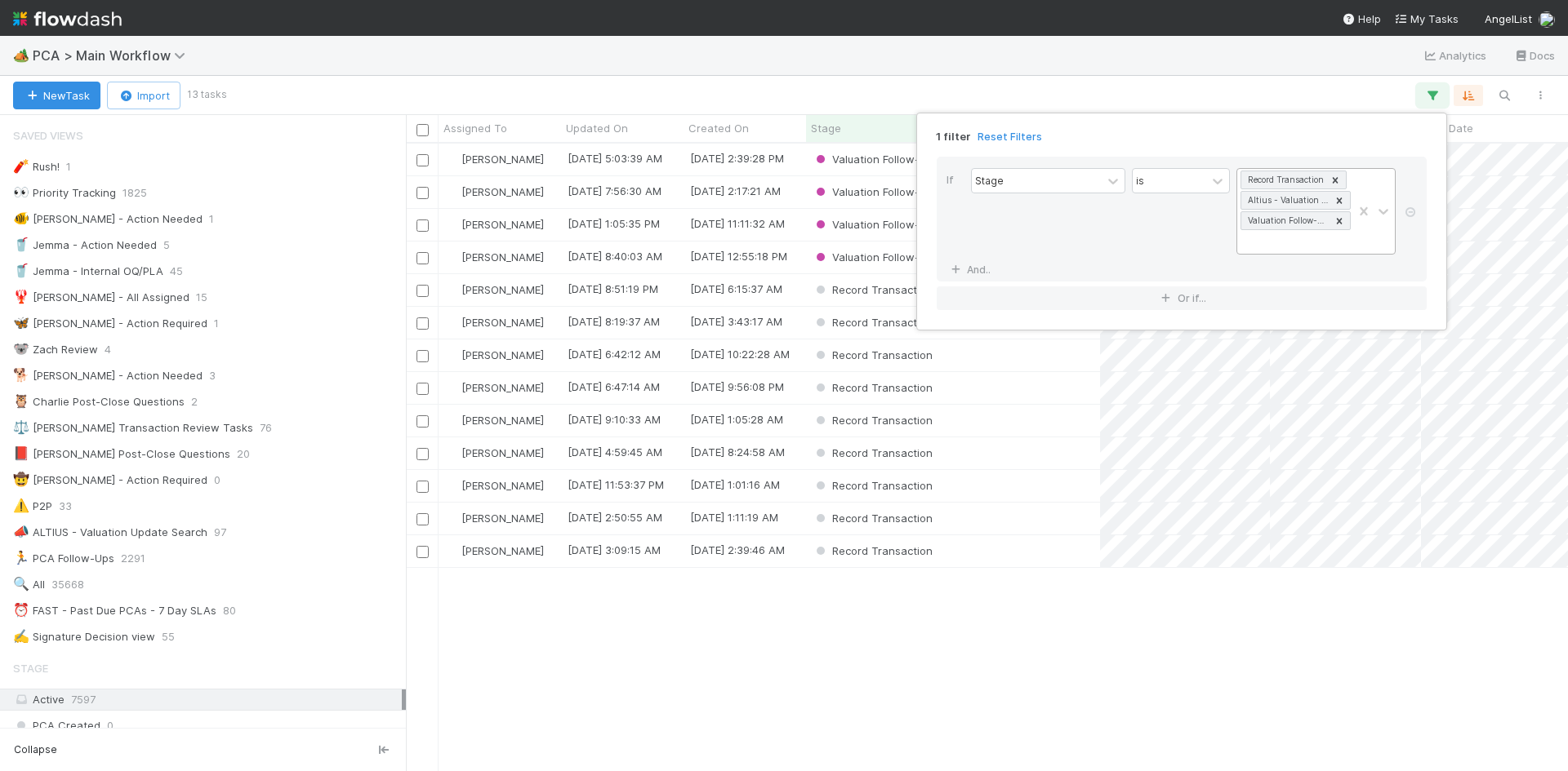
click at [1338, 200] on icon at bounding box center [1339, 201] width 11 height 11
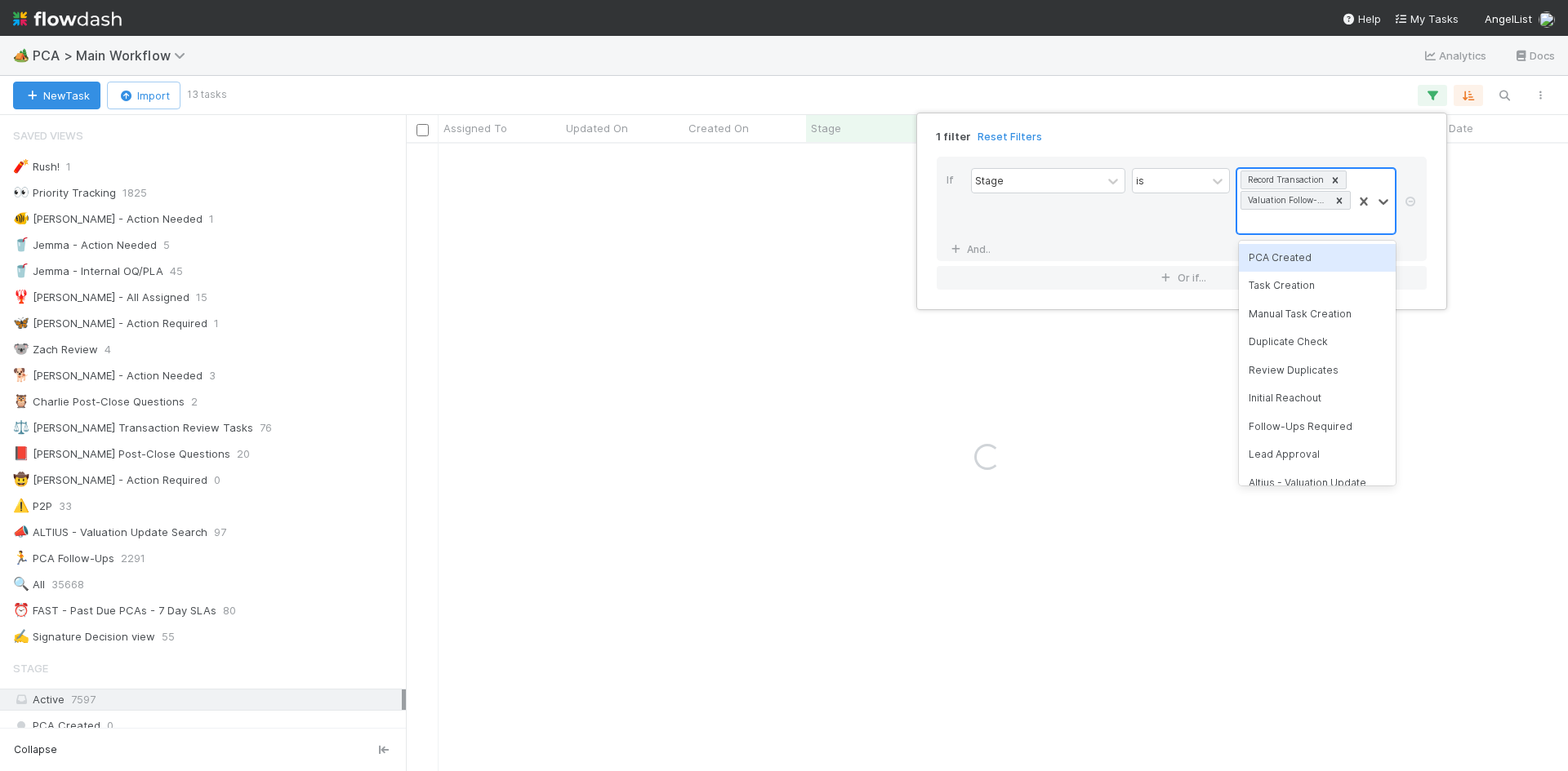
scroll to position [1, 0]
click at [1338, 200] on icon at bounding box center [1339, 200] width 11 height 11
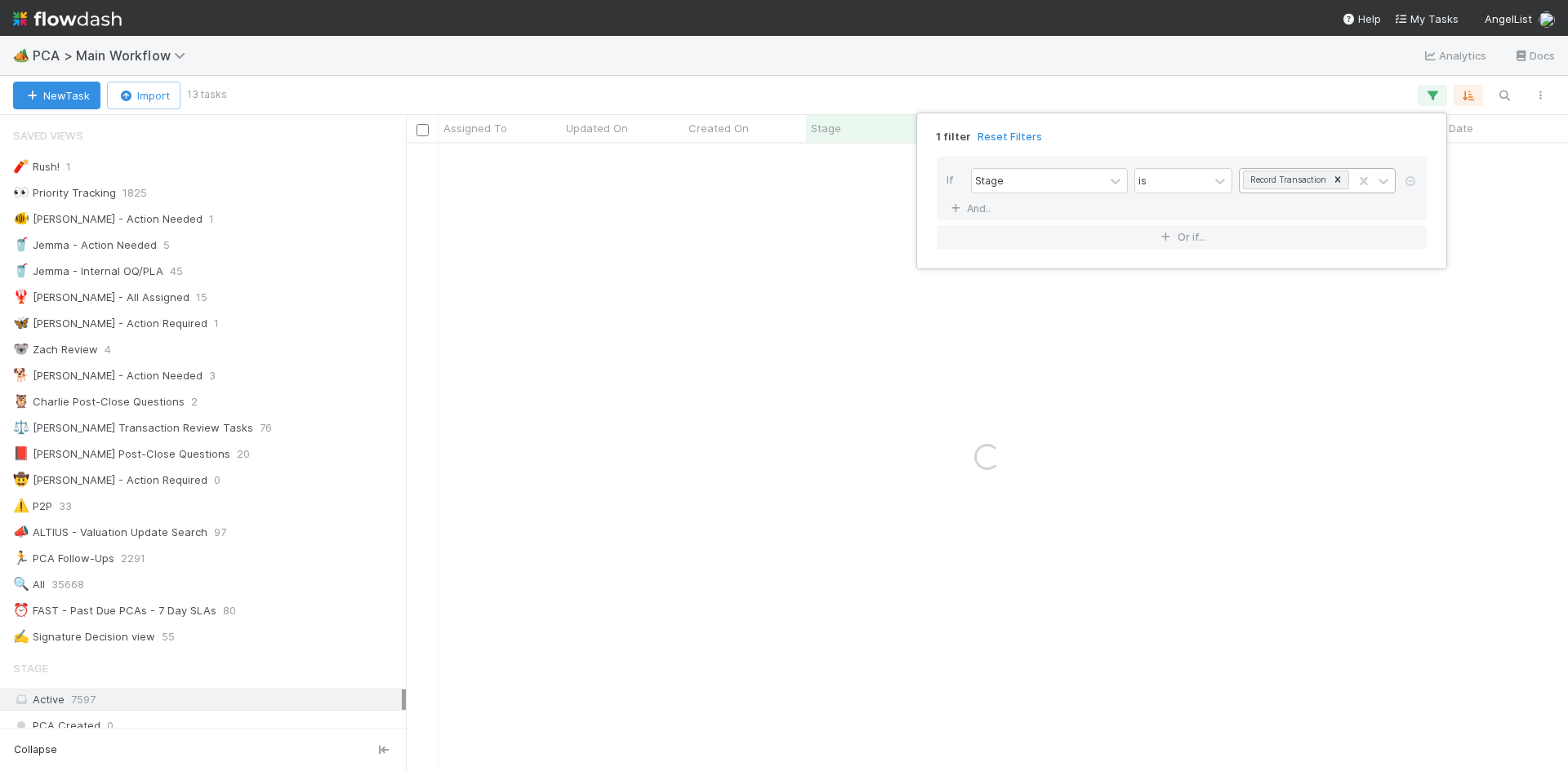
click at [1128, 14] on div "1 filter Reset Filters If Stage is Record Transaction And.. Or if..." at bounding box center [784, 385] width 1568 height 771
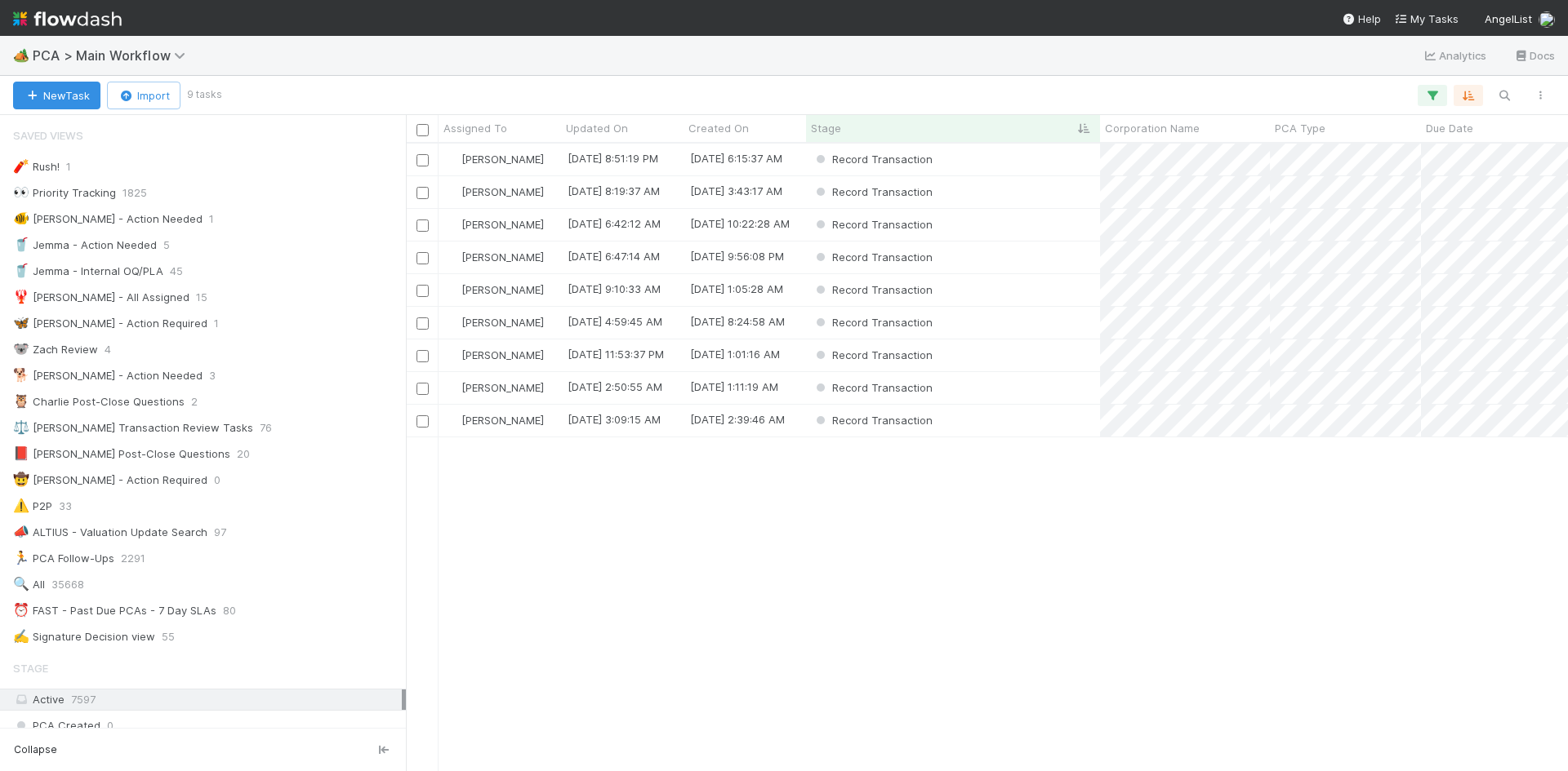
scroll to position [615, 1149]
